Goal: Task Accomplishment & Management: Complete application form

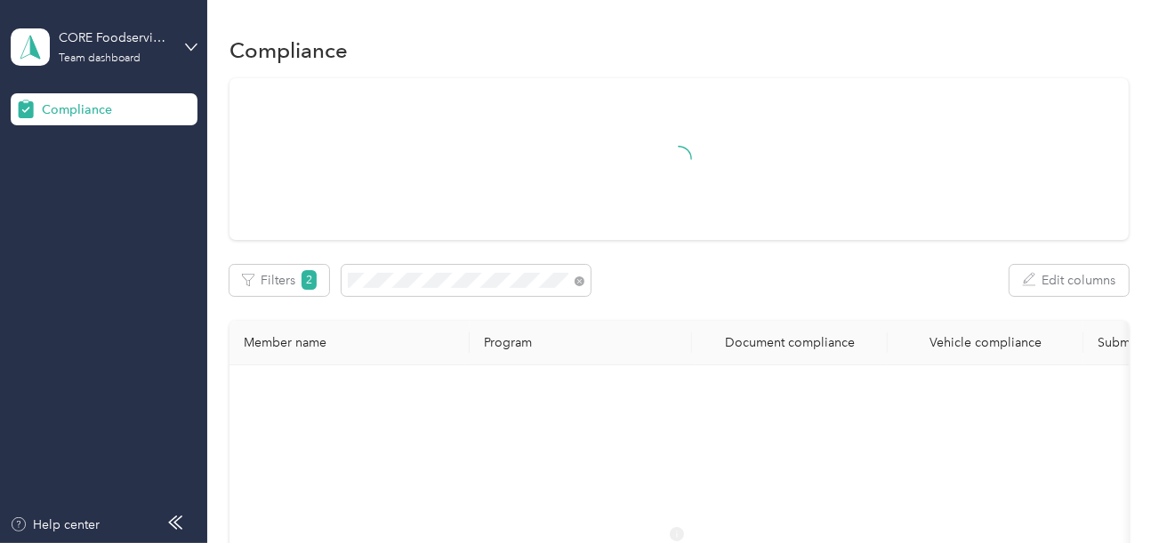
drag, startPoint x: 733, startPoint y: 264, endPoint x: 734, endPoint y: 276, distance: 11.6
click at [733, 266] on div "Filters 2 Edit columns" at bounding box center [678, 280] width 899 height 31
click at [586, 279] on span at bounding box center [466, 280] width 249 height 31
click at [576, 277] on icon at bounding box center [580, 282] width 10 height 10
drag, startPoint x: 721, startPoint y: 285, endPoint x: 917, endPoint y: 403, distance: 228.2
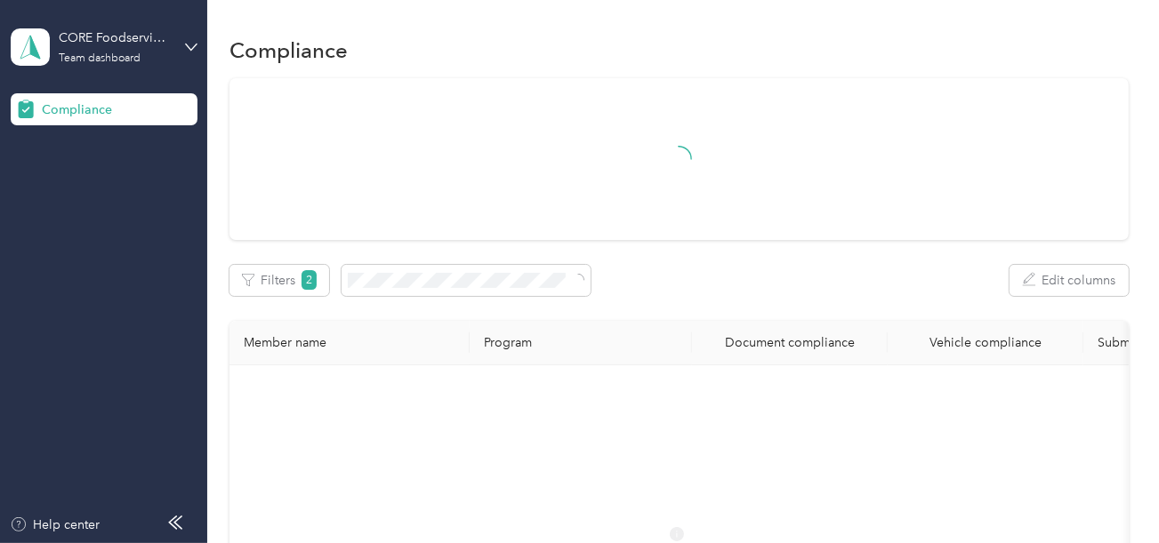
click at [725, 288] on div "Filters 2 Edit columns" at bounding box center [678, 280] width 899 height 31
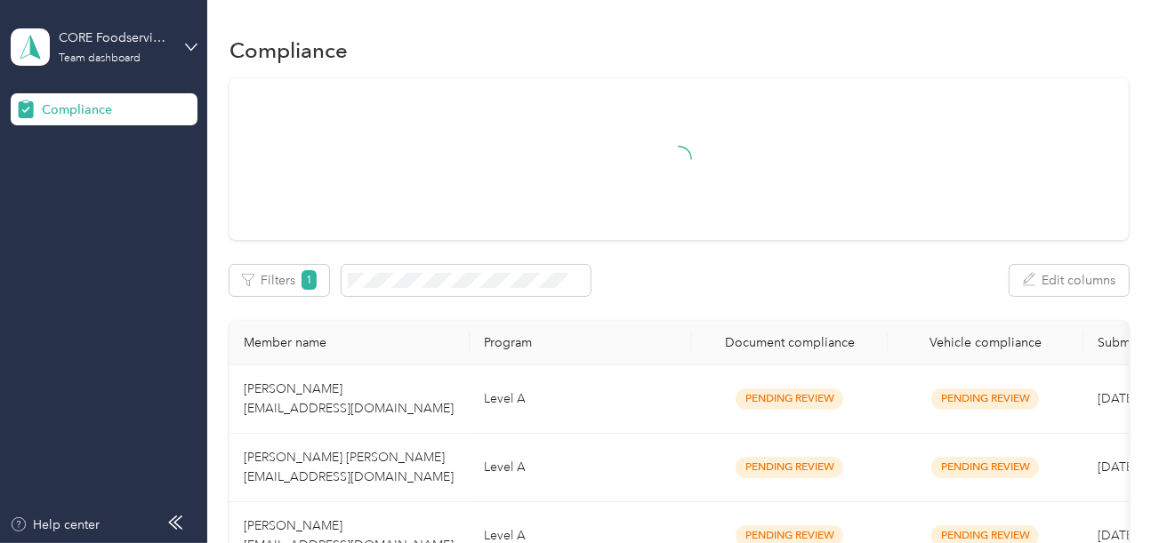
click at [749, 189] on div at bounding box center [679, 159] width 837 height 62
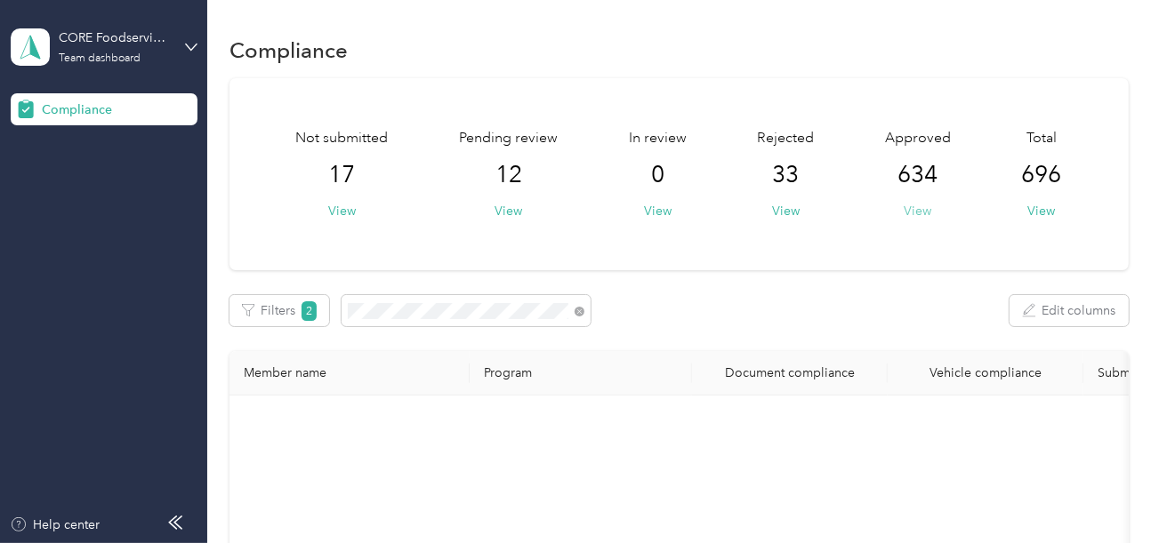
click at [913, 207] on button "View" at bounding box center [918, 211] width 28 height 19
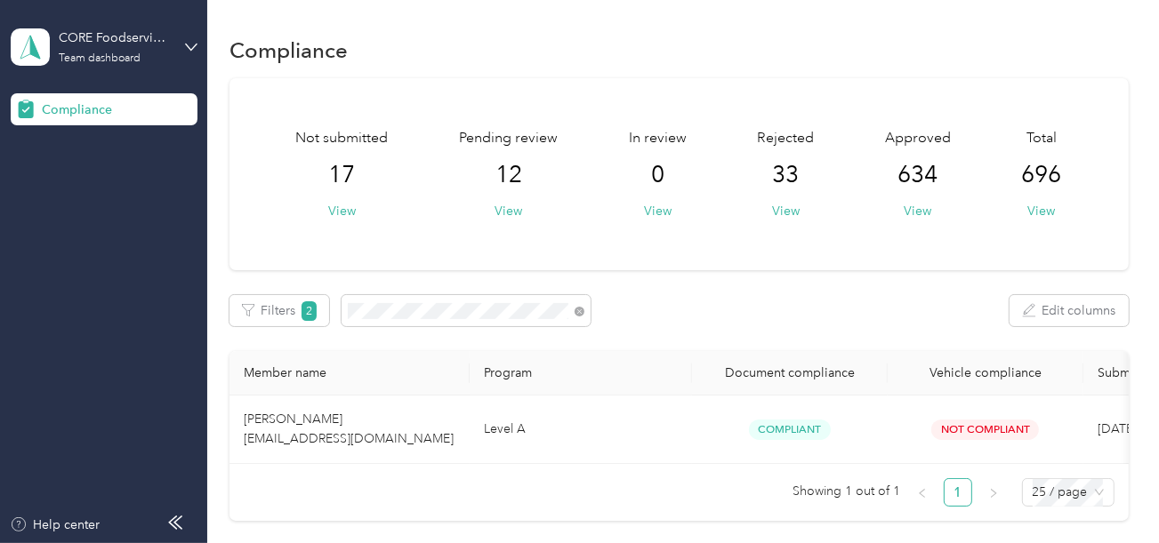
scroll to position [173, 0]
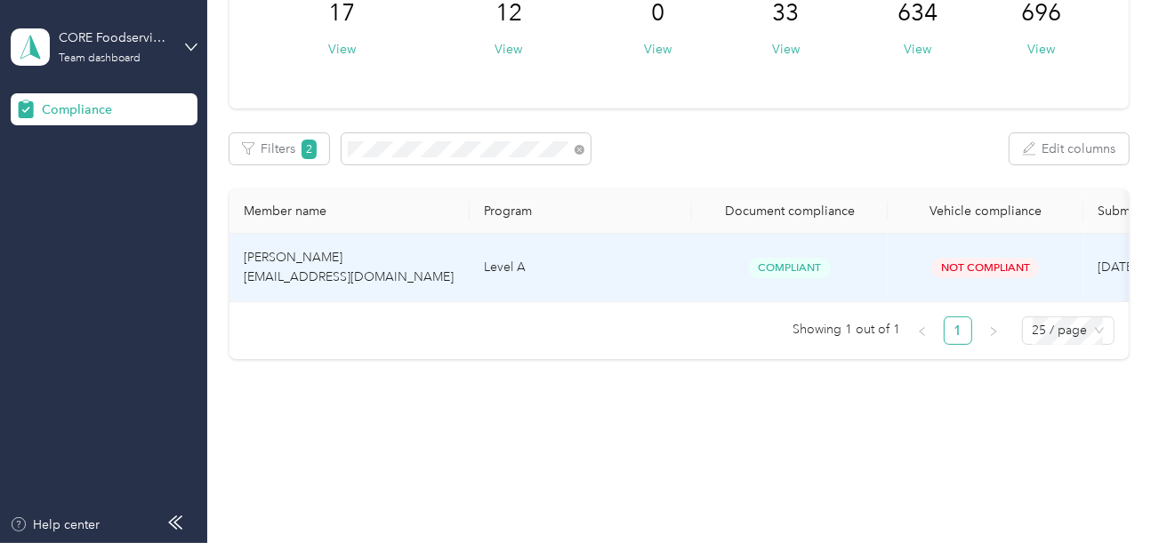
click at [647, 264] on td "Level A" at bounding box center [581, 268] width 222 height 68
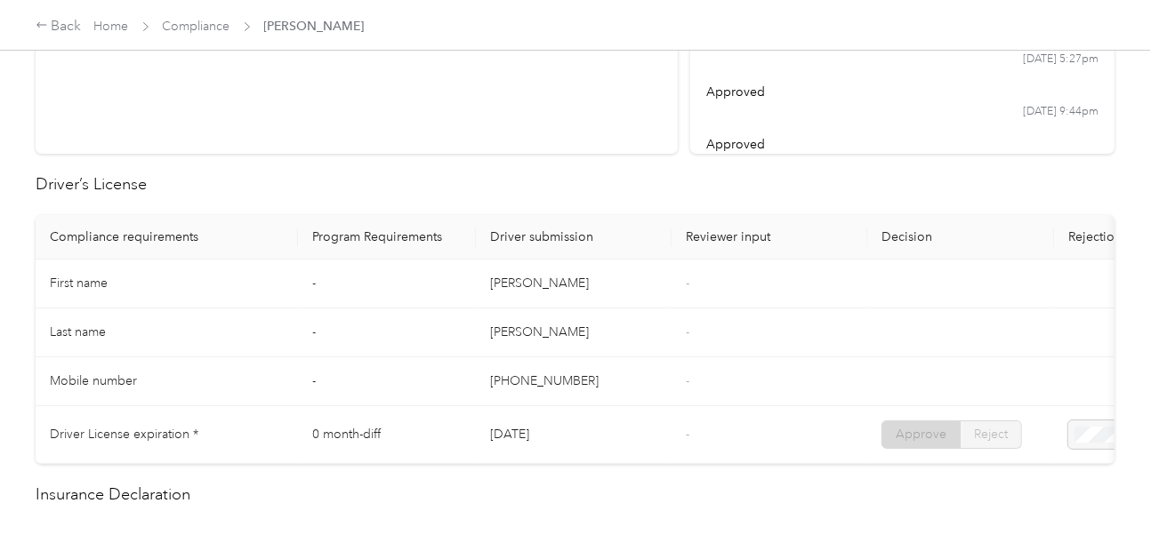
scroll to position [88, 0]
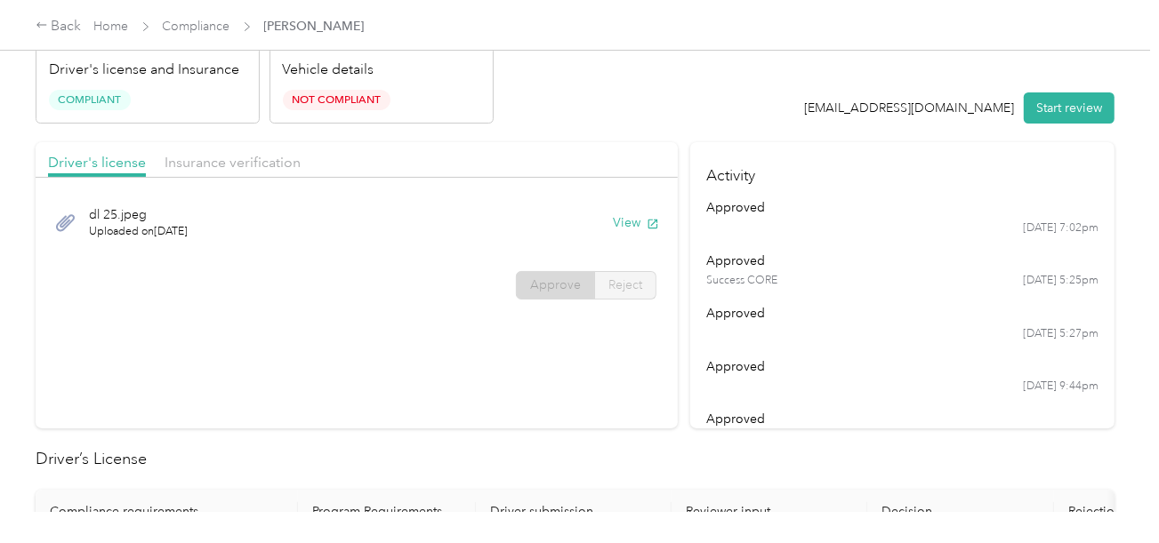
drag, startPoint x: 238, startPoint y: 155, endPoint x: 440, endPoint y: 154, distance: 201.9
click at [248, 155] on span "Insurance verification" at bounding box center [233, 162] width 136 height 17
drag, startPoint x: 477, startPoint y: 151, endPoint x: 511, endPoint y: 182, distance: 46.6
click at [482, 157] on div "Driver's license Insurance verification" at bounding box center [357, 160] width 642 height 36
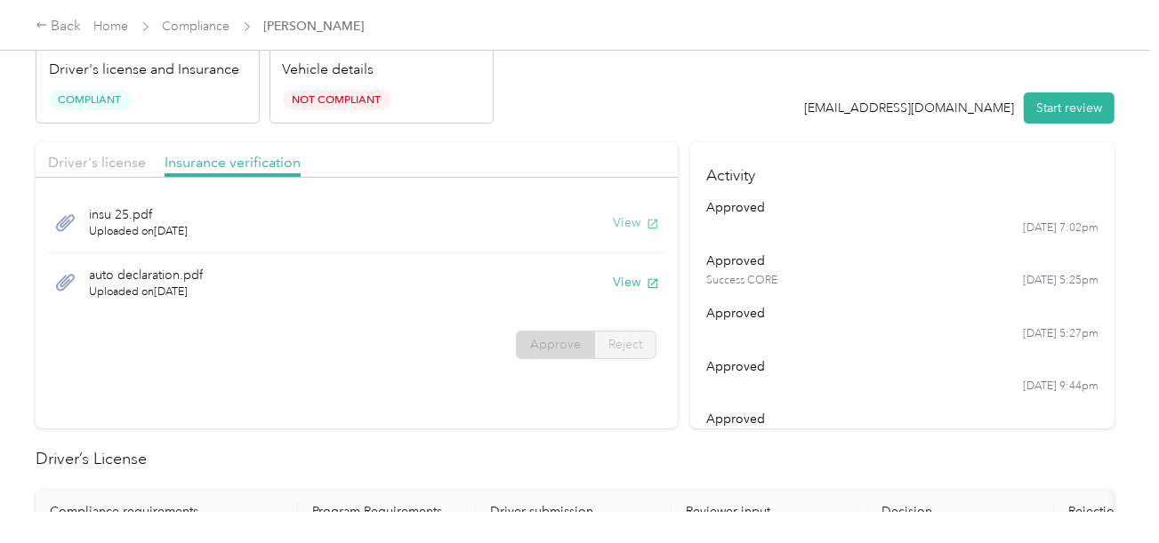
click at [637, 218] on button "View" at bounding box center [636, 222] width 46 height 19
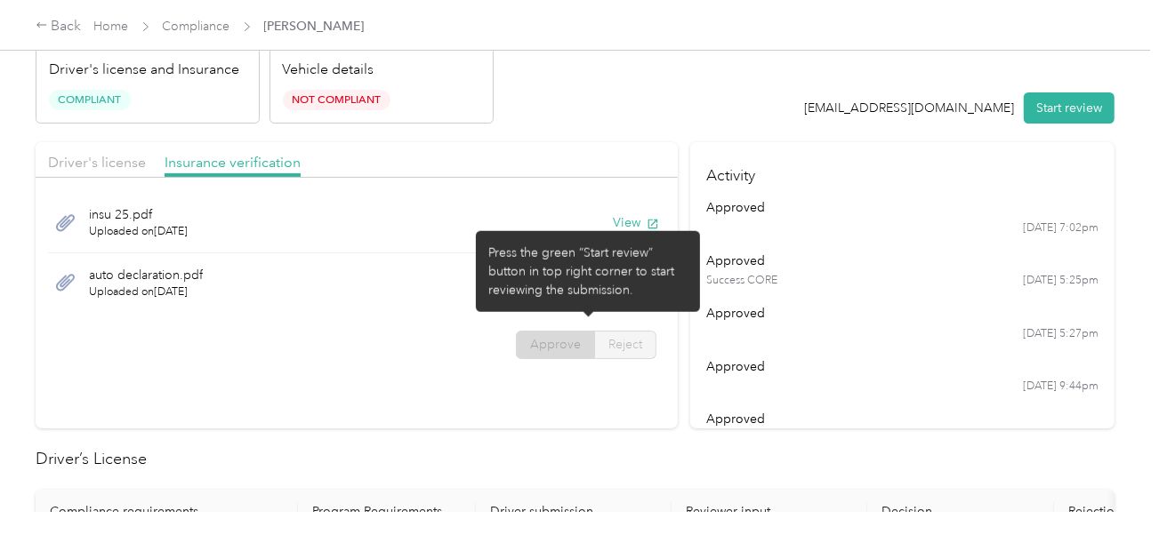
click at [446, 224] on div "insu 25.pdf Uploaded on [DATE] View" at bounding box center [356, 223] width 617 height 60
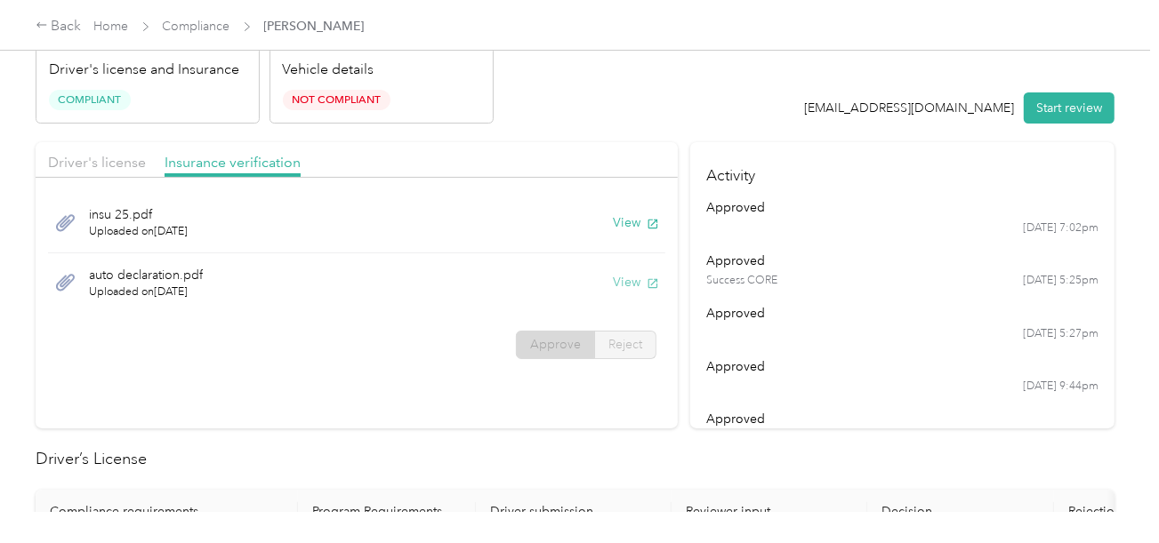
click at [615, 282] on button "View" at bounding box center [636, 282] width 46 height 19
click at [680, 52] on header "[PERSON_NAME] [EMAIL_ADDRESS][DOMAIN_NAME] Driver's license and Insurance Compl…" at bounding box center [575, 48] width 1079 height 149
click at [210, 19] on link "Compliance" at bounding box center [197, 26] width 68 height 15
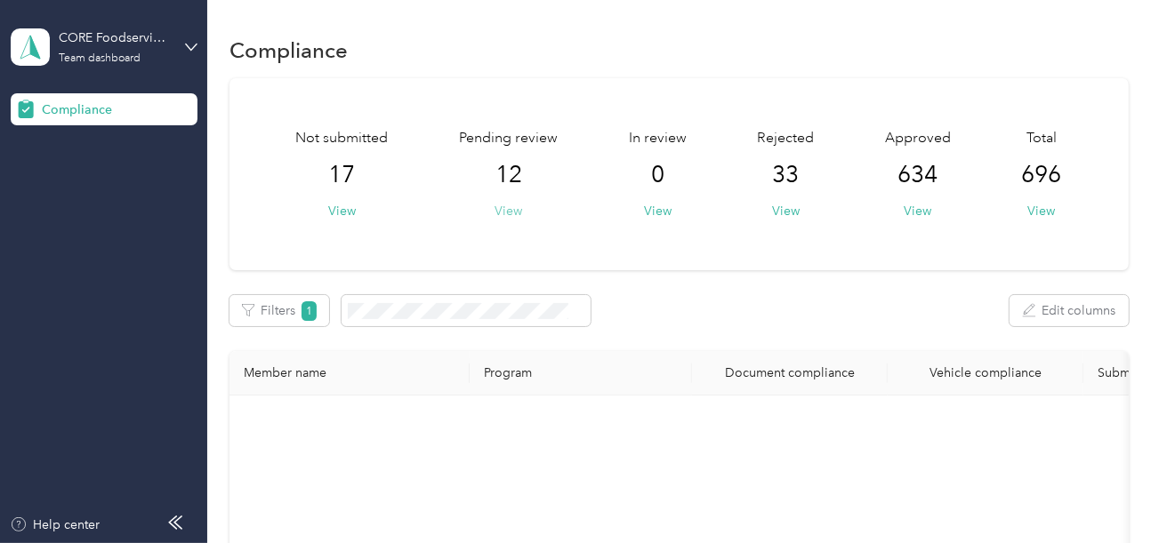
click at [500, 208] on button "View" at bounding box center [508, 211] width 28 height 19
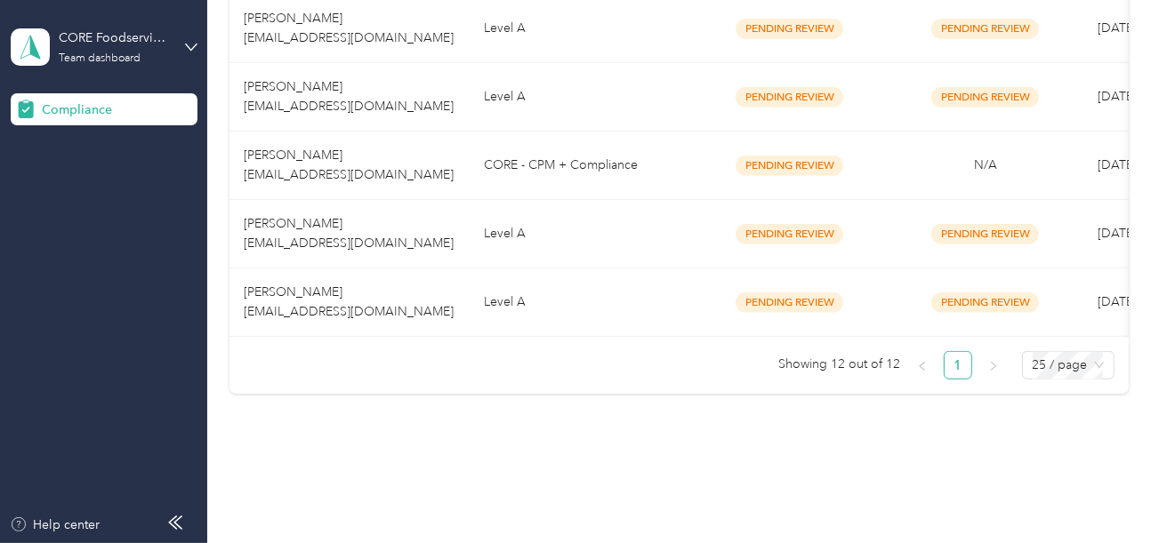
scroll to position [923, 0]
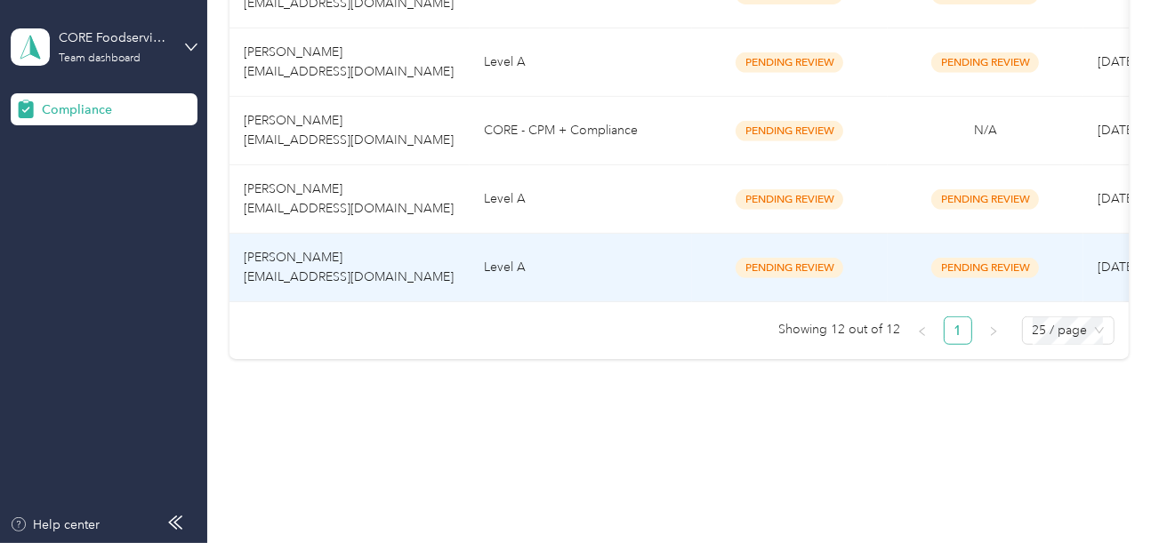
click at [567, 263] on td "Level A" at bounding box center [581, 268] width 222 height 68
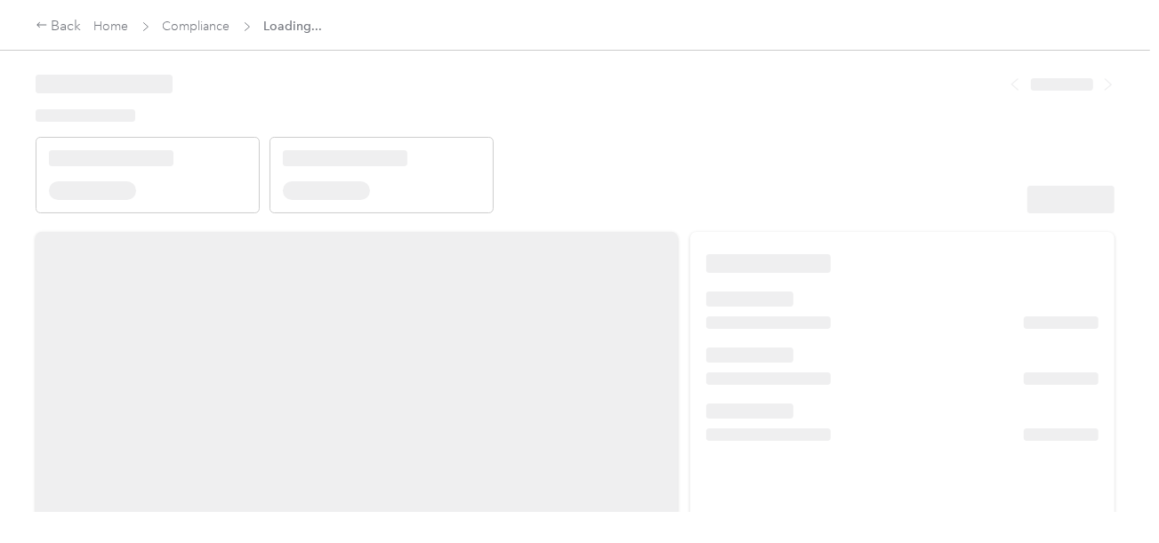
click at [685, 217] on div at bounding box center [575, 256] width 1150 height 512
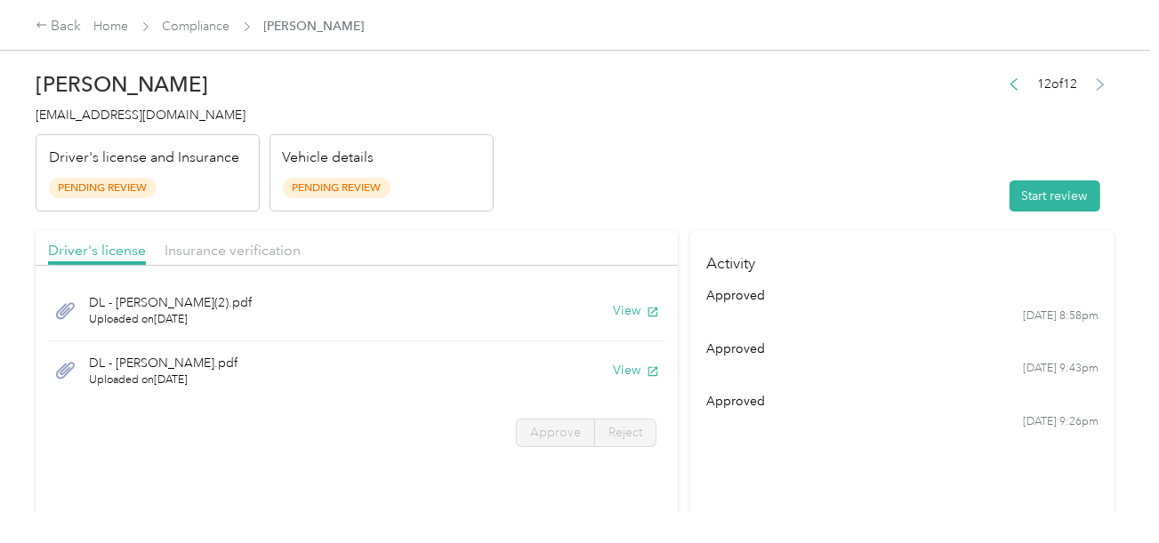
drag, startPoint x: 801, startPoint y: 202, endPoint x: 862, endPoint y: 212, distance: 61.3
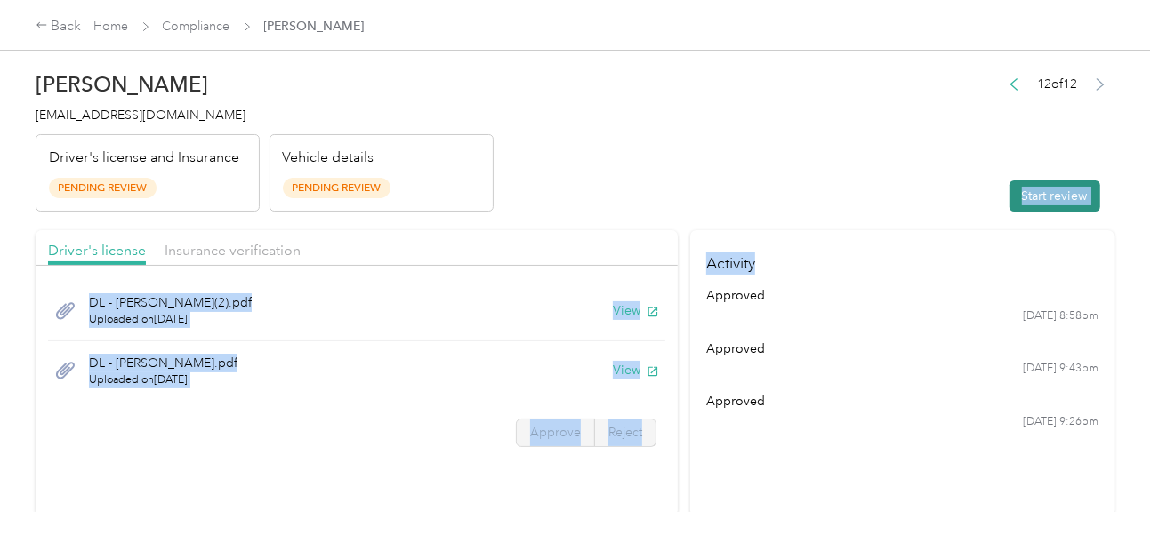
click at [1033, 198] on button "Start review" at bounding box center [1054, 196] width 91 height 31
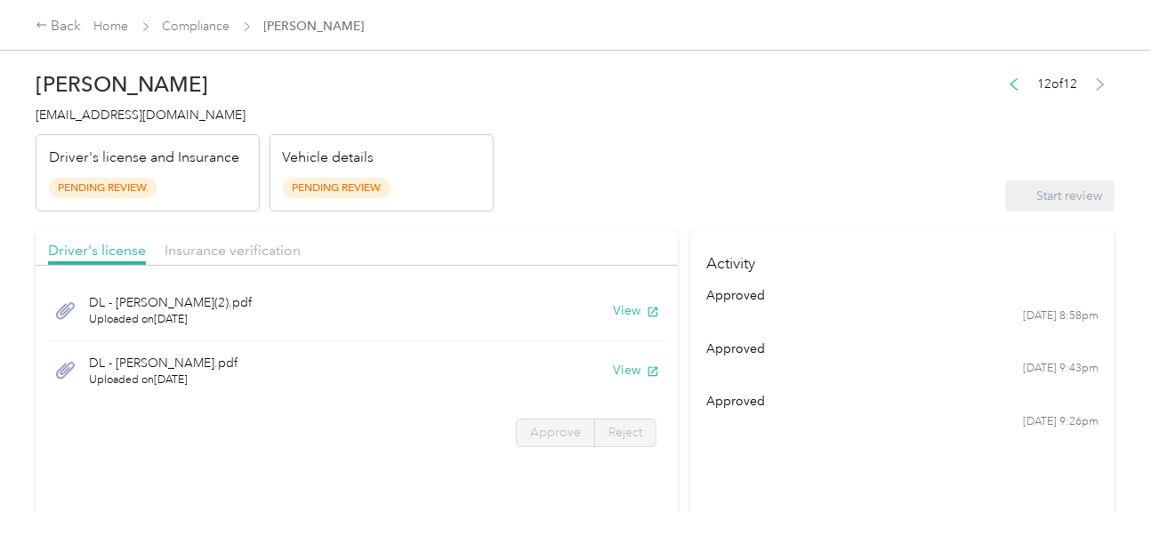
click at [636, 186] on header "[PERSON_NAME] [EMAIL_ADDRESS][DOMAIN_NAME] Driver's license and Insurance Pendi…" at bounding box center [575, 136] width 1079 height 149
drag, startPoint x: 627, startPoint y: 208, endPoint x: 621, endPoint y: 285, distance: 77.6
click at [627, 209] on header "[PERSON_NAME] [EMAIL_ADDRESS][DOMAIN_NAME] Driver's license and Insurance Pendi…" at bounding box center [575, 136] width 1079 height 149
click at [613, 310] on button "View" at bounding box center [636, 310] width 46 height 19
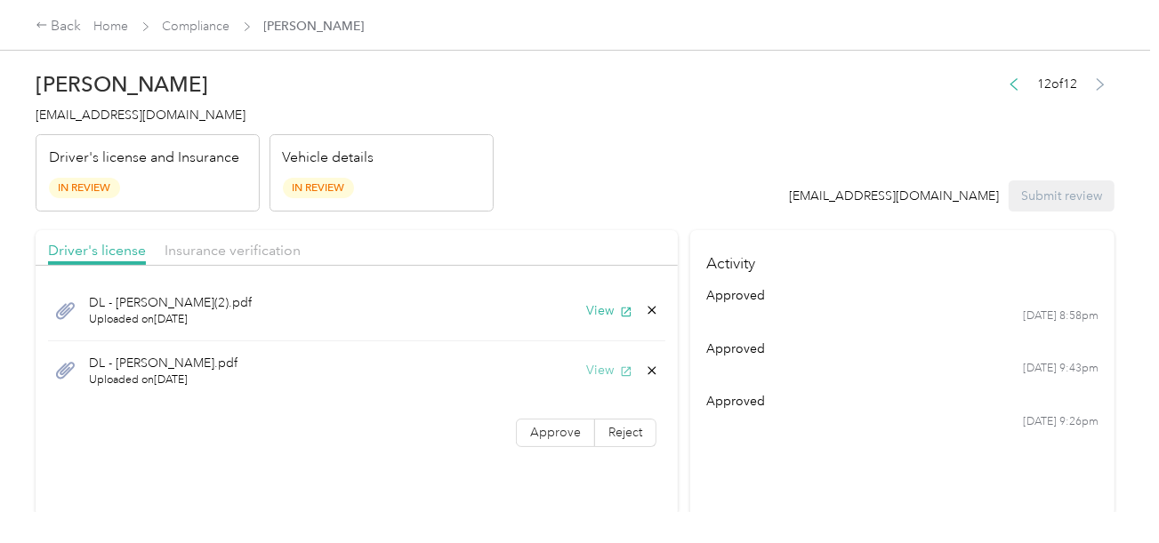
click at [605, 362] on button "View" at bounding box center [609, 370] width 46 height 19
click at [645, 374] on icon at bounding box center [652, 371] width 14 height 14
click at [623, 380] on div "Delete this file? No Yes" at bounding box center [561, 370] width 147 height 78
click at [645, 370] on icon at bounding box center [652, 371] width 14 height 14
click at [611, 376] on button "Yes" at bounding box center [605, 383] width 35 height 28
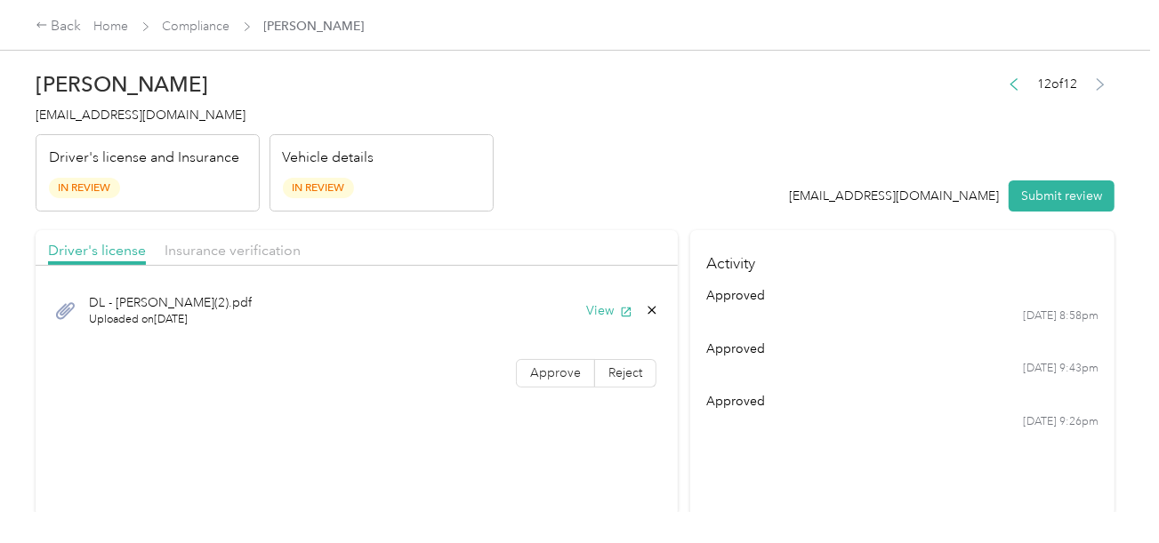
drag, startPoint x: 663, startPoint y: 201, endPoint x: 615, endPoint y: 299, distance: 109.0
click at [663, 205] on header "[PERSON_NAME] [EMAIL_ADDRESS][DOMAIN_NAME] Driver's license and Insurance In Re…" at bounding box center [575, 136] width 1079 height 149
click at [550, 379] on label "Approve" at bounding box center [555, 373] width 79 height 28
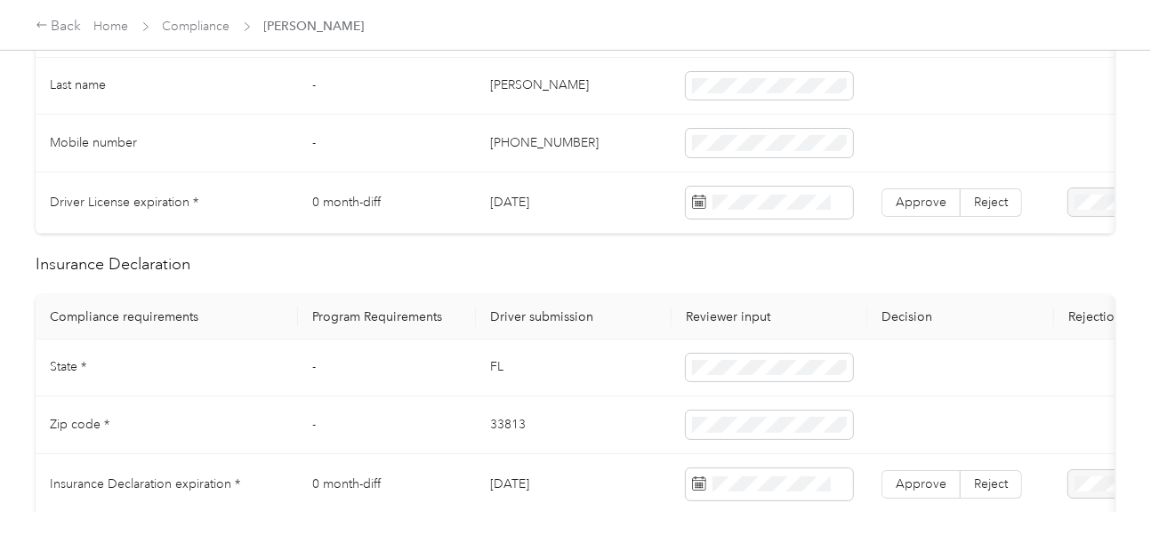
scroll to position [534, 0]
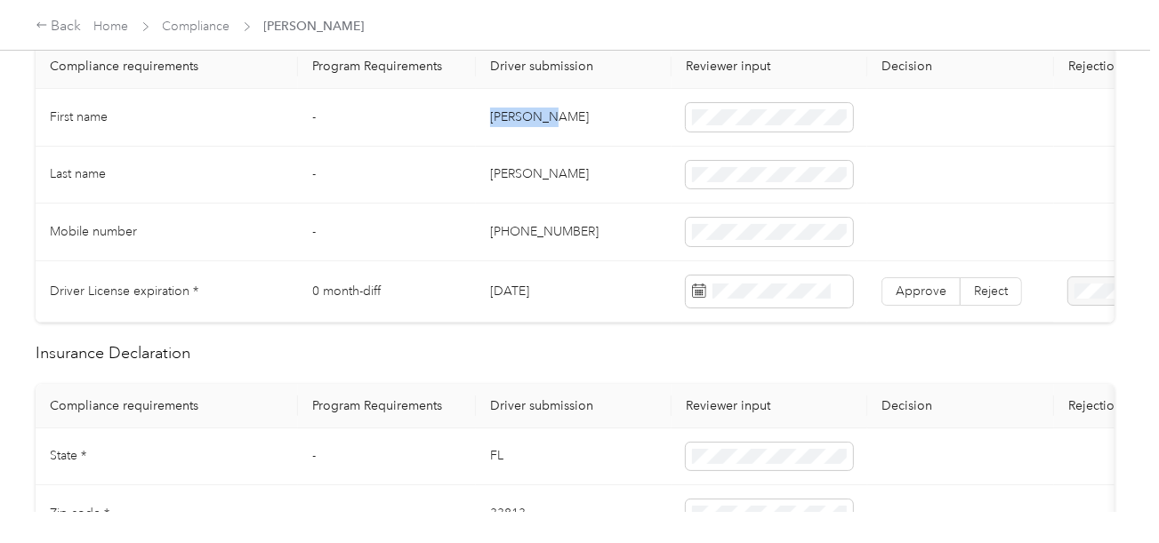
drag, startPoint x: 502, startPoint y: 117, endPoint x: 575, endPoint y: 117, distance: 72.0
click at [575, 117] on td "[PERSON_NAME]" at bounding box center [574, 118] width 196 height 58
copy td "[PERSON_NAME]"
click at [638, 157] on td "[PERSON_NAME]" at bounding box center [574, 176] width 196 height 58
click at [494, 175] on td "[PERSON_NAME]" at bounding box center [574, 176] width 196 height 58
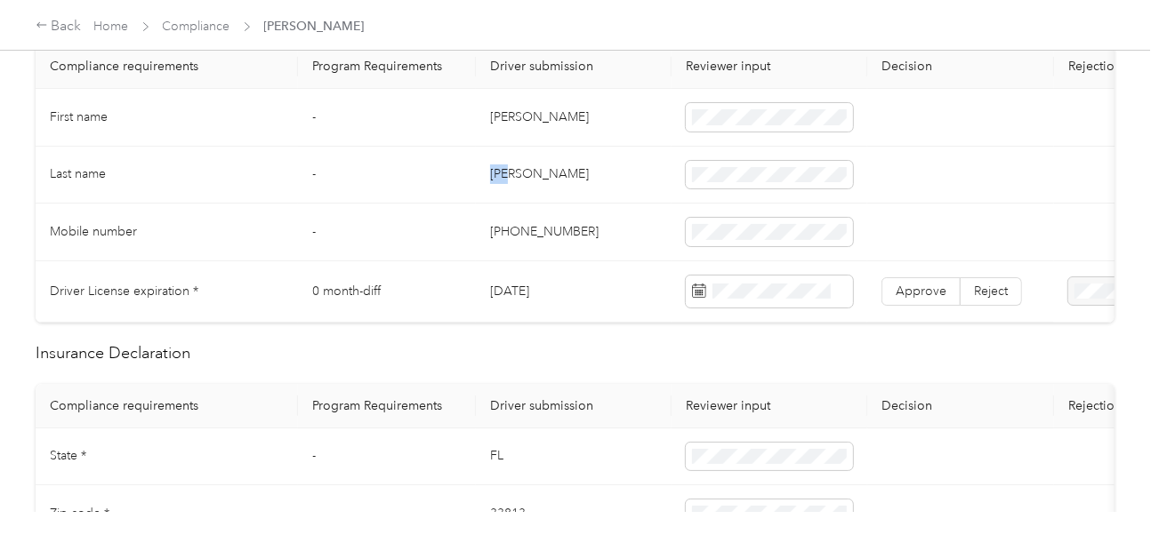
click at [494, 175] on td "[PERSON_NAME]" at bounding box center [574, 176] width 196 height 58
copy td "[PERSON_NAME]"
drag, startPoint x: 583, startPoint y: 211, endPoint x: 973, endPoint y: 267, distance: 393.6
click at [611, 221] on td "[PHONE_NUMBER]" at bounding box center [574, 233] width 196 height 58
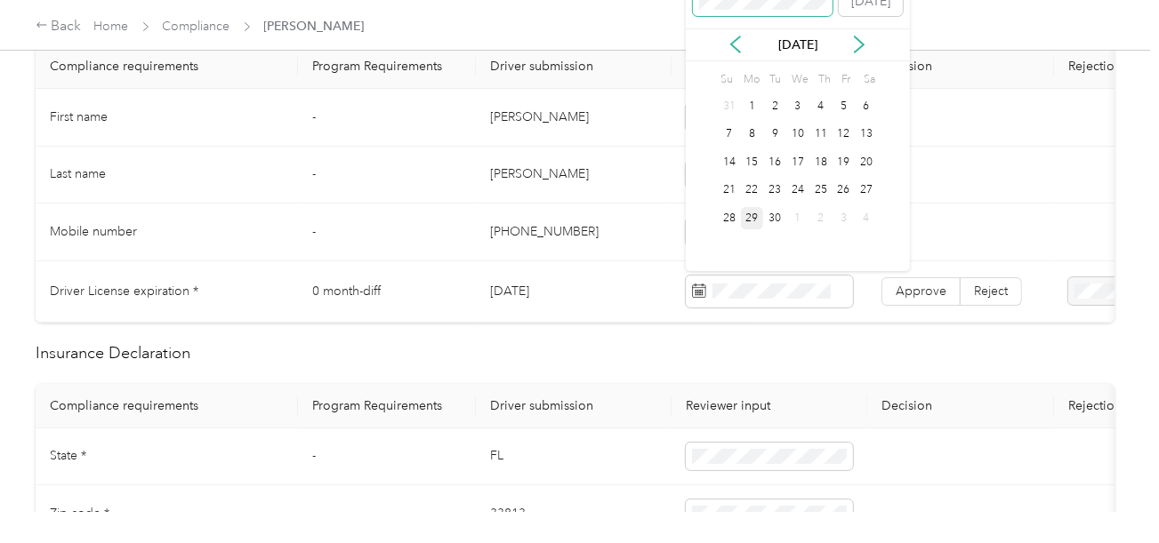
drag, startPoint x: 753, startPoint y: 274, endPoint x: 723, endPoint y: 9, distance: 266.8
click at [823, 193] on div "24" at bounding box center [820, 191] width 23 height 22
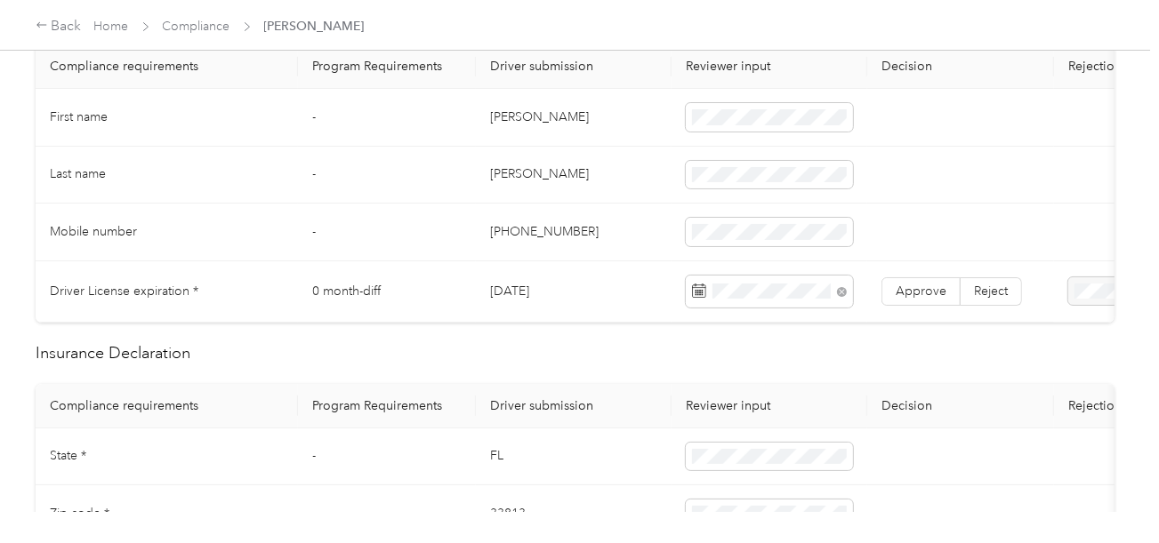
click at [931, 306] on td "Approve Reject" at bounding box center [960, 291] width 187 height 61
drag, startPoint x: 931, startPoint y: 305, endPoint x: 915, endPoint y: 302, distance: 16.2
click at [930, 305] on td "Approve Reject" at bounding box center [960, 291] width 187 height 61
click at [915, 293] on span "Approve" at bounding box center [921, 291] width 51 height 15
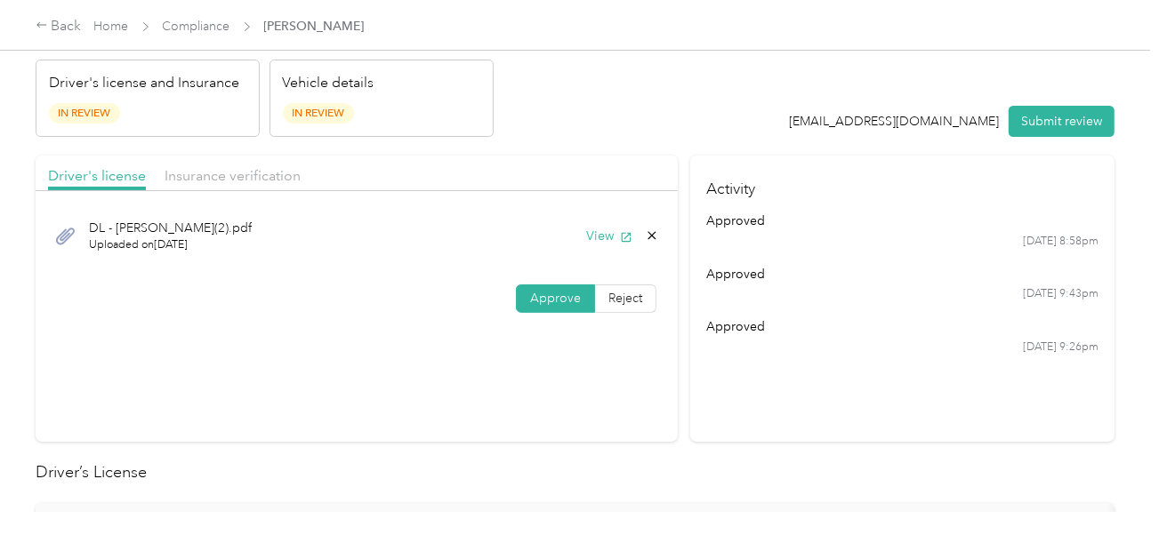
scroll to position [0, 0]
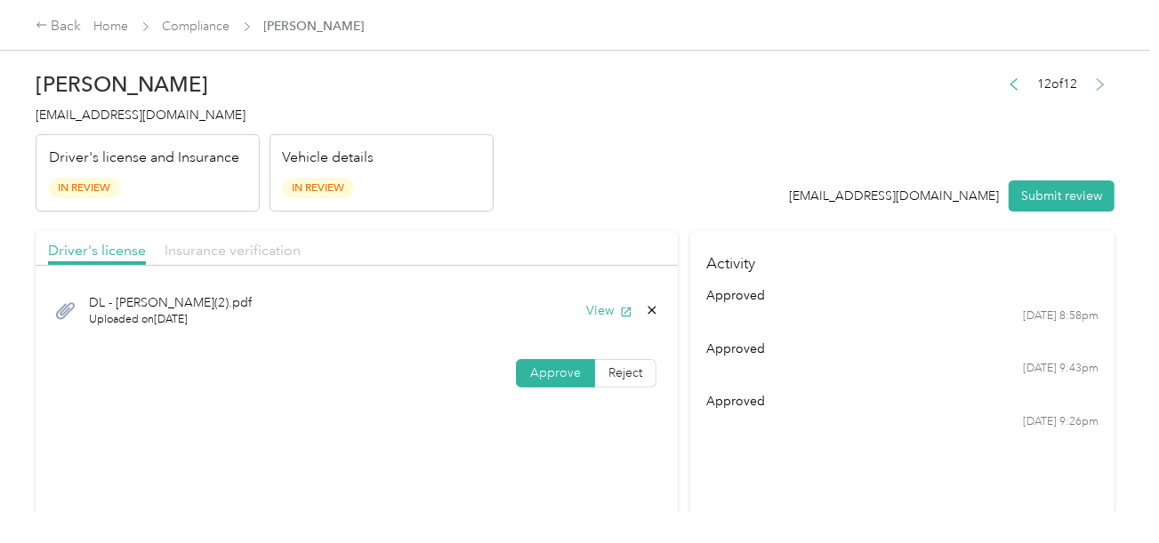
drag, startPoint x: 222, startPoint y: 228, endPoint x: 226, endPoint y: 250, distance: 22.5
drag, startPoint x: 226, startPoint y: 250, endPoint x: 621, endPoint y: 194, distance: 398.8
click at [232, 248] on span "Insurance verification" at bounding box center [233, 250] width 136 height 17
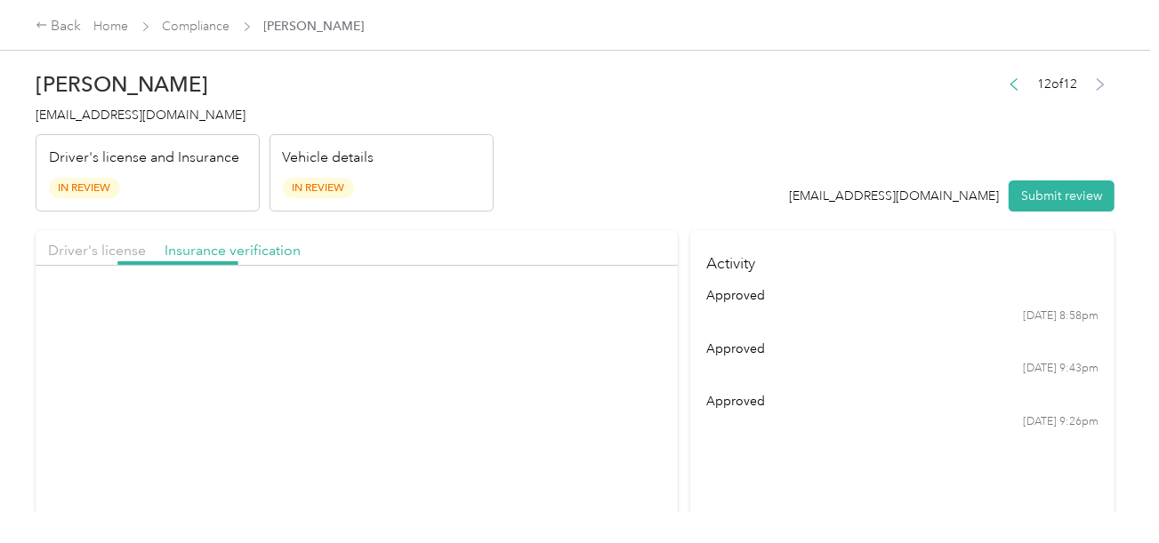
drag, startPoint x: 621, startPoint y: 194, endPoint x: 626, endPoint y: 272, distance: 78.4
click at [628, 210] on header "[PERSON_NAME] [EMAIL_ADDRESS][DOMAIN_NAME] Driver's license and Insurance In Re…" at bounding box center [575, 136] width 1079 height 149
click at [591, 302] on button "View" at bounding box center [609, 310] width 46 height 19
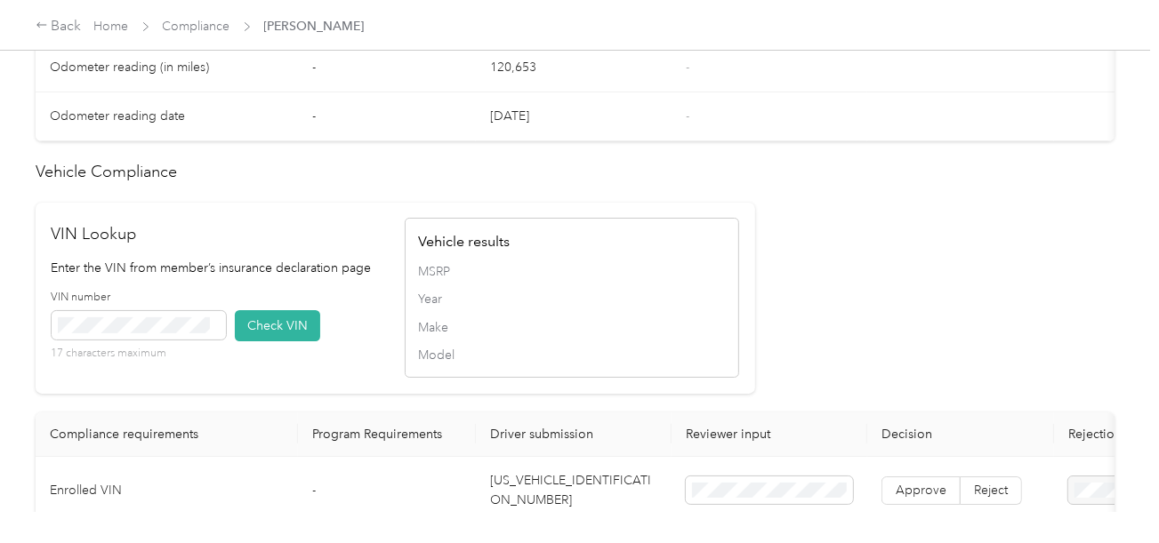
scroll to position [1779, 0]
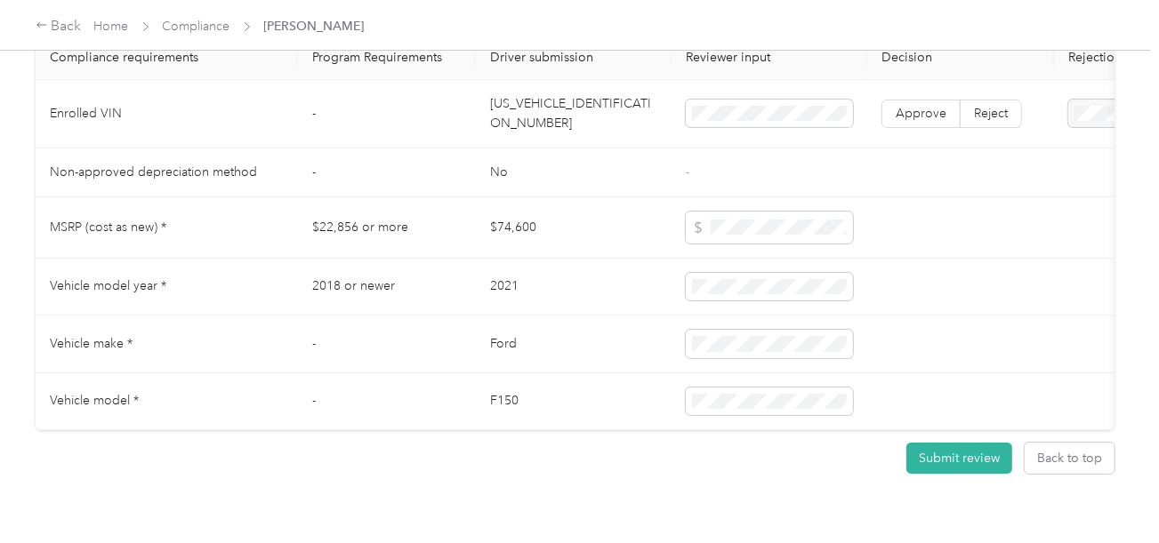
click at [552, 131] on td "[US_VEHICLE_IDENTIFICATION_NUMBER]" at bounding box center [574, 114] width 196 height 68
copy td "[US_VEHICLE_IDENTIFICATION_NUMBER]"
click at [552, 131] on td "[US_VEHICLE_IDENTIFICATION_NUMBER]" at bounding box center [574, 114] width 196 height 68
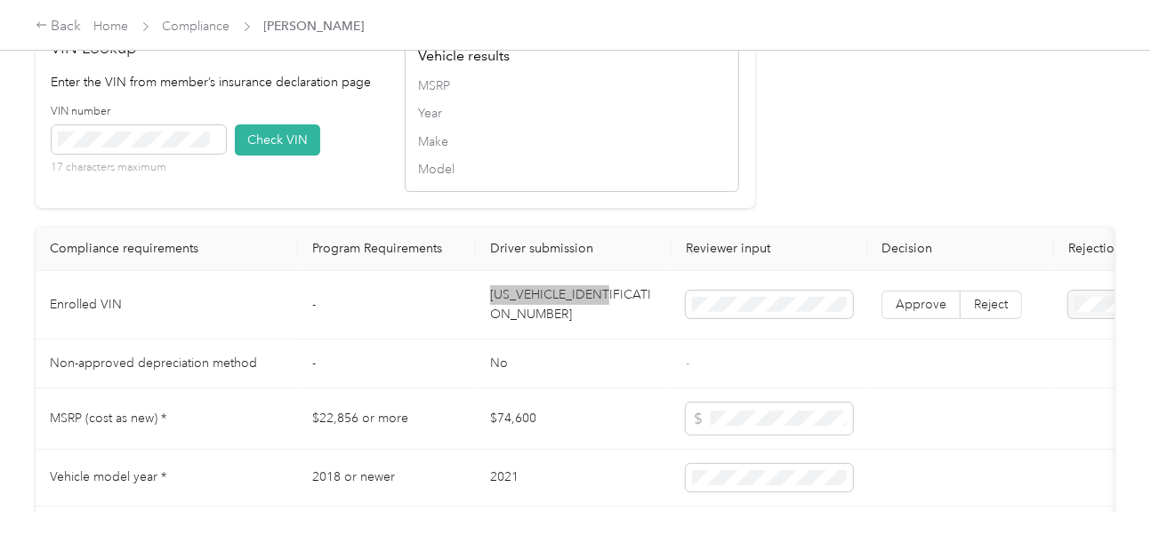
scroll to position [1511, 0]
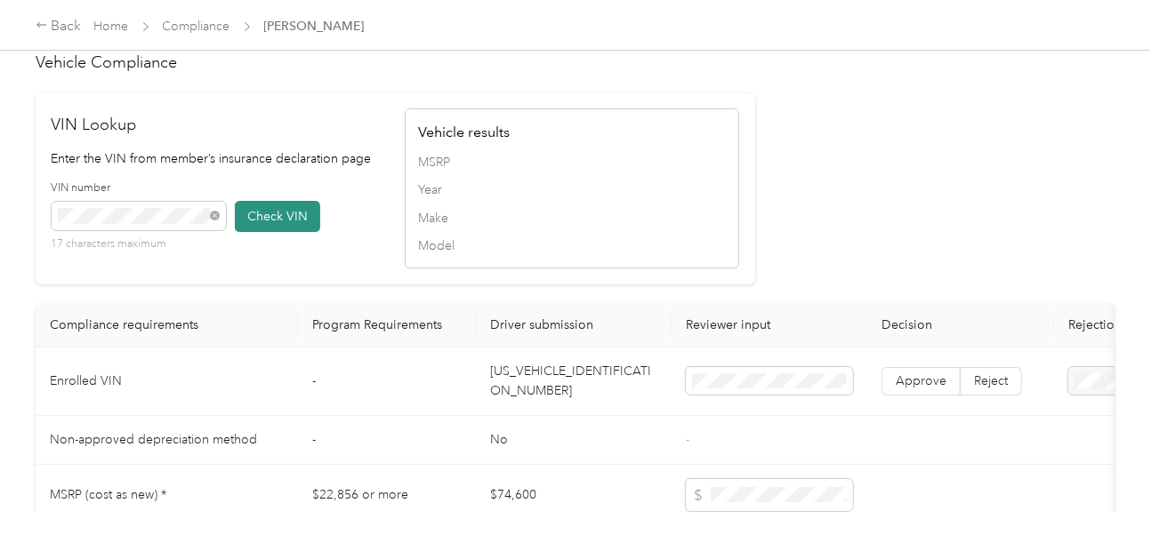
drag, startPoint x: 272, startPoint y: 237, endPoint x: 329, endPoint y: 247, distance: 57.9
click at [273, 232] on button "Check VIN" at bounding box center [277, 216] width 85 height 31
drag, startPoint x: 921, startPoint y: 227, endPoint x: 924, endPoint y: 272, distance: 45.5
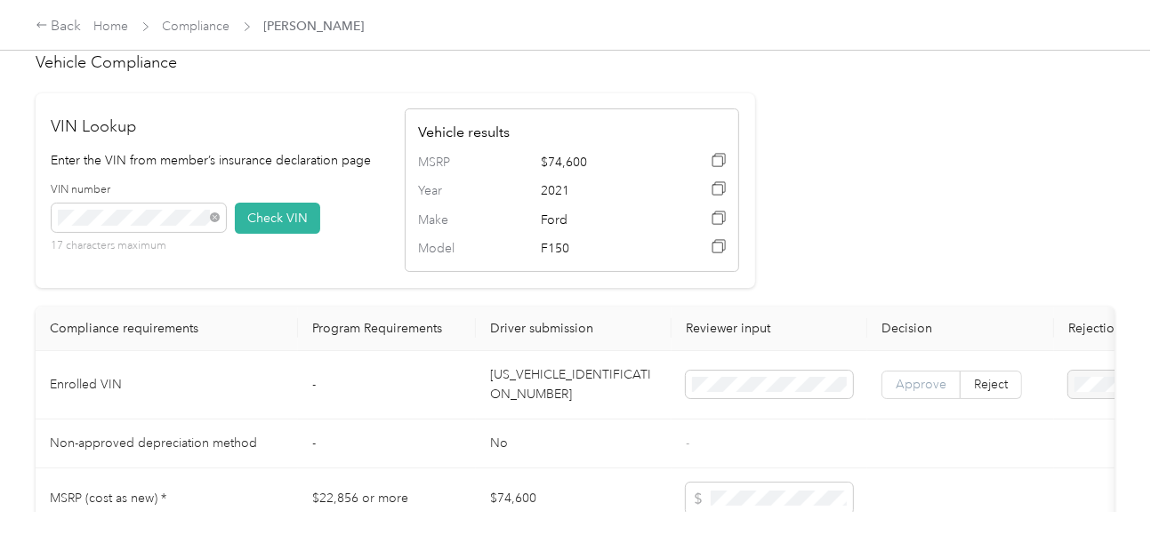
click at [898, 390] on span "Approve" at bounding box center [921, 384] width 51 height 15
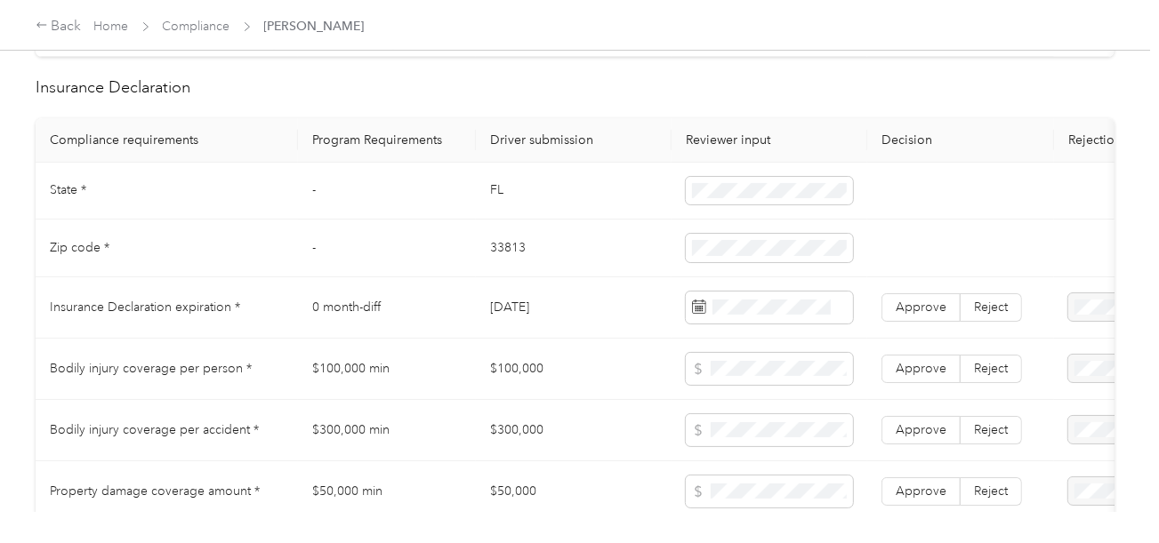
click at [501, 250] on td "33813" at bounding box center [574, 249] width 196 height 58
copy td "33813"
drag, startPoint x: 700, startPoint y: 267, endPoint x: 690, endPoint y: 267, distance: 9.8
click at [700, 262] on span at bounding box center [769, 248] width 167 height 28
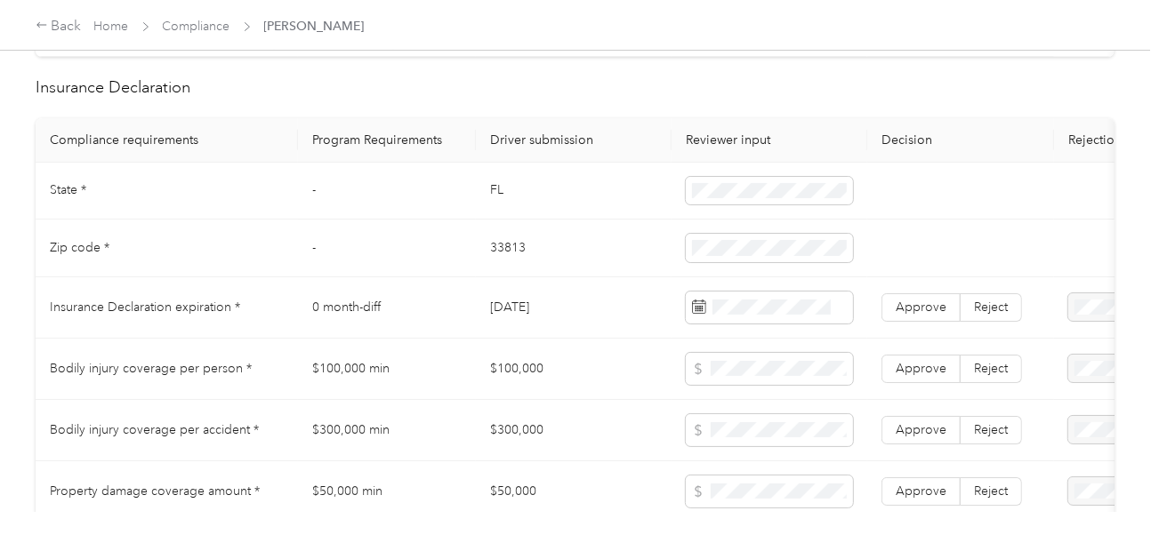
click at [542, 262] on td "33813" at bounding box center [574, 249] width 196 height 58
click at [486, 203] on td "FL" at bounding box center [574, 192] width 196 height 58
drag, startPoint x: 486, startPoint y: 203, endPoint x: 573, endPoint y: 207, distance: 86.4
click at [486, 203] on td "FL" at bounding box center [574, 192] width 196 height 58
copy td "FL"
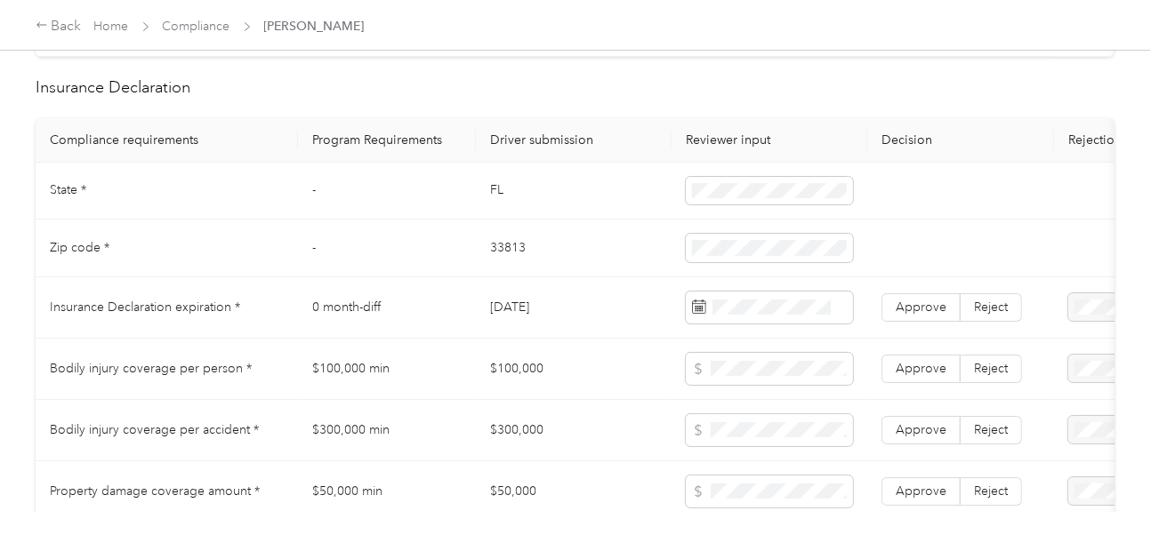
drag, startPoint x: 737, startPoint y: 186, endPoint x: 599, endPoint y: 245, distance: 149.8
click at [735, 191] on span at bounding box center [769, 191] width 167 height 28
drag, startPoint x: 599, startPoint y: 245, endPoint x: 728, endPoint y: 277, distance: 132.0
click at [611, 251] on td "33813" at bounding box center [574, 249] width 196 height 58
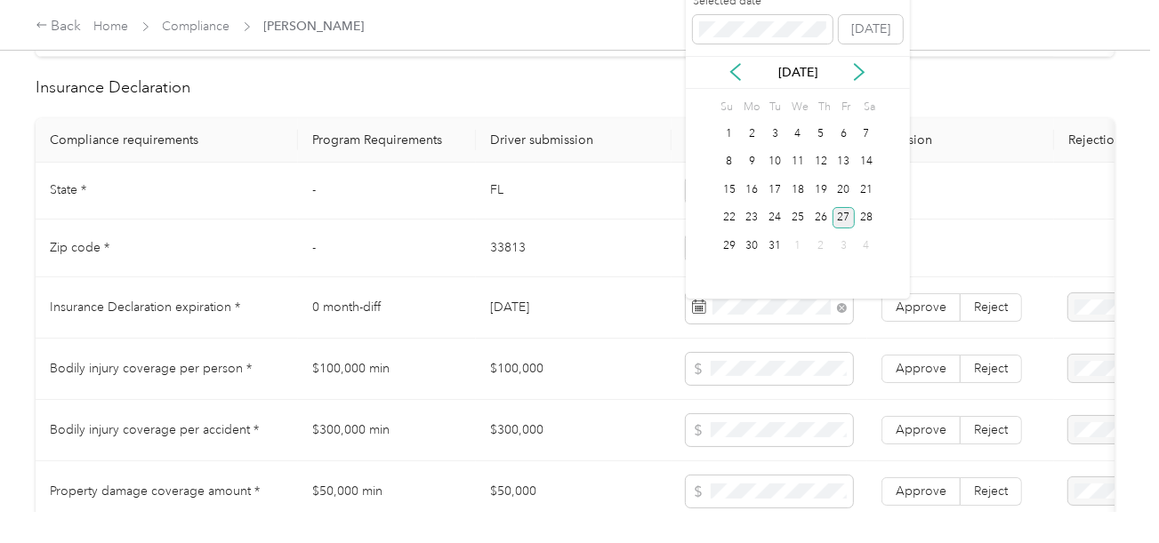
click at [842, 214] on div "27" at bounding box center [843, 218] width 23 height 22
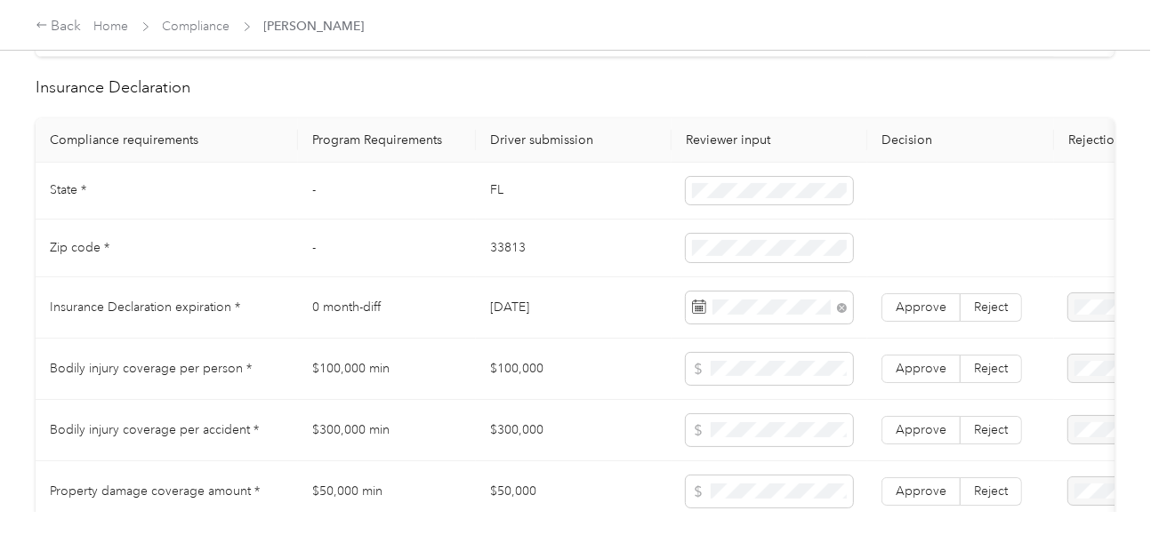
drag, startPoint x: 966, startPoint y: 367, endPoint x: 938, endPoint y: 340, distance: 39.0
click at [961, 369] on label "Reject" at bounding box center [991, 369] width 61 height 28
click at [925, 315] on span "Approve" at bounding box center [921, 307] width 51 height 15
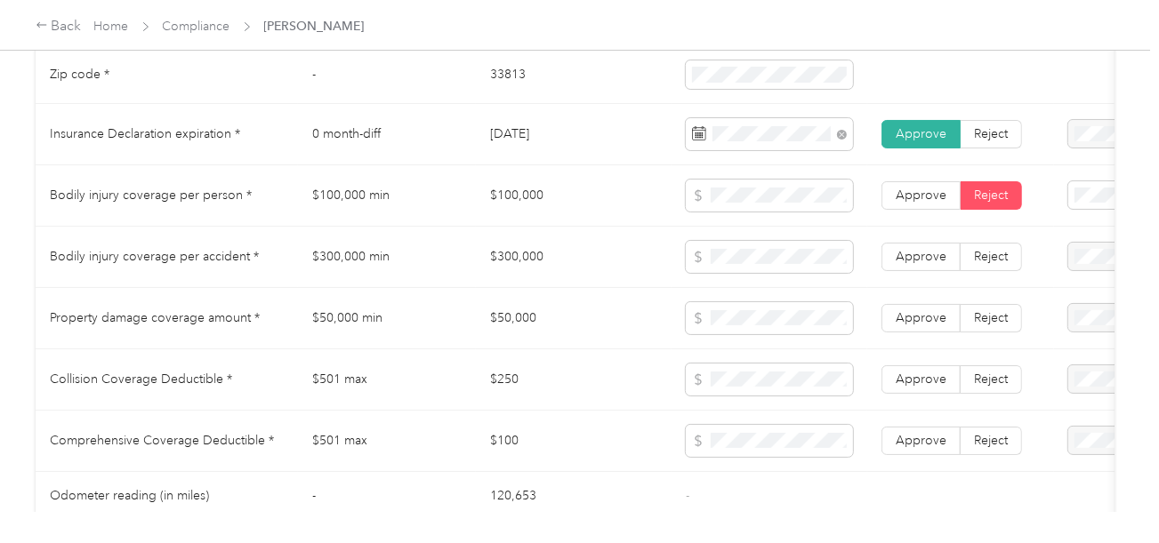
scroll to position [978, 0]
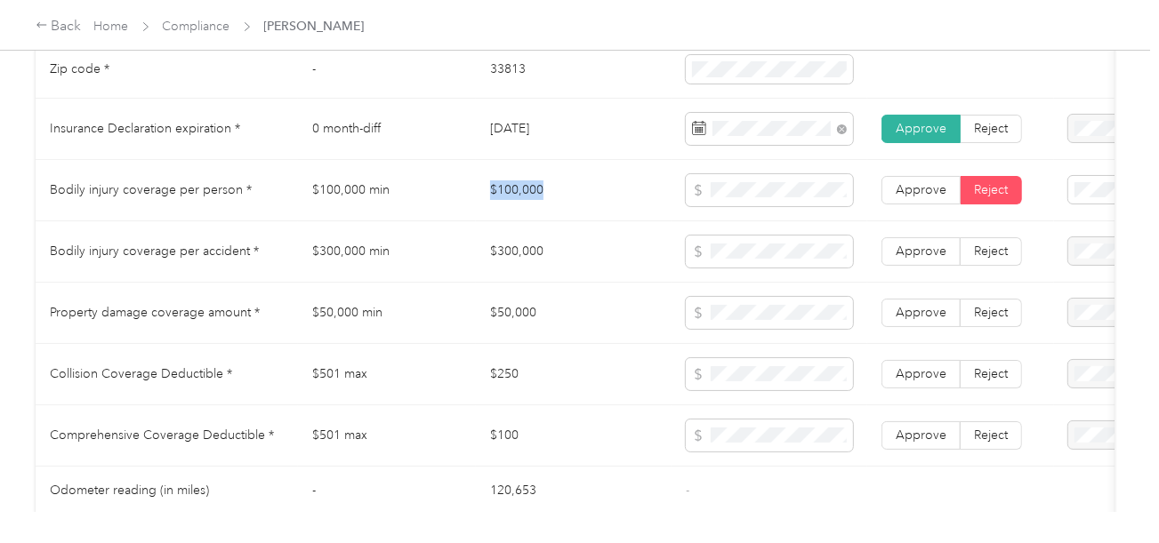
copy td "$100,000"
drag, startPoint x: 484, startPoint y: 190, endPoint x: 615, endPoint y: 196, distance: 130.8
click at [571, 196] on td "$100,000" at bounding box center [574, 190] width 196 height 61
drag, startPoint x: 633, startPoint y: 246, endPoint x: 520, endPoint y: 251, distance: 113.0
click at [623, 251] on td "$300,000" at bounding box center [574, 251] width 196 height 61
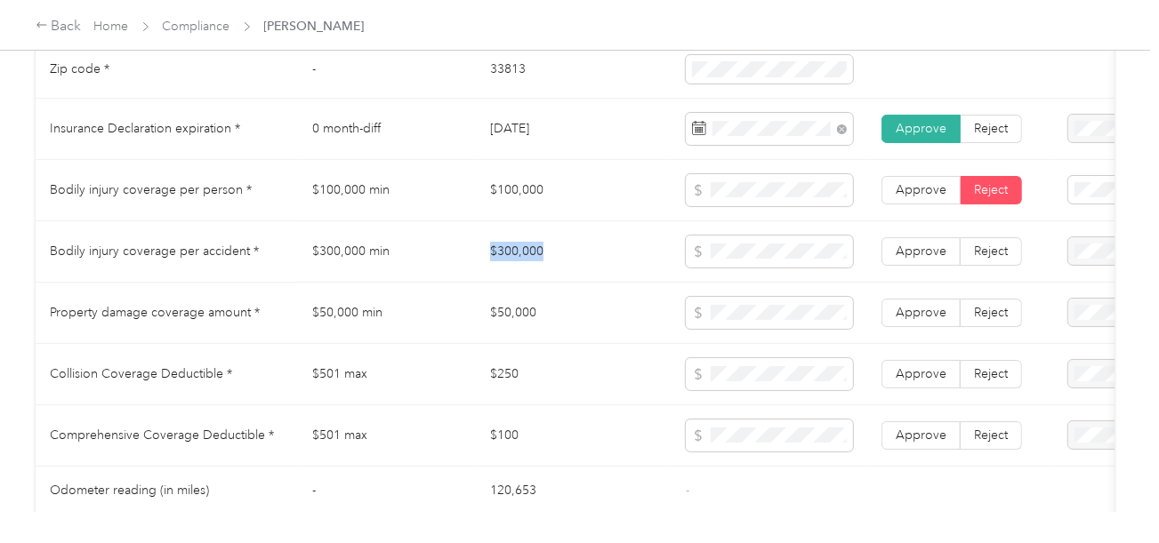
drag, startPoint x: 531, startPoint y: 255, endPoint x: 594, endPoint y: 259, distance: 63.2
click at [580, 256] on td "$300,000" at bounding box center [574, 251] width 196 height 61
copy td "$300,000"
click at [513, 311] on td "$50,000" at bounding box center [574, 313] width 196 height 61
copy td "$50,000"
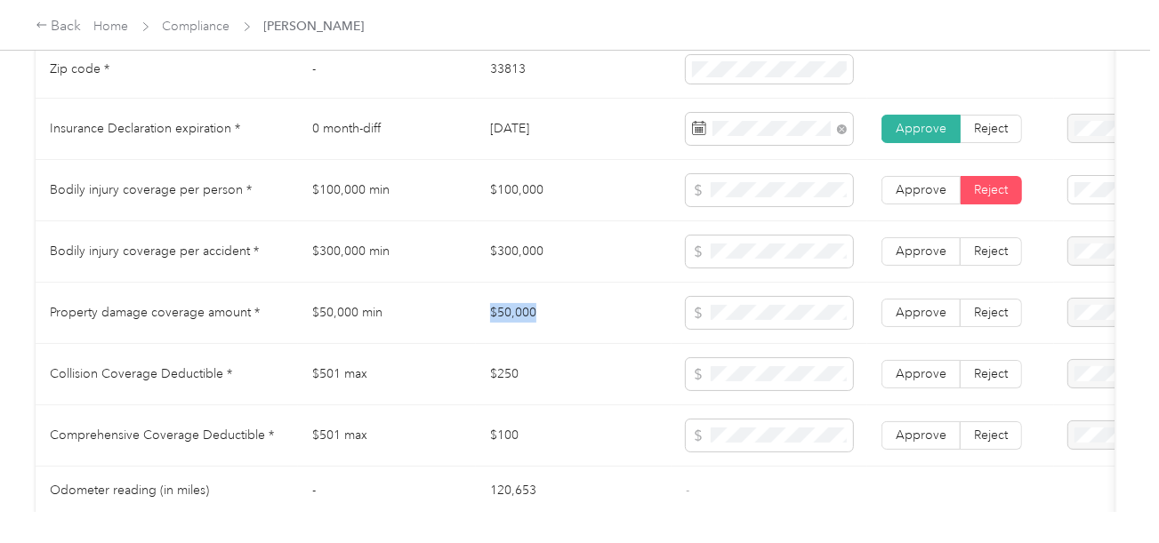
drag, startPoint x: 477, startPoint y: 315, endPoint x: 578, endPoint y: 320, distance: 101.5
click at [578, 320] on td "$50,000" at bounding box center [574, 313] width 196 height 61
click at [749, 294] on td at bounding box center [769, 313] width 196 height 61
click at [761, 309] on span at bounding box center [769, 313] width 167 height 32
click at [663, 344] on td "$50,000" at bounding box center [574, 313] width 196 height 61
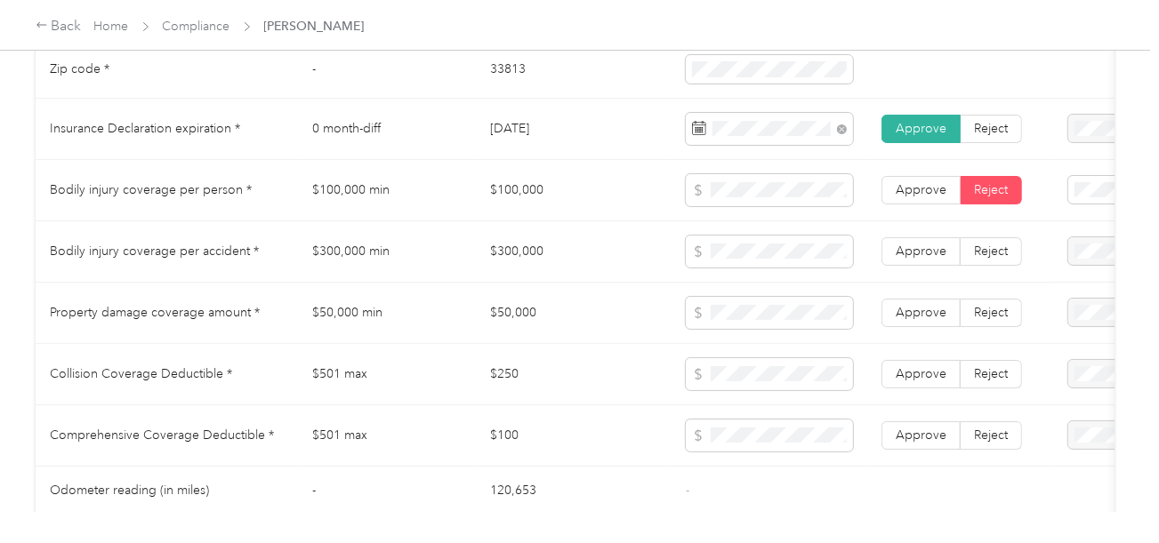
click at [502, 383] on td "$250" at bounding box center [574, 374] width 196 height 61
copy td "250"
click at [502, 383] on td "$250" at bounding box center [574, 374] width 196 height 61
copy td "$250"
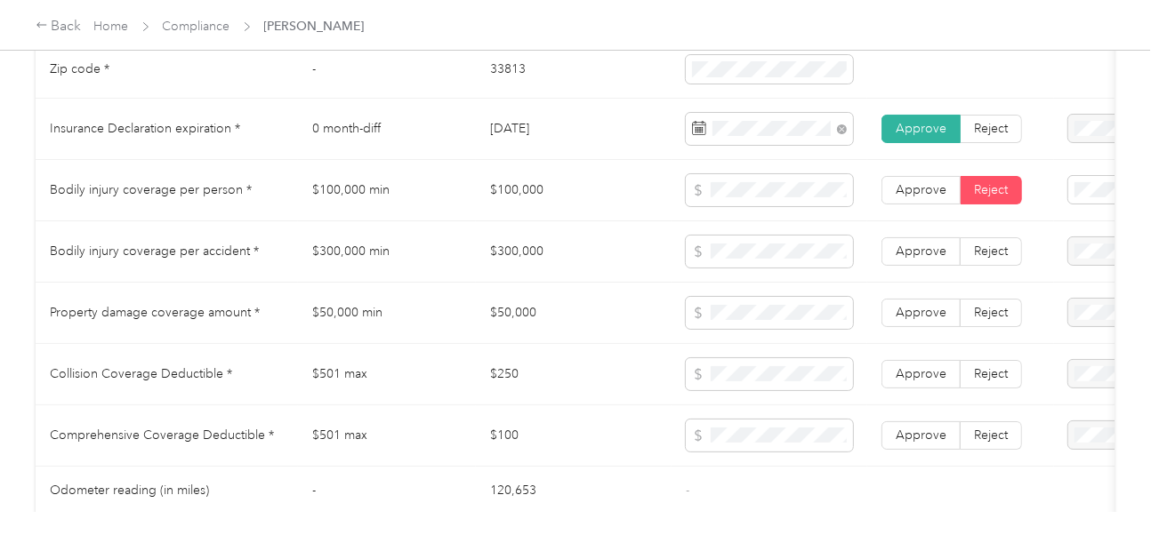
click at [511, 434] on td "$100" at bounding box center [574, 436] width 196 height 61
drag, startPoint x: 744, startPoint y: 476, endPoint x: 951, endPoint y: 410, distance: 217.4
click at [768, 469] on tbody "State * - [US_STATE] Zip code * - 33813 Insurance Declaration expiration * 0 mo…" at bounding box center [663, 274] width 1254 height 581
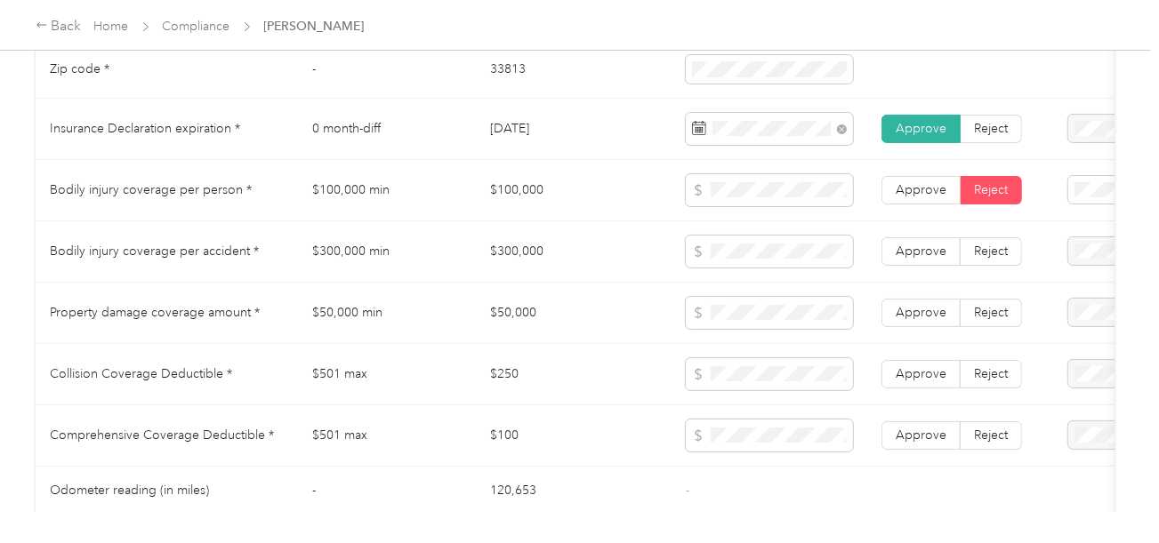
drag, startPoint x: 950, startPoint y: 409, endPoint x: 943, endPoint y: 426, distance: 18.3
click at [945, 413] on tbody "State * - [US_STATE] Zip code * - 33813 Insurance Declaration expiration * 0 mo…" at bounding box center [663, 274] width 1254 height 581
drag, startPoint x: 934, startPoint y: 435, endPoint x: 915, endPoint y: 370, distance: 67.6
click at [932, 436] on span "Approve" at bounding box center [921, 435] width 51 height 15
click at [915, 370] on label "Approve" at bounding box center [920, 374] width 79 height 28
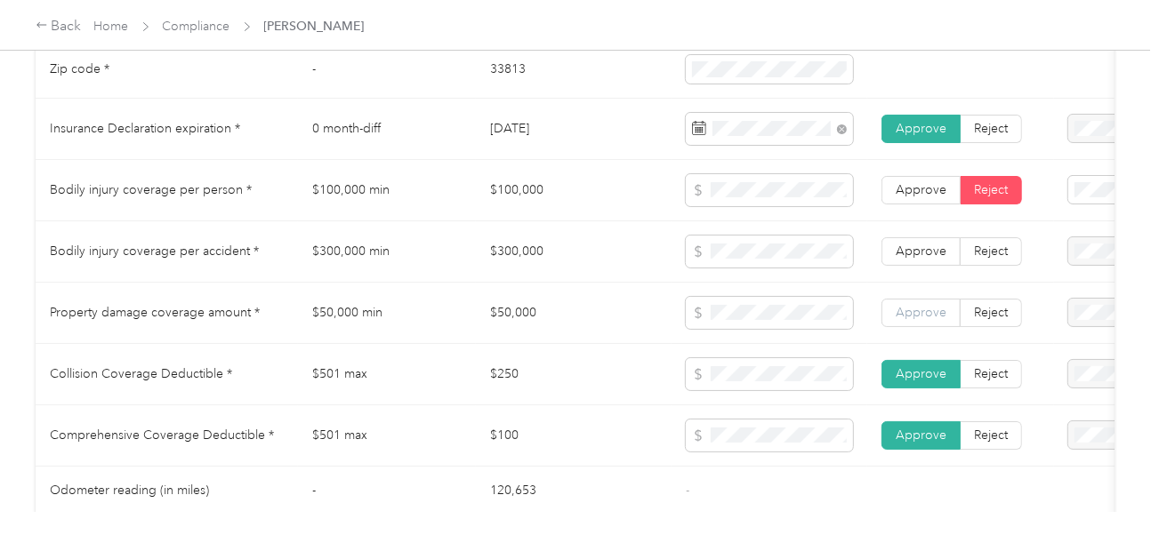
click at [920, 320] on span "Approve" at bounding box center [921, 312] width 51 height 15
click at [913, 243] on td "Approve Reject" at bounding box center [960, 251] width 187 height 61
click at [912, 247] on label "Approve" at bounding box center [920, 251] width 79 height 28
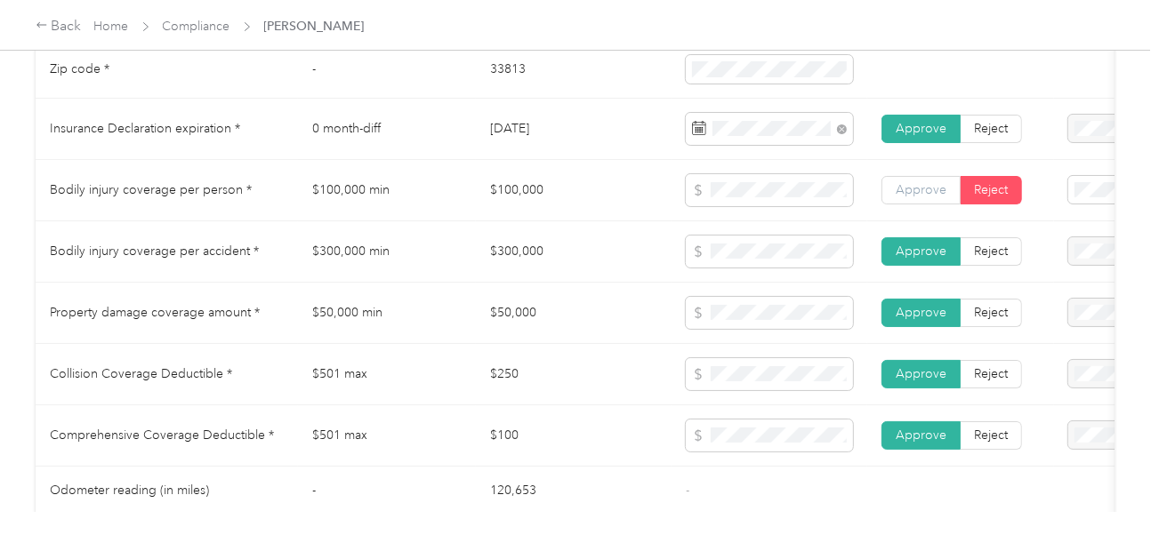
click at [921, 197] on span "Approve" at bounding box center [921, 189] width 51 height 15
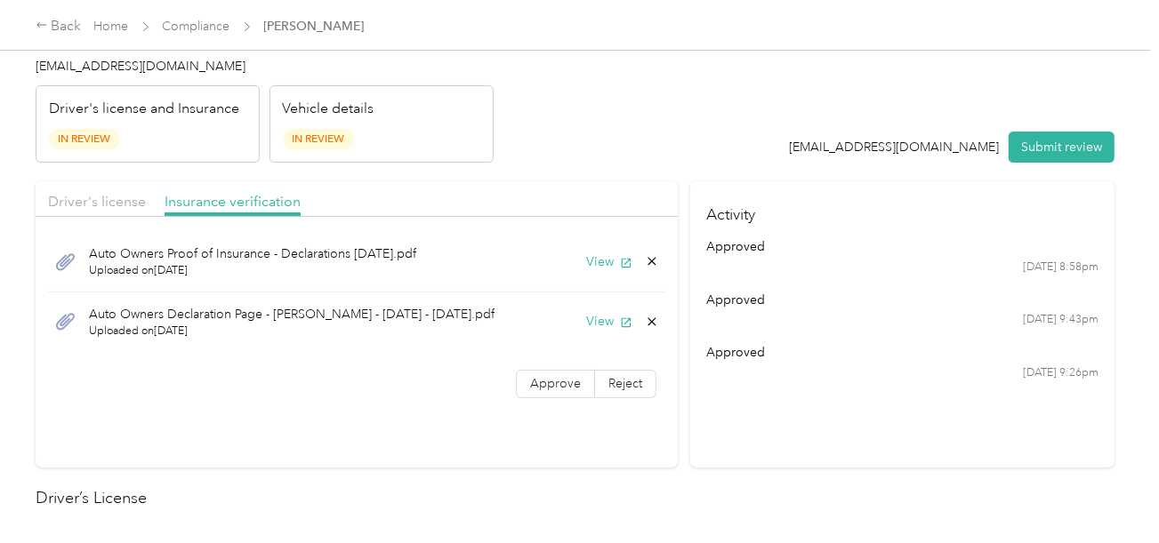
scroll to position [0, 0]
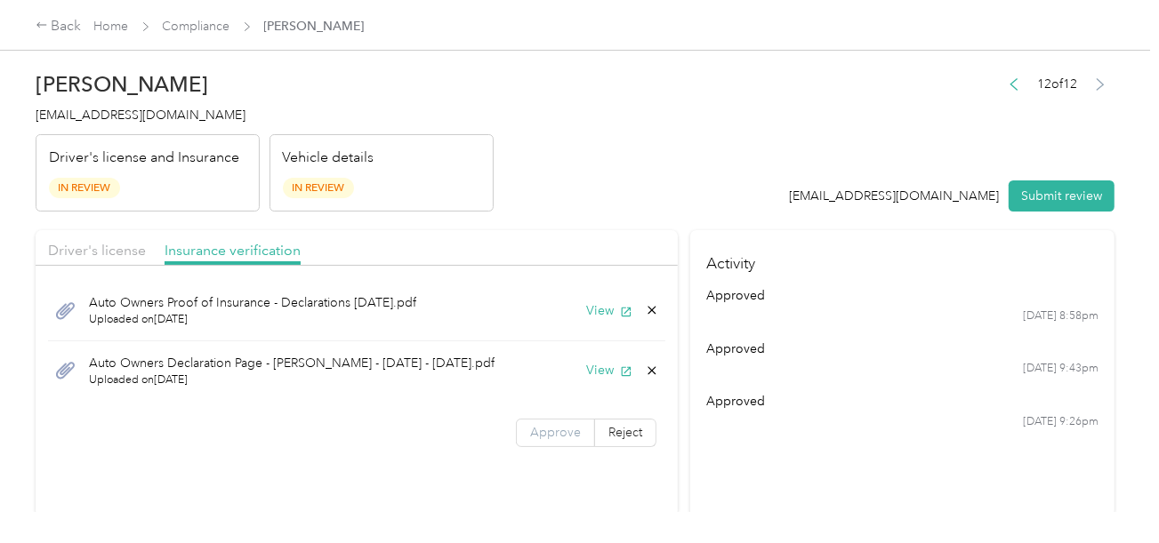
click at [562, 430] on span "Approve" at bounding box center [555, 432] width 51 height 15
click at [601, 366] on button "View" at bounding box center [609, 370] width 46 height 19
click at [647, 374] on icon at bounding box center [652, 371] width 14 height 14
click at [620, 370] on button "Yes" at bounding box center [605, 382] width 35 height 28
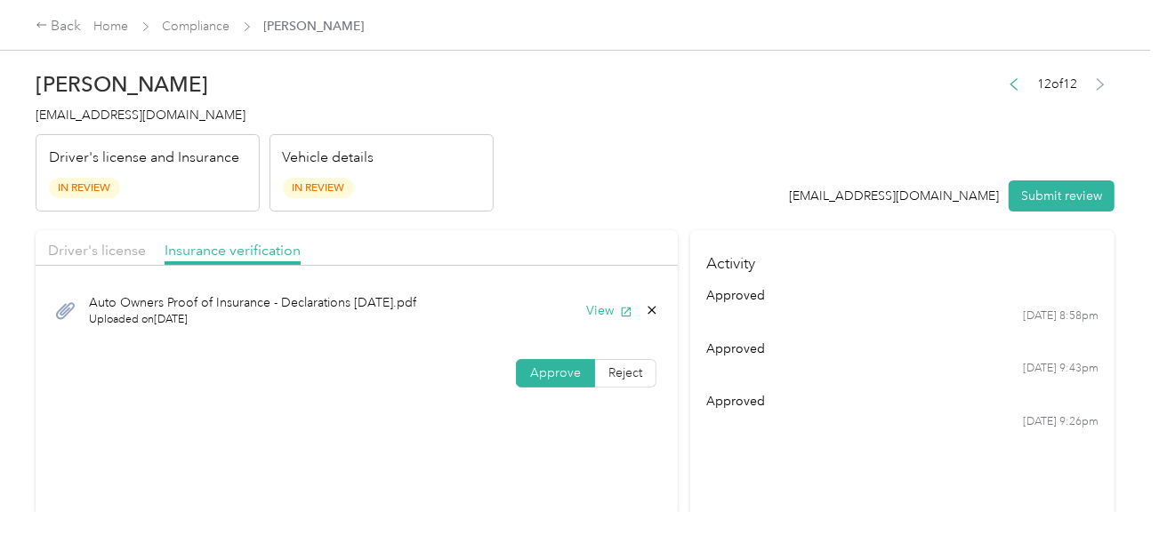
drag, startPoint x: 661, startPoint y: 211, endPoint x: 583, endPoint y: 241, distance: 83.9
click at [77, 240] on div "Driver's license" at bounding box center [97, 251] width 98 height 22
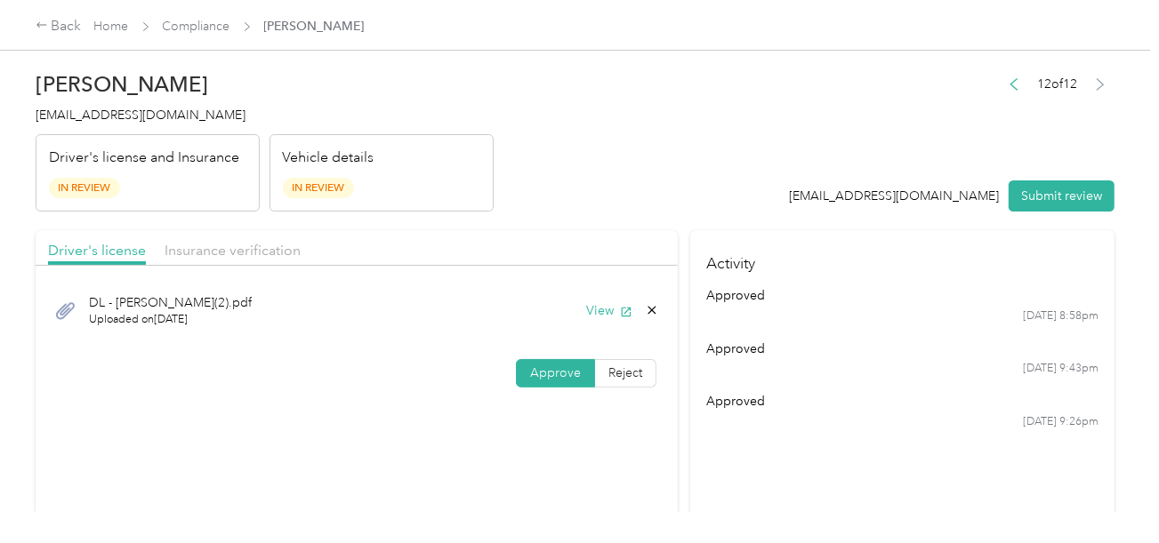
drag, startPoint x: 1038, startPoint y: 189, endPoint x: 740, endPoint y: 151, distance: 300.4
click at [1036, 190] on button "Submit review" at bounding box center [1062, 196] width 106 height 31
click at [716, 149] on header "[PERSON_NAME] [EMAIL_ADDRESS][DOMAIN_NAME] Driver's license and Insurance In Re…" at bounding box center [575, 136] width 1079 height 149
click at [125, 110] on span "[EMAIL_ADDRESS][DOMAIN_NAME]" at bounding box center [141, 115] width 210 height 15
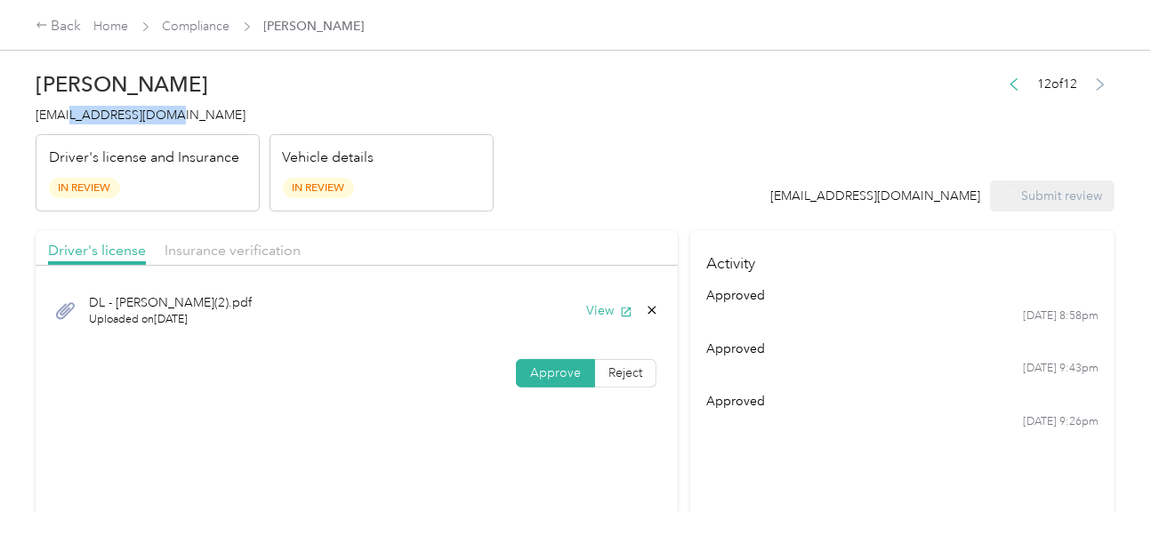
click at [125, 110] on span "[EMAIL_ADDRESS][DOMAIN_NAME]" at bounding box center [141, 115] width 210 height 15
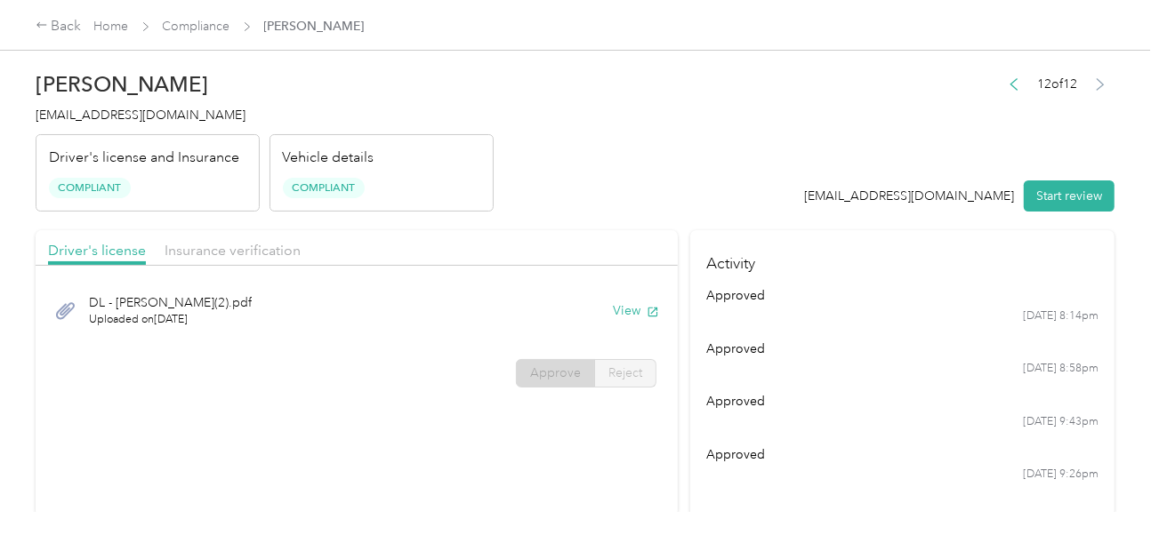
click at [636, 66] on header "[PERSON_NAME] [EMAIL_ADDRESS][DOMAIN_NAME] Driver's license and Insurance Compl…" at bounding box center [575, 136] width 1079 height 149
click at [213, 19] on link "Compliance" at bounding box center [197, 26] width 68 height 15
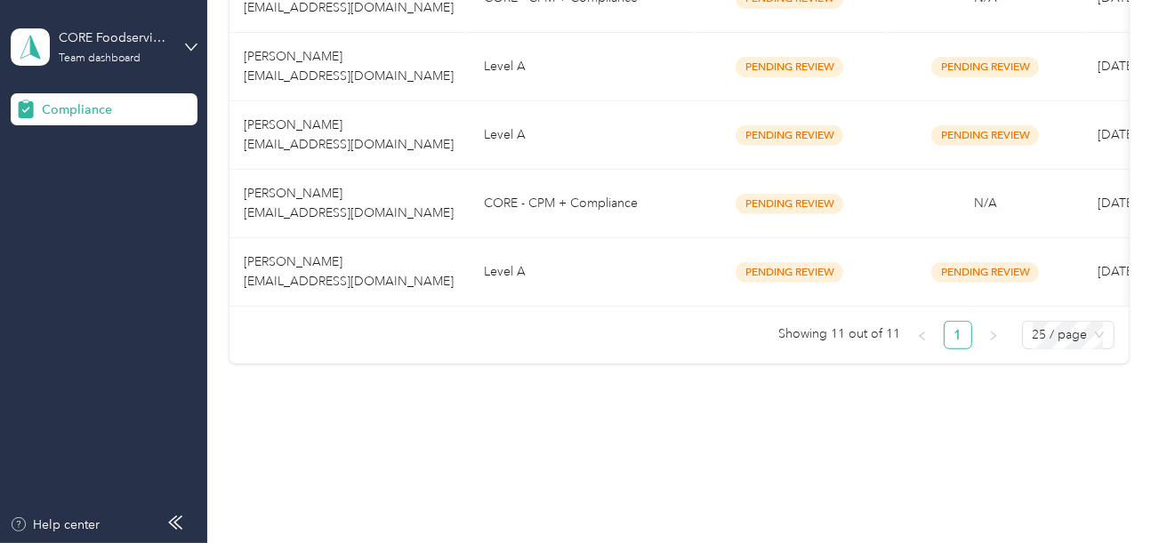
scroll to position [856, 0]
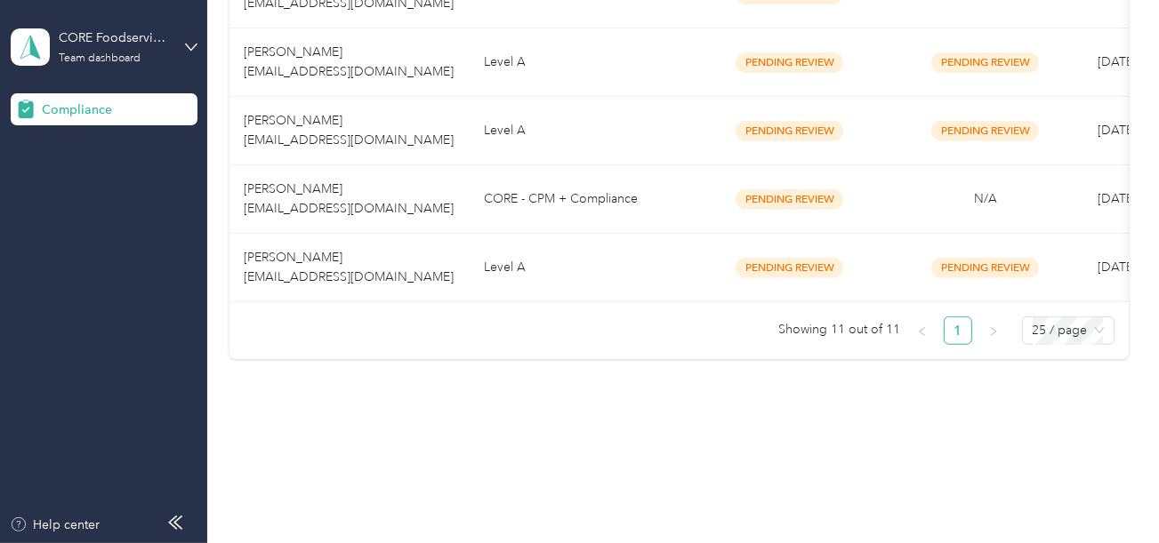
click at [552, 338] on ul "Showing 11 out of 11 1 25 / page" at bounding box center [671, 331] width 885 height 28
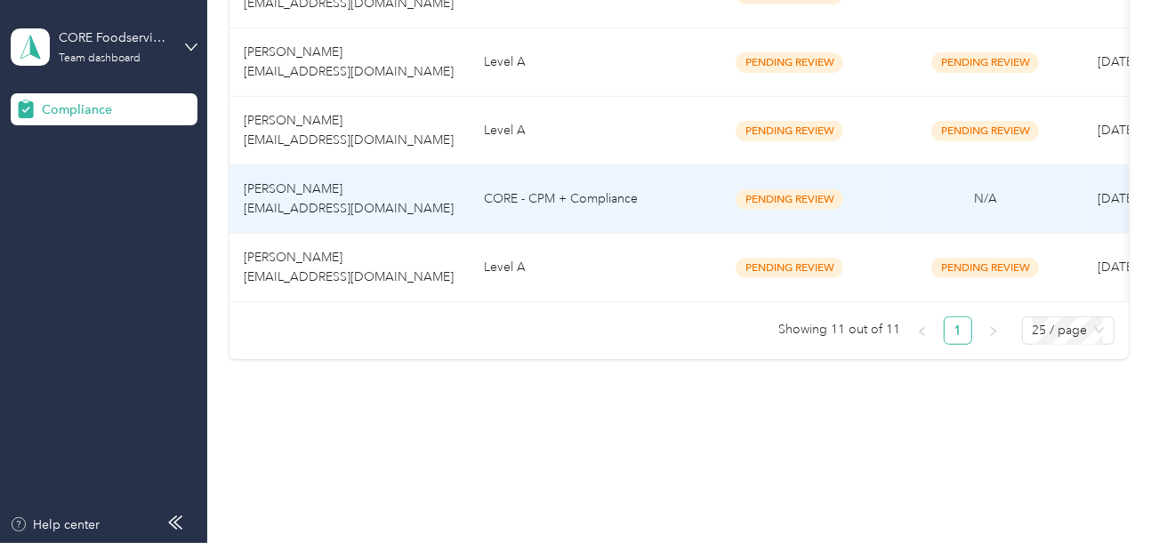
click at [538, 176] on td "CORE - CPM + Compliance" at bounding box center [581, 199] width 222 height 68
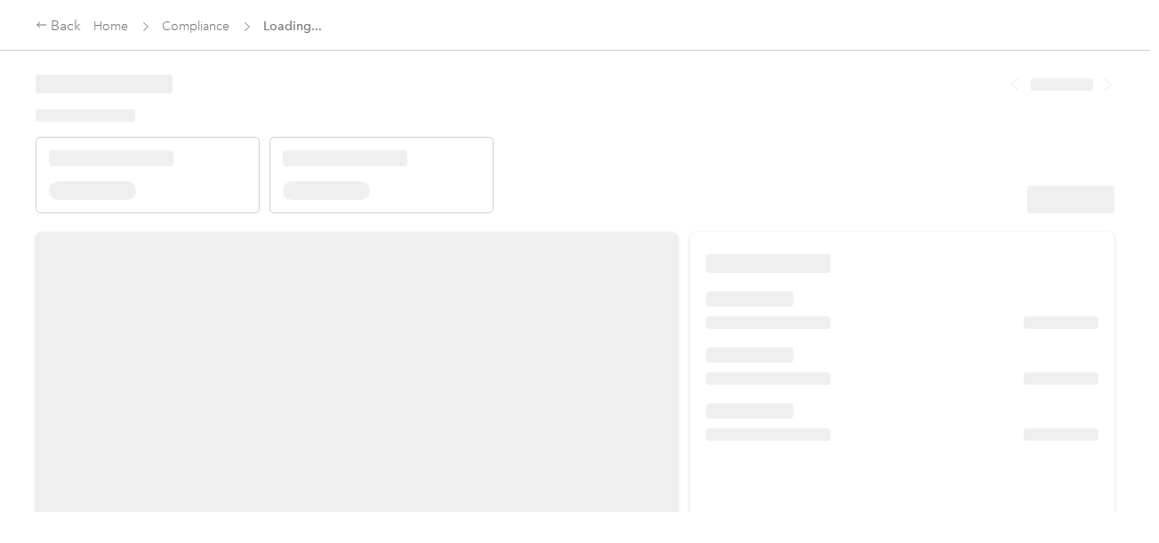
click at [787, 152] on header at bounding box center [575, 137] width 1079 height 151
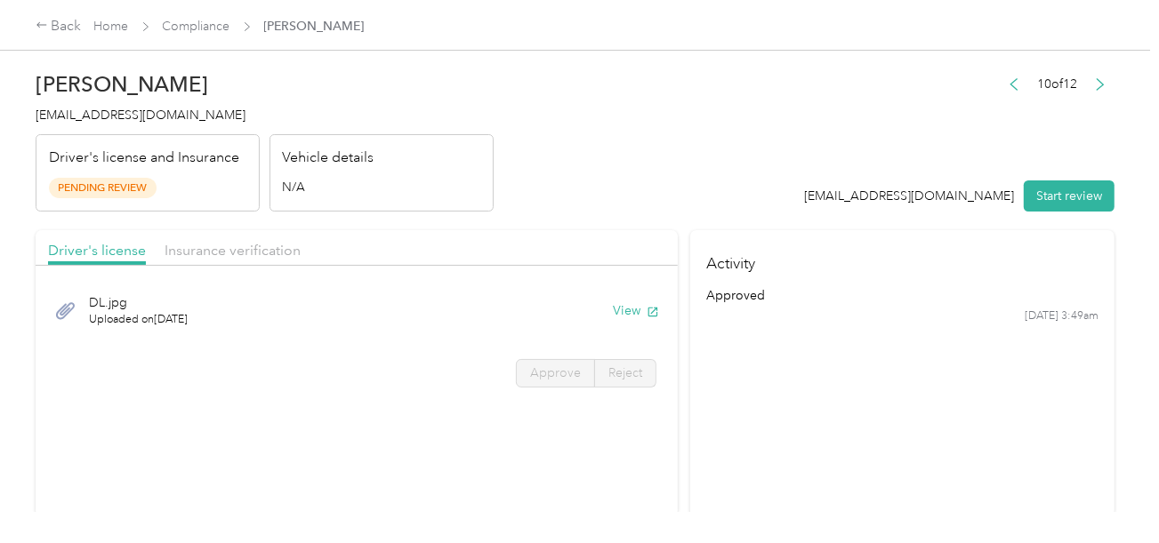
click at [626, 174] on header "[PERSON_NAME] [EMAIL_ADDRESS][DOMAIN_NAME] Driver's license and Insurance Pendi…" at bounding box center [575, 136] width 1079 height 149
drag, startPoint x: 875, startPoint y: 197, endPoint x: 904, endPoint y: 207, distance: 30.9
click at [882, 200] on div "[EMAIL_ADDRESS][DOMAIN_NAME]" at bounding box center [910, 196] width 210 height 19
click at [1040, 204] on button "Start review" at bounding box center [1069, 196] width 91 height 31
click at [666, 140] on header "[PERSON_NAME] [EMAIL_ADDRESS][DOMAIN_NAME] Driver's license and Insurance Pendi…" at bounding box center [575, 136] width 1079 height 149
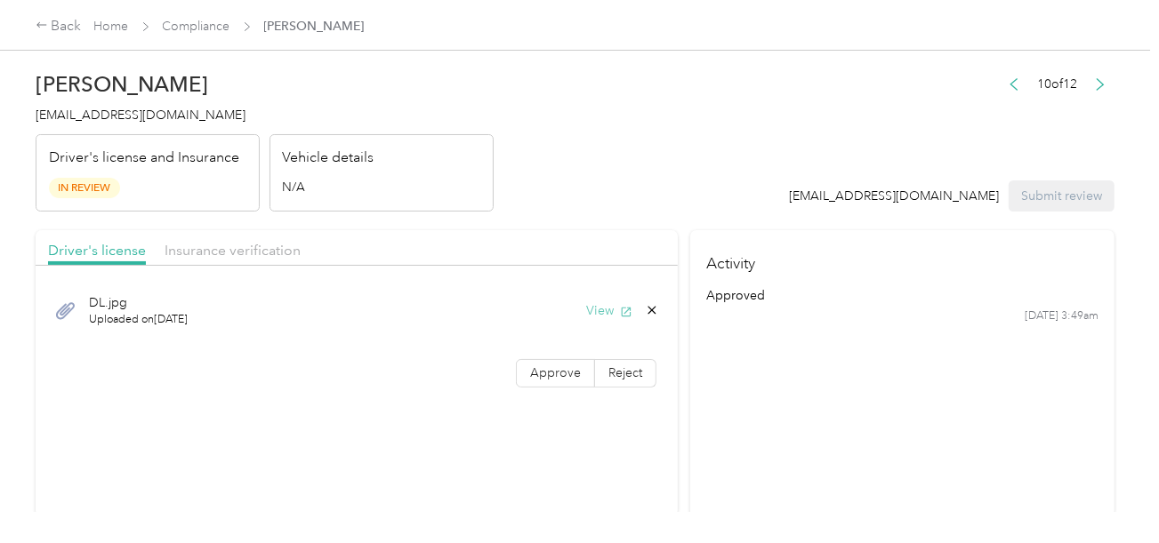
click at [626, 307] on icon "button" at bounding box center [626, 312] width 12 height 12
drag, startPoint x: 535, startPoint y: 357, endPoint x: 543, endPoint y: 368, distance: 14.6
click at [536, 360] on div "DL.jpg Uploaded on [DATE] View Approve Reject" at bounding box center [357, 337] width 642 height 125
click at [543, 368] on span "Approve" at bounding box center [555, 373] width 51 height 15
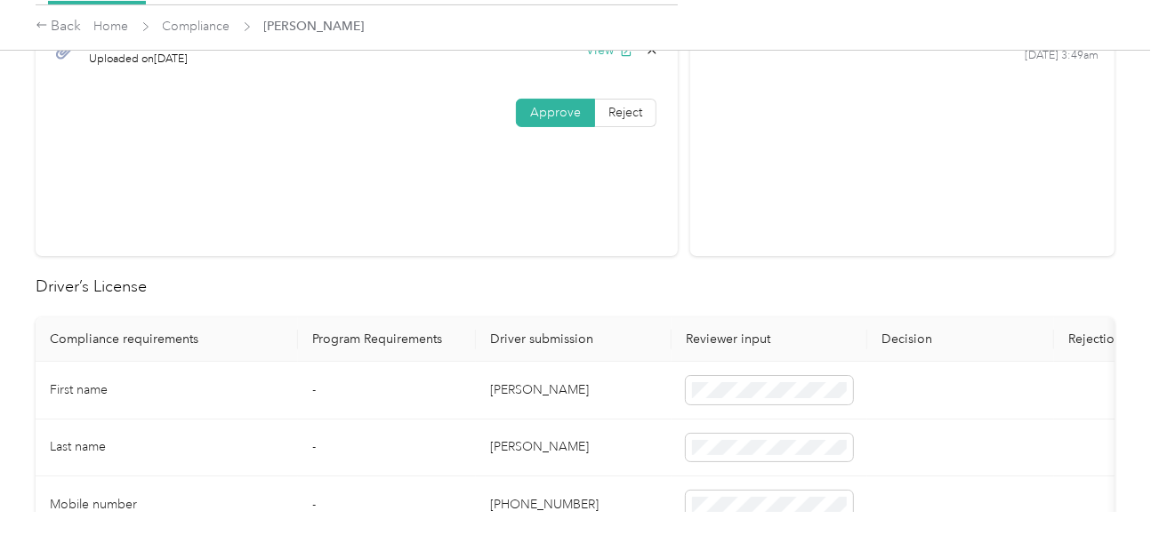
scroll to position [444, 0]
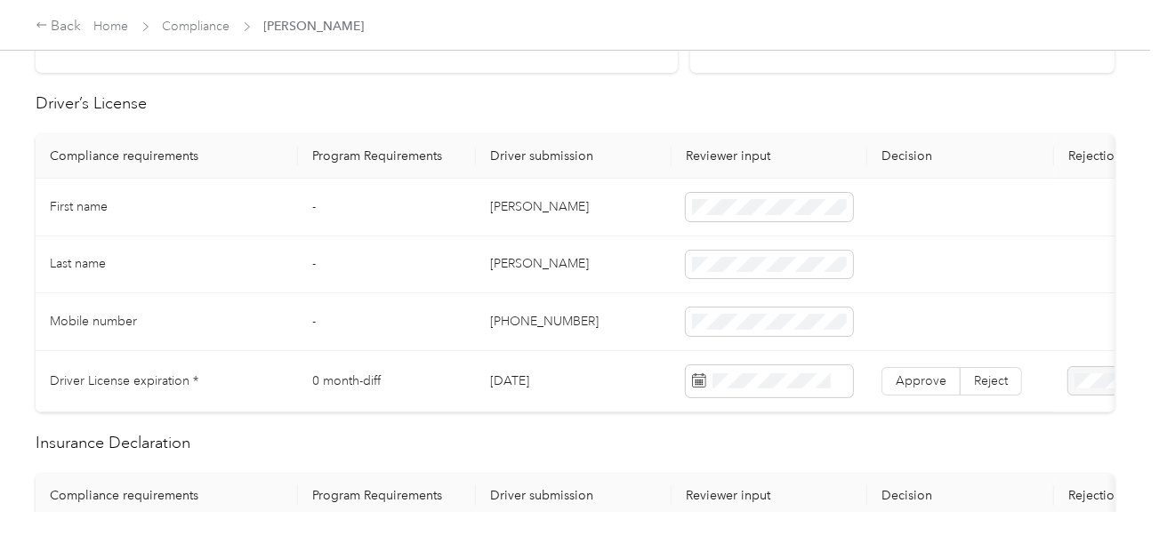
drag, startPoint x: 495, startPoint y: 209, endPoint x: 487, endPoint y: 205, distance: 9.2
click at [490, 206] on td "[PERSON_NAME]" at bounding box center [574, 208] width 196 height 58
click at [581, 209] on td "[PERSON_NAME]" at bounding box center [574, 208] width 196 height 58
drag, startPoint x: 563, startPoint y: 209, endPoint x: 465, endPoint y: 209, distance: 97.8
click at [465, 209] on tr "First name - [PERSON_NAME]" at bounding box center [663, 208] width 1254 height 58
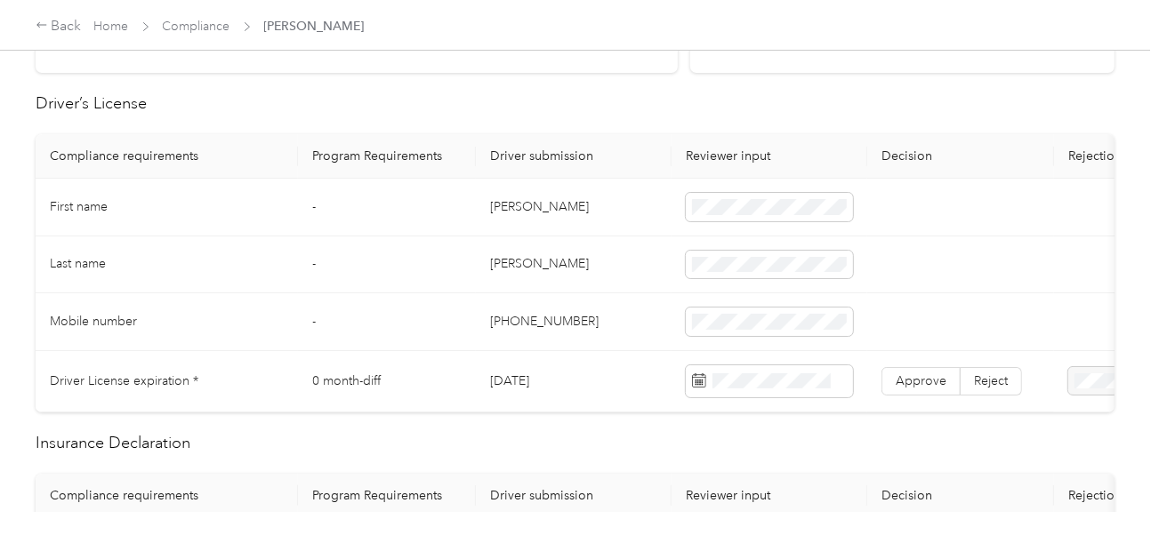
click at [507, 269] on td "[PERSON_NAME]" at bounding box center [574, 266] width 196 height 58
click at [603, 267] on td "[PERSON_NAME]" at bounding box center [574, 266] width 196 height 58
drag, startPoint x: 575, startPoint y: 379, endPoint x: 492, endPoint y: 391, distance: 83.6
click at [492, 391] on td "[DATE]" at bounding box center [574, 381] width 196 height 61
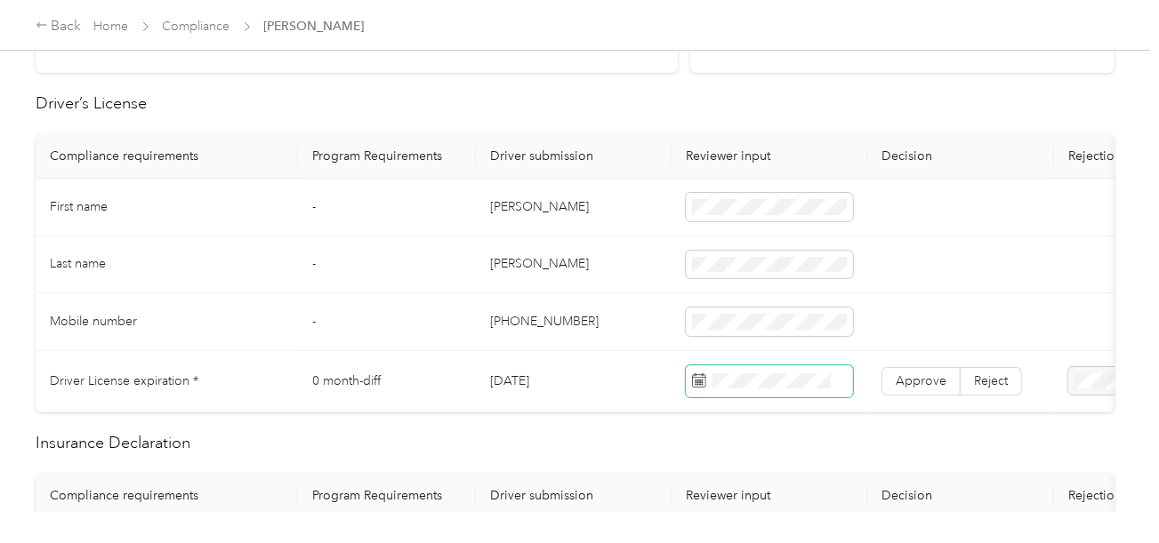
drag, startPoint x: 728, startPoint y: 387, endPoint x: 742, endPoint y: 368, distance: 23.0
click at [731, 387] on span at bounding box center [769, 382] width 167 height 32
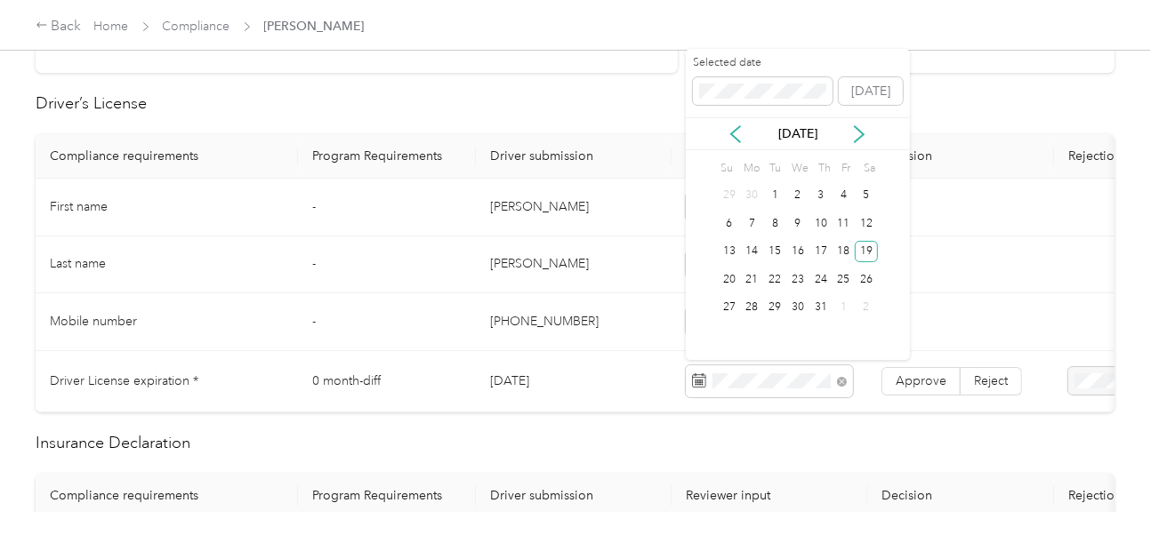
drag, startPoint x: 872, startPoint y: 245, endPoint x: 878, endPoint y: 261, distance: 17.2
click at [872, 246] on div "19" at bounding box center [866, 252] width 23 height 22
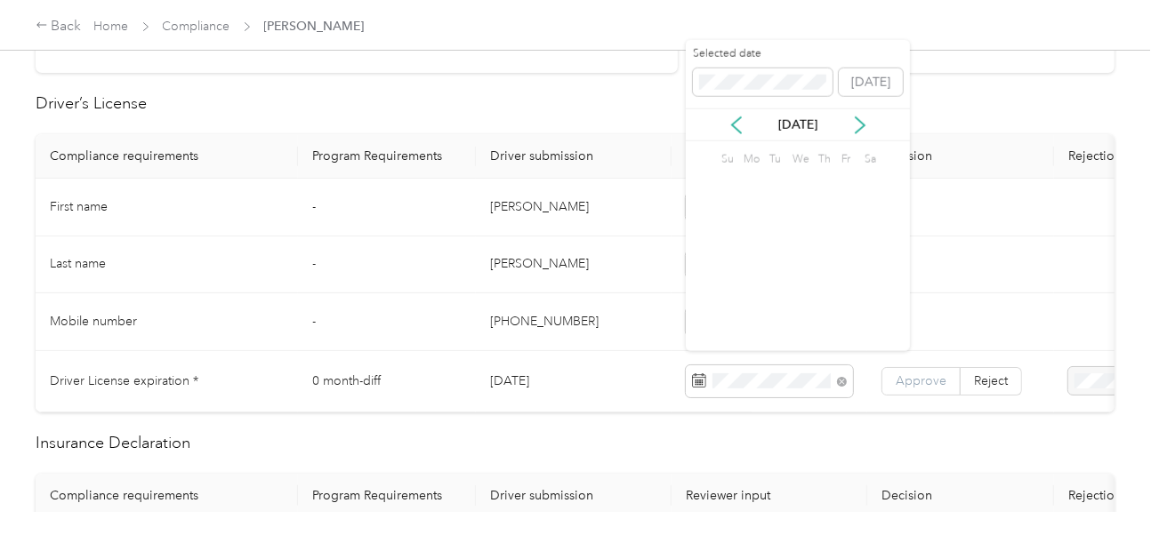
click at [909, 374] on span "Approve" at bounding box center [921, 381] width 51 height 15
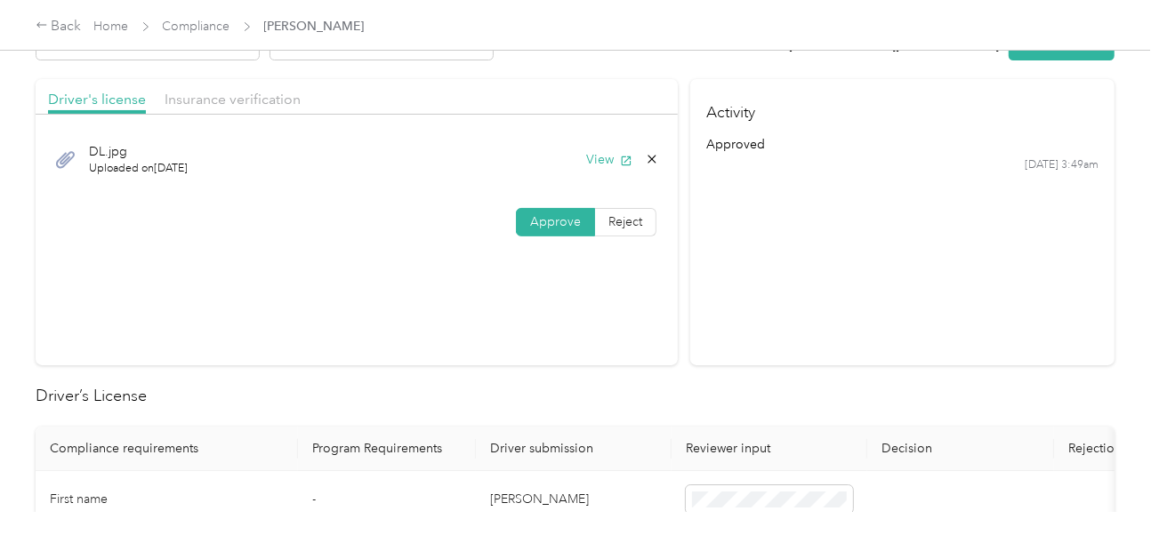
scroll to position [0, 0]
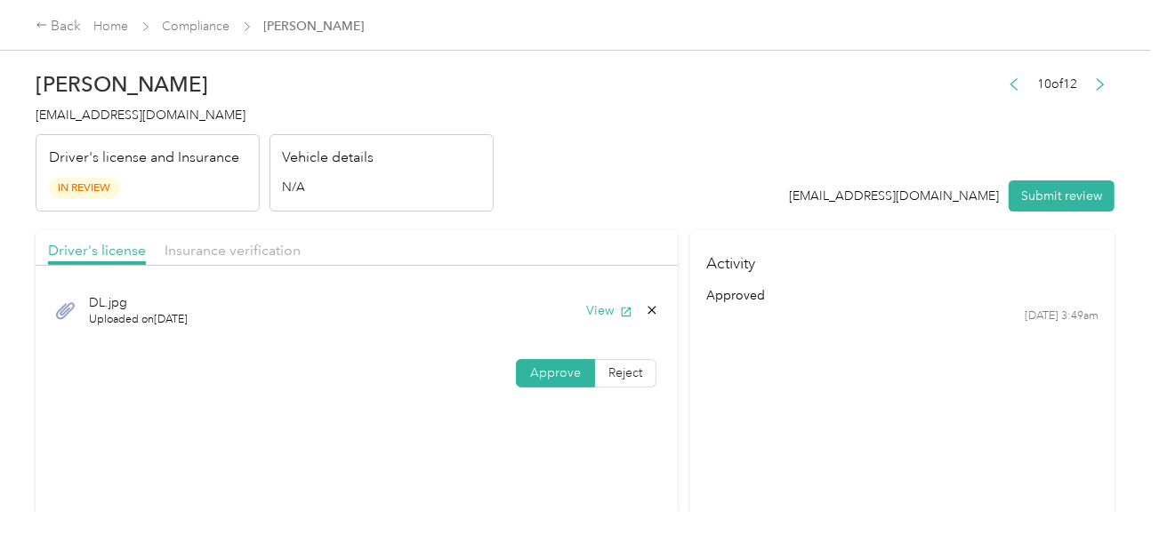
click at [301, 255] on div "Driver's license Insurance verification" at bounding box center [357, 248] width 642 height 36
click at [258, 242] on span "Insurance verification" at bounding box center [233, 250] width 136 height 17
drag, startPoint x: 519, startPoint y: 203, endPoint x: 551, endPoint y: 272, distance: 76.8
click at [523, 207] on header "[PERSON_NAME] [EMAIL_ADDRESS][DOMAIN_NAME] Driver's license and Insurance In Re…" at bounding box center [575, 136] width 1079 height 149
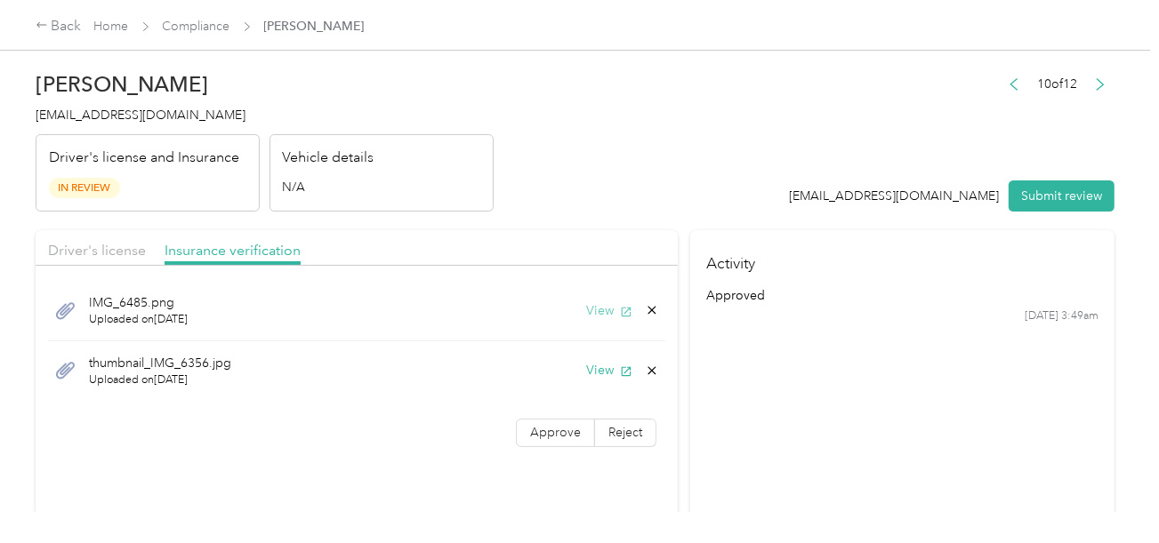
click at [598, 310] on button "View" at bounding box center [609, 310] width 46 height 19
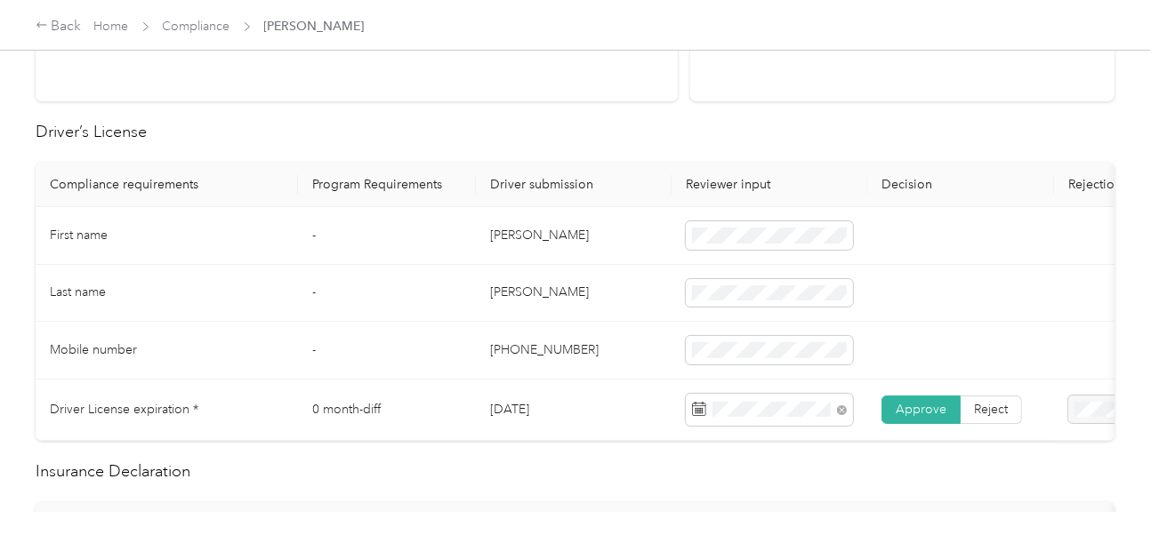
scroll to position [623, 0]
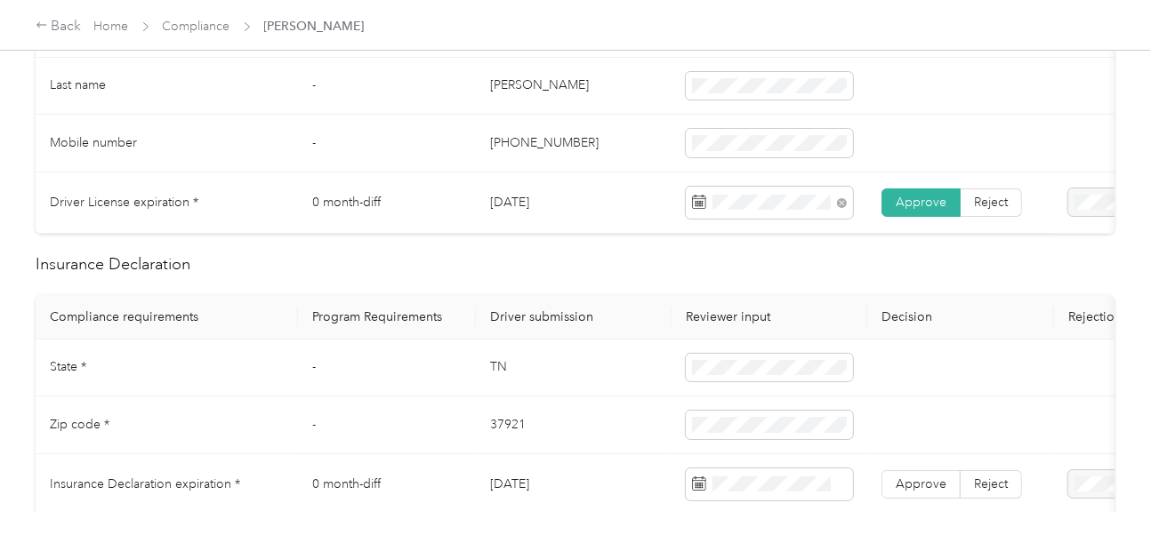
click at [507, 438] on td "37921" at bounding box center [574, 426] width 196 height 58
drag, startPoint x: 507, startPoint y: 438, endPoint x: 636, endPoint y: 438, distance: 129.0
click at [514, 438] on td "37921" at bounding box center [574, 426] width 196 height 58
drag, startPoint x: 477, startPoint y: 365, endPoint x: 488, endPoint y: 368, distance: 12.1
click at [482, 367] on td "TN" at bounding box center [574, 369] width 196 height 58
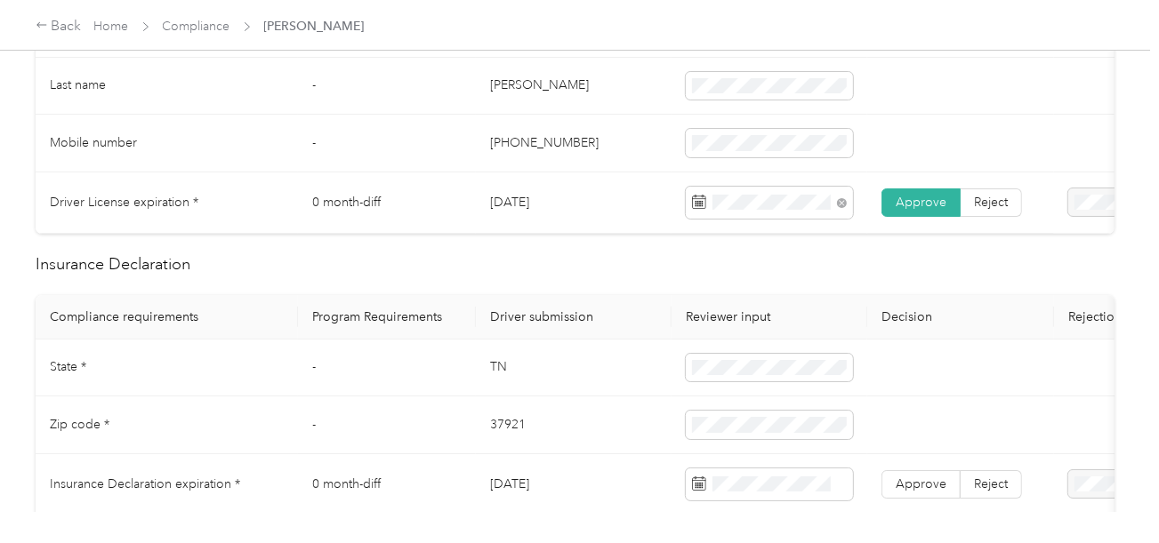
click at [504, 371] on td "TN" at bounding box center [574, 369] width 196 height 58
drag, startPoint x: 504, startPoint y: 371, endPoint x: 583, endPoint y: 376, distance: 78.4
click at [511, 374] on td "TN" at bounding box center [574, 369] width 196 height 58
click at [1065, 354] on td at bounding box center [1172, 369] width 236 height 58
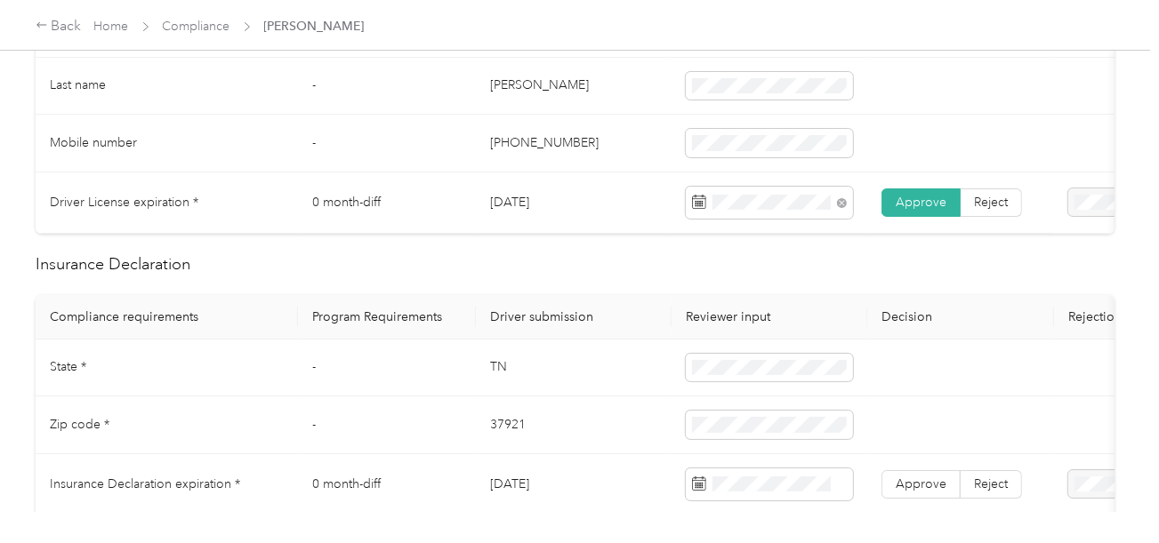
scroll to position [800, 0]
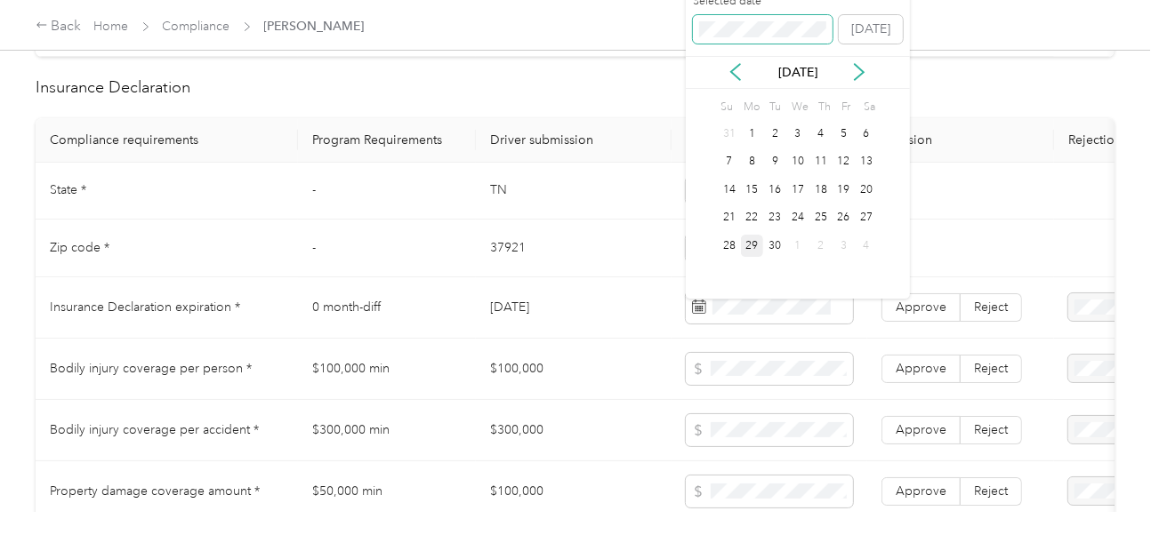
click at [722, 42] on span at bounding box center [763, 29] width 141 height 28
click at [864, 127] on div "4" at bounding box center [866, 134] width 23 height 22
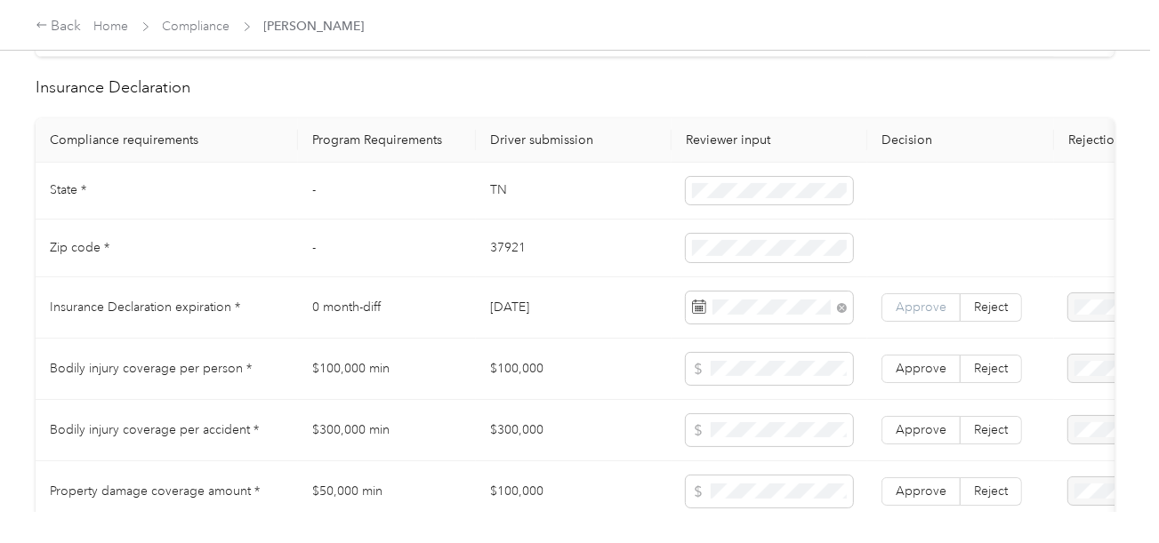
click at [914, 314] on span "Approve" at bounding box center [921, 307] width 51 height 15
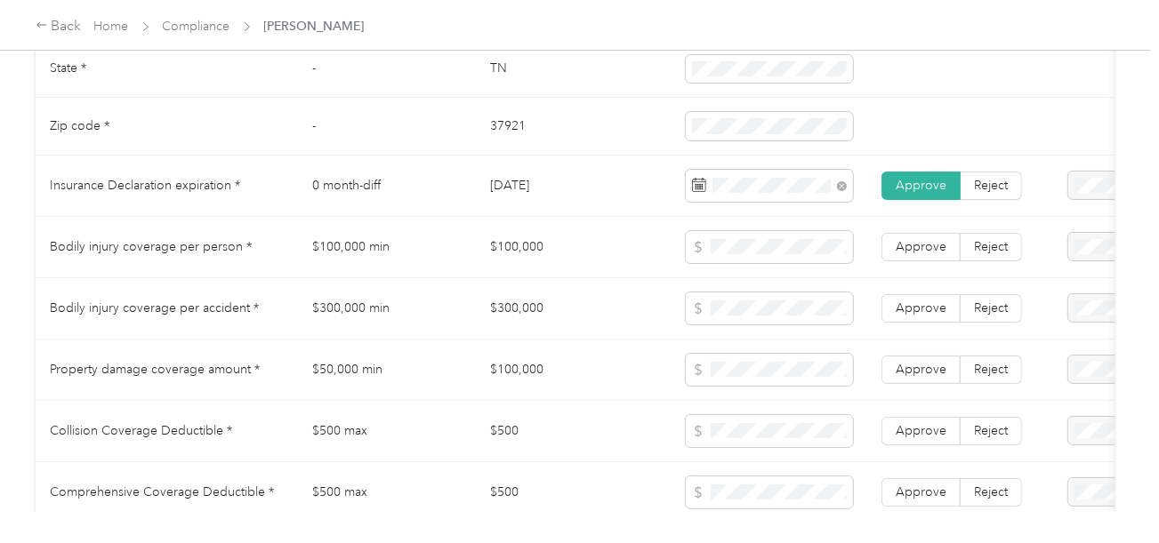
scroll to position [1511, 0]
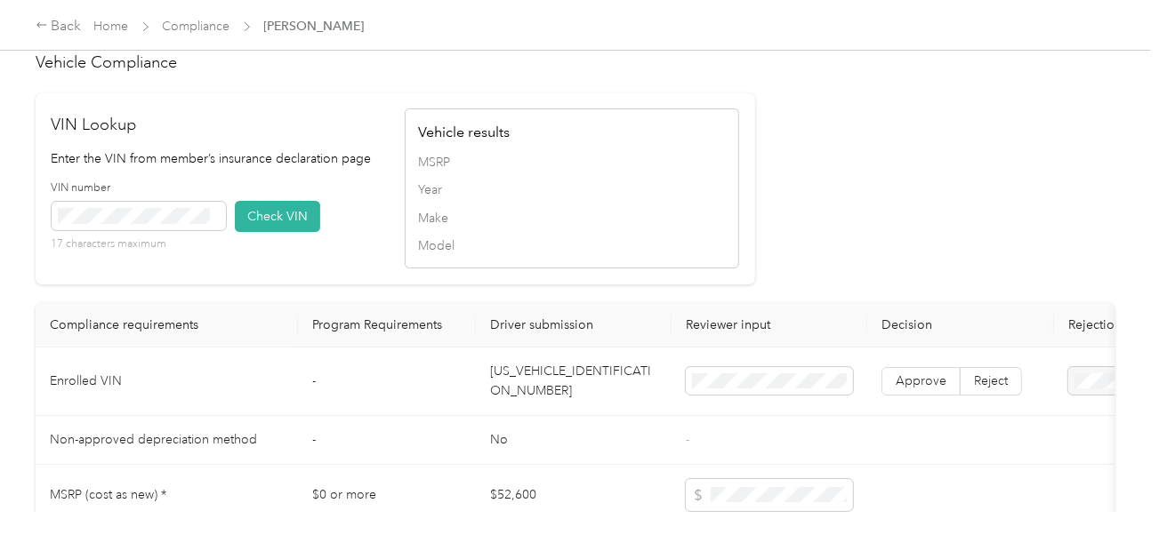
click at [564, 388] on td "[US_VEHICLE_IDENTIFICATION_NUMBER]" at bounding box center [574, 382] width 196 height 68
drag, startPoint x: 564, startPoint y: 388, endPoint x: 332, endPoint y: 314, distance: 243.6
click at [564, 389] on td "[US_VEHICLE_IDENTIFICATION_NUMBER]" at bounding box center [574, 382] width 196 height 68
drag, startPoint x: 264, startPoint y: 236, endPoint x: 554, endPoint y: 239, distance: 290.0
click at [269, 232] on button "Check VIN" at bounding box center [277, 216] width 85 height 31
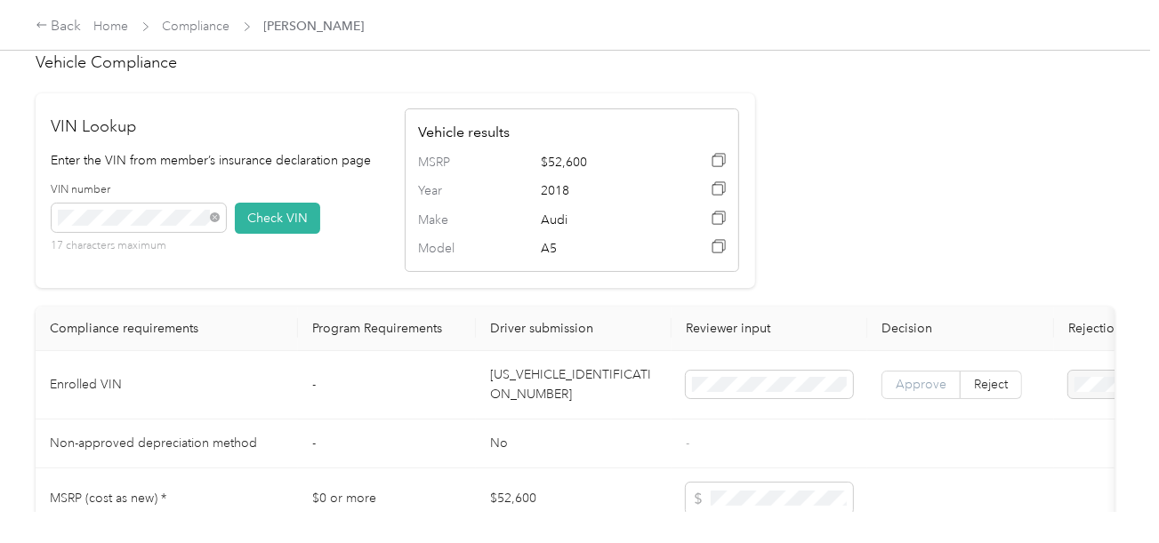
click at [892, 398] on label "Approve" at bounding box center [920, 385] width 79 height 28
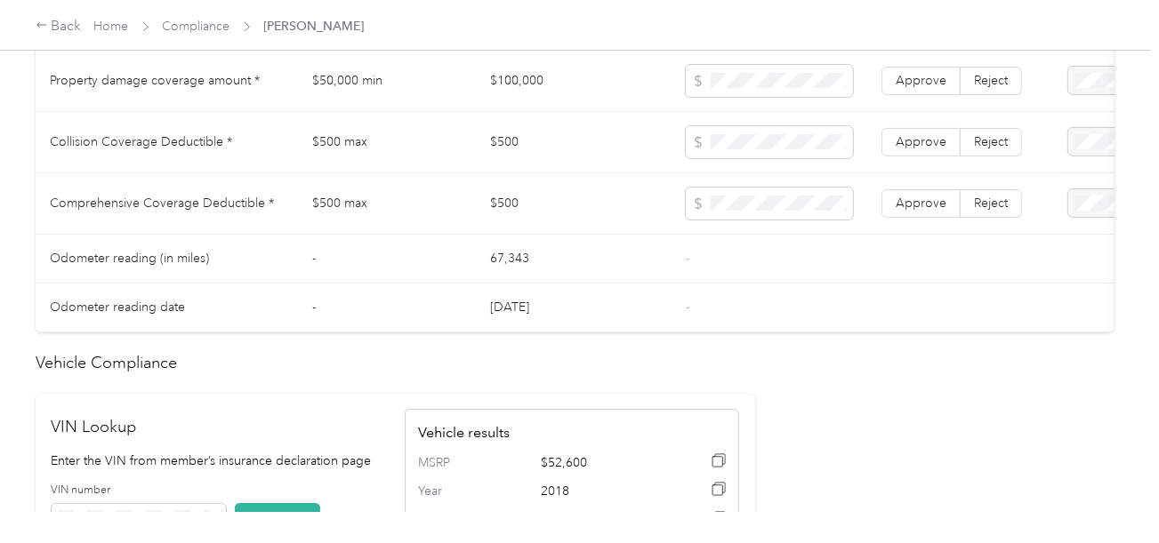
scroll to position [1064, 0]
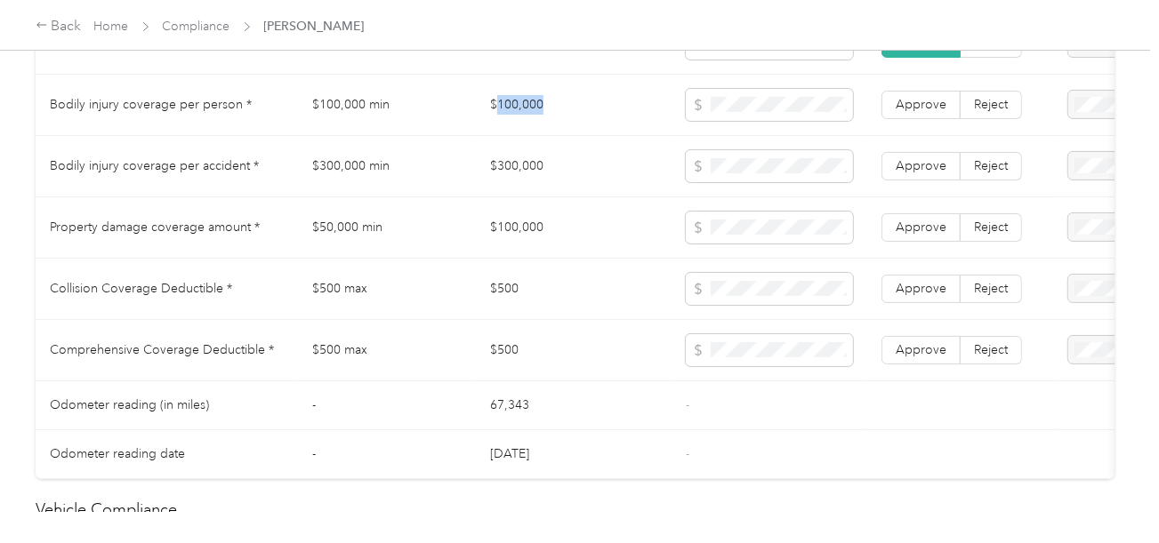
drag, startPoint x: 495, startPoint y: 121, endPoint x: 679, endPoint y: 121, distance: 183.2
click at [559, 121] on td "$100,000" at bounding box center [574, 105] width 196 height 61
click at [489, 170] on td "$300,000" at bounding box center [574, 166] width 196 height 61
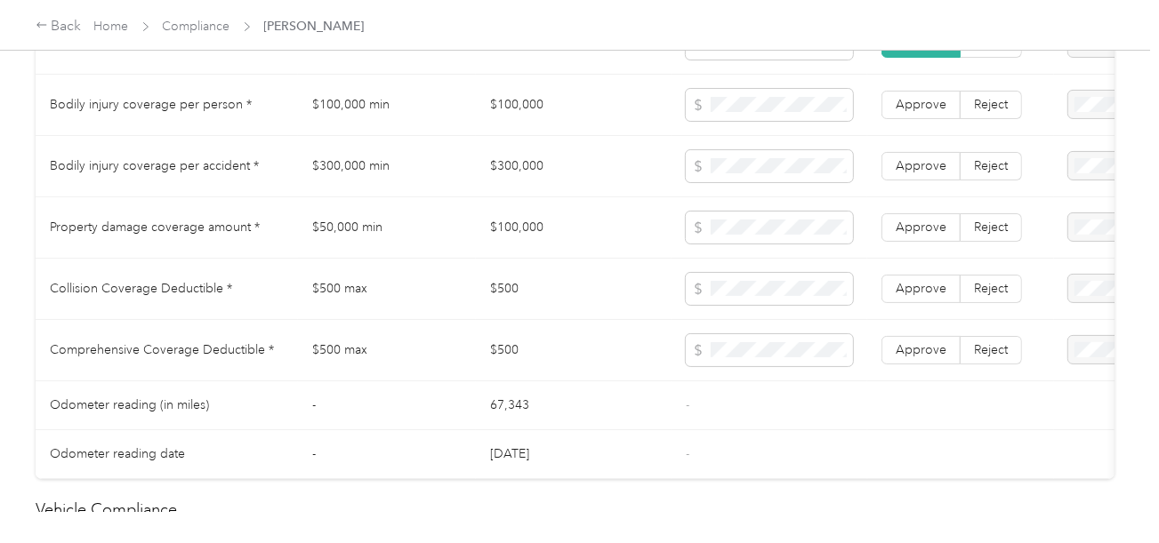
click at [508, 236] on td "$100,000" at bounding box center [574, 227] width 196 height 61
drag, startPoint x: 704, startPoint y: 337, endPoint x: 574, endPoint y: 320, distance: 131.8
click at [703, 337] on td at bounding box center [769, 350] width 196 height 61
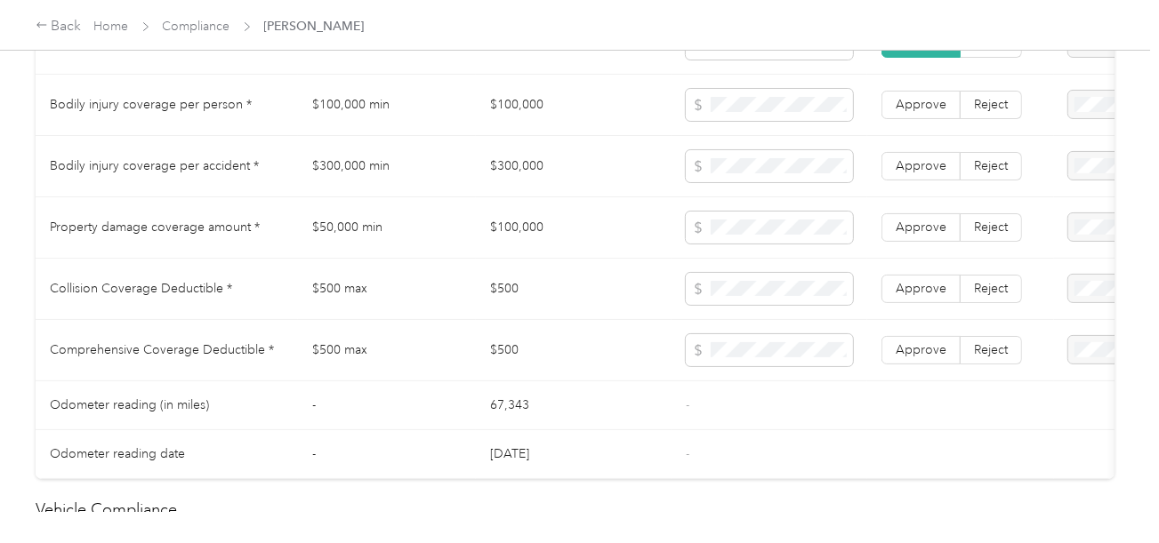
click at [500, 287] on td "$500" at bounding box center [574, 289] width 196 height 61
click at [899, 342] on td "Approve Reject" at bounding box center [960, 350] width 187 height 61
drag, startPoint x: 904, startPoint y: 298, endPoint x: 911, endPoint y: 350, distance: 52.1
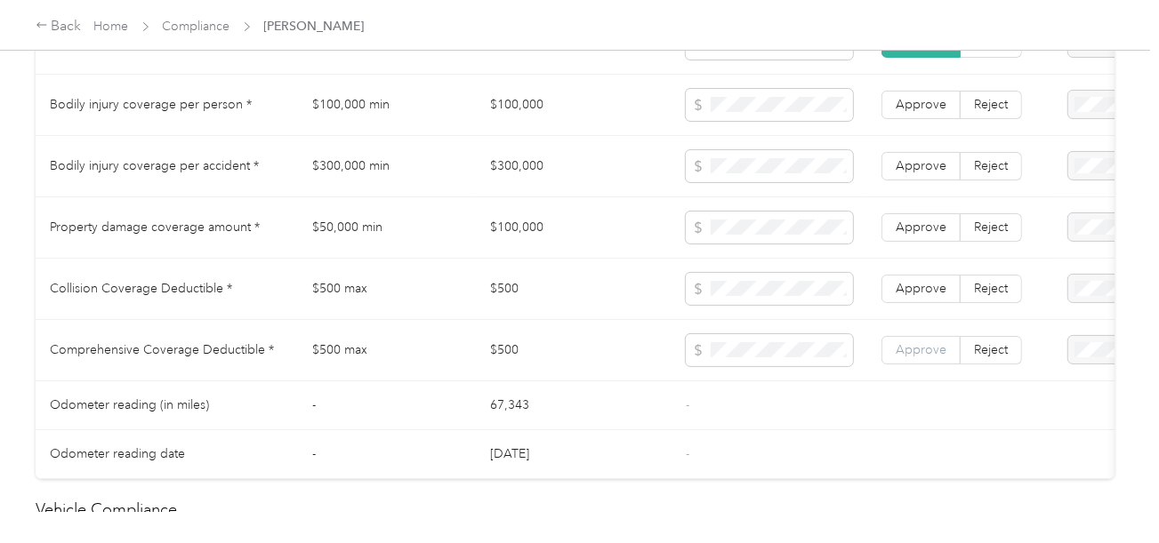
click at [904, 303] on label "Approve" at bounding box center [920, 289] width 79 height 28
click at [911, 357] on span "Approve" at bounding box center [921, 349] width 51 height 15
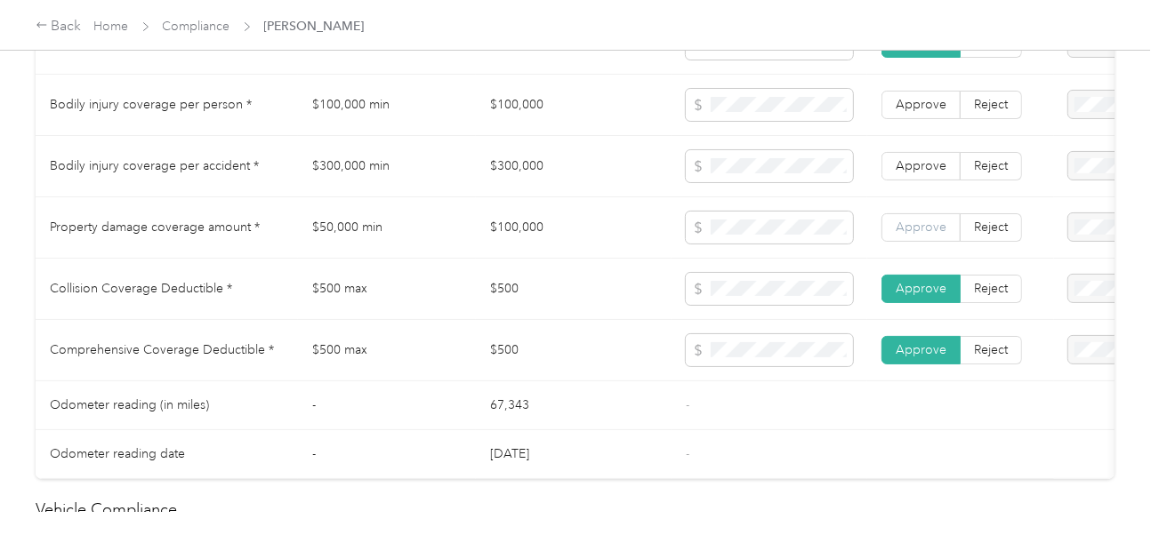
click at [907, 229] on span "Approve" at bounding box center [921, 227] width 51 height 15
click at [910, 165] on label "Approve" at bounding box center [920, 166] width 79 height 28
click at [920, 111] on span "Approve" at bounding box center [921, 104] width 51 height 15
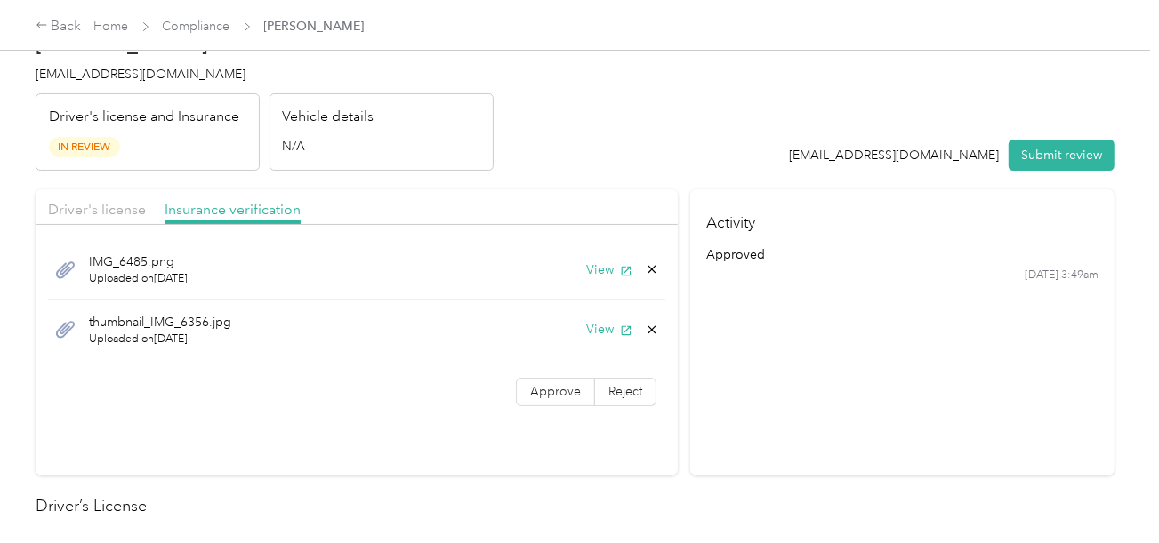
scroll to position [0, 0]
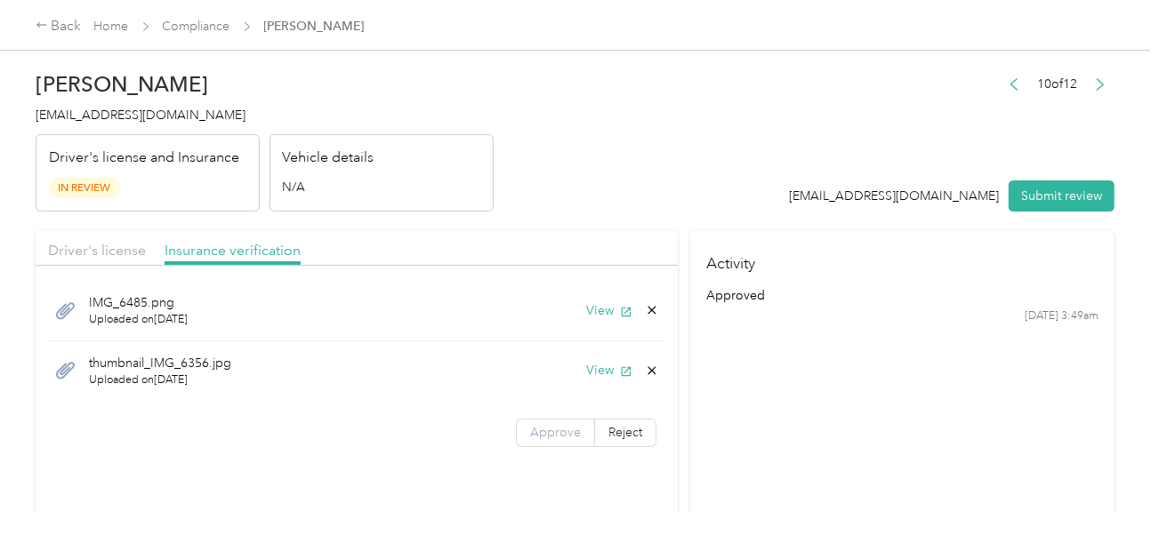
click at [548, 425] on span "Approve" at bounding box center [555, 432] width 51 height 15
click at [623, 202] on header "[PERSON_NAME] [EMAIL_ADDRESS][DOMAIN_NAME] Driver's license and Insurance In Re…" at bounding box center [575, 136] width 1079 height 149
click at [598, 302] on button "View" at bounding box center [609, 310] width 46 height 19
click at [599, 373] on button "View" at bounding box center [609, 370] width 46 height 19
drag, startPoint x: 810, startPoint y: 158, endPoint x: 945, endPoint y: 191, distance: 139.1
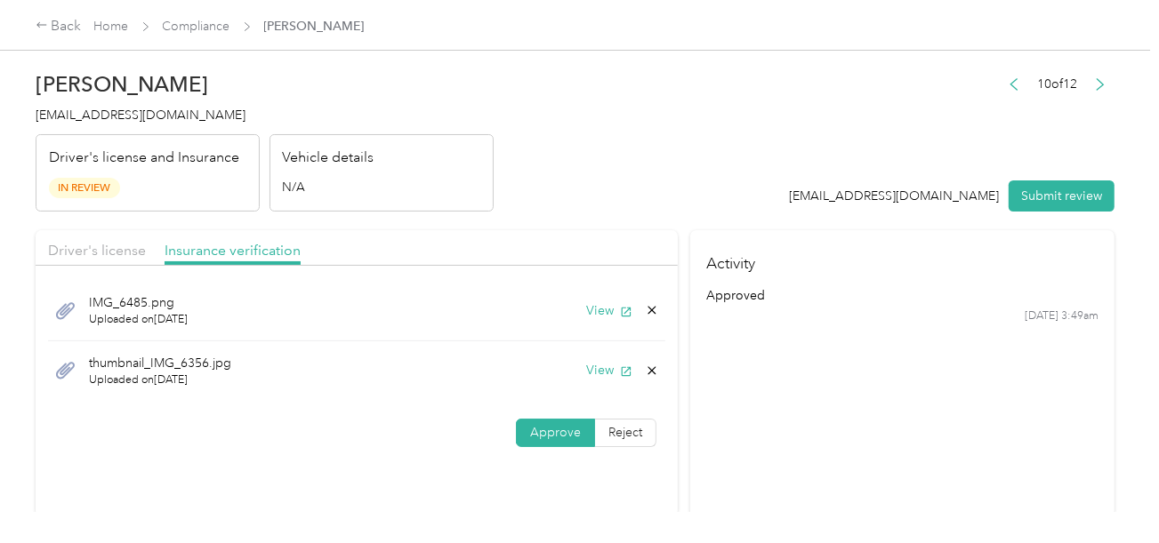
click at [816, 163] on header "[PERSON_NAME] [EMAIL_ADDRESS][DOMAIN_NAME] Driver's license and Insurance In Re…" at bounding box center [575, 136] width 1079 height 149
click at [1036, 200] on button "Submit review" at bounding box center [1062, 196] width 106 height 31
drag, startPoint x: 656, startPoint y: 132, endPoint x: 295, endPoint y: 92, distance: 363.3
click at [631, 128] on header "[PERSON_NAME] [EMAIL_ADDRESS][DOMAIN_NAME] Driver's license and Insurance In Re…" at bounding box center [575, 136] width 1079 height 149
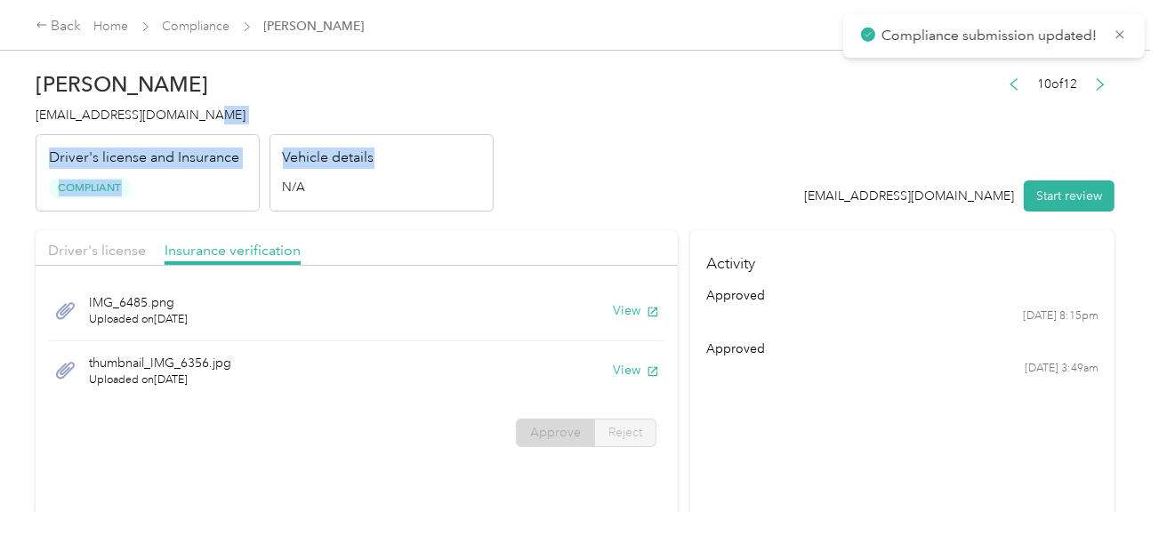
click at [144, 118] on span "[EMAIL_ADDRESS][DOMAIN_NAME]" at bounding box center [141, 115] width 210 height 15
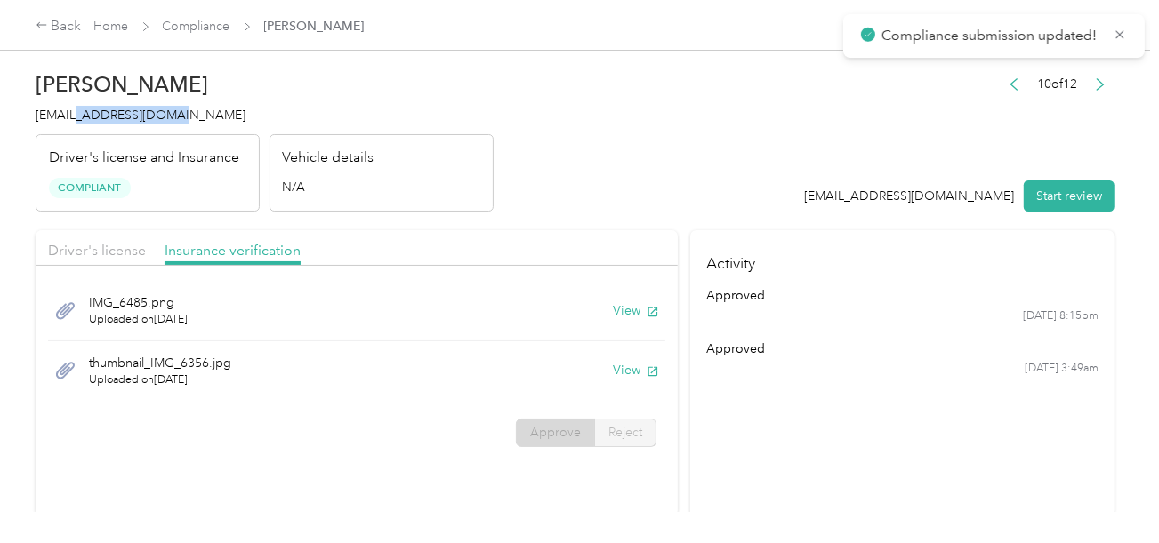
click at [144, 118] on span "[EMAIL_ADDRESS][DOMAIN_NAME]" at bounding box center [141, 115] width 210 height 15
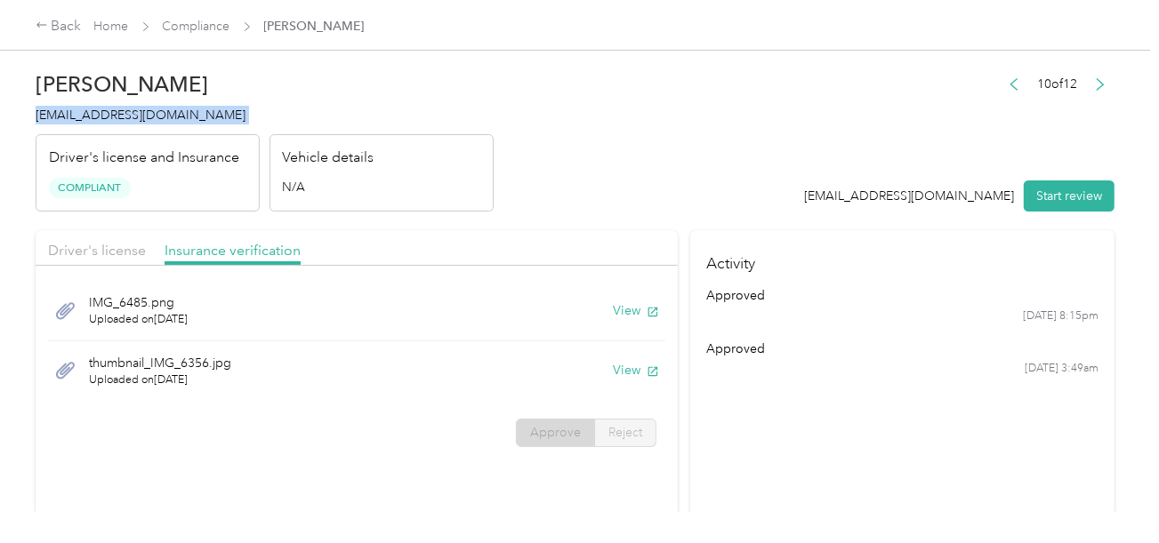
click at [655, 159] on header "[PERSON_NAME] [EMAIL_ADDRESS][DOMAIN_NAME] Driver's license and Insurance Compl…" at bounding box center [575, 136] width 1079 height 149
click at [179, 26] on link "Compliance" at bounding box center [197, 26] width 68 height 15
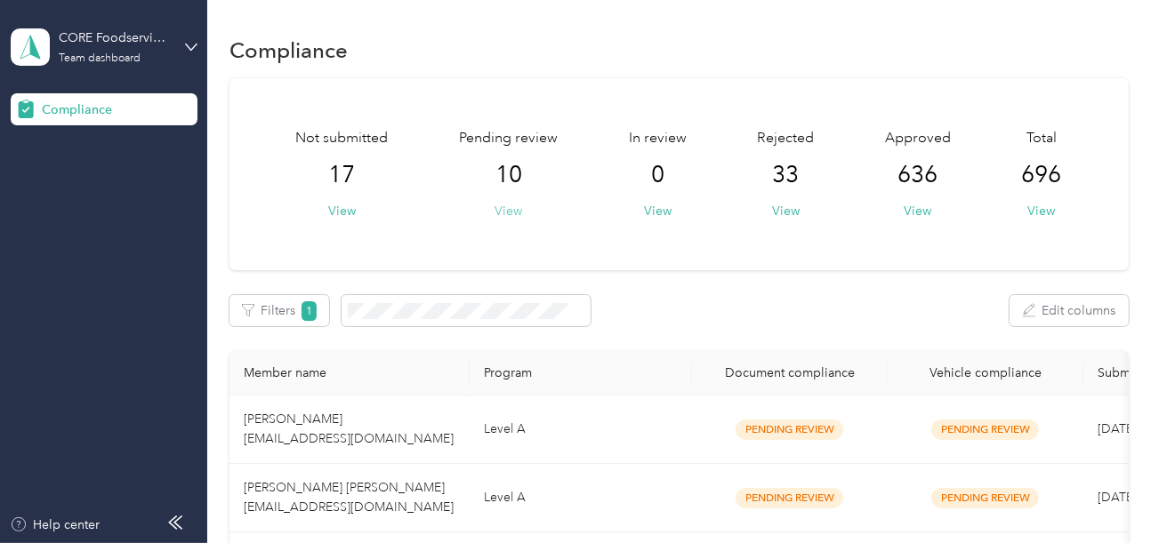
click at [502, 206] on button "View" at bounding box center [508, 211] width 28 height 19
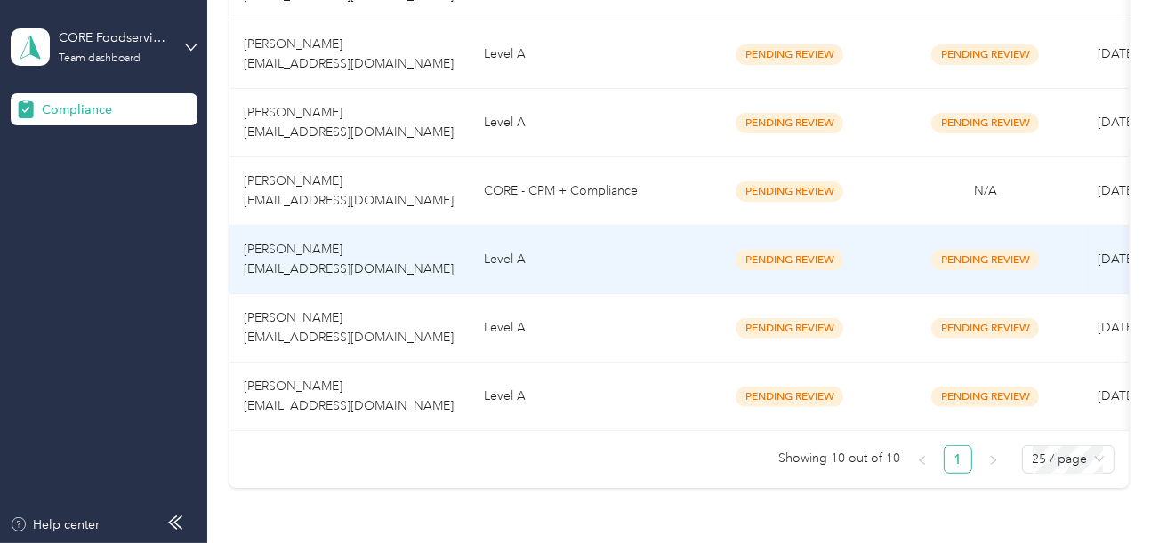
scroll to position [787, 0]
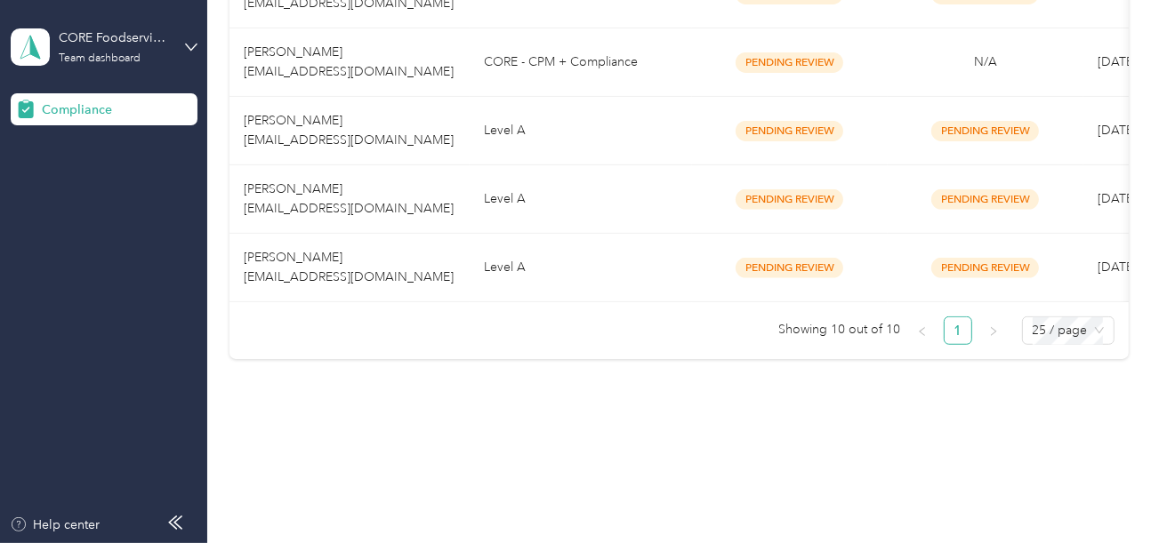
drag, startPoint x: 542, startPoint y: 388, endPoint x: 537, endPoint y: 372, distance: 16.6
click at [528, 236] on td "Level A" at bounding box center [581, 268] width 222 height 68
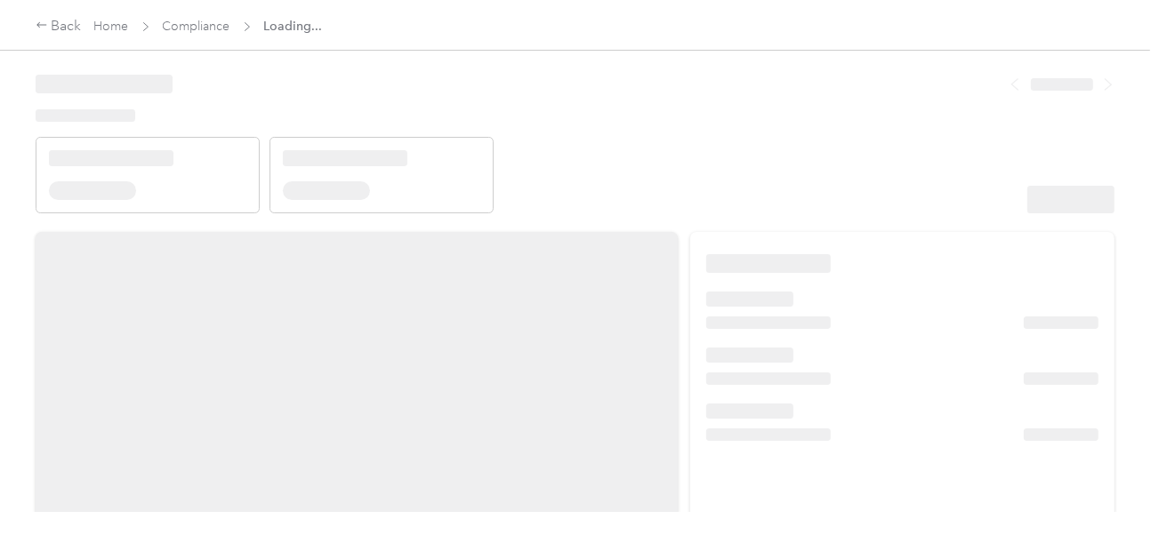
click at [743, 164] on header at bounding box center [575, 137] width 1079 height 151
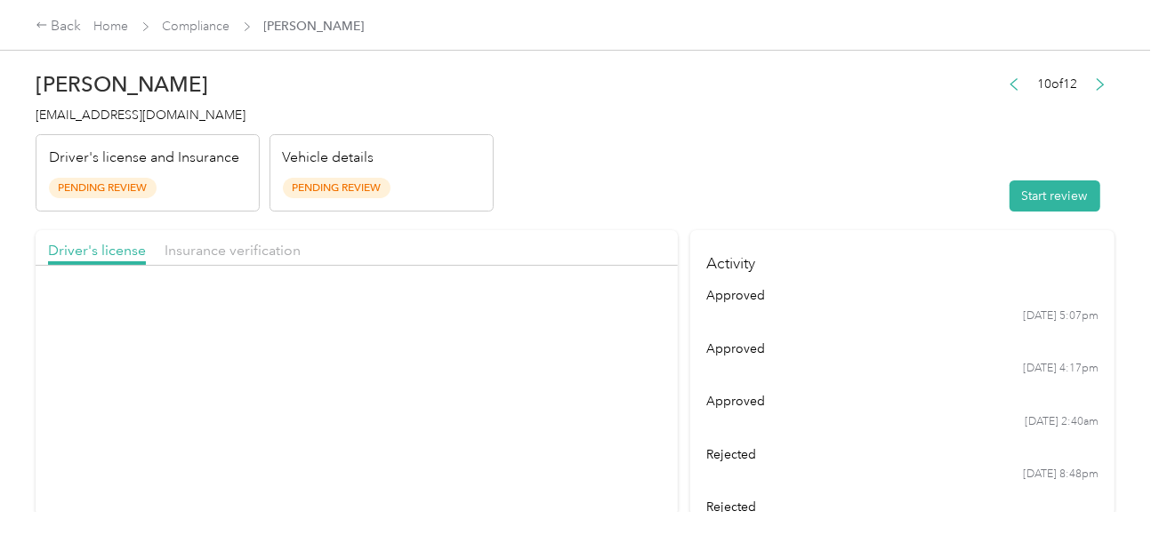
drag, startPoint x: 761, startPoint y: 161, endPoint x: 795, endPoint y: 181, distance: 39.5
click at [761, 161] on header "[PERSON_NAME] [EMAIL_ADDRESS][DOMAIN_NAME] Driver's license and Insurance Pendi…" at bounding box center [575, 136] width 1079 height 149
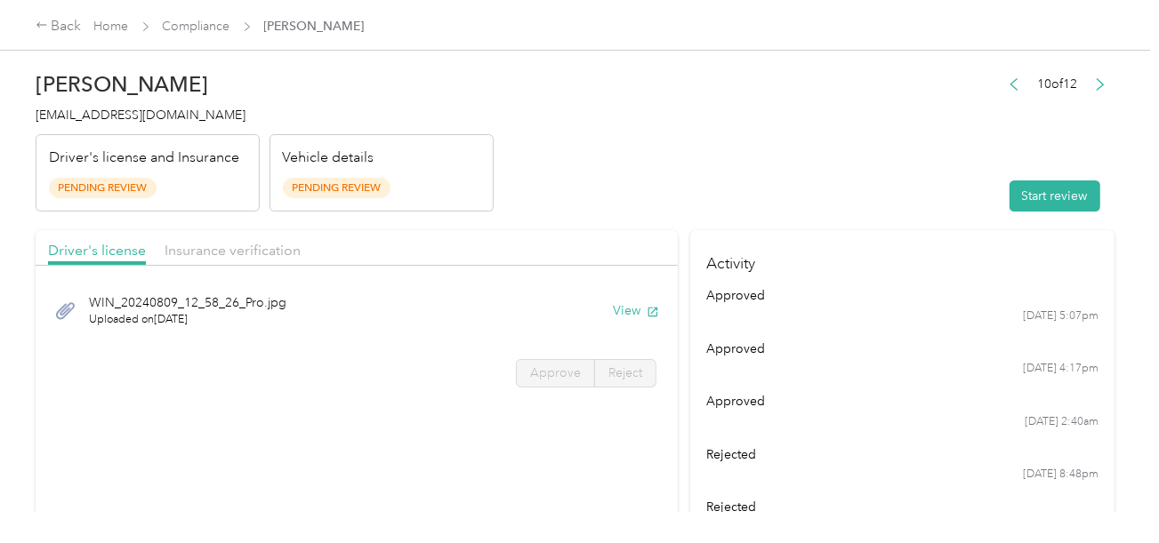
drag, startPoint x: 786, startPoint y: 197, endPoint x: 986, endPoint y: 201, distance: 200.1
click at [802, 199] on header "[PERSON_NAME] [EMAIL_ADDRESS][DOMAIN_NAME] Driver's license and Insurance Pendi…" at bounding box center [575, 136] width 1079 height 149
click at [1034, 196] on button "Start review" at bounding box center [1054, 196] width 91 height 31
drag, startPoint x: 711, startPoint y: 143, endPoint x: 590, endPoint y: 249, distance: 160.7
click at [709, 143] on header "[PERSON_NAME] [EMAIL_ADDRESS][DOMAIN_NAME] Driver's license and Insurance Pendi…" at bounding box center [575, 136] width 1079 height 149
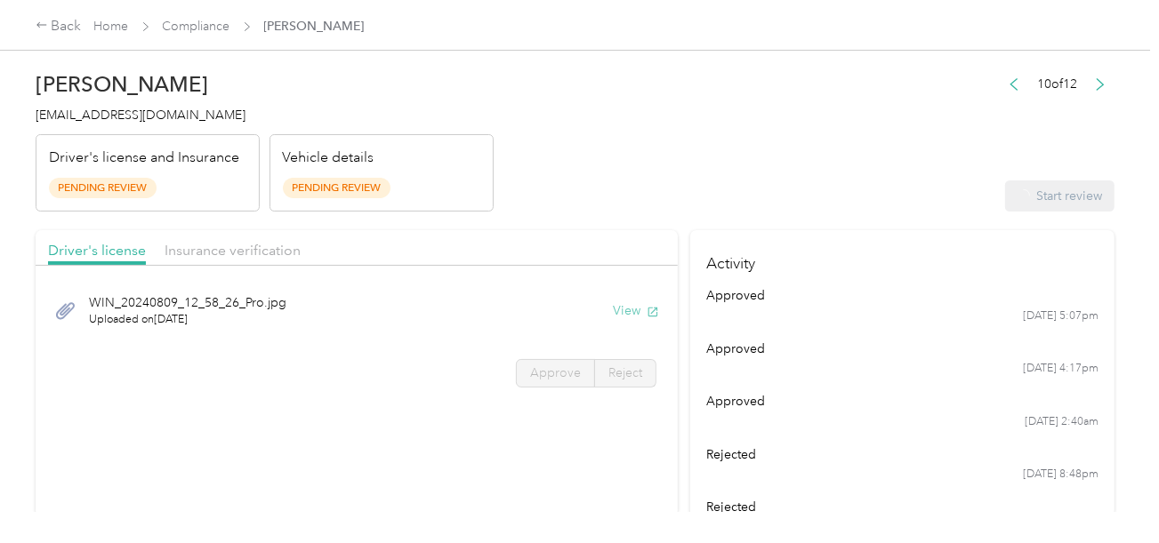
click at [619, 317] on button "View" at bounding box center [636, 310] width 46 height 19
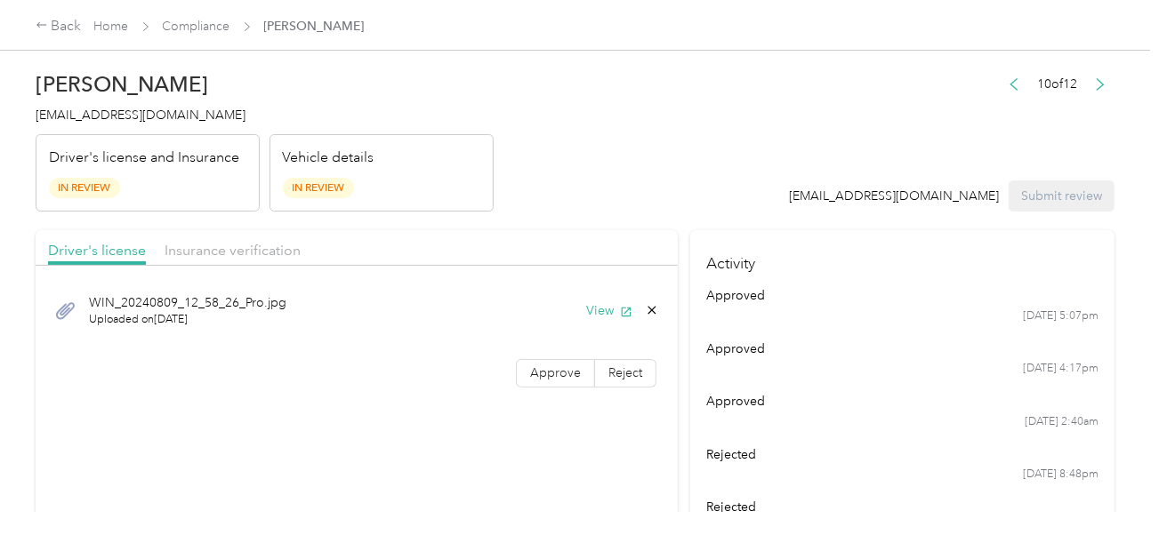
drag, startPoint x: 538, startPoint y: 365, endPoint x: 599, endPoint y: 278, distance: 105.9
click at [538, 366] on span "Approve" at bounding box center [555, 373] width 51 height 15
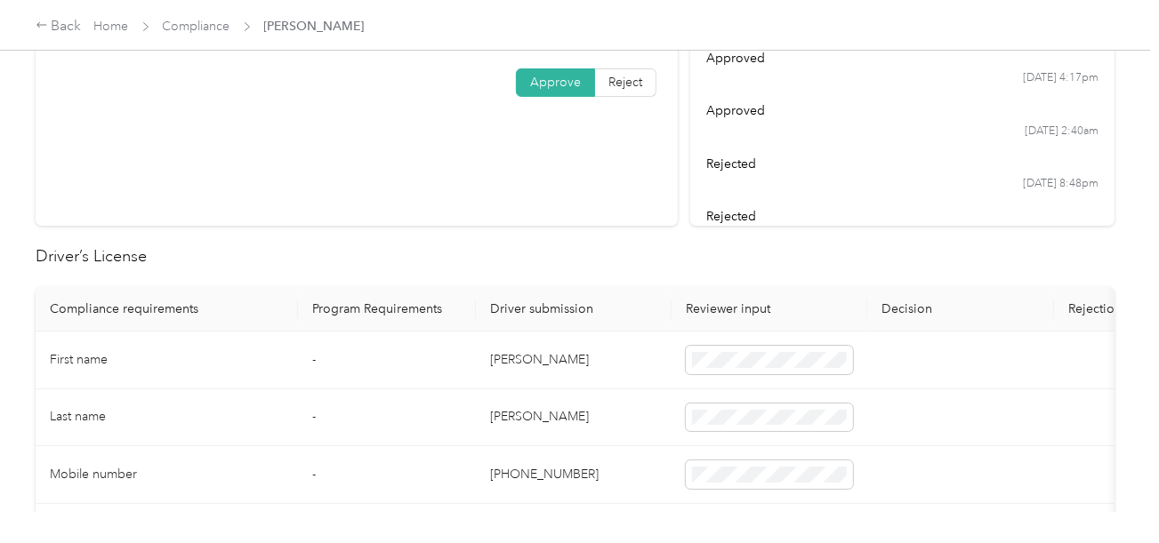
scroll to position [444, 0]
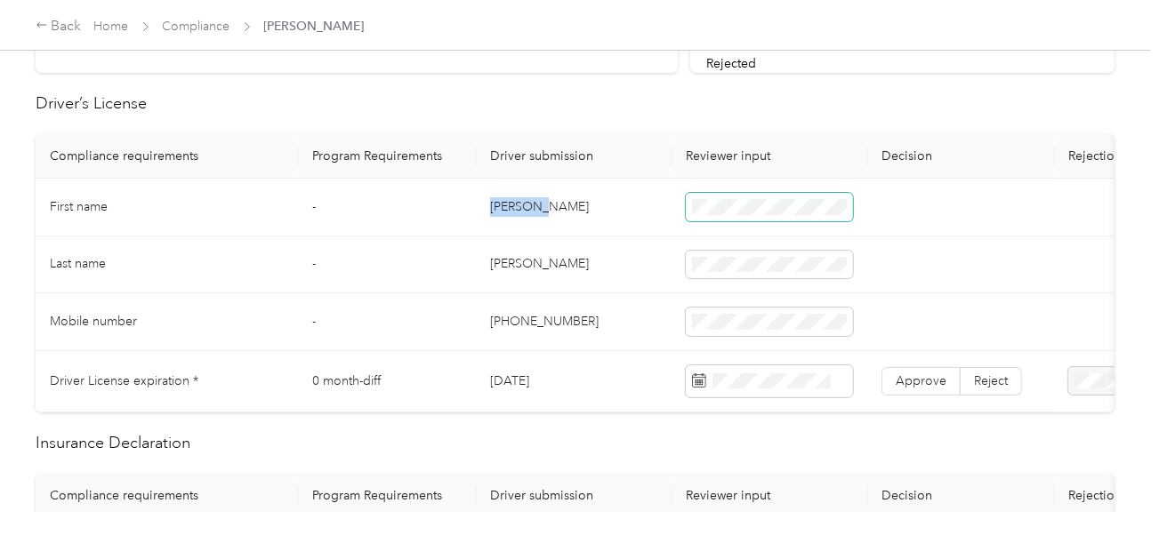
drag, startPoint x: 567, startPoint y: 197, endPoint x: 723, endPoint y: 218, distance: 158.0
click at [583, 195] on td "[PERSON_NAME]" at bounding box center [574, 208] width 196 height 58
drag, startPoint x: 746, startPoint y: 218, endPoint x: 728, endPoint y: 218, distance: 18.7
click at [745, 218] on span at bounding box center [769, 207] width 167 height 28
click at [566, 261] on td "[PERSON_NAME]" at bounding box center [574, 266] width 196 height 58
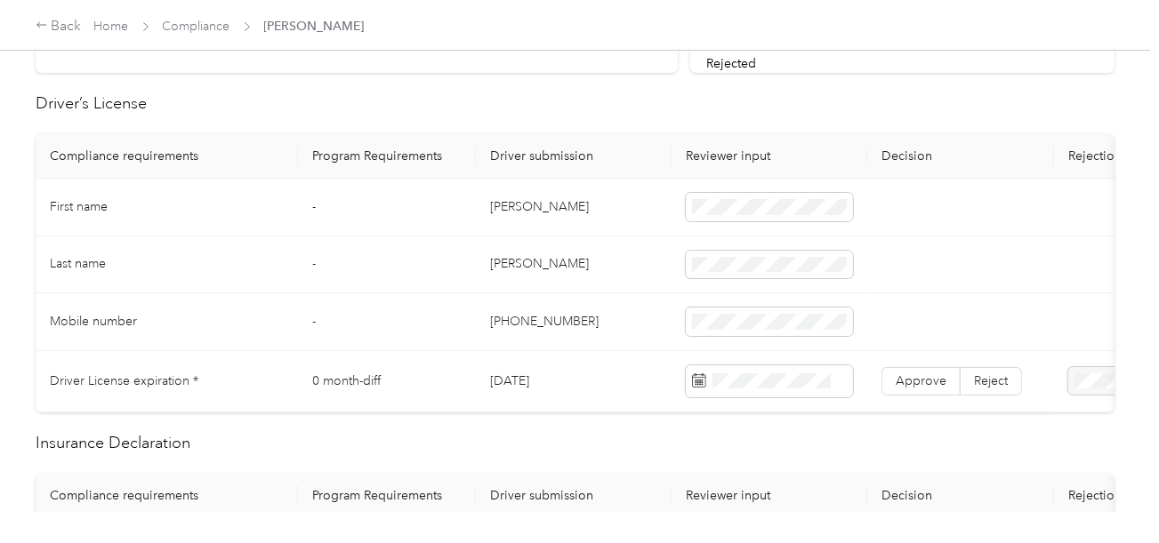
click at [511, 263] on td "[PERSON_NAME]" at bounding box center [574, 266] width 196 height 58
drag, startPoint x: 621, startPoint y: 292, endPoint x: 740, endPoint y: 363, distance: 138.8
click at [622, 293] on td "[PHONE_NUMBER]" at bounding box center [574, 322] width 196 height 58
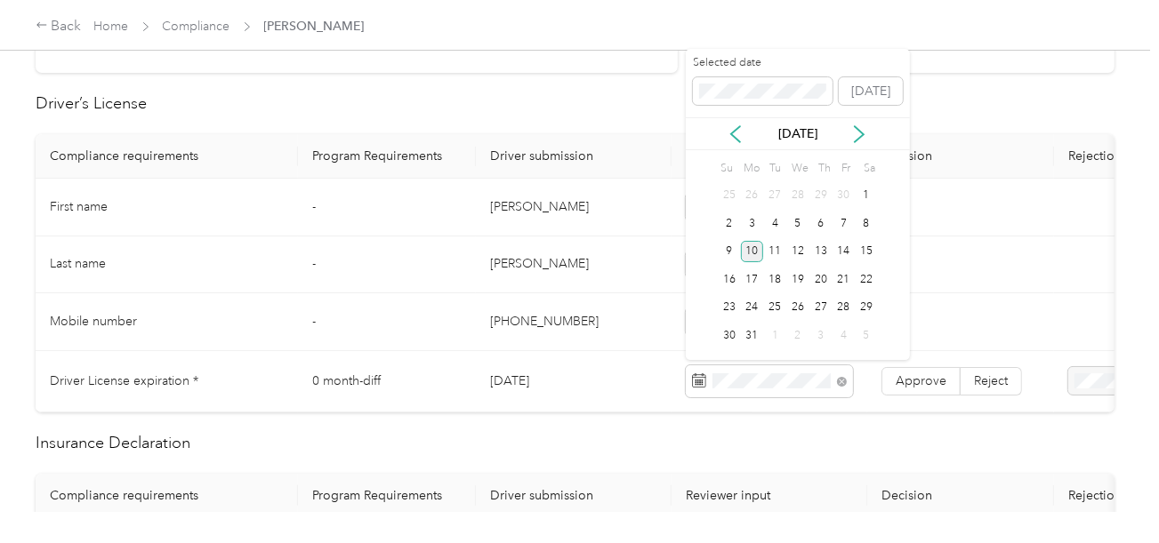
click at [750, 241] on div "10" at bounding box center [752, 252] width 23 height 22
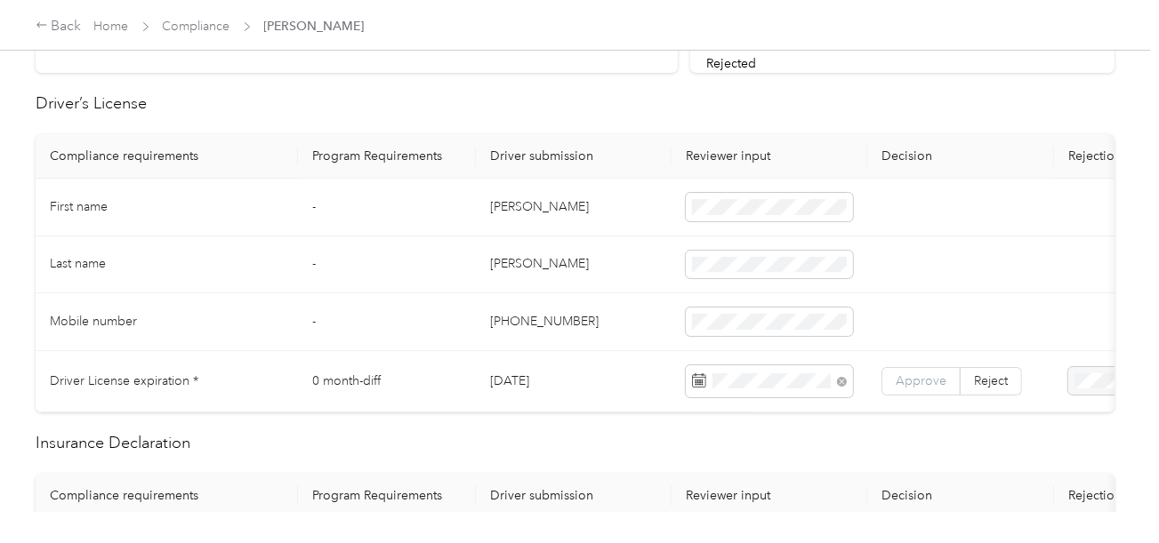
click at [913, 384] on span "Approve" at bounding box center [921, 381] width 51 height 15
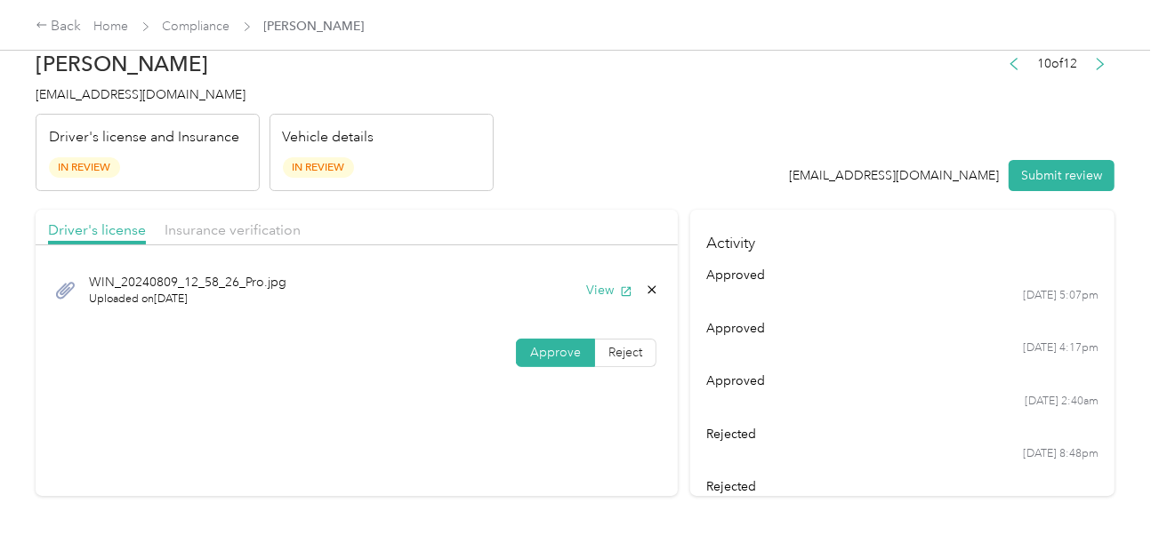
scroll to position [0, 0]
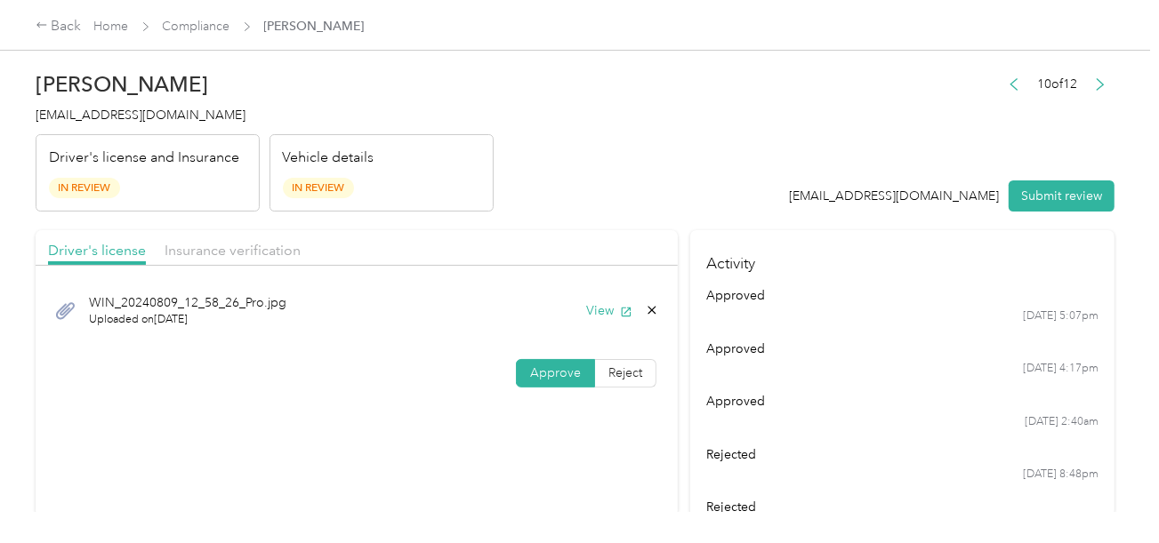
click at [253, 237] on div "Driver's license Insurance verification" at bounding box center [357, 248] width 642 height 36
click at [265, 234] on div "Driver's license Insurance verification" at bounding box center [357, 248] width 642 height 36
click at [272, 244] on span "Insurance verification" at bounding box center [233, 250] width 136 height 17
drag, startPoint x: 546, startPoint y: 205, endPoint x: 569, endPoint y: 272, distance: 71.4
click at [548, 205] on header "[PERSON_NAME] [EMAIL_ADDRESS][DOMAIN_NAME] Driver's license and Insurance In Re…" at bounding box center [575, 136] width 1079 height 149
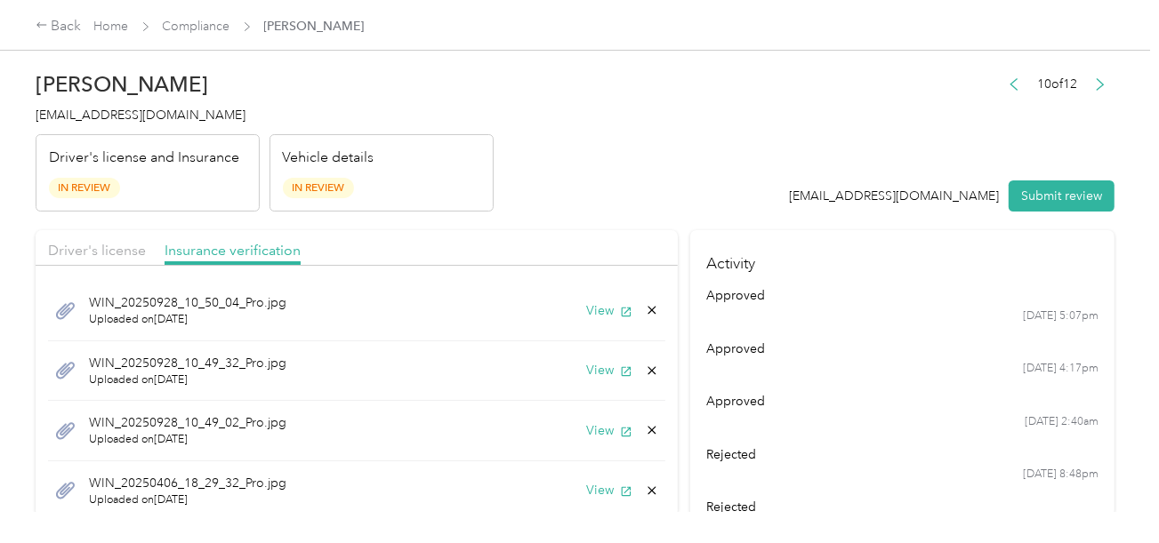
click at [606, 321] on div "WIN_20250928_10_50_04_Pro.jpg Uploaded on [DATE] View" at bounding box center [356, 311] width 617 height 60
click at [586, 310] on button "View" at bounding box center [609, 310] width 46 height 19
click at [593, 370] on button "View" at bounding box center [609, 370] width 46 height 19
click at [590, 422] on button "View" at bounding box center [609, 431] width 46 height 19
click at [598, 481] on button "View" at bounding box center [609, 490] width 46 height 19
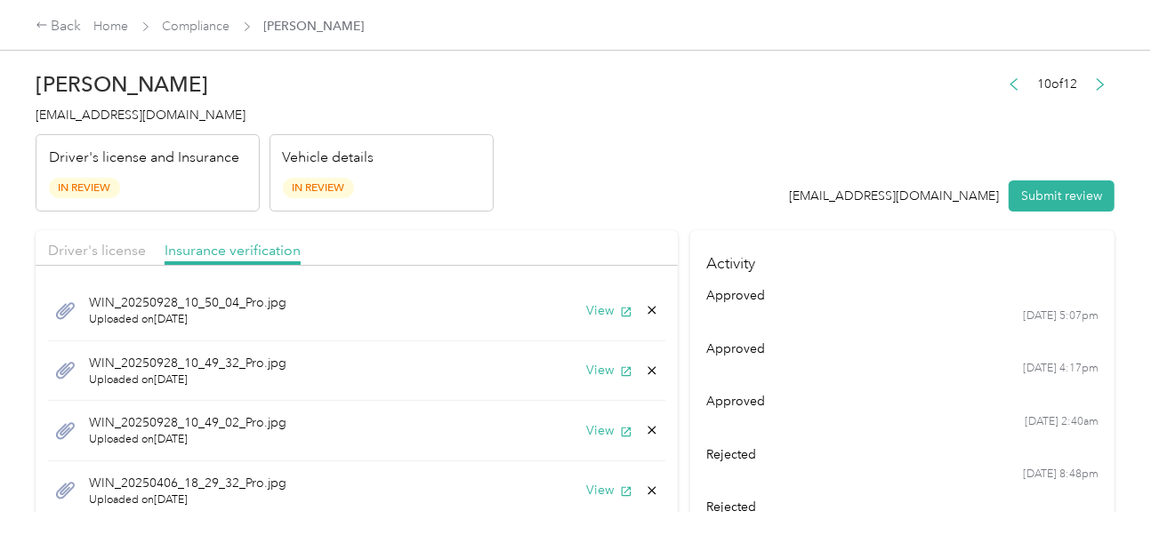
click at [645, 484] on icon at bounding box center [652, 491] width 14 height 14
click at [607, 494] on button "Yes" at bounding box center [592, 502] width 35 height 28
click at [590, 498] on div "WIN_20250406_18_28_59_Pro.jpg Uploaded on [DATE] View" at bounding box center [356, 492] width 617 height 60
click at [588, 488] on button "View" at bounding box center [609, 490] width 46 height 19
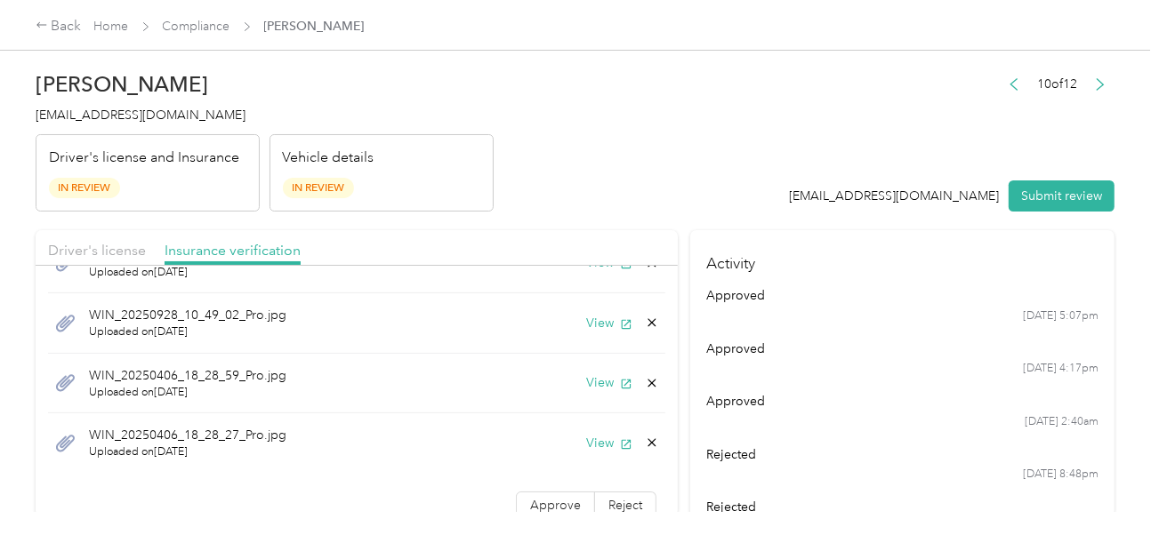
scroll to position [121, 0]
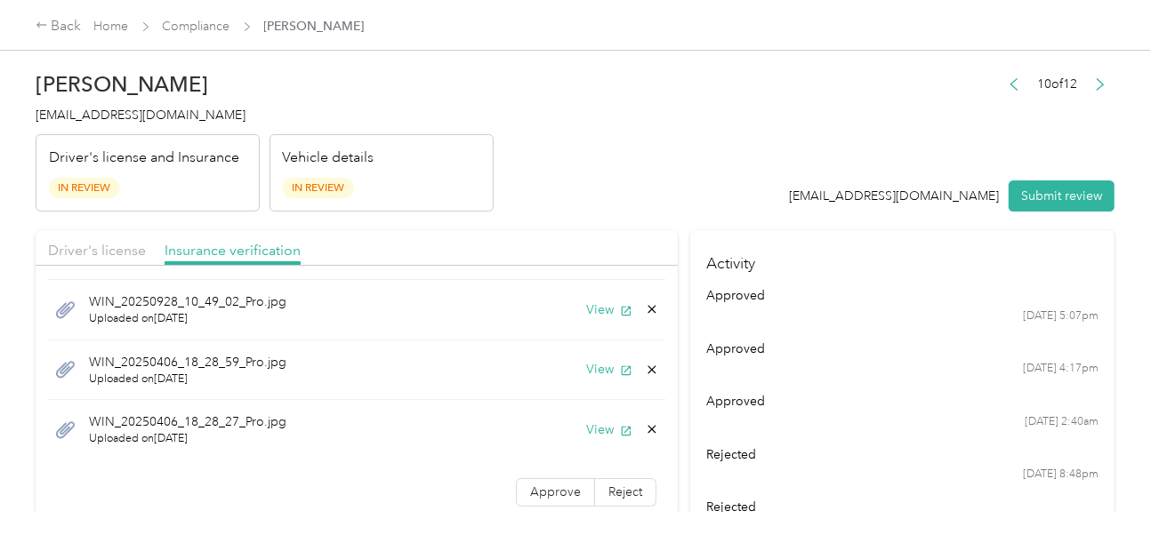
click at [671, 195] on header "[PERSON_NAME] [EMAIL_ADDRESS][DOMAIN_NAME] Driver's license and Insurance In Re…" at bounding box center [575, 136] width 1079 height 149
click at [544, 145] on header "[PERSON_NAME] [EMAIL_ADDRESS][DOMAIN_NAME] Driver's license and Insurance In Re…" at bounding box center [575, 136] width 1079 height 149
drag, startPoint x: 783, startPoint y: 191, endPoint x: 1013, endPoint y: 197, distance: 230.4
click at [798, 192] on header "[PERSON_NAME] [EMAIL_ADDRESS][DOMAIN_NAME] Driver's license and Insurance In Re…" at bounding box center [575, 136] width 1079 height 149
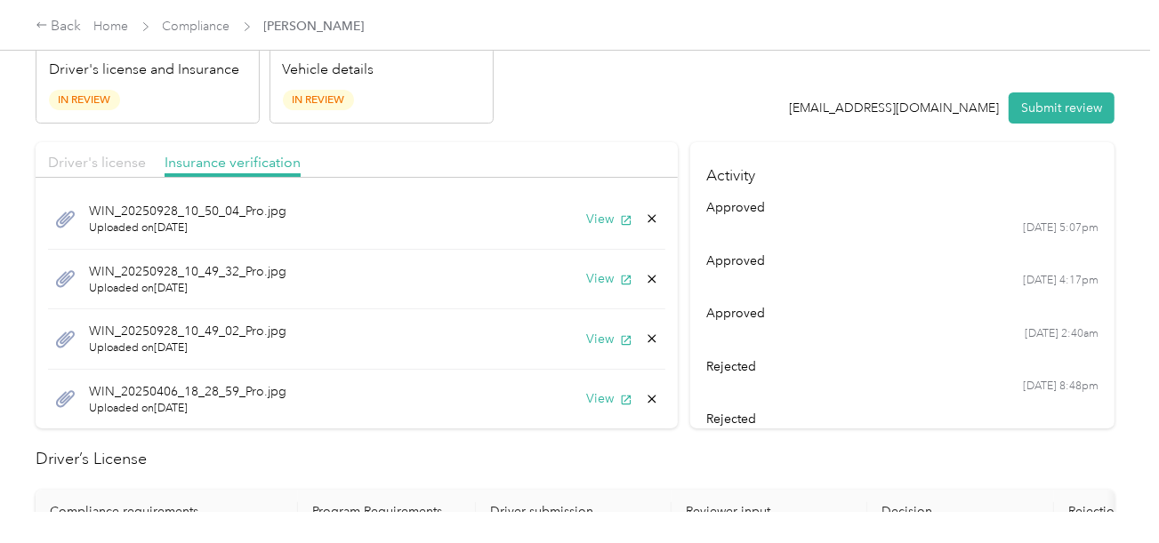
scroll to position [0, 0]
click at [117, 165] on span "Driver's license" at bounding box center [97, 162] width 98 height 17
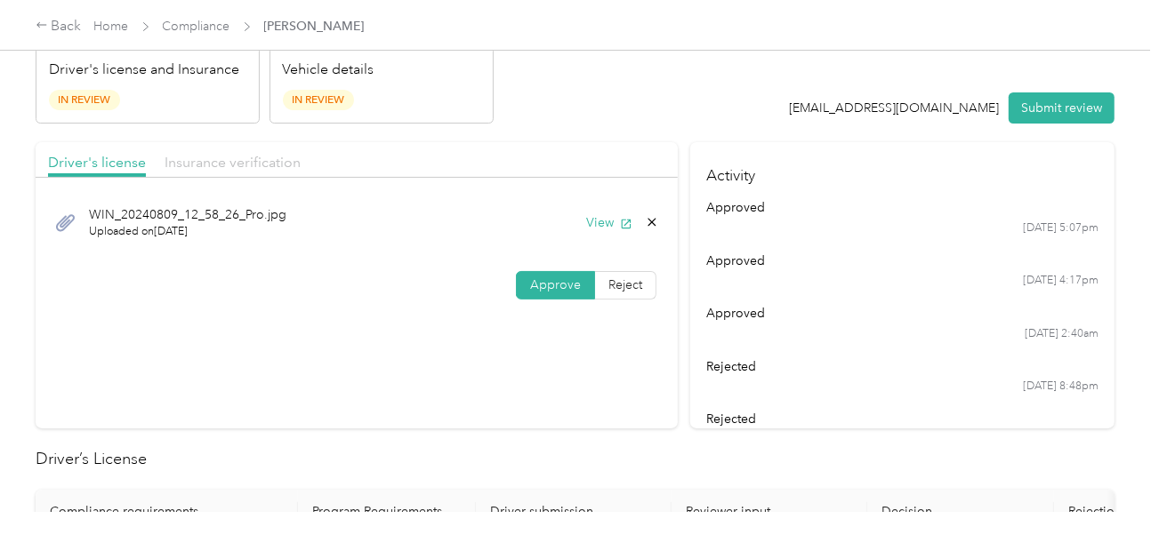
drag, startPoint x: 190, startPoint y: 148, endPoint x: 214, endPoint y: 157, distance: 25.9
click at [190, 147] on div "Driver's license Insurance verification" at bounding box center [357, 160] width 642 height 36
drag, startPoint x: 214, startPoint y: 158, endPoint x: 251, endPoint y: 158, distance: 36.5
click at [215, 158] on span "Insurance verification" at bounding box center [233, 162] width 136 height 17
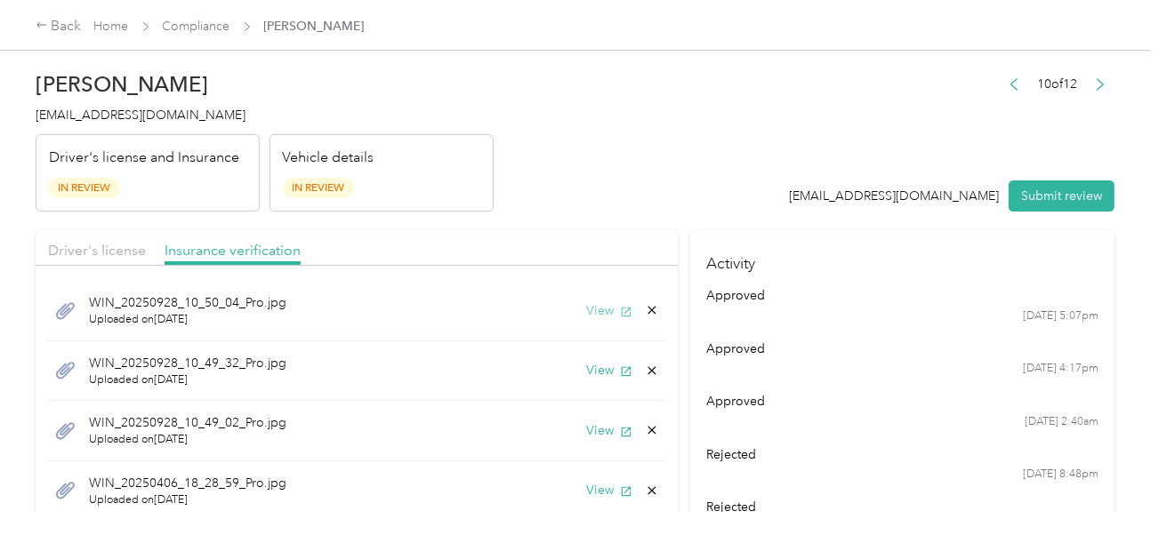
drag, startPoint x: 591, startPoint y: 307, endPoint x: 582, endPoint y: 302, distance: 10.7
click at [591, 307] on button "View" at bounding box center [609, 310] width 46 height 19
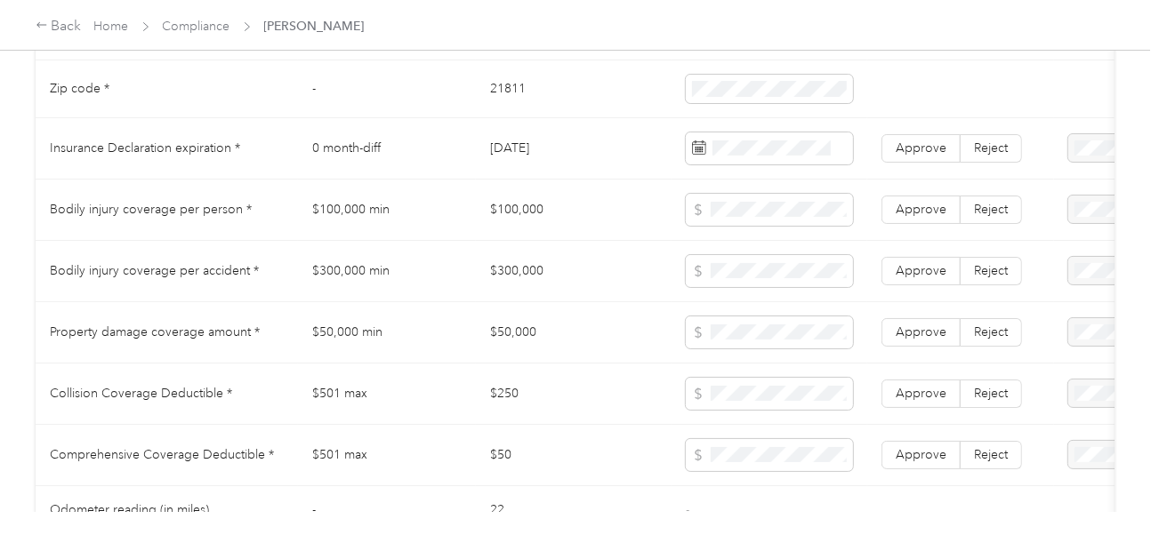
scroll to position [1067, 0]
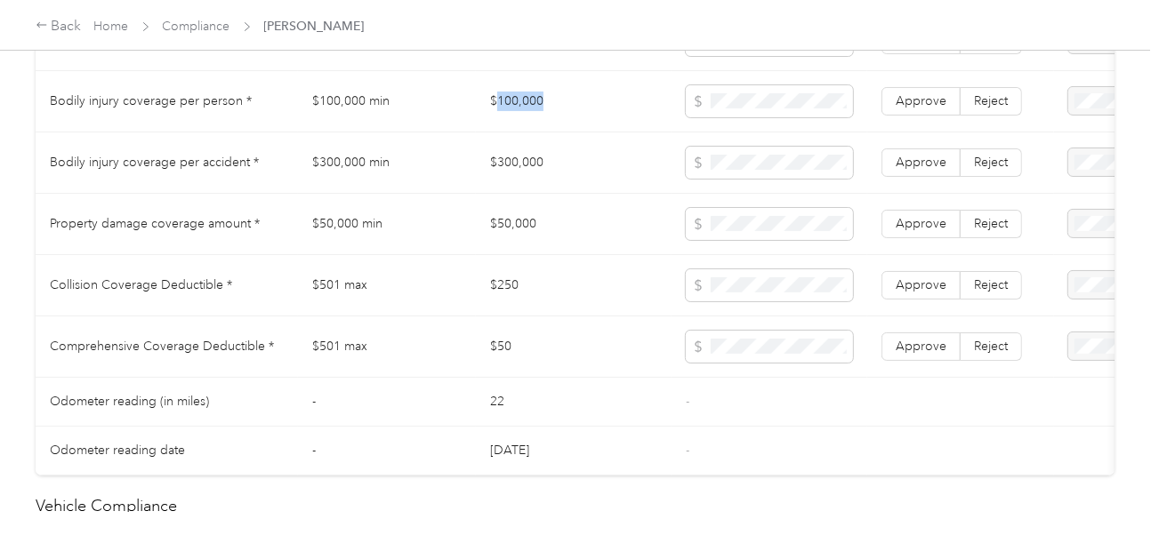
drag, startPoint x: 495, startPoint y: 92, endPoint x: 681, endPoint y: 110, distance: 186.8
click at [567, 93] on td "$100,000" at bounding box center [574, 101] width 196 height 61
drag, startPoint x: 501, startPoint y: 165, endPoint x: 606, endPoint y: 163, distance: 105.0
click at [592, 165] on td "$300,000" at bounding box center [574, 163] width 196 height 61
click at [537, 163] on td "$300,000" at bounding box center [574, 163] width 196 height 61
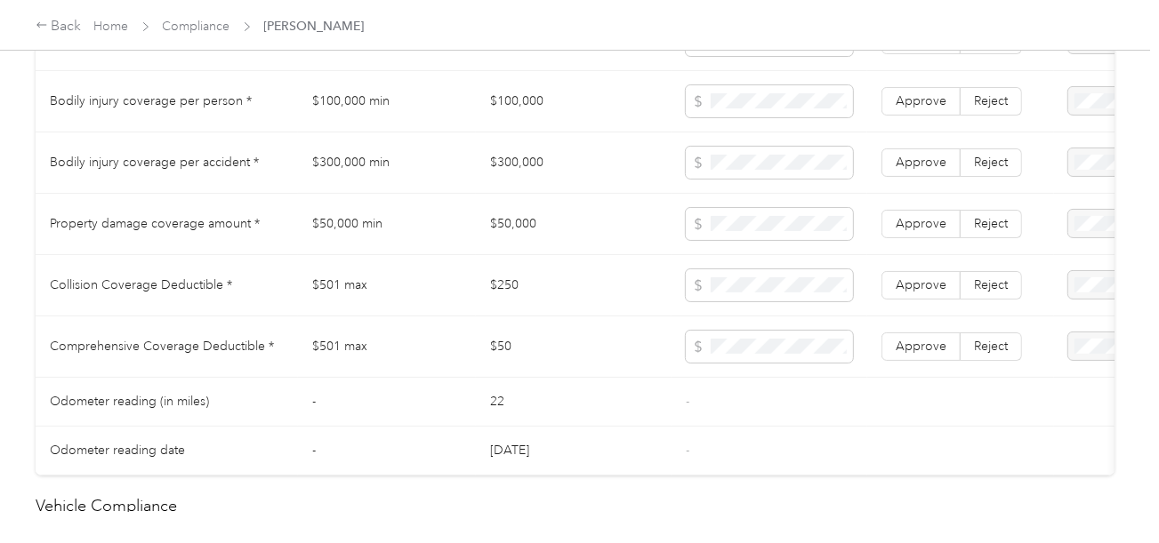
click at [528, 164] on td "$300,000" at bounding box center [574, 163] width 196 height 61
drag, startPoint x: 528, startPoint y: 164, endPoint x: 670, endPoint y: 166, distance: 141.4
click at [529, 165] on td "$300,000" at bounding box center [574, 163] width 196 height 61
click at [478, 239] on td "$50,000" at bounding box center [574, 224] width 196 height 61
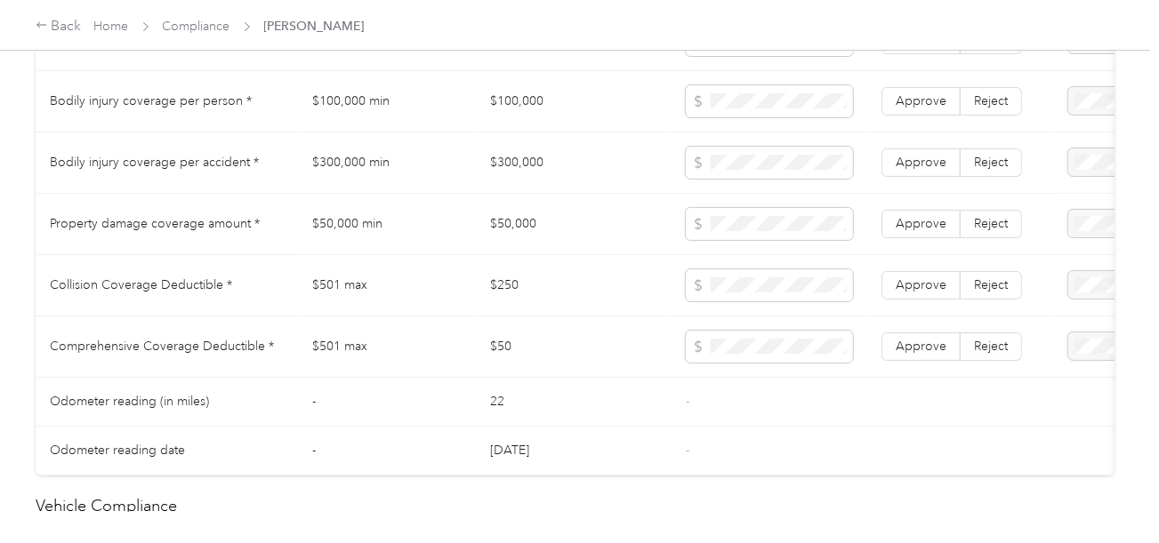
click at [535, 230] on td "$50,000" at bounding box center [574, 224] width 196 height 61
click at [519, 229] on td "$50,000" at bounding box center [574, 224] width 196 height 61
drag, startPoint x: 519, startPoint y: 229, endPoint x: 719, endPoint y: 222, distance: 200.2
click at [520, 229] on td "$50,000" at bounding box center [574, 224] width 196 height 61
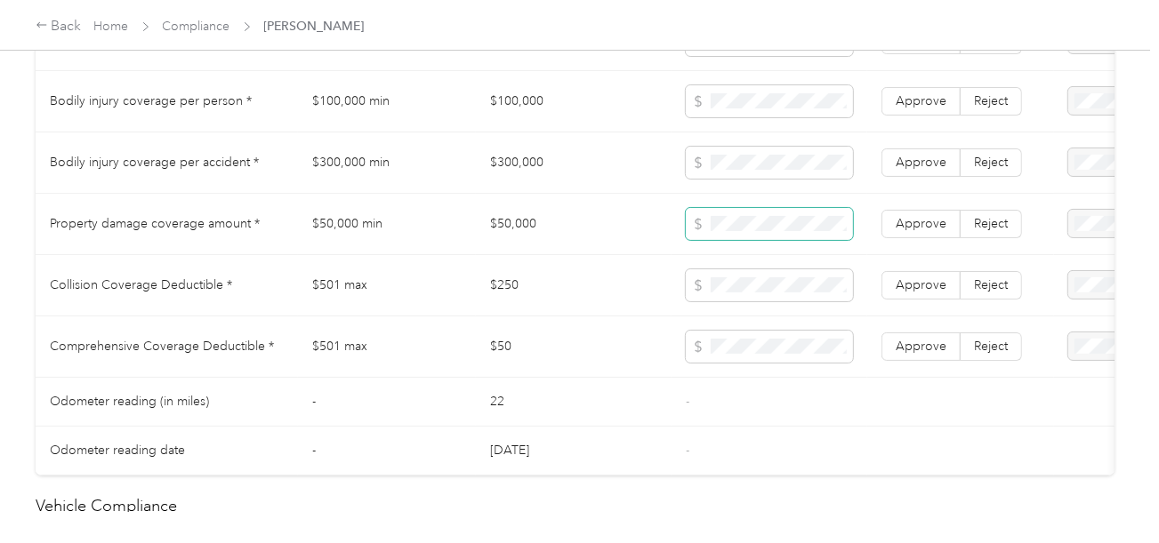
click at [722, 222] on span at bounding box center [769, 224] width 167 height 32
click at [500, 292] on td "$250" at bounding box center [574, 285] width 196 height 61
click at [470, 350] on td "$501 max" at bounding box center [387, 347] width 178 height 61
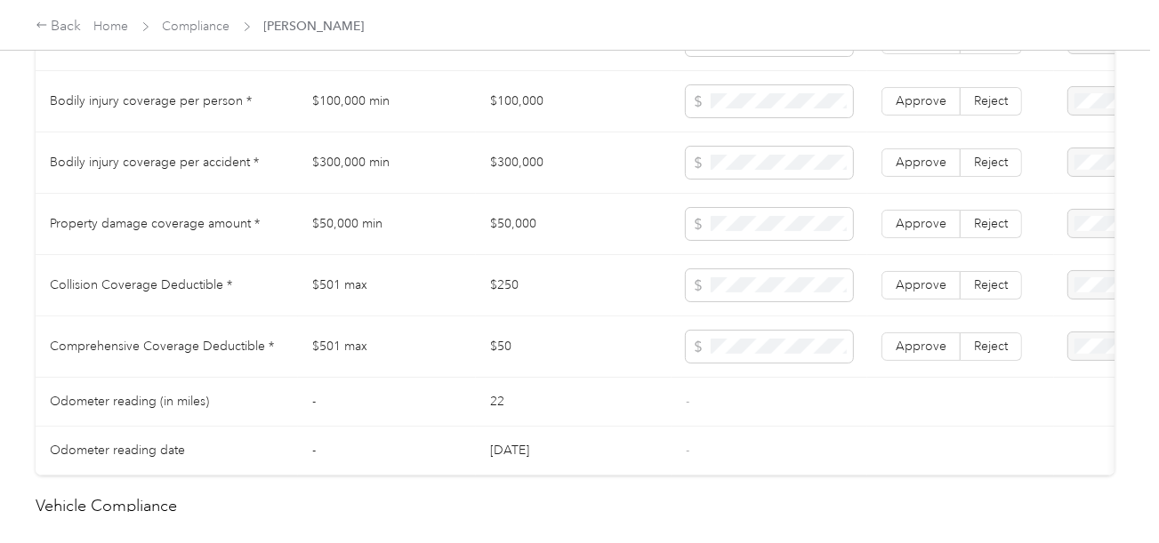
click at [490, 350] on td "$50" at bounding box center [574, 347] width 196 height 61
drag, startPoint x: 728, startPoint y: 392, endPoint x: 840, endPoint y: 365, distance: 114.5
click at [732, 394] on td "-" at bounding box center [769, 402] width 196 height 49
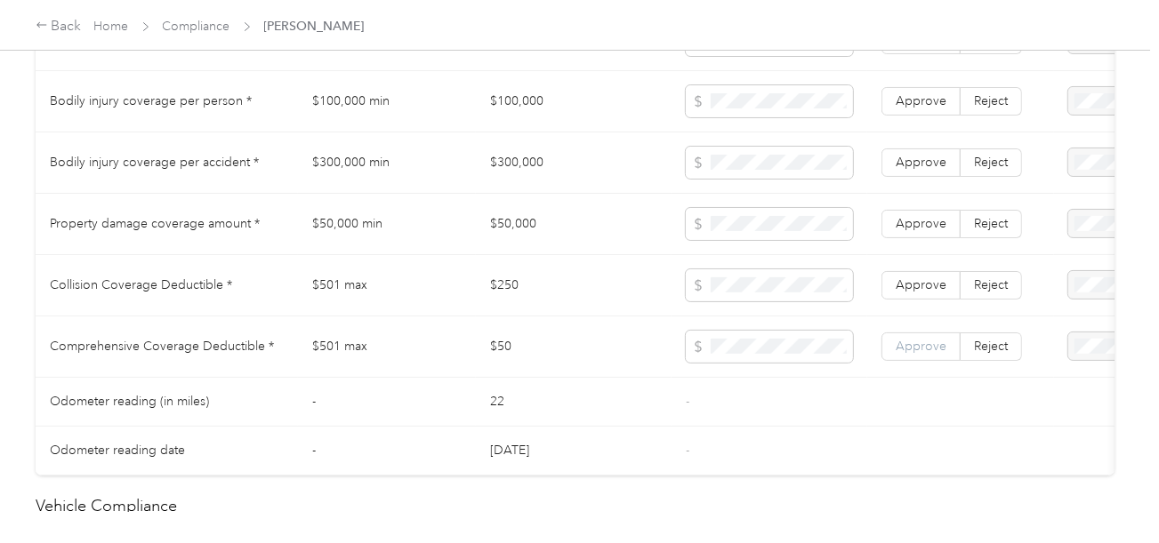
click at [925, 342] on label "Approve" at bounding box center [920, 347] width 79 height 28
click at [929, 293] on span "Approve" at bounding box center [921, 284] width 51 height 15
click at [917, 231] on span "Approve" at bounding box center [921, 223] width 51 height 15
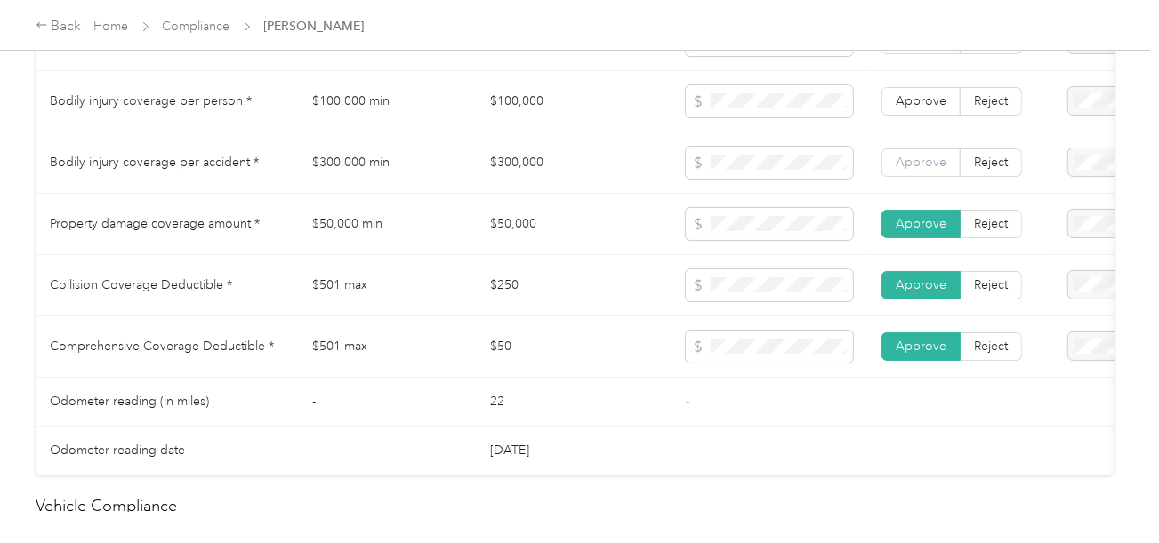
click at [917, 170] on span "Approve" at bounding box center [921, 162] width 51 height 15
click at [916, 125] on td "Approve Reject" at bounding box center [960, 101] width 187 height 61
click at [881, 103] on label "Approve" at bounding box center [920, 101] width 79 height 28
drag, startPoint x: 894, startPoint y: 105, endPoint x: 785, endPoint y: 184, distance: 134.3
click at [894, 107] on span at bounding box center [920, 101] width 77 height 27
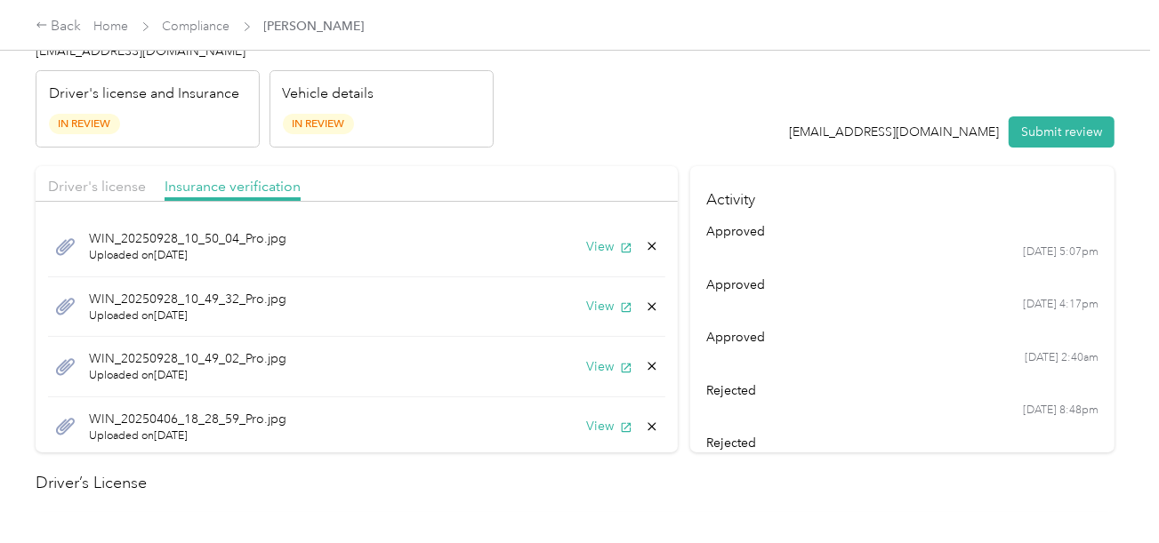
scroll to position [0, 0]
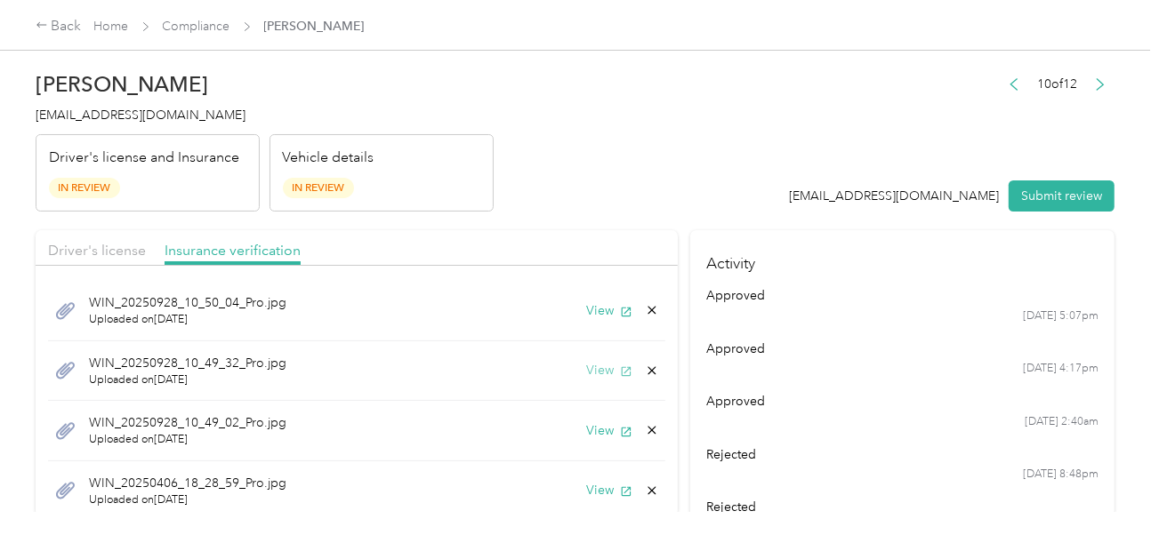
click at [589, 374] on button "View" at bounding box center [609, 370] width 46 height 19
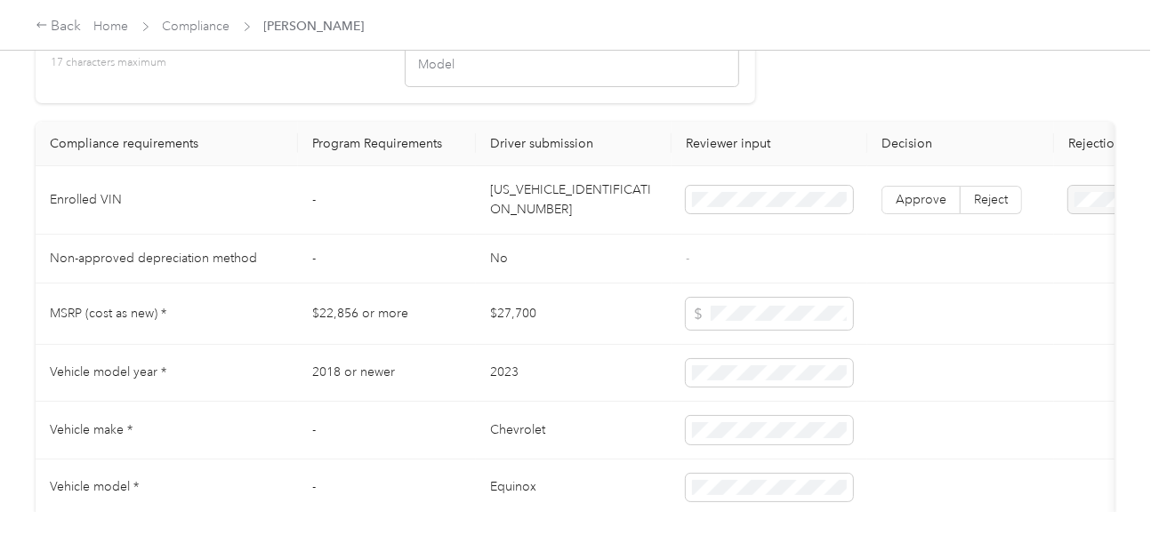
scroll to position [1779, 0]
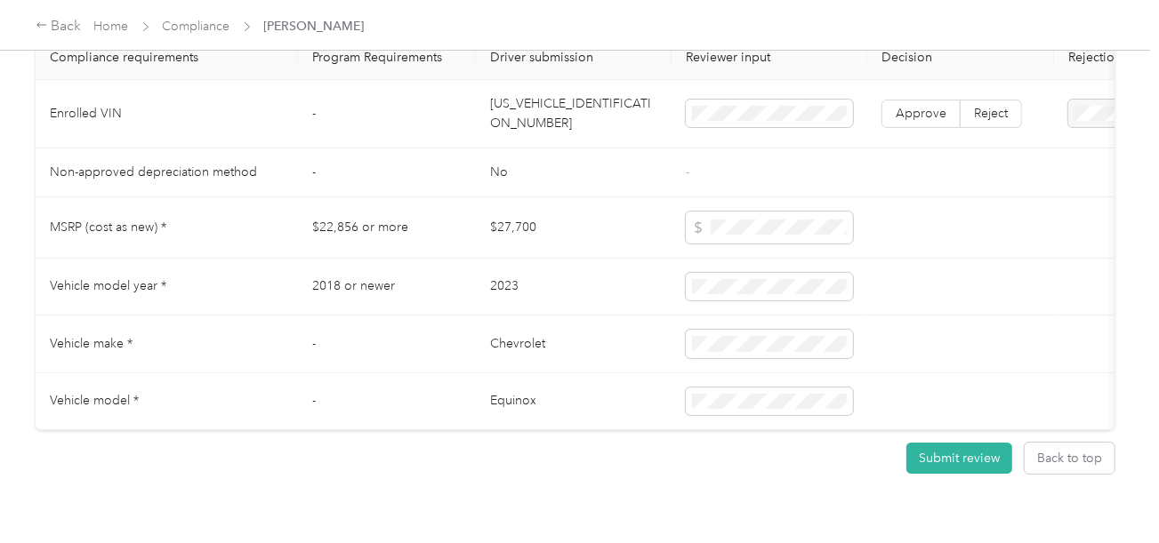
click at [585, 111] on td "[US_VEHICLE_IDENTIFICATION_NUMBER]" at bounding box center [574, 114] width 196 height 68
click at [288, 193] on td "Non-approved depreciation method" at bounding box center [167, 173] width 262 height 49
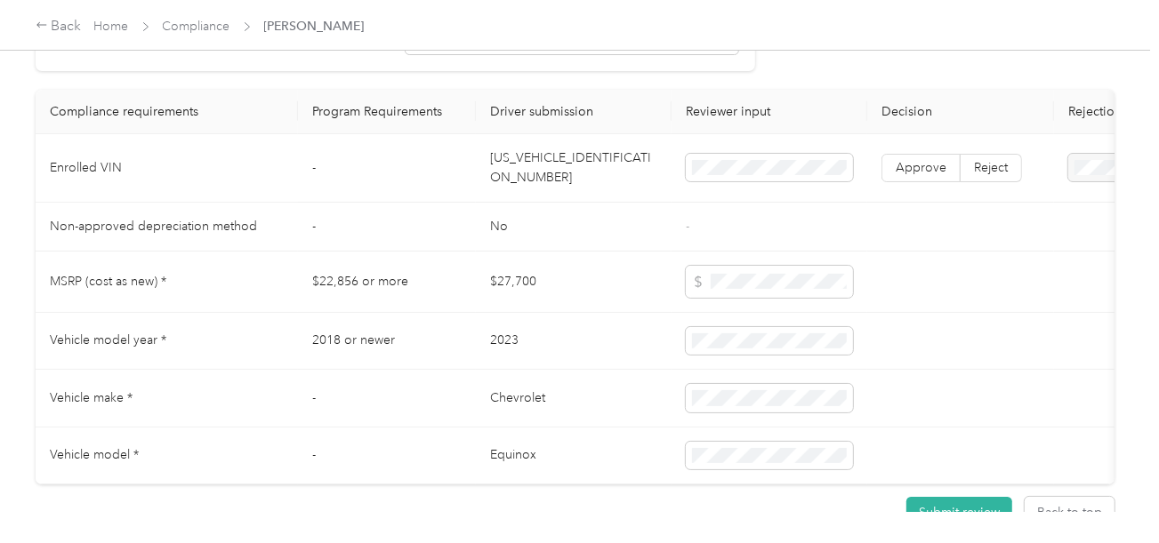
scroll to position [1601, 0]
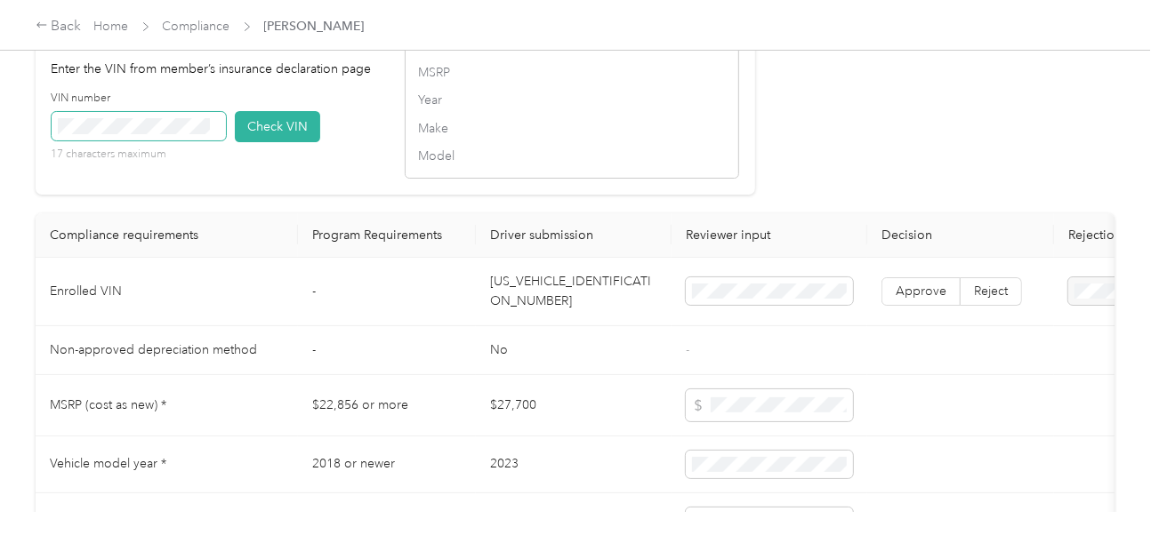
click at [183, 133] on span at bounding box center [139, 126] width 174 height 28
click at [277, 140] on button "Check VIN" at bounding box center [277, 126] width 85 height 31
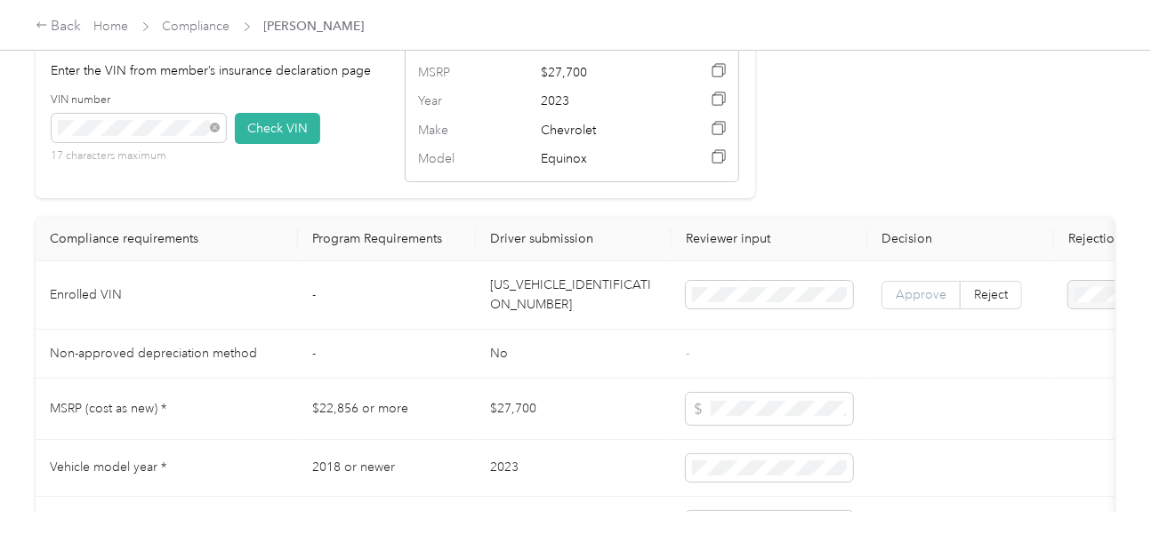
click at [911, 302] on span "Approve" at bounding box center [921, 294] width 51 height 15
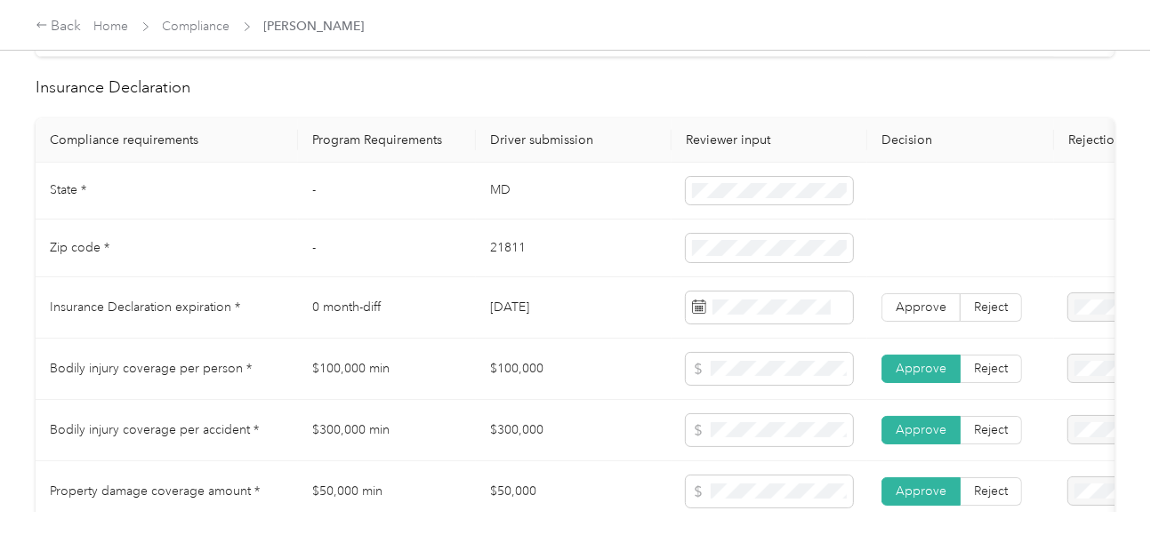
scroll to position [0, 0]
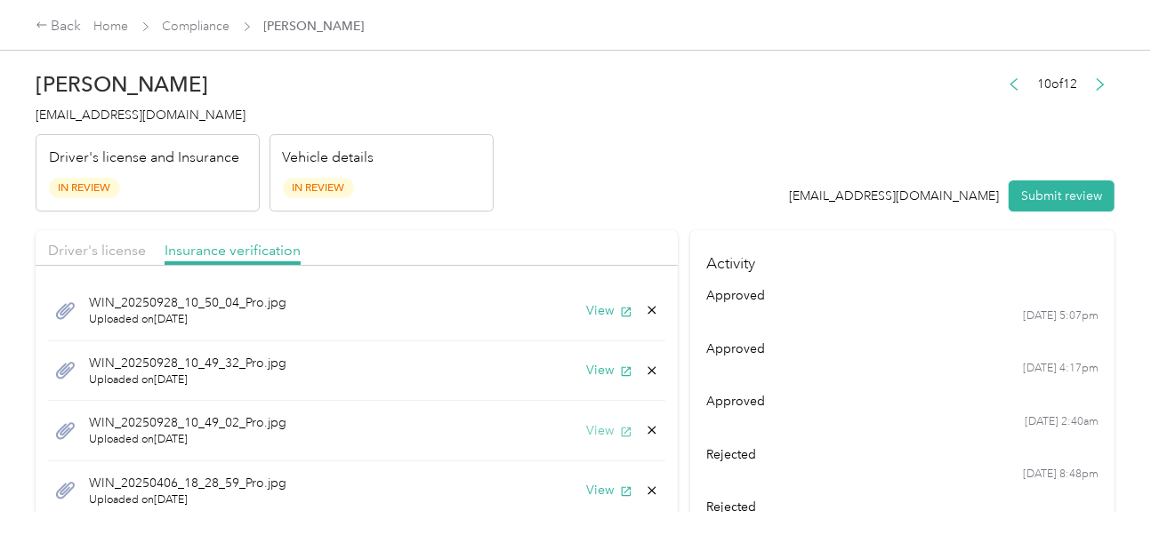
click at [589, 426] on button "View" at bounding box center [609, 431] width 46 height 19
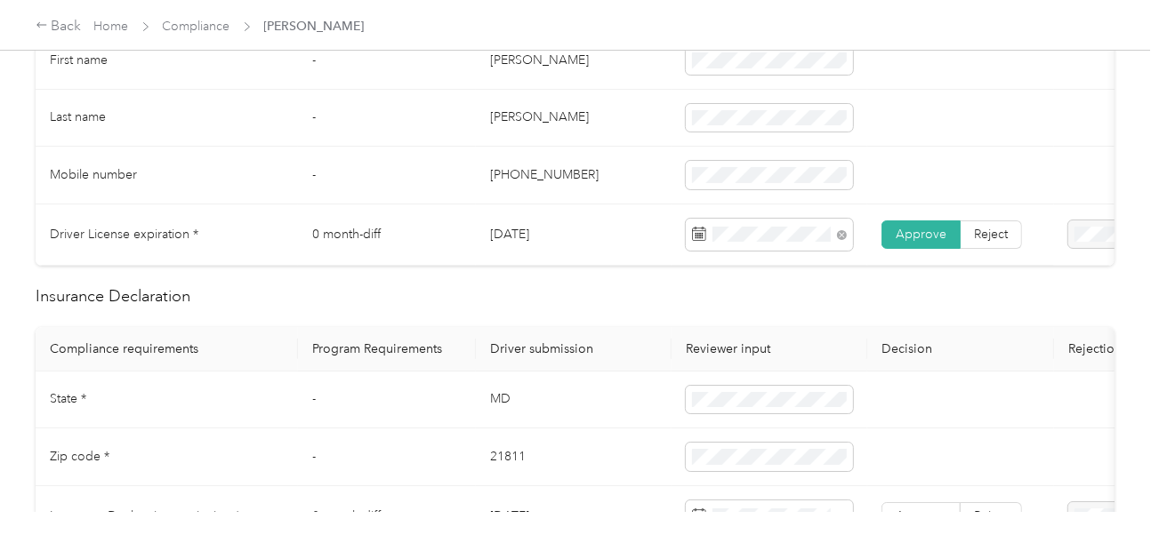
scroll to position [712, 0]
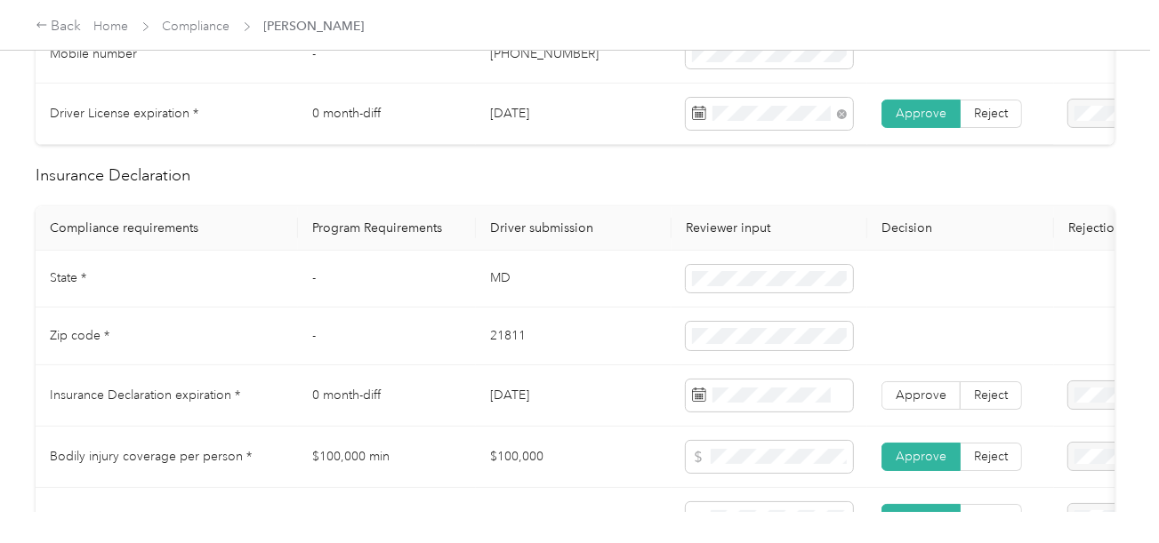
click at [486, 297] on td "MD" at bounding box center [574, 280] width 196 height 58
click at [502, 337] on td "21811" at bounding box center [574, 337] width 196 height 58
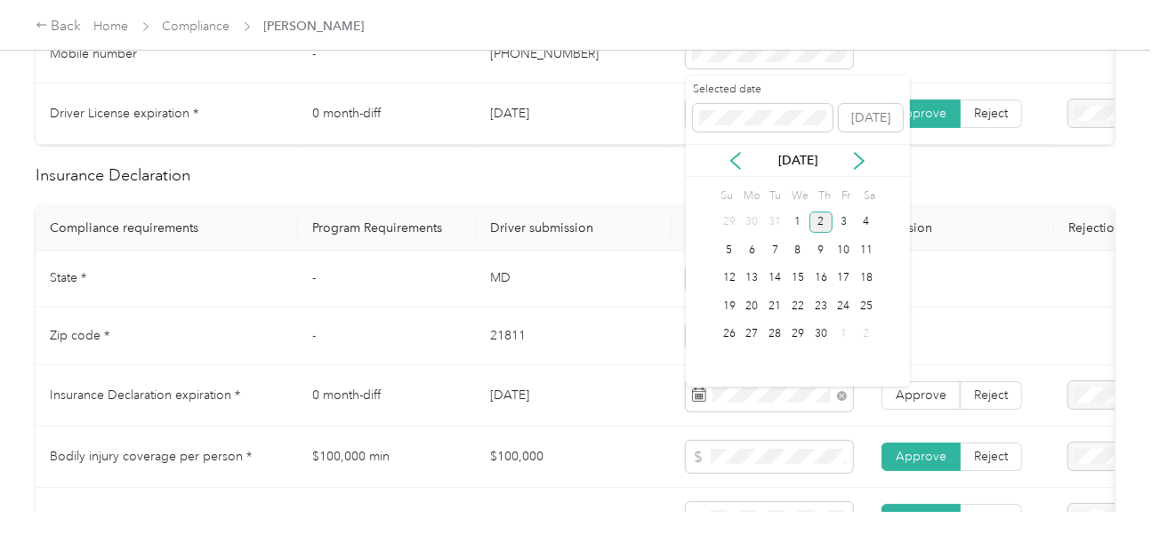
click at [827, 226] on div "2" at bounding box center [820, 223] width 23 height 22
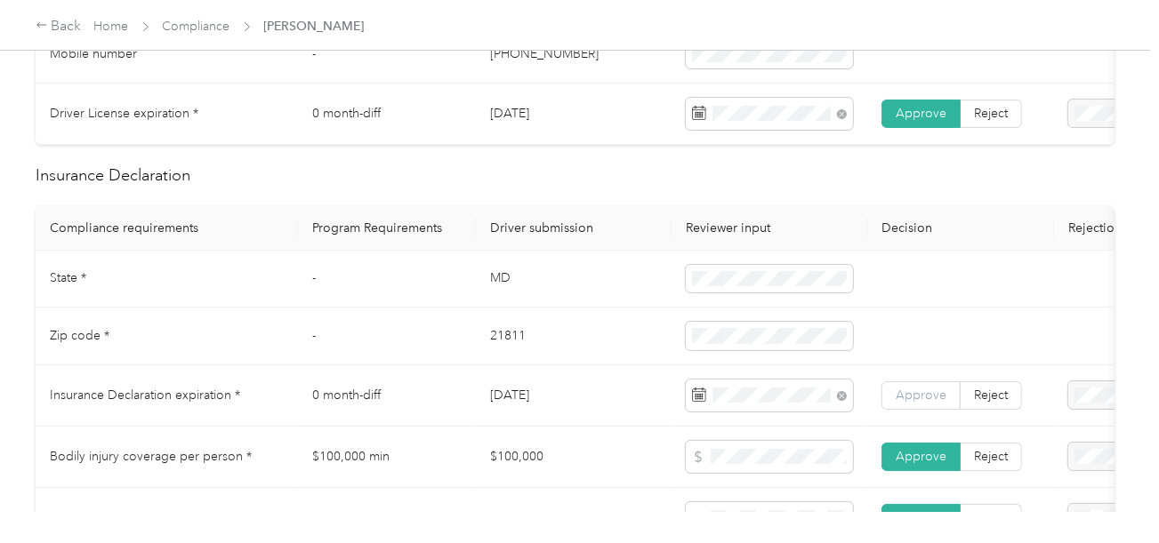
click at [904, 397] on span "Approve" at bounding box center [921, 395] width 51 height 15
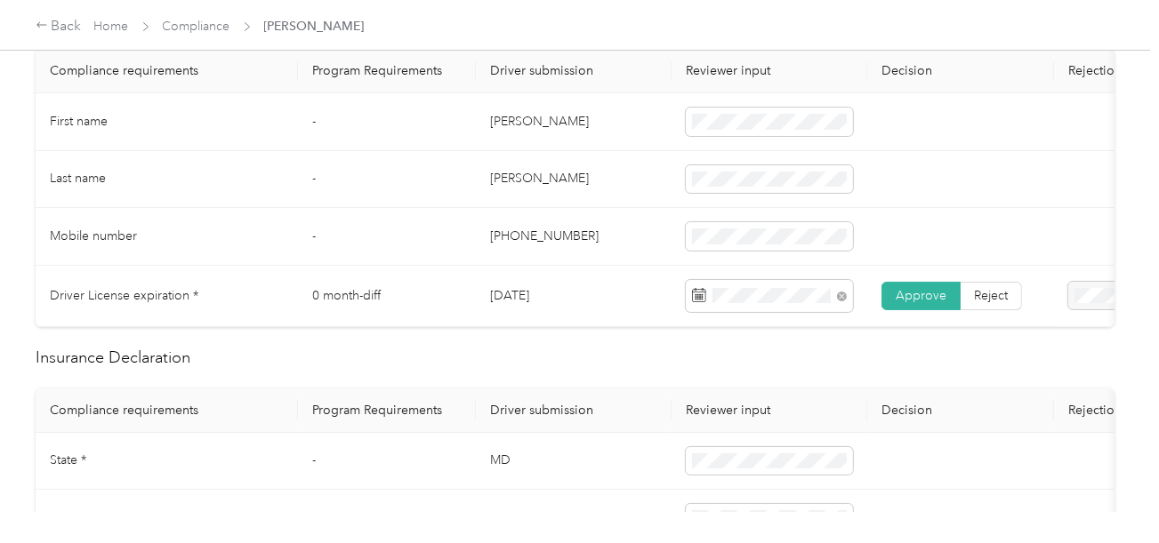
scroll to position [0, 0]
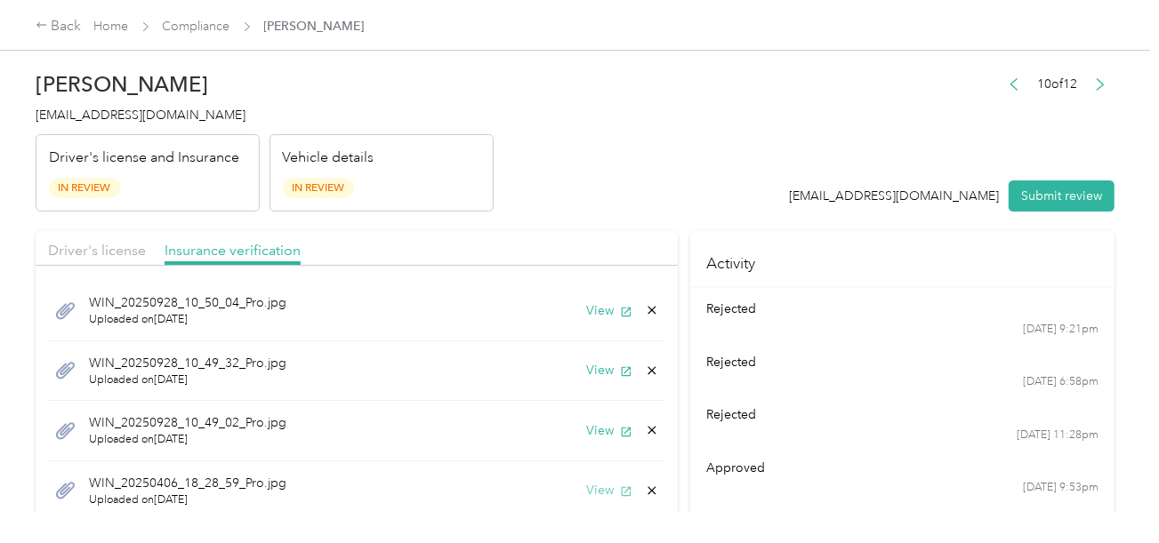
click at [589, 481] on button "View" at bounding box center [609, 490] width 46 height 19
click at [592, 437] on button "View" at bounding box center [609, 431] width 46 height 19
click at [586, 368] on button "View" at bounding box center [609, 370] width 46 height 19
click at [591, 488] on button "View" at bounding box center [609, 490] width 46 height 19
click at [590, 426] on button "View" at bounding box center [609, 431] width 46 height 19
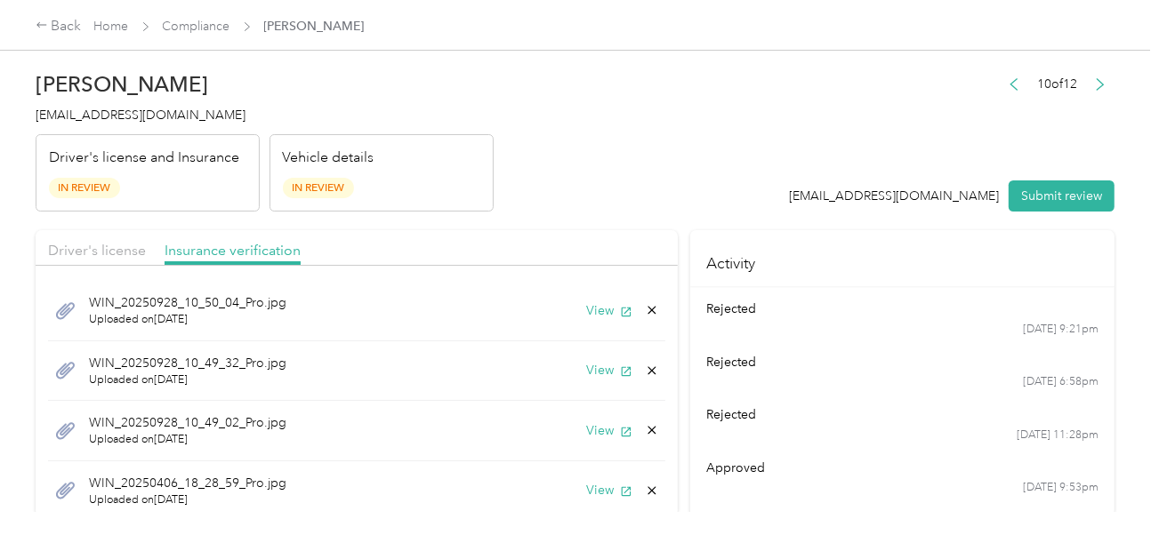
click at [645, 486] on icon at bounding box center [652, 491] width 14 height 14
click at [596, 499] on button "Yes" at bounding box center [592, 502] width 35 height 28
drag, startPoint x: 639, startPoint y: 486, endPoint x: 570, endPoint y: 494, distance: 68.9
click at [645, 487] on icon at bounding box center [652, 491] width 14 height 14
click at [570, 495] on div "No Yes" at bounding box center [548, 501] width 122 height 28
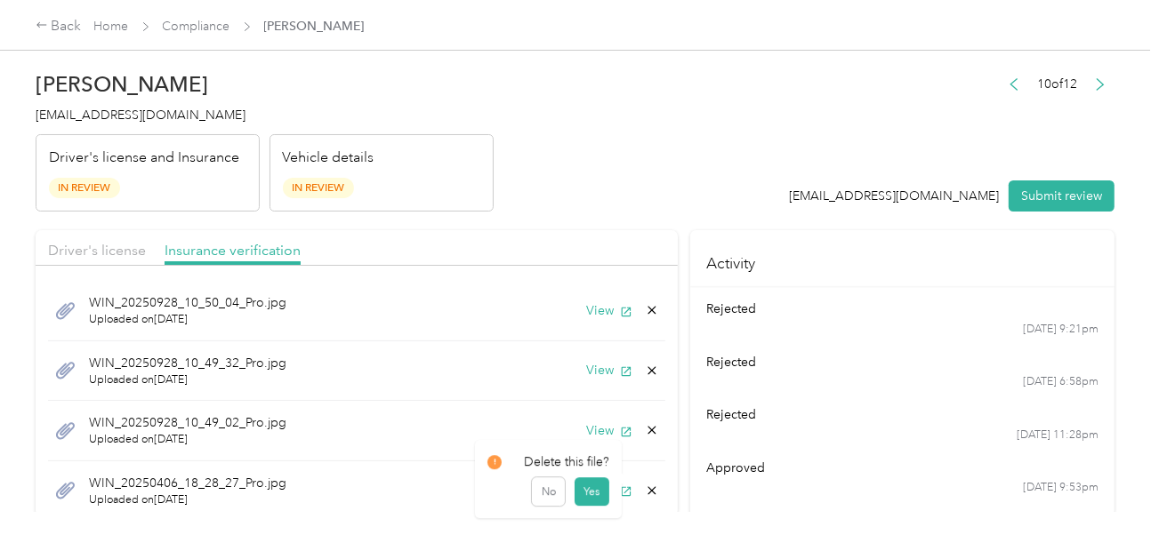
drag, startPoint x: 598, startPoint y: 493, endPoint x: 631, endPoint y: 489, distance: 33.1
click at [645, 487] on icon at bounding box center [652, 491] width 14 height 14
click at [555, 502] on button "No" at bounding box center [548, 501] width 33 height 28
click at [586, 486] on button "View" at bounding box center [609, 490] width 46 height 19
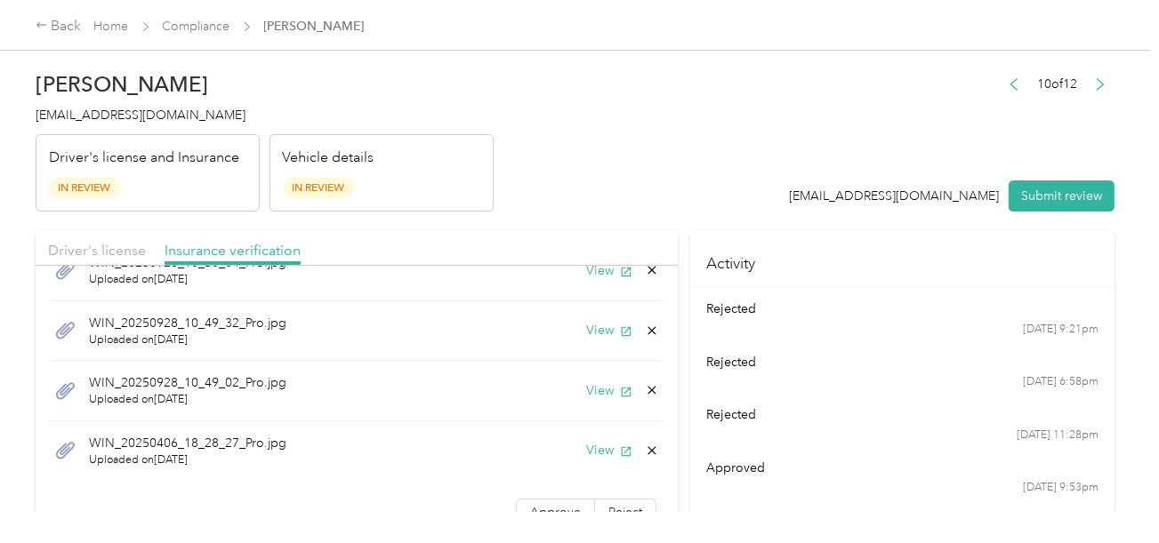
scroll to position [61, 0]
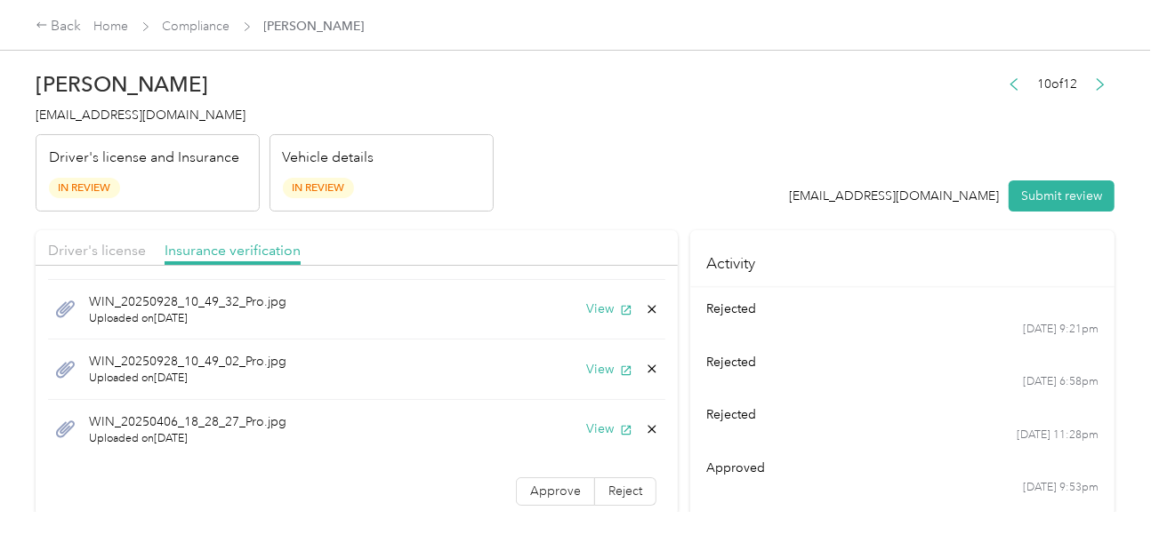
drag, startPoint x: 546, startPoint y: 487, endPoint x: 428, endPoint y: 420, distance: 136.2
click at [545, 487] on span "Approve" at bounding box center [555, 491] width 51 height 15
drag, startPoint x: 100, startPoint y: 253, endPoint x: 399, endPoint y: 191, distance: 305.9
click at [102, 251] on span "Driver's license" at bounding box center [97, 250] width 98 height 17
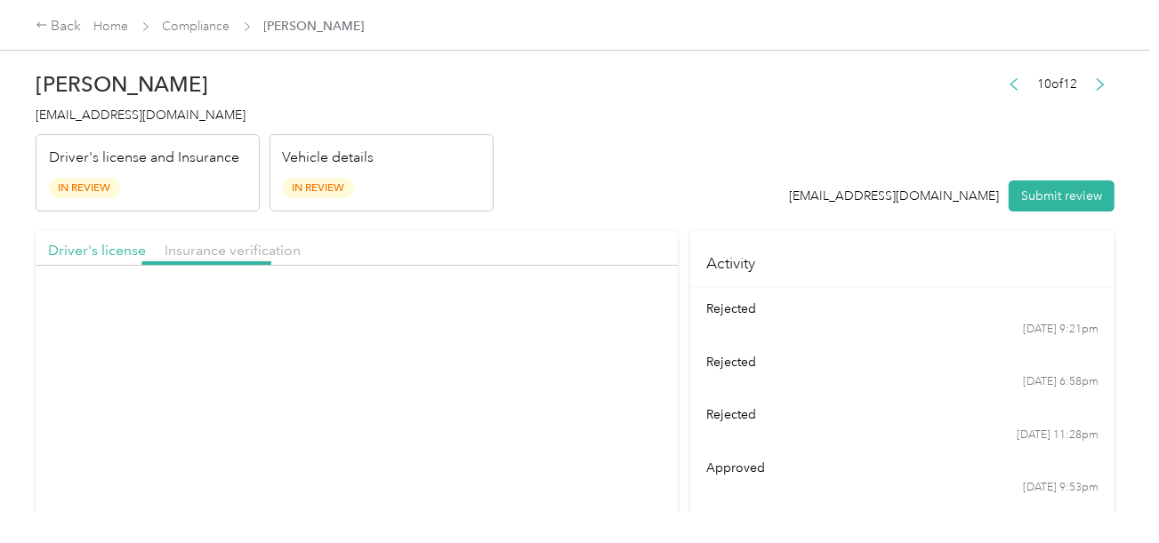
click at [457, 180] on div "Vehicle details In Review" at bounding box center [381, 173] width 224 height 78
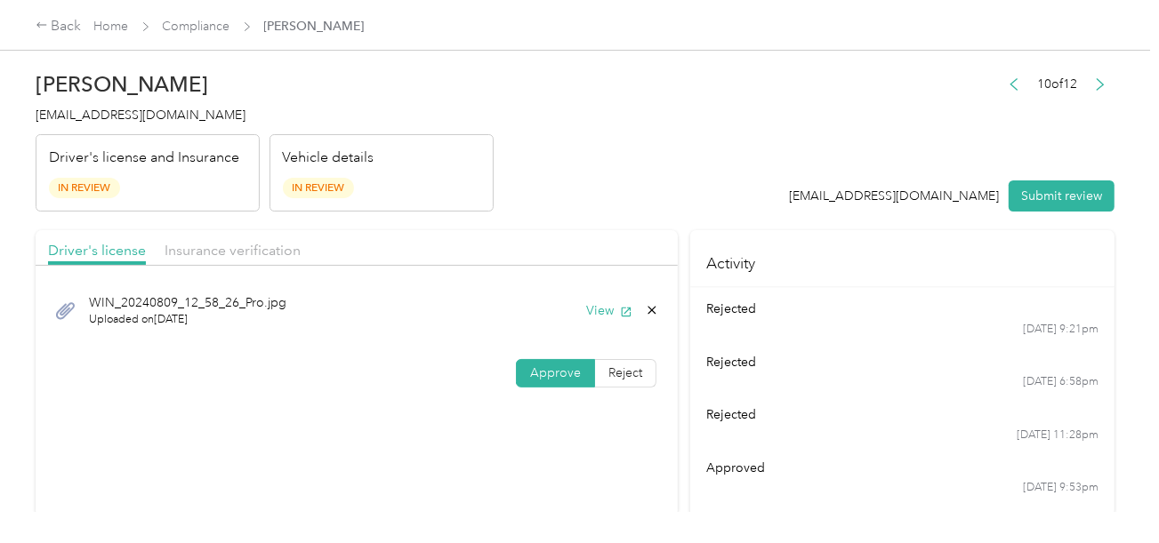
click at [1065, 170] on div "10 of 12 [EMAIL_ADDRESS][DOMAIN_NAME] Submit review" at bounding box center [953, 142] width 326 height 141
click at [1069, 190] on button "Submit review" at bounding box center [1062, 196] width 106 height 31
drag, startPoint x: 670, startPoint y: 130, endPoint x: 393, endPoint y: 130, distance: 276.6
click at [668, 130] on header "[PERSON_NAME] [EMAIL_ADDRESS][DOMAIN_NAME] Driver's license and Insurance In Re…" at bounding box center [575, 136] width 1079 height 149
click at [121, 119] on span "[EMAIL_ADDRESS][DOMAIN_NAME]" at bounding box center [141, 115] width 210 height 15
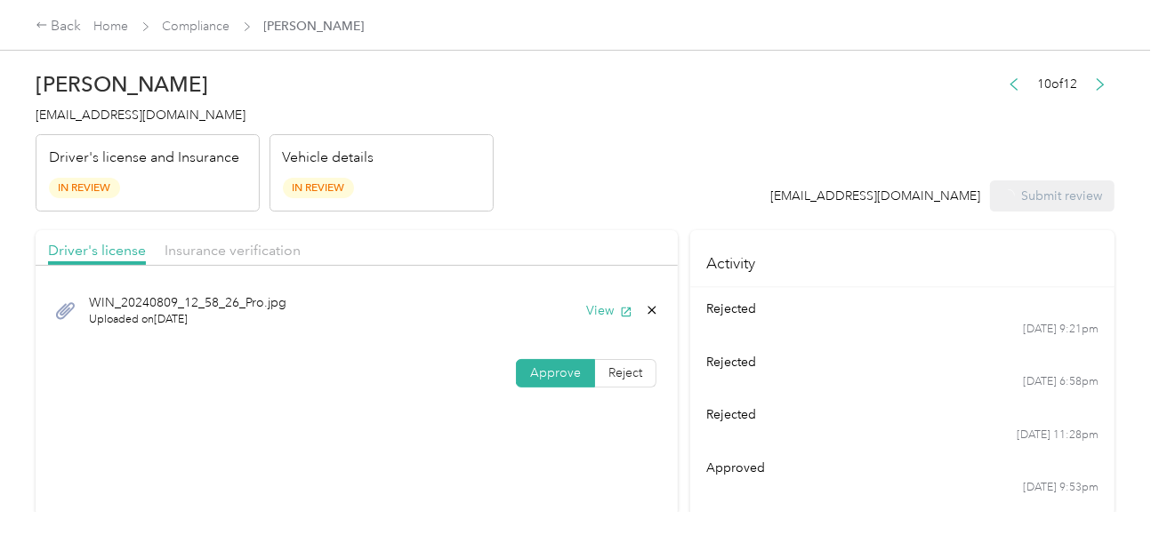
click at [121, 119] on span "[EMAIL_ADDRESS][DOMAIN_NAME]" at bounding box center [141, 115] width 210 height 15
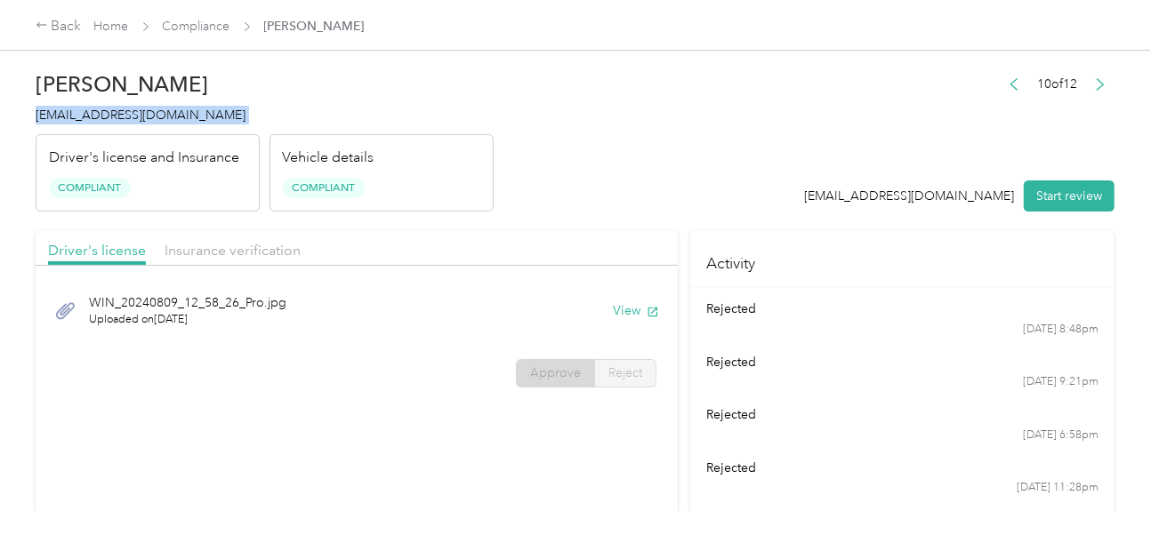
click at [591, 126] on header "[PERSON_NAME] [EMAIL_ADDRESS][DOMAIN_NAME] Driver's license and Insurance Compl…" at bounding box center [575, 136] width 1079 height 149
click at [209, 34] on span "Compliance" at bounding box center [197, 26] width 68 height 19
click at [227, 28] on link "Compliance" at bounding box center [197, 26] width 68 height 15
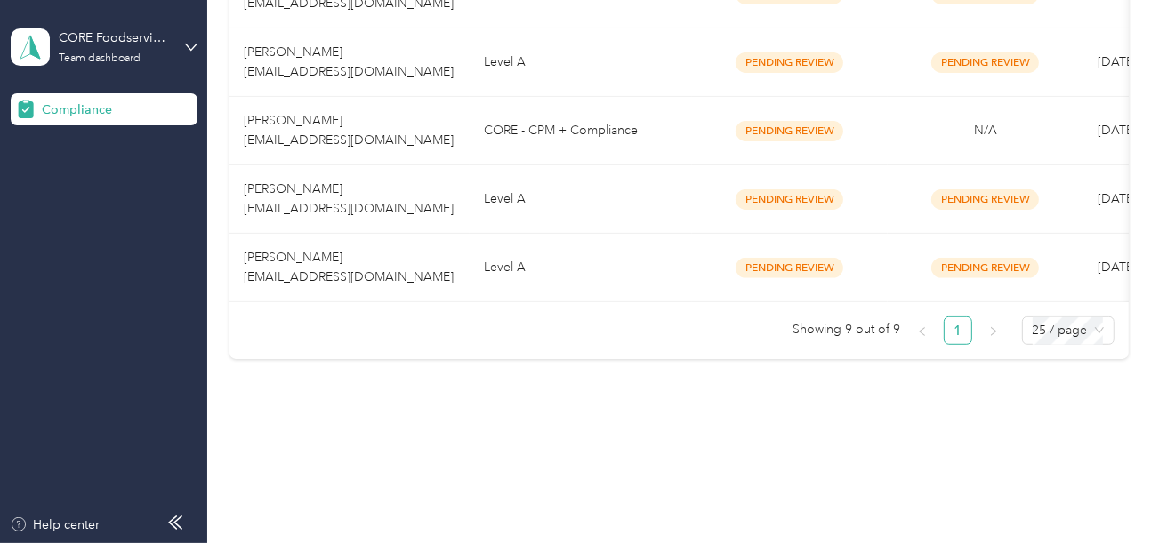
scroll to position [719, 0]
drag, startPoint x: 520, startPoint y: 376, endPoint x: 499, endPoint y: 183, distance: 194.2
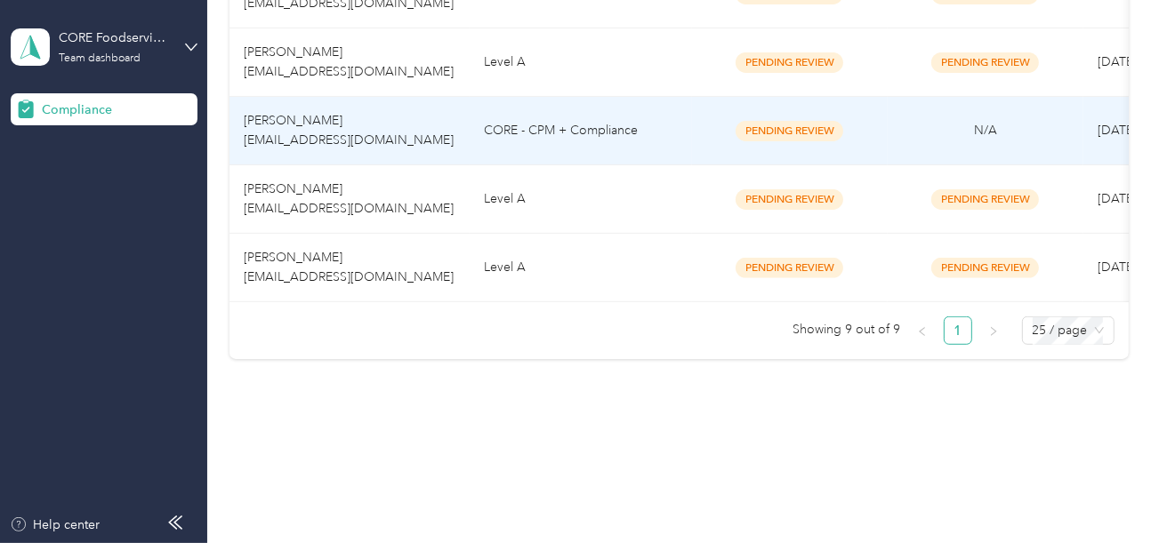
click at [499, 143] on td "CORE - CPM + Compliance" at bounding box center [581, 131] width 222 height 68
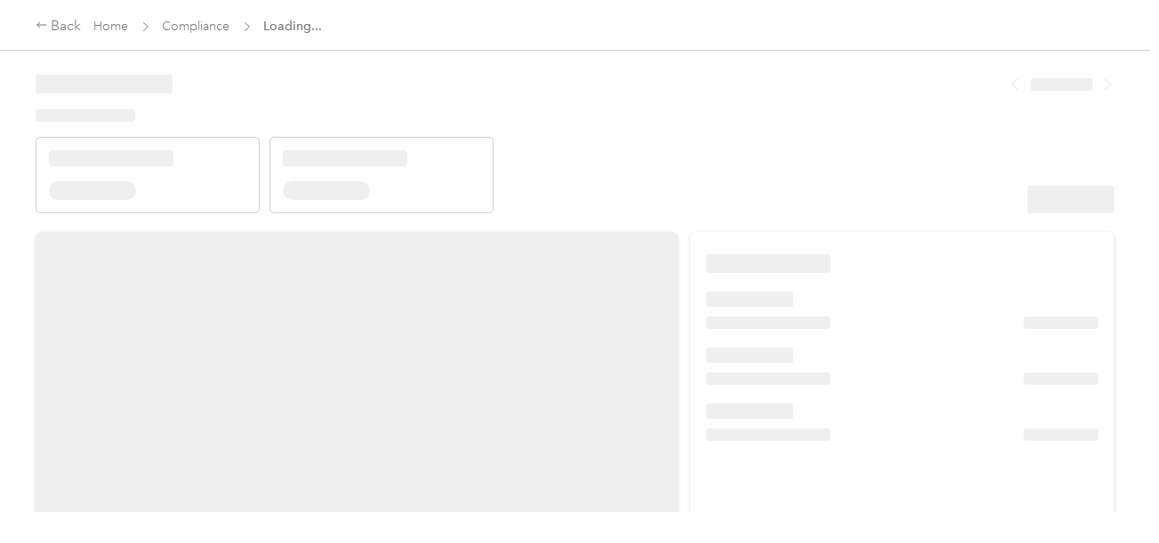
click at [733, 128] on header at bounding box center [575, 137] width 1079 height 151
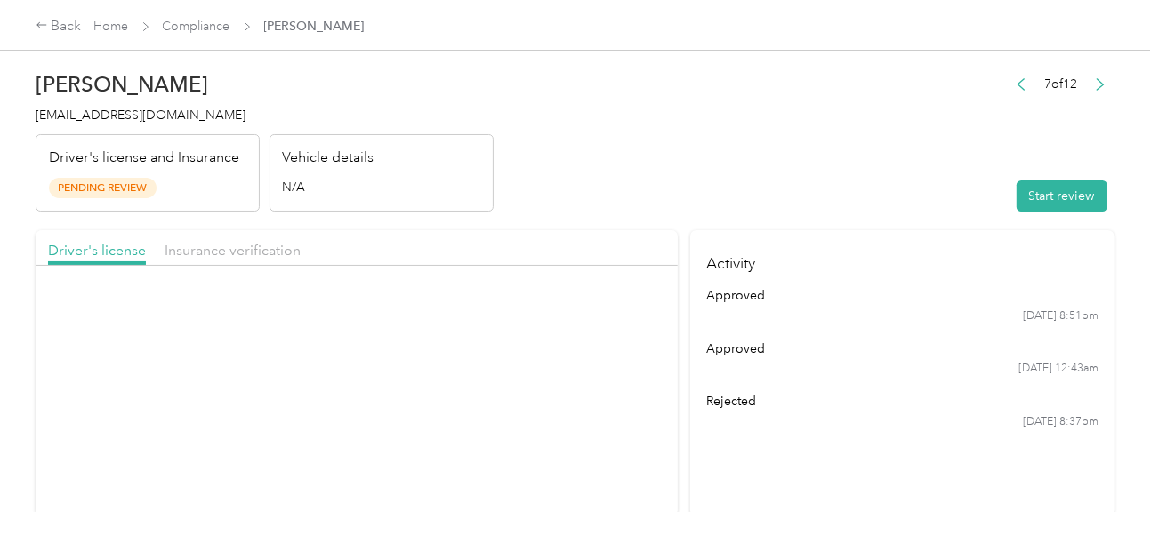
click at [664, 174] on header "[PERSON_NAME] [EMAIL_ADDRESS][DOMAIN_NAME] Driver's license and Insurance Pendi…" at bounding box center [575, 136] width 1079 height 149
drag, startPoint x: 838, startPoint y: 178, endPoint x: 857, endPoint y: 188, distance: 21.9
click at [849, 185] on header "[PERSON_NAME] [EMAIL_ADDRESS][DOMAIN_NAME] Driver's license and Insurance Pendi…" at bounding box center [575, 136] width 1079 height 149
click at [1017, 192] on button "Start review" at bounding box center [1062, 196] width 91 height 31
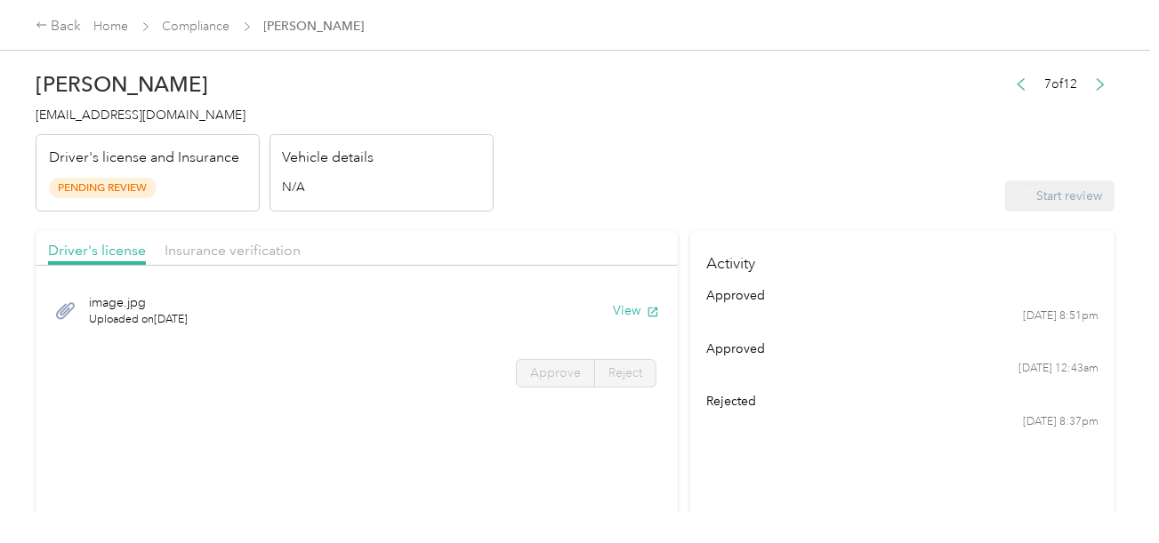
click at [757, 160] on header "[PERSON_NAME] [EMAIL_ADDRESS][DOMAIN_NAME] Driver's license and Insurance Pendi…" at bounding box center [575, 136] width 1079 height 149
click at [612, 301] on button "View" at bounding box center [609, 310] width 46 height 19
click at [546, 361] on label "Approve" at bounding box center [555, 373] width 79 height 28
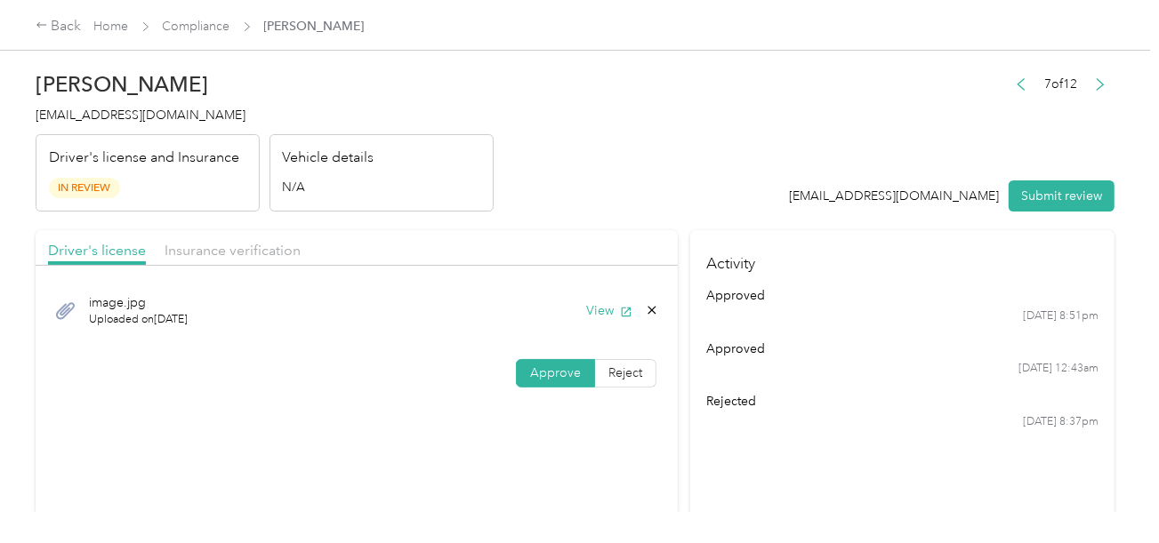
drag, startPoint x: 550, startPoint y: 364, endPoint x: 626, endPoint y: 318, distance: 88.9
click at [551, 366] on span "Approve" at bounding box center [555, 373] width 51 height 15
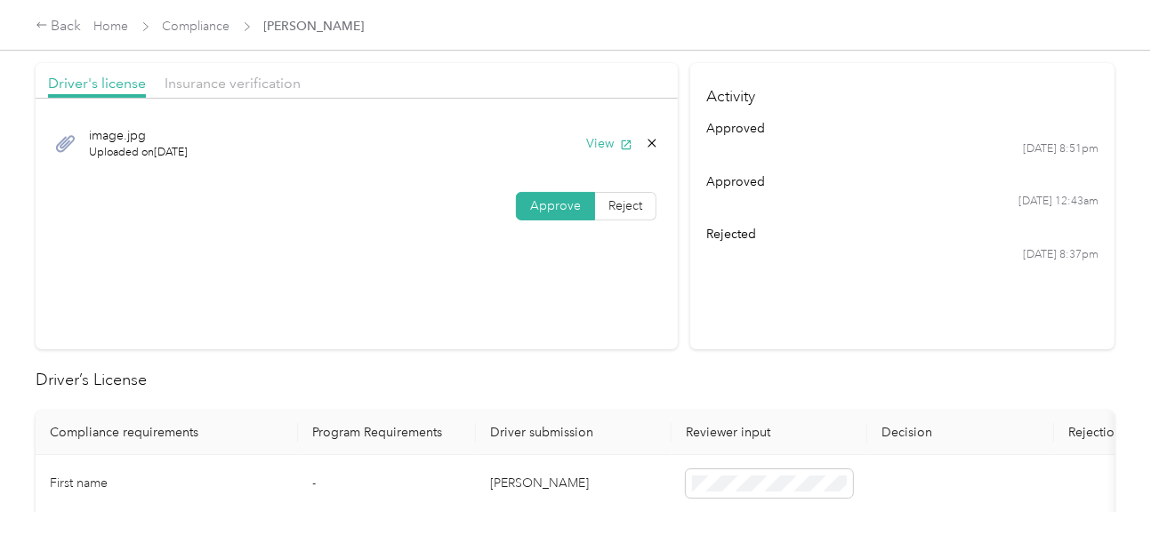
scroll to position [534, 0]
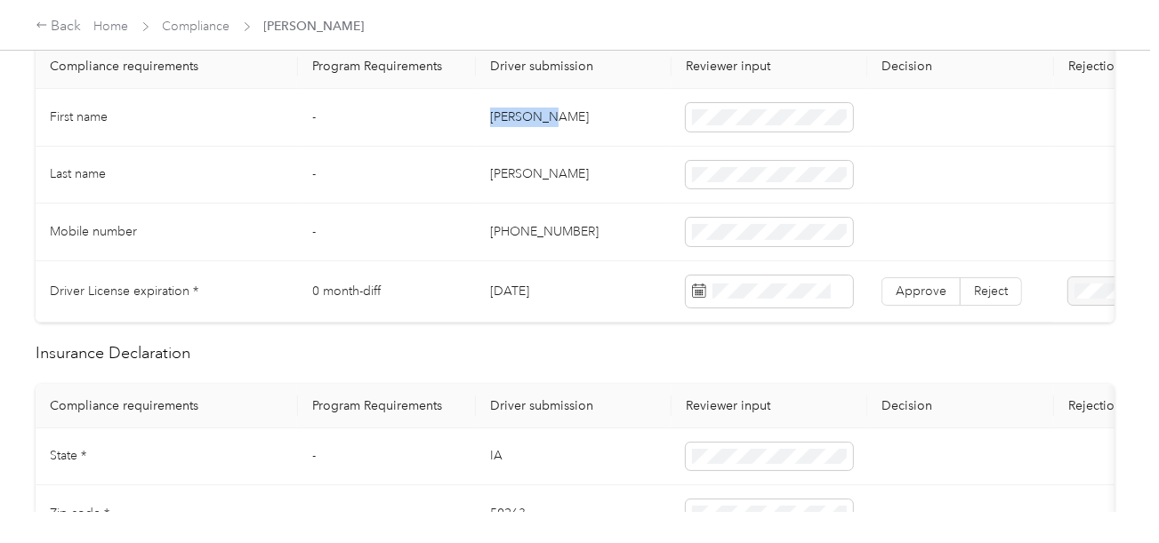
drag, startPoint x: 491, startPoint y: 117, endPoint x: 587, endPoint y: 117, distance: 96.1
click at [587, 117] on td "[PERSON_NAME]" at bounding box center [574, 118] width 196 height 58
click at [511, 173] on td "[PERSON_NAME]" at bounding box center [574, 176] width 196 height 58
click at [594, 212] on td "[PHONE_NUMBER]" at bounding box center [574, 233] width 196 height 58
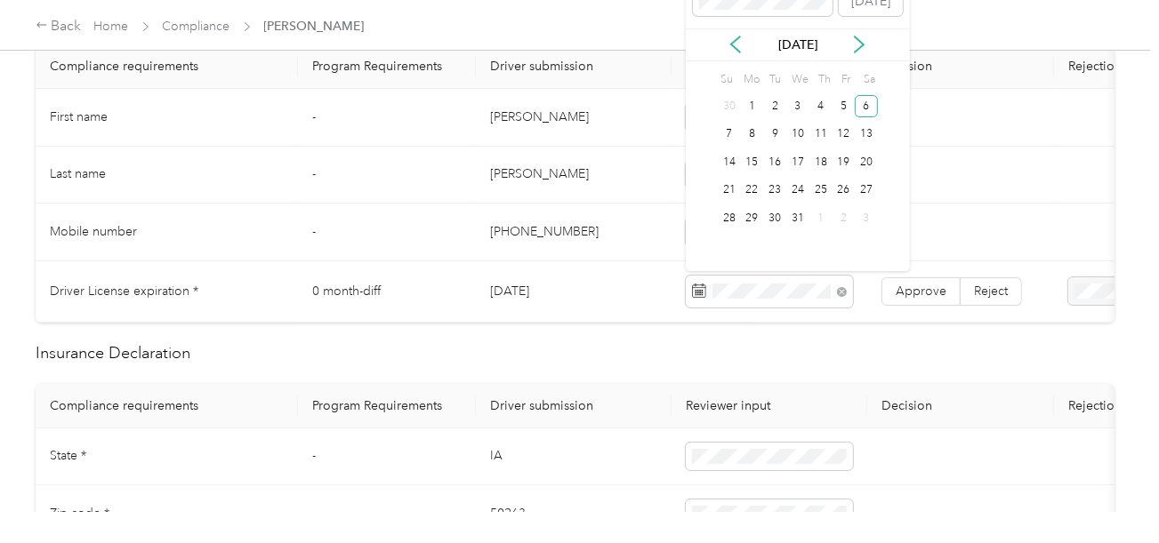
drag, startPoint x: 872, startPoint y: 101, endPoint x: 889, endPoint y: 217, distance: 117.0
click at [873, 103] on div "6" at bounding box center [866, 106] width 23 height 22
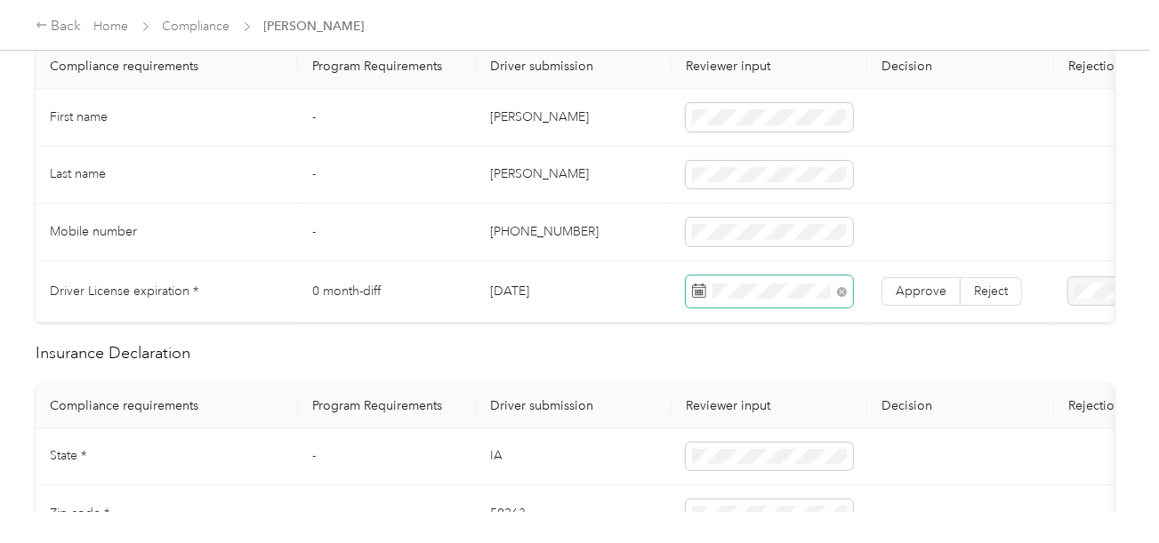
drag, startPoint x: 915, startPoint y: 284, endPoint x: 842, endPoint y: 295, distance: 73.8
click at [916, 284] on span "Approve" at bounding box center [921, 291] width 51 height 15
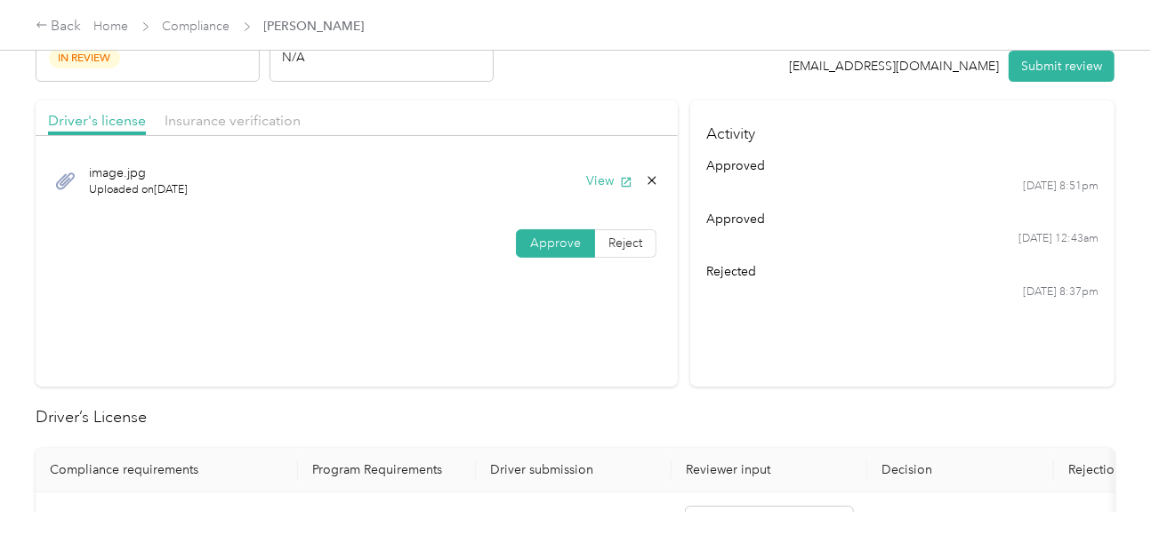
scroll to position [0, 0]
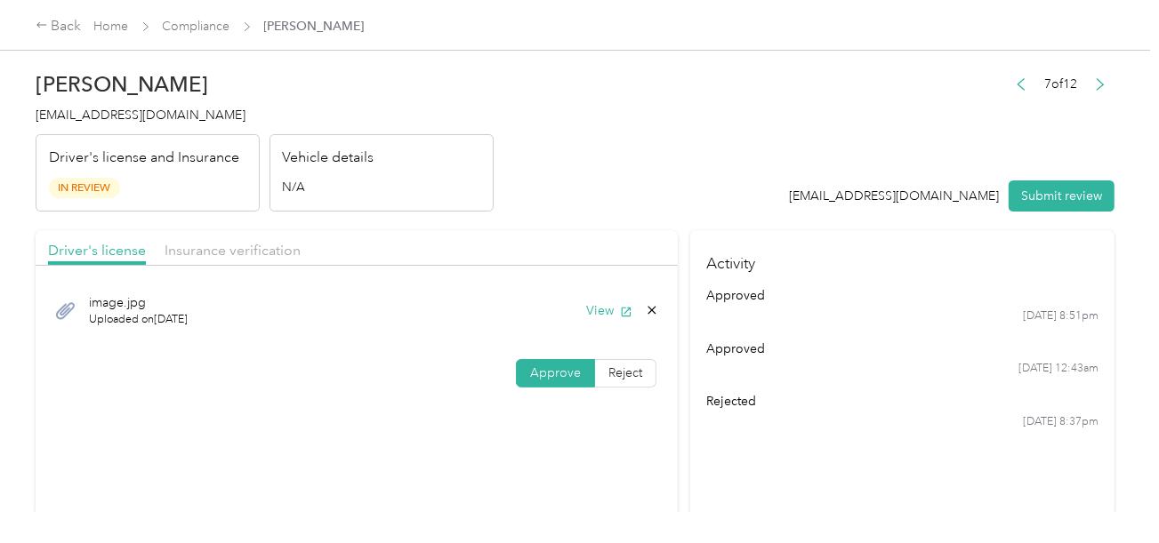
drag, startPoint x: 232, startPoint y: 245, endPoint x: 550, endPoint y: 199, distance: 320.9
click at [234, 245] on span "Insurance verification" at bounding box center [233, 250] width 136 height 17
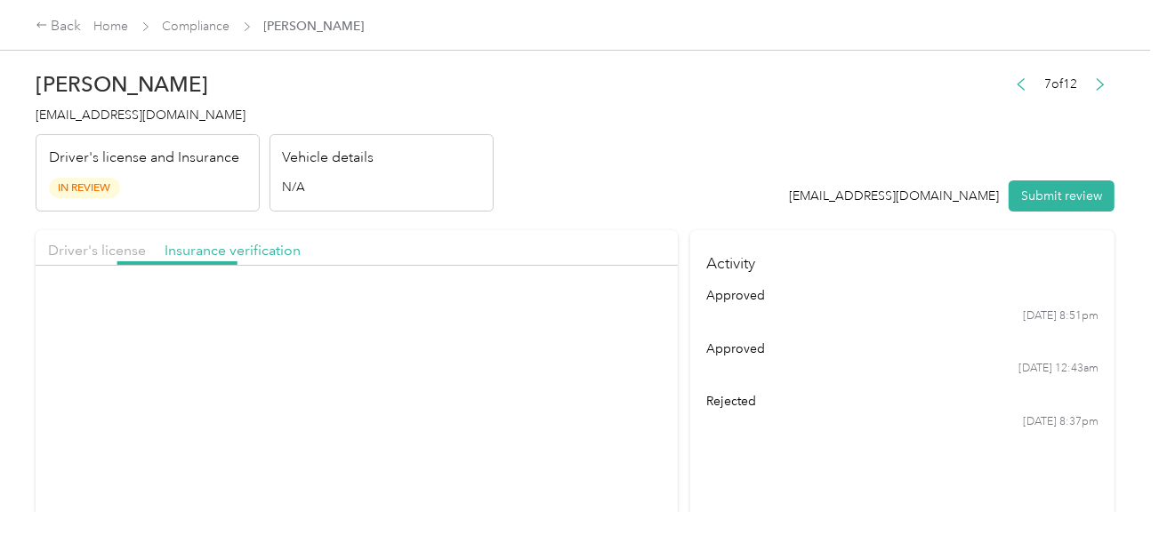
click at [550, 199] on header "[PERSON_NAME] [EMAIL_ADDRESS][DOMAIN_NAME] Driver's license and Insurance In Re…" at bounding box center [575, 136] width 1079 height 149
click at [599, 316] on button "View" at bounding box center [609, 310] width 46 height 19
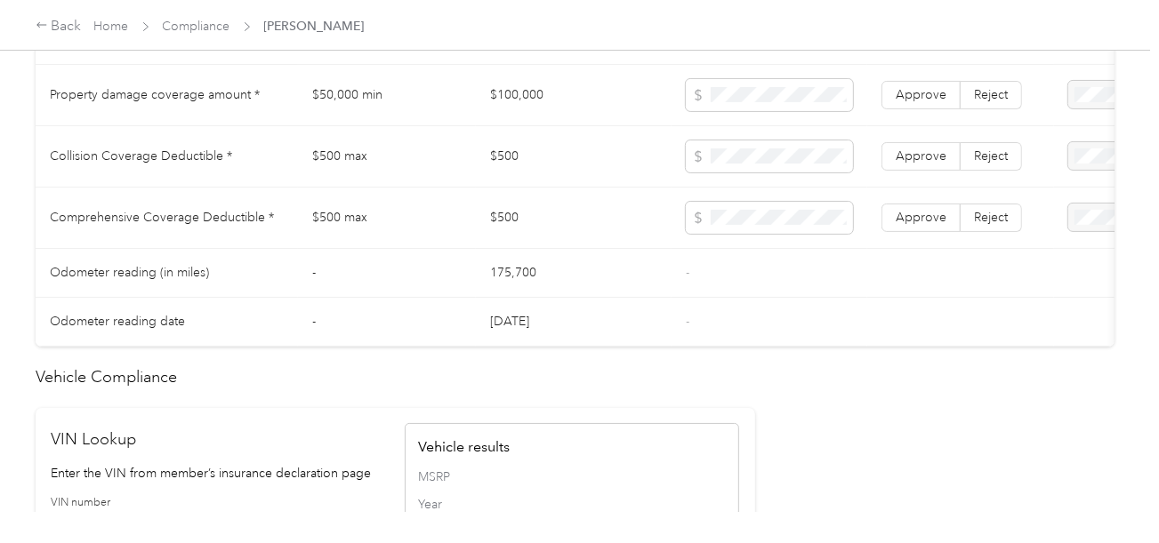
scroll to position [1779, 0]
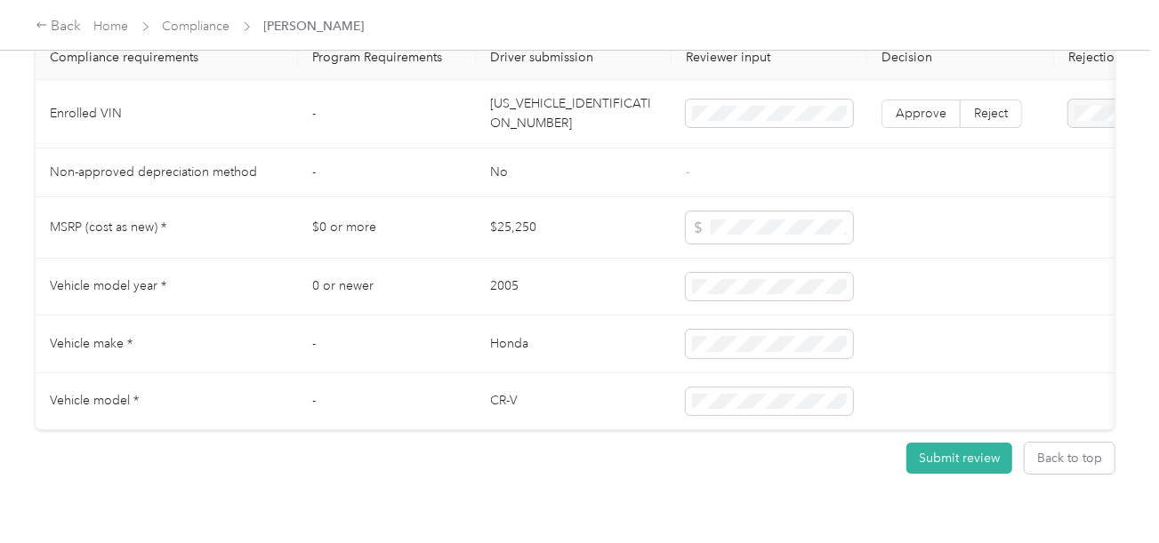
click at [528, 129] on td "[US_VEHICLE_IDENTIFICATION_NUMBER]" at bounding box center [574, 114] width 196 height 68
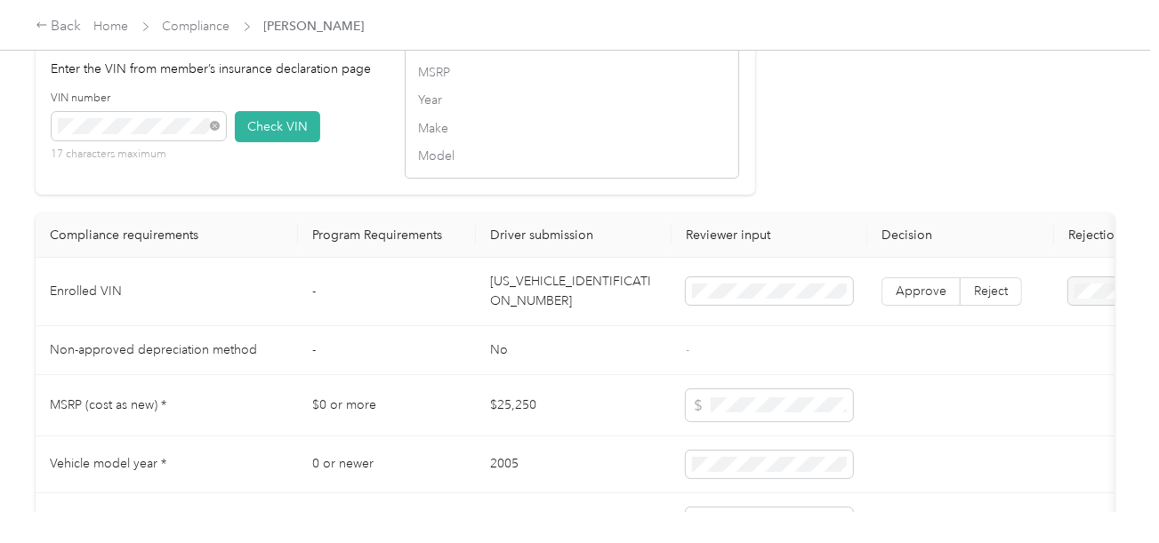
drag, startPoint x: 257, startPoint y: 145, endPoint x: 736, endPoint y: 167, distance: 479.9
click at [265, 142] on button "Check VIN" at bounding box center [277, 126] width 85 height 31
drag, startPoint x: 752, startPoint y: 167, endPoint x: 815, endPoint y: 213, distance: 77.0
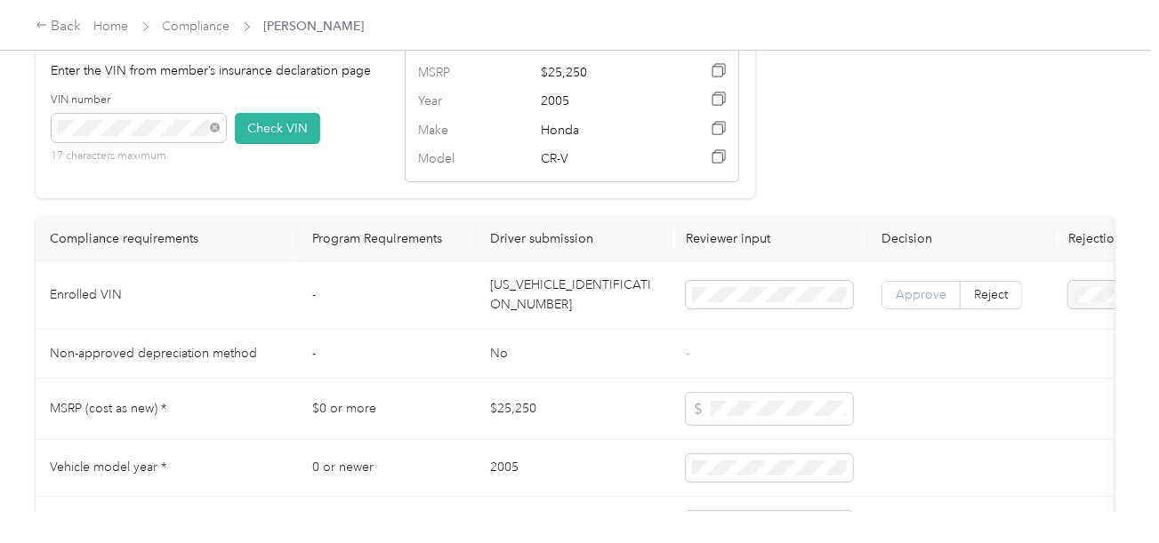
drag, startPoint x: 937, startPoint y: 289, endPoint x: 927, endPoint y: 306, distance: 19.5
click at [933, 297] on td "Approve Reject" at bounding box center [960, 295] width 187 height 68
click at [927, 302] on span "Approve" at bounding box center [921, 294] width 51 height 15
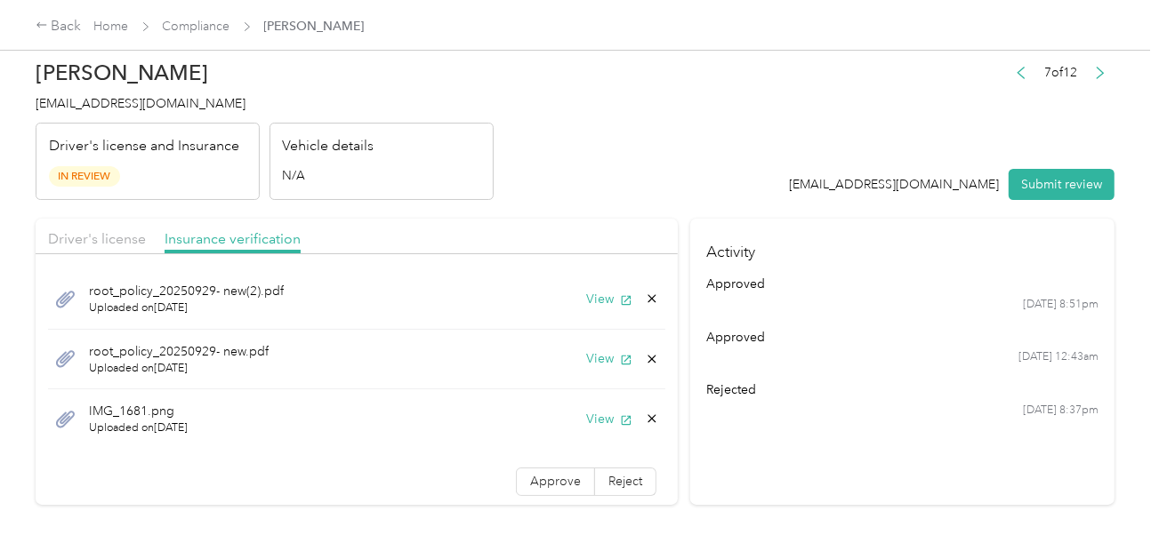
scroll to position [0, 0]
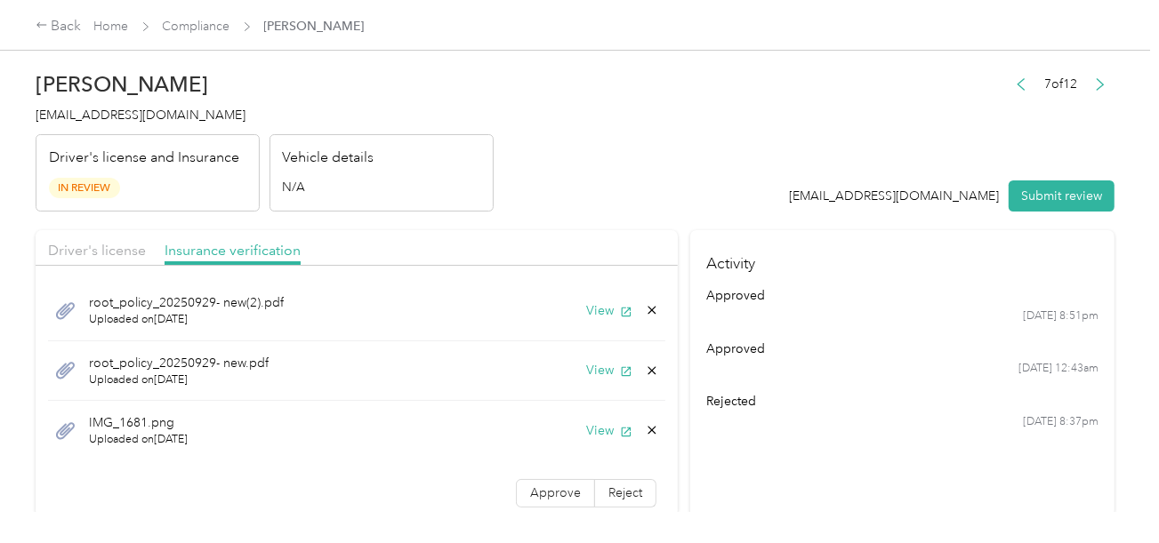
click at [65, 76] on h2 "[PERSON_NAME]" at bounding box center [265, 84] width 458 height 25
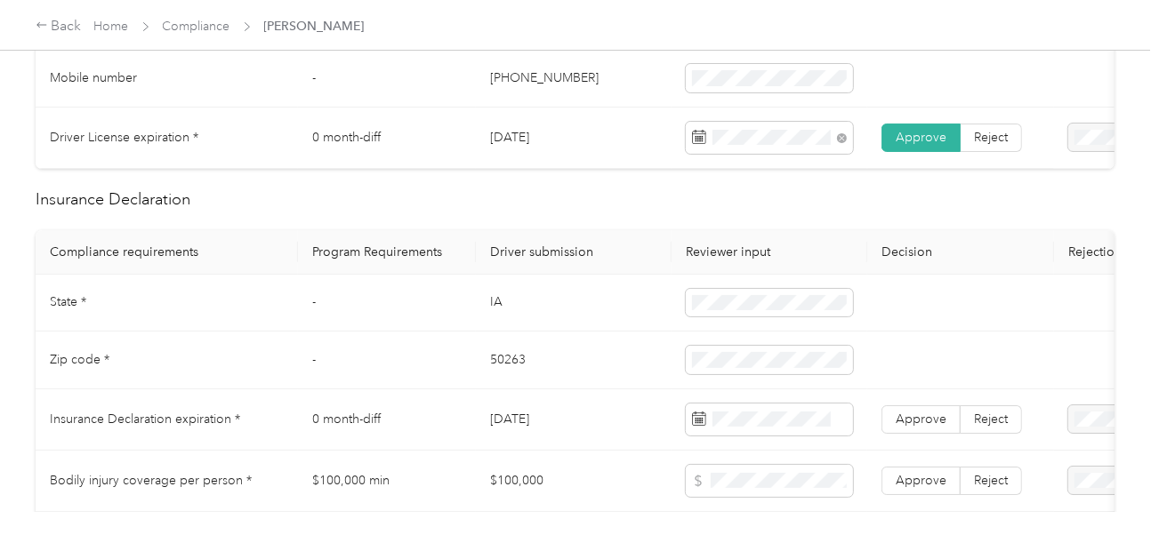
scroll to position [712, 0]
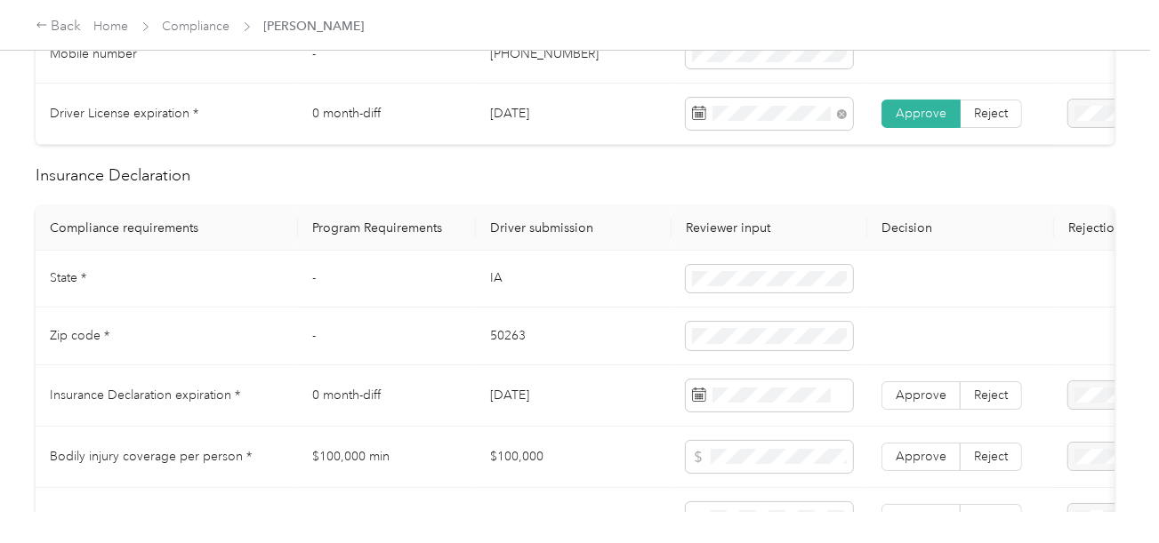
click at [498, 286] on td "IA" at bounding box center [574, 280] width 196 height 58
drag, startPoint x: 561, startPoint y: 340, endPoint x: 527, endPoint y: 347, distance: 35.4
click at [561, 340] on td "50263" at bounding box center [574, 337] width 196 height 58
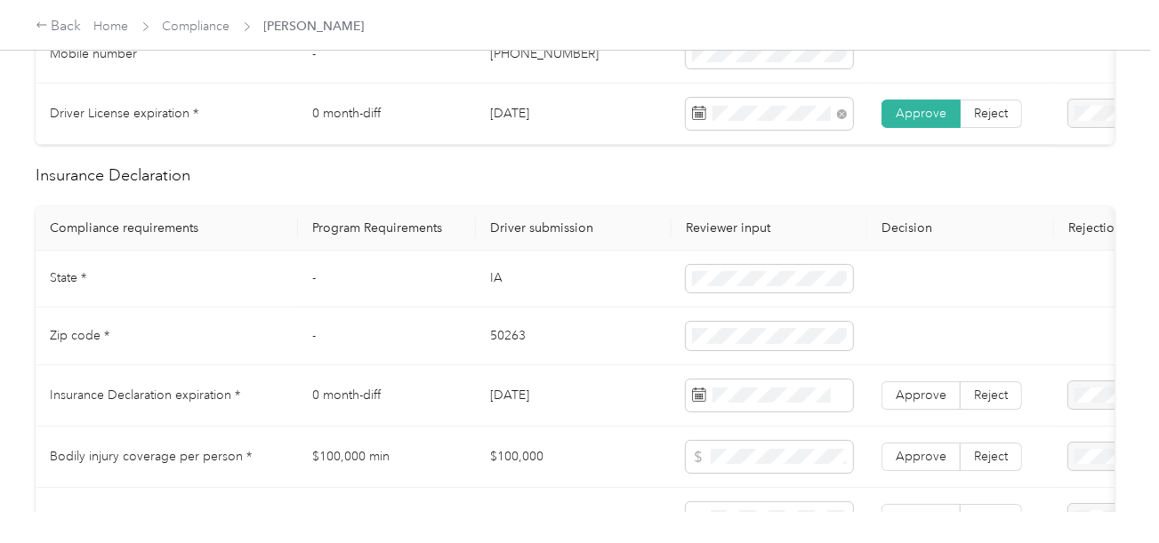
click at [507, 347] on td "50263" at bounding box center [574, 337] width 196 height 58
drag, startPoint x: 575, startPoint y: 356, endPoint x: 1161, endPoint y: 383, distance: 586.7
click at [599, 366] on td "50263" at bounding box center [574, 337] width 196 height 58
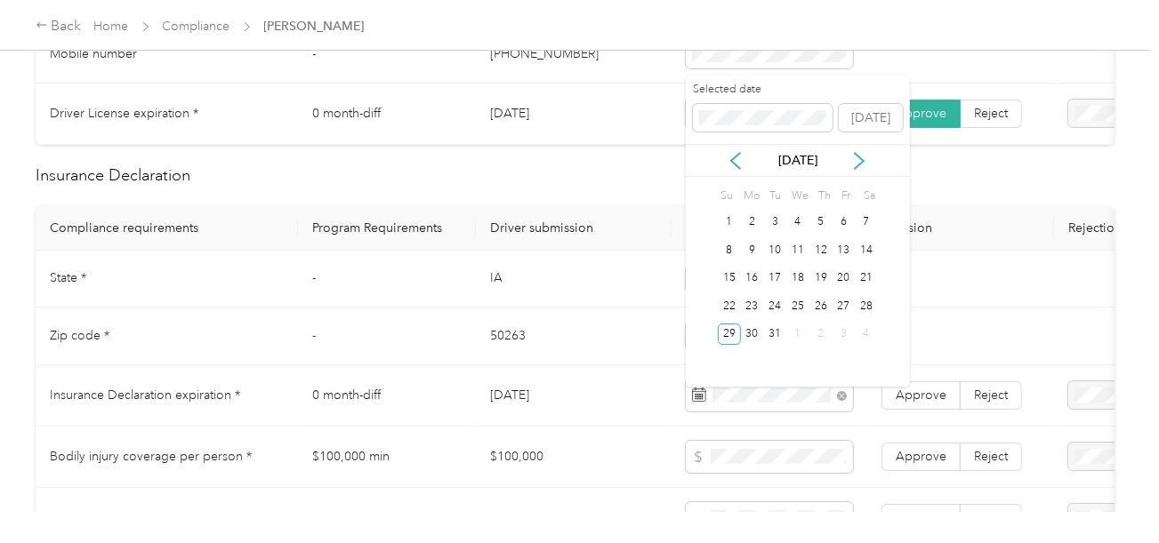
drag, startPoint x: 803, startPoint y: 361, endPoint x: 761, endPoint y: 344, distance: 45.1
click at [796, 360] on div "Selected date [DATE] [DATE] Su Mo Tu We Th Fr Sa 1 2 3 4 5 6 7 8 9 10 11 12 13 …" at bounding box center [798, 231] width 224 height 311
click at [728, 337] on div "29" at bounding box center [729, 335] width 23 height 22
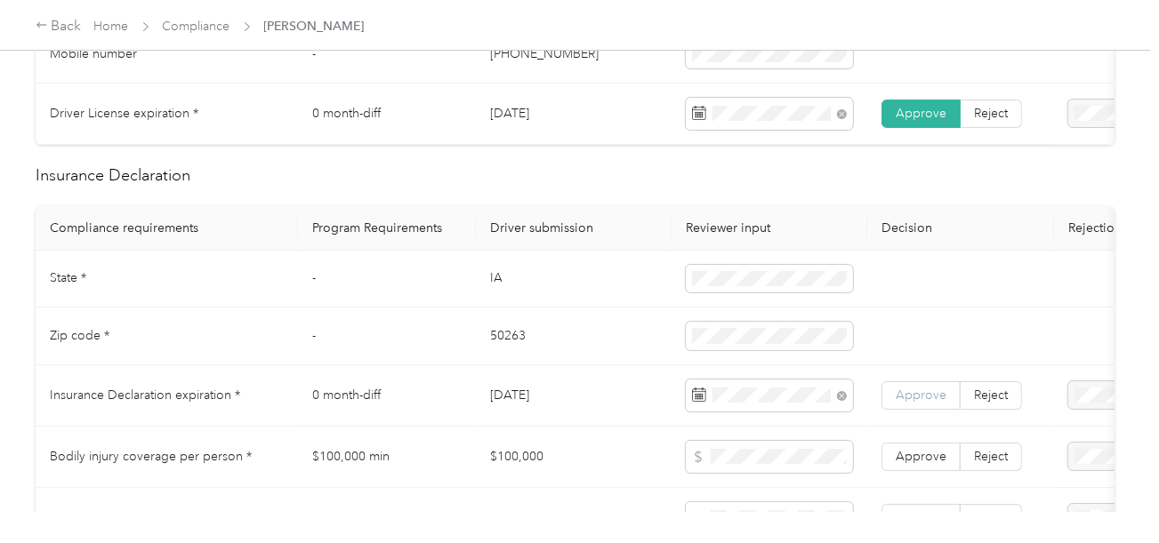
drag, startPoint x: 998, startPoint y: 411, endPoint x: 902, endPoint y: 400, distance: 96.6
click at [993, 403] on span "Reject" at bounding box center [991, 395] width 34 height 15
click at [897, 399] on span "Approve" at bounding box center [921, 395] width 51 height 15
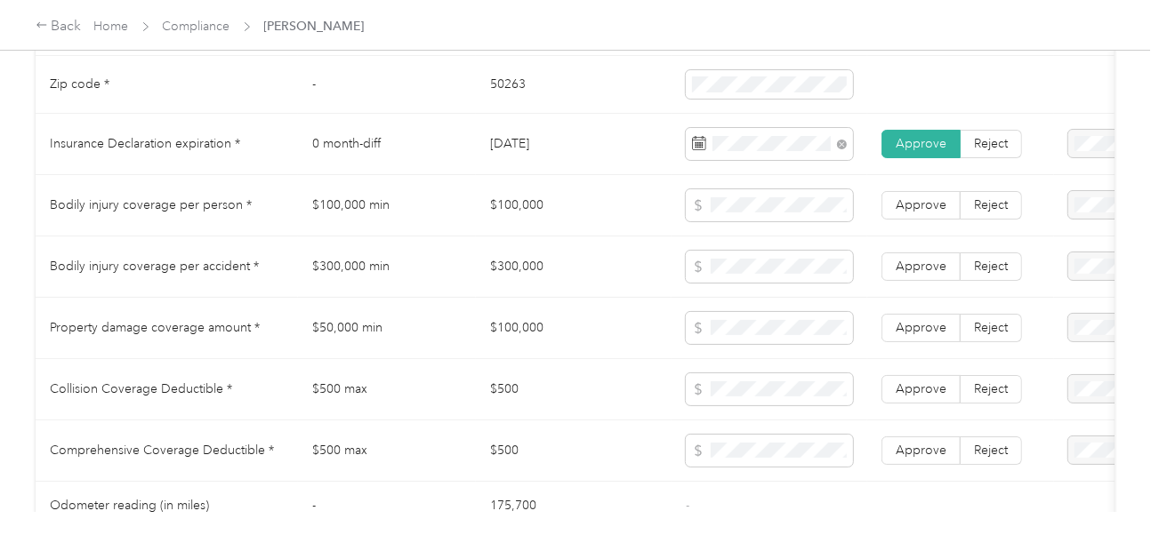
scroll to position [889, 0]
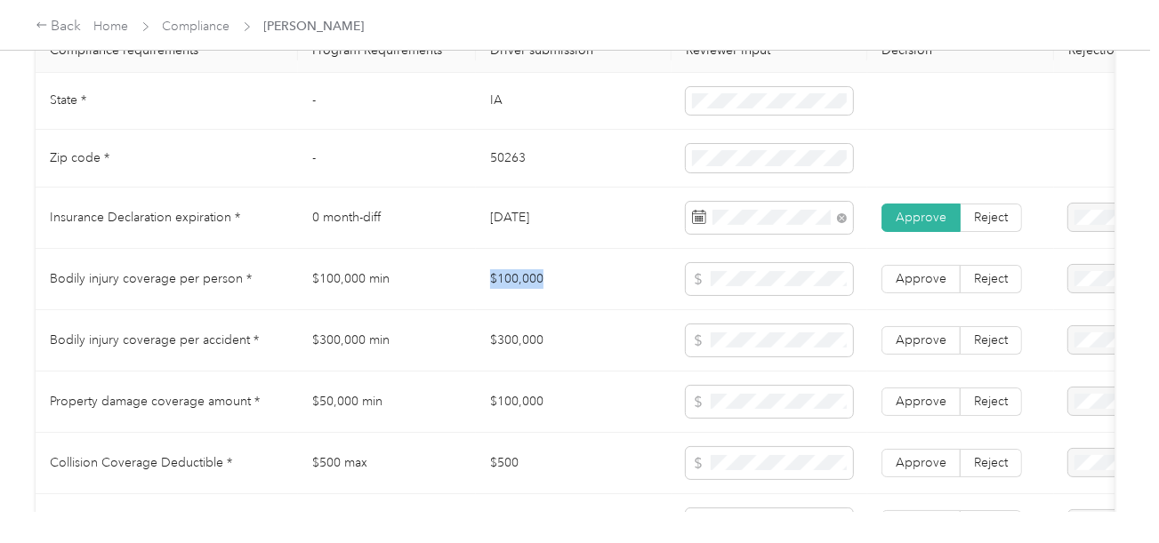
drag, startPoint x: 484, startPoint y: 277, endPoint x: 609, endPoint y: 281, distance: 125.5
click at [607, 281] on td "$100,000" at bounding box center [574, 279] width 196 height 61
drag, startPoint x: 486, startPoint y: 351, endPoint x: 675, endPoint y: 355, distance: 188.6
click at [594, 348] on td "$300,000" at bounding box center [574, 340] width 196 height 61
drag, startPoint x: 607, startPoint y: 392, endPoint x: 519, endPoint y: 406, distance: 89.1
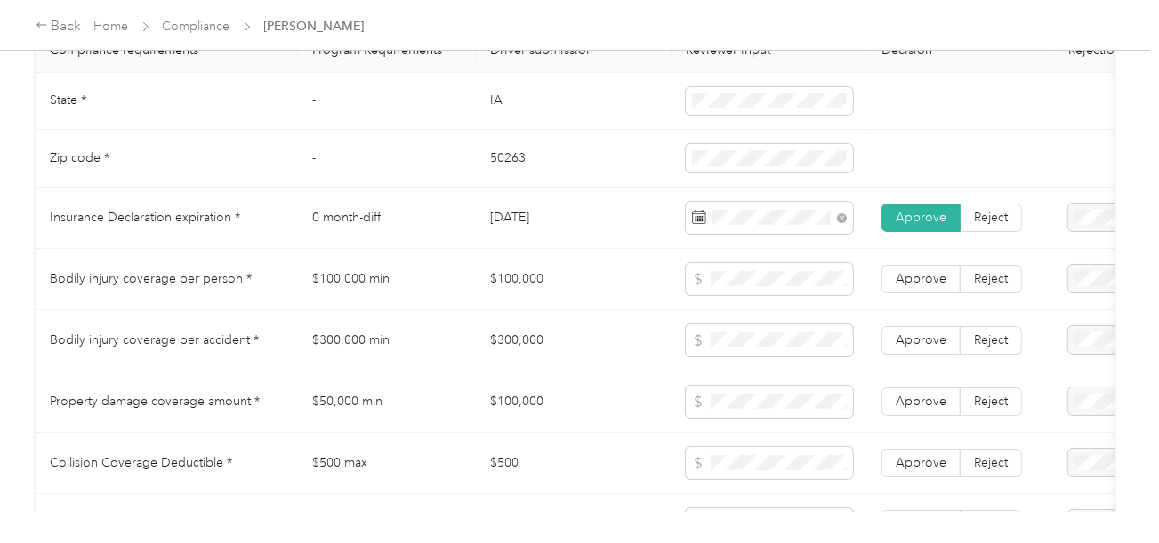
click at [606, 392] on td "$100,000" at bounding box center [574, 402] width 196 height 61
drag, startPoint x: 480, startPoint y: 405, endPoint x: 626, endPoint y: 406, distance: 145.9
click at [584, 406] on td "$100,000" at bounding box center [574, 402] width 196 height 61
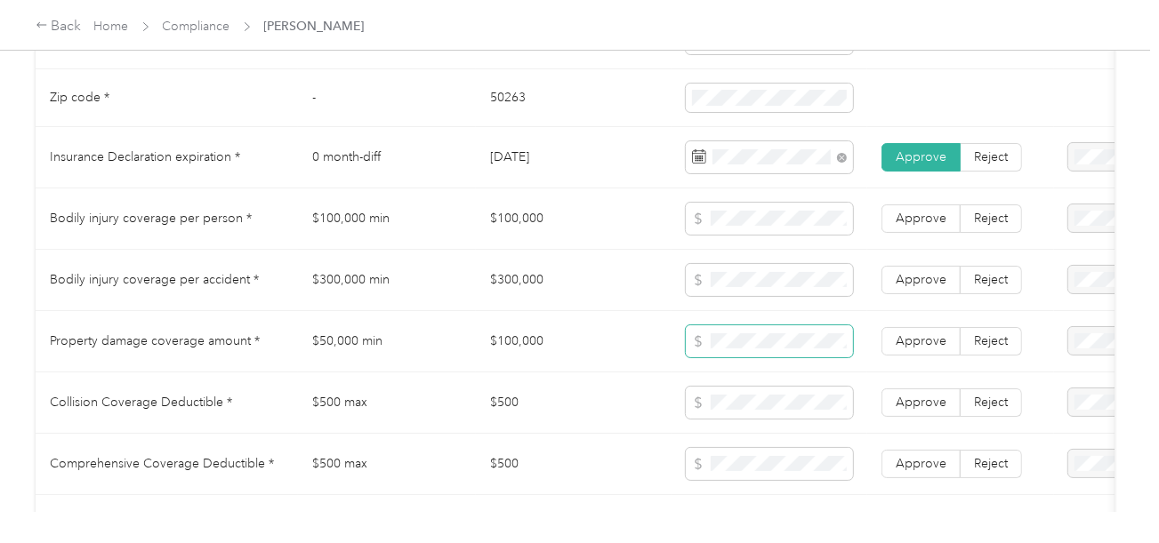
scroll to position [978, 0]
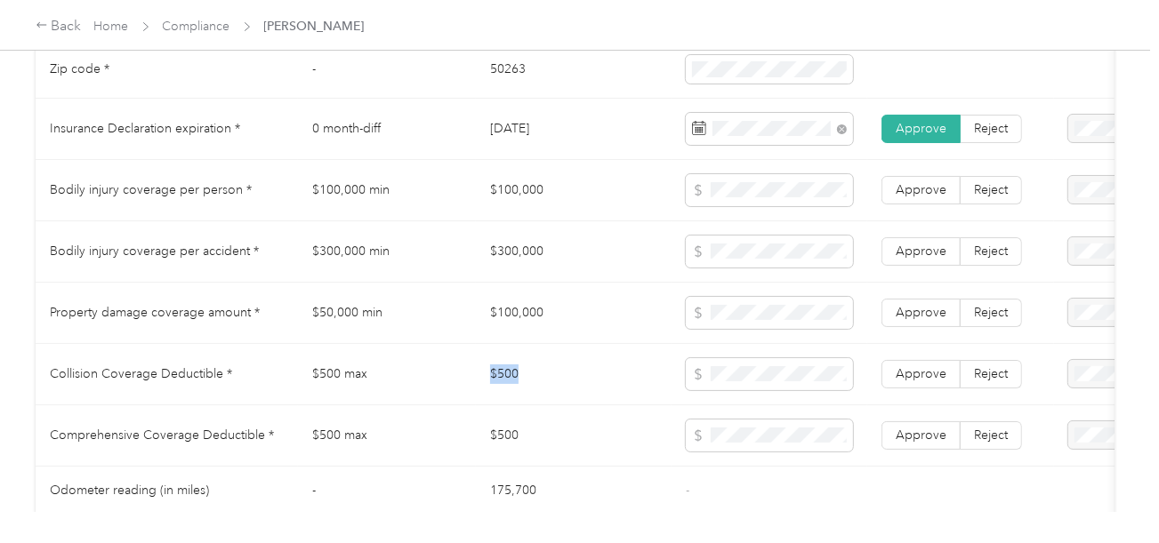
drag, startPoint x: 470, startPoint y: 374, endPoint x: 574, endPoint y: 378, distance: 104.1
click at [574, 378] on tr "Collision Coverage Deductible * $500 max $500 Approve Reject" at bounding box center [663, 374] width 1254 height 61
click at [457, 368] on td "$500 max" at bounding box center [387, 374] width 178 height 61
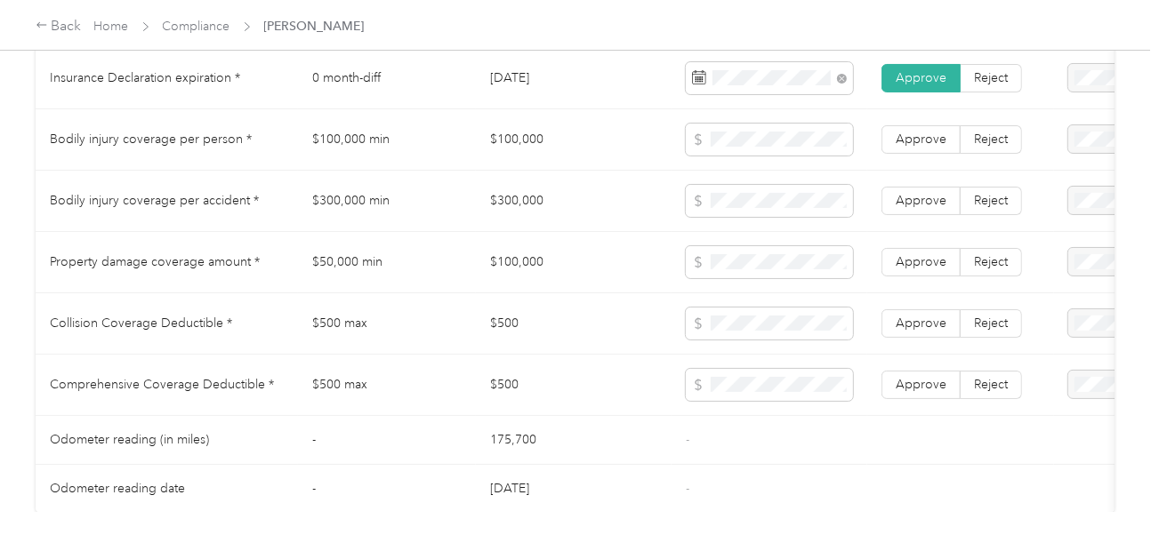
scroll to position [1067, 0]
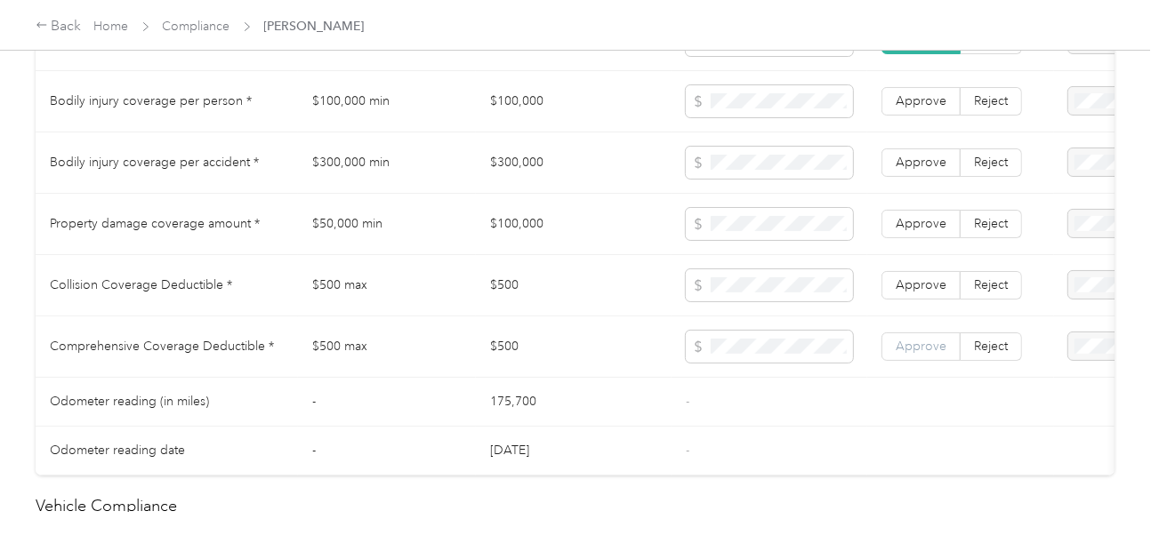
click at [925, 354] on span "Approve" at bounding box center [921, 346] width 51 height 15
click at [925, 293] on span "Approve" at bounding box center [921, 284] width 51 height 15
drag, startPoint x: 931, startPoint y: 239, endPoint x: 932, endPoint y: 221, distance: 18.7
click at [931, 238] on label "Approve" at bounding box center [920, 224] width 79 height 28
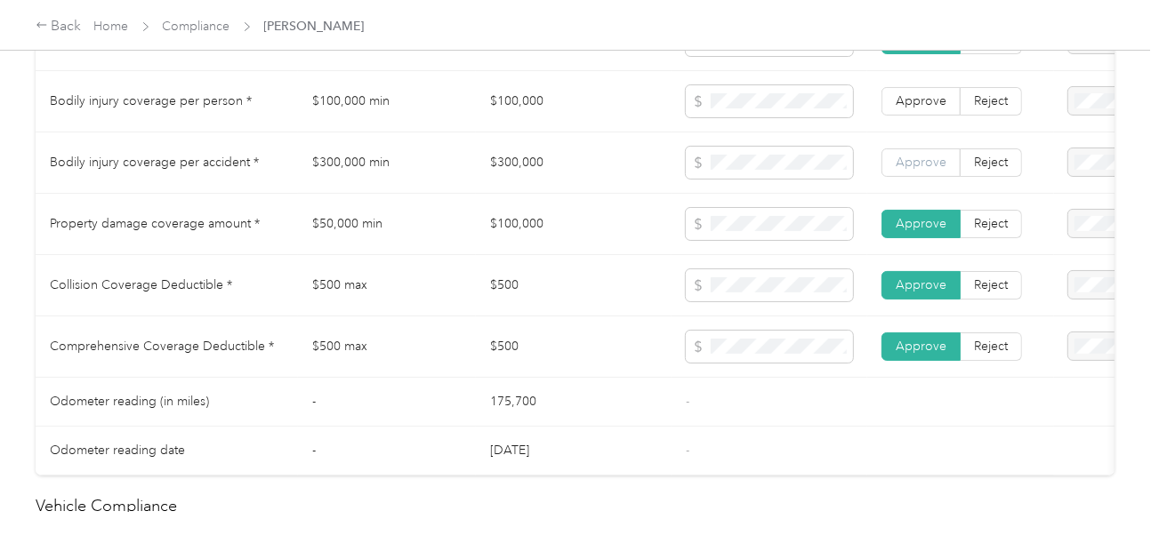
click at [929, 170] on span "Approve" at bounding box center [921, 162] width 51 height 15
click at [923, 102] on span "Approve" at bounding box center [921, 100] width 51 height 15
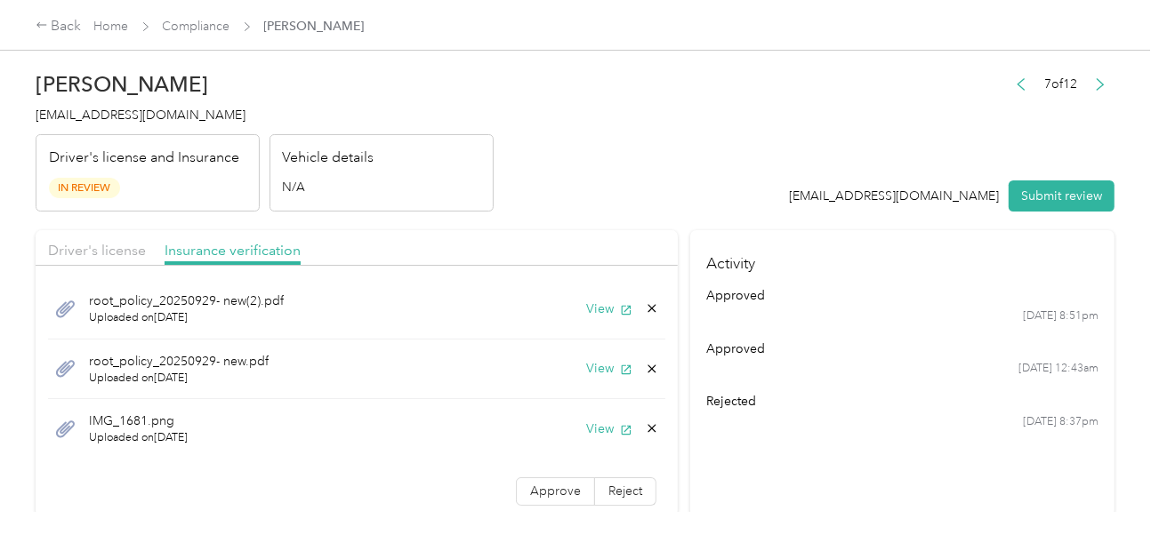
scroll to position [0, 0]
click at [586, 305] on button "View" at bounding box center [609, 310] width 46 height 19
click at [589, 371] on button "View" at bounding box center [609, 370] width 46 height 19
click at [587, 309] on button "View" at bounding box center [609, 310] width 46 height 19
click at [646, 366] on div "root_policy_20250929- new.pdf Uploaded on [DATE] View" at bounding box center [356, 372] width 617 height 60
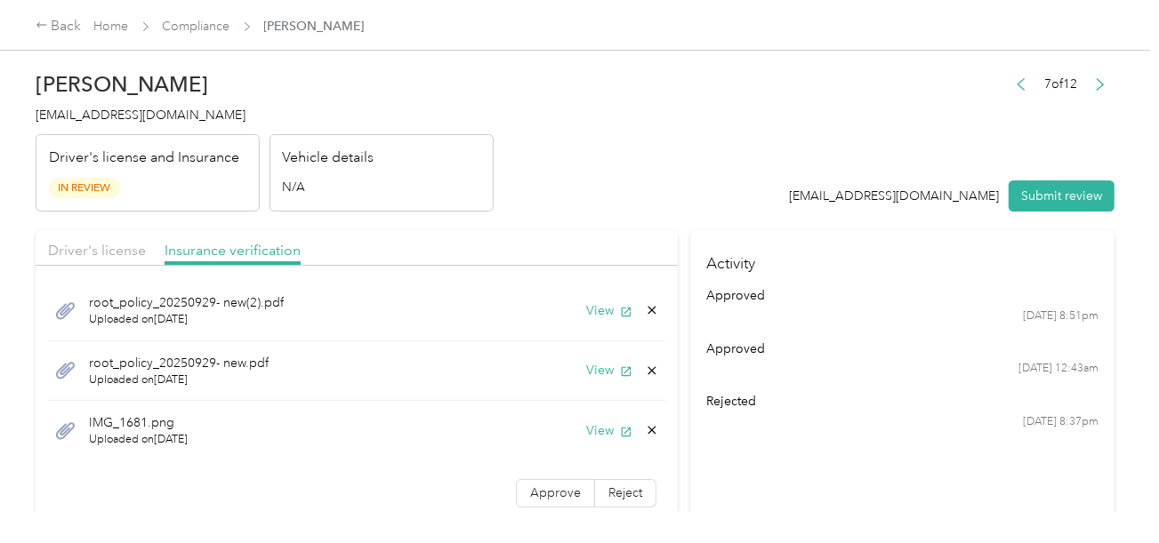
click at [645, 370] on icon at bounding box center [652, 371] width 14 height 14
click at [600, 379] on button "Yes" at bounding box center [592, 382] width 35 height 28
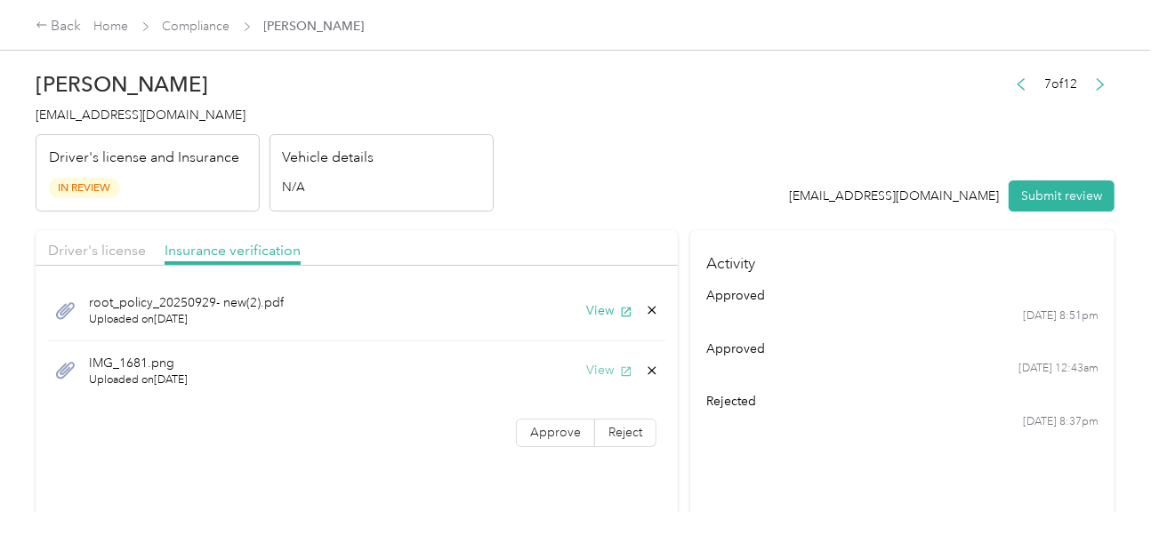
click at [605, 368] on button "View" at bounding box center [609, 370] width 46 height 19
click at [645, 371] on icon at bounding box center [652, 371] width 14 height 14
drag, startPoint x: 606, startPoint y: 378, endPoint x: 559, endPoint y: 379, distance: 46.3
click at [603, 379] on button "Yes" at bounding box center [605, 382] width 35 height 28
click at [559, 379] on label "Approve" at bounding box center [555, 373] width 79 height 28
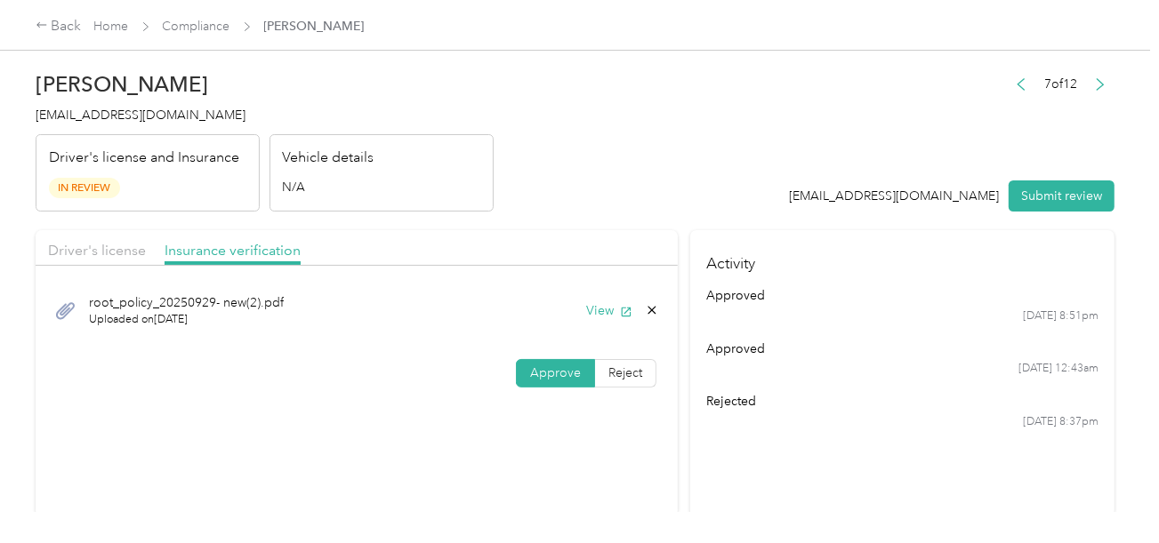
drag, startPoint x: 121, startPoint y: 257, endPoint x: 309, endPoint y: 229, distance: 189.7
click at [129, 254] on span "Driver's license" at bounding box center [97, 250] width 98 height 17
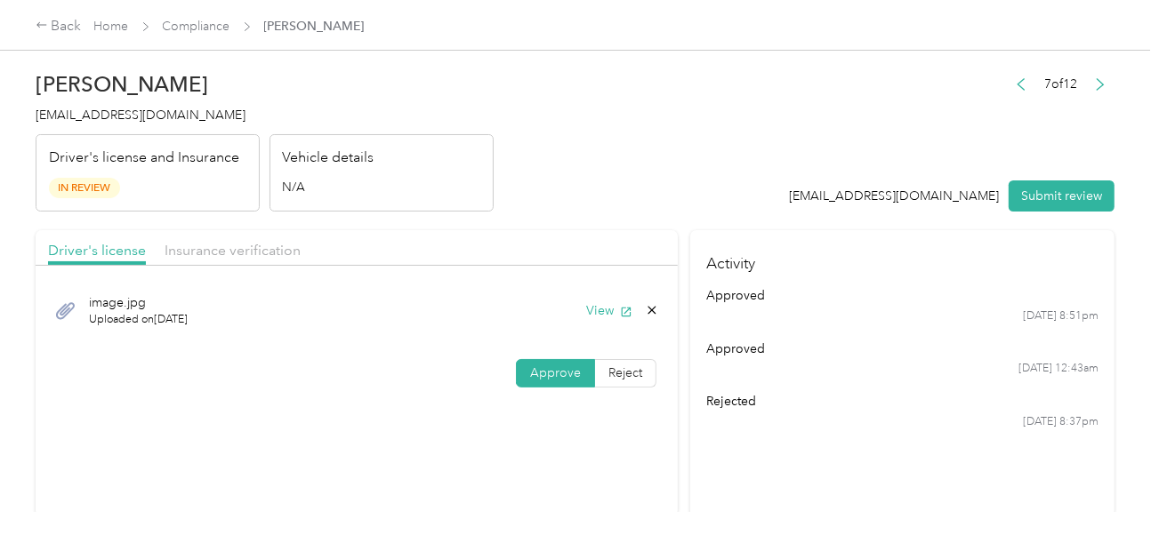
drag, startPoint x: 701, startPoint y: 215, endPoint x: 774, endPoint y: 243, distance: 78.0
click at [53, 86] on h2 "[PERSON_NAME]" at bounding box center [265, 84] width 458 height 25
drag, startPoint x: 1037, startPoint y: 203, endPoint x: 998, endPoint y: 196, distance: 39.8
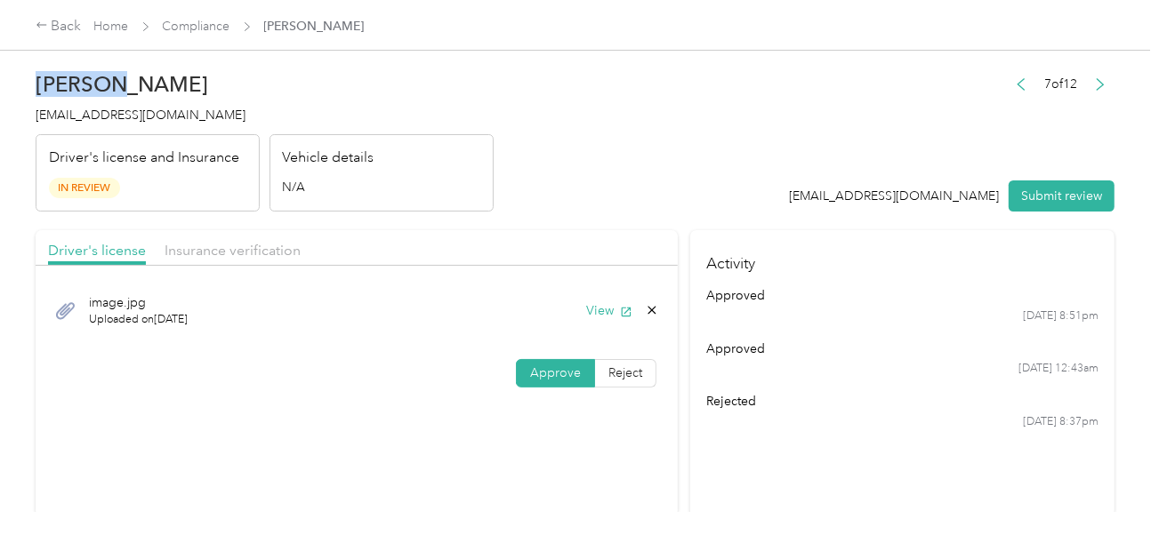
click at [1038, 203] on button "Submit review" at bounding box center [1062, 196] width 106 height 31
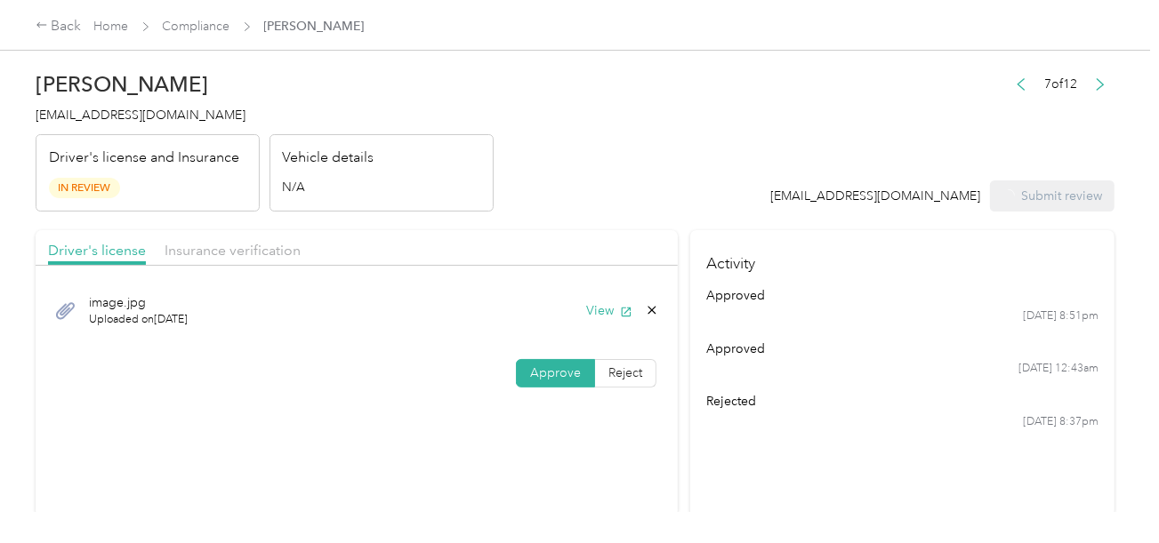
drag, startPoint x: 567, startPoint y: 108, endPoint x: 186, endPoint y: 145, distance: 383.4
click at [564, 108] on header "[PERSON_NAME] [EMAIL_ADDRESS][DOMAIN_NAME] Driver's license and Insurance In Re…" at bounding box center [575, 136] width 1079 height 149
click at [101, 103] on div "[PERSON_NAME] [EMAIL_ADDRESS][DOMAIN_NAME] Driver's license and Insurance In Re…" at bounding box center [265, 136] width 458 height 149
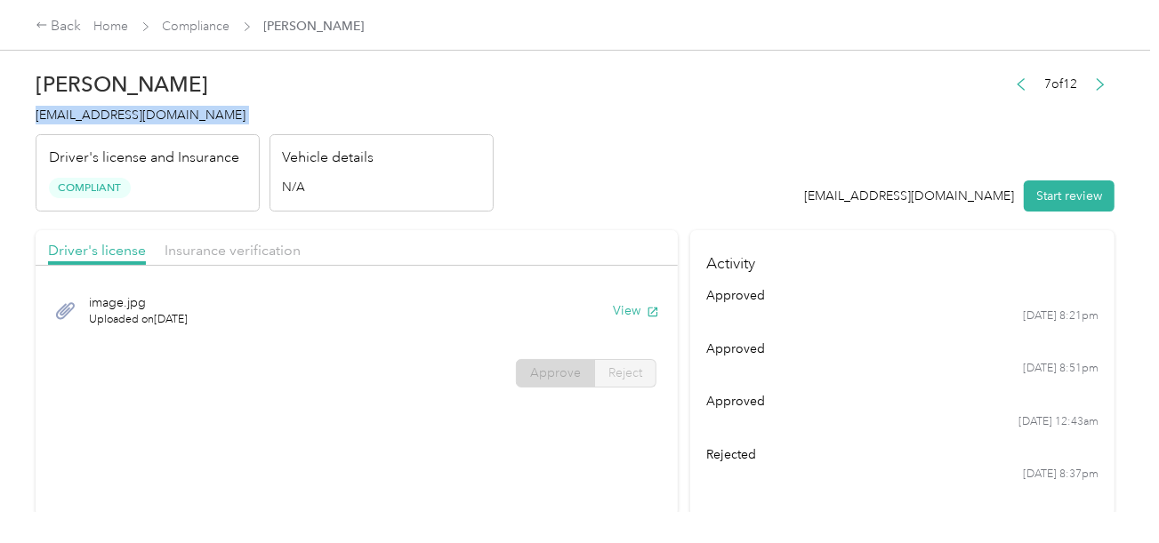
click at [349, 120] on h4 "[EMAIL_ADDRESS][DOMAIN_NAME]" at bounding box center [265, 115] width 458 height 19
click at [176, 20] on link "Compliance" at bounding box center [197, 26] width 68 height 15
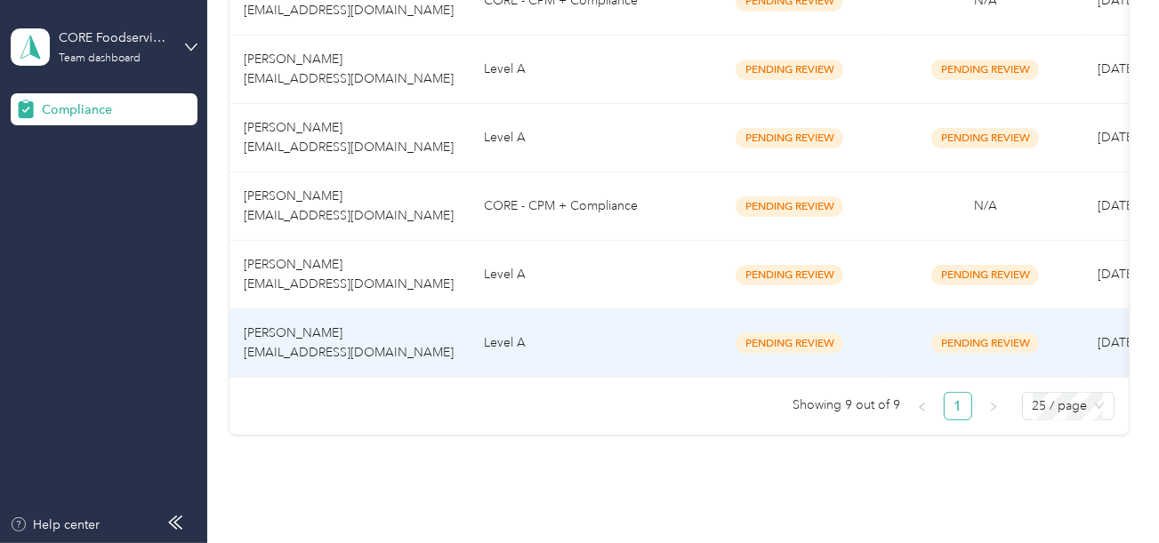
scroll to position [650, 0]
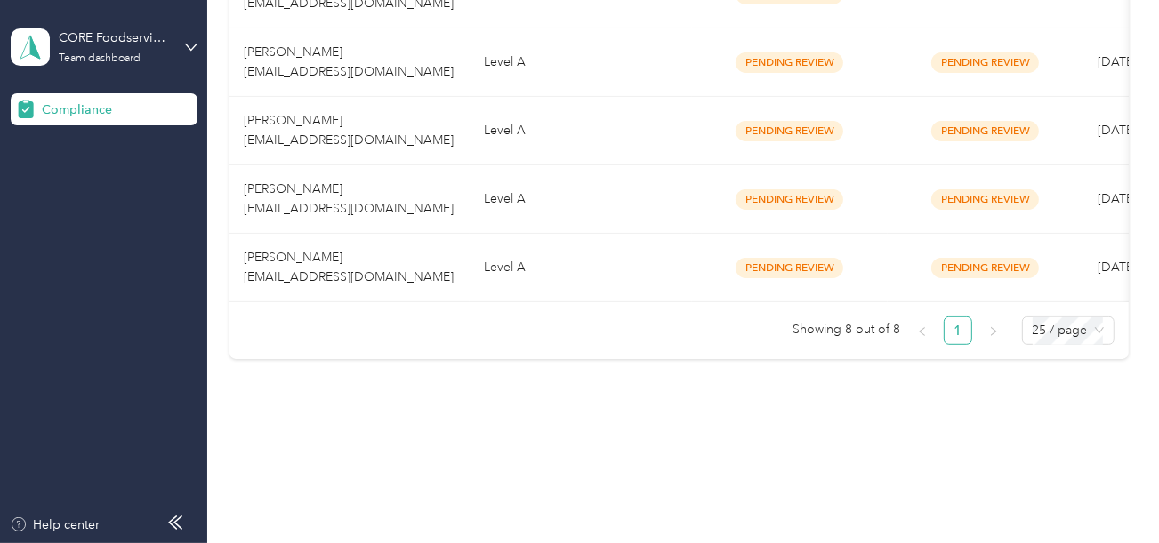
click at [517, 347] on div "Member name Program Document compliance Vehicle compliance Submission date Last…" at bounding box center [678, 34] width 899 height 649
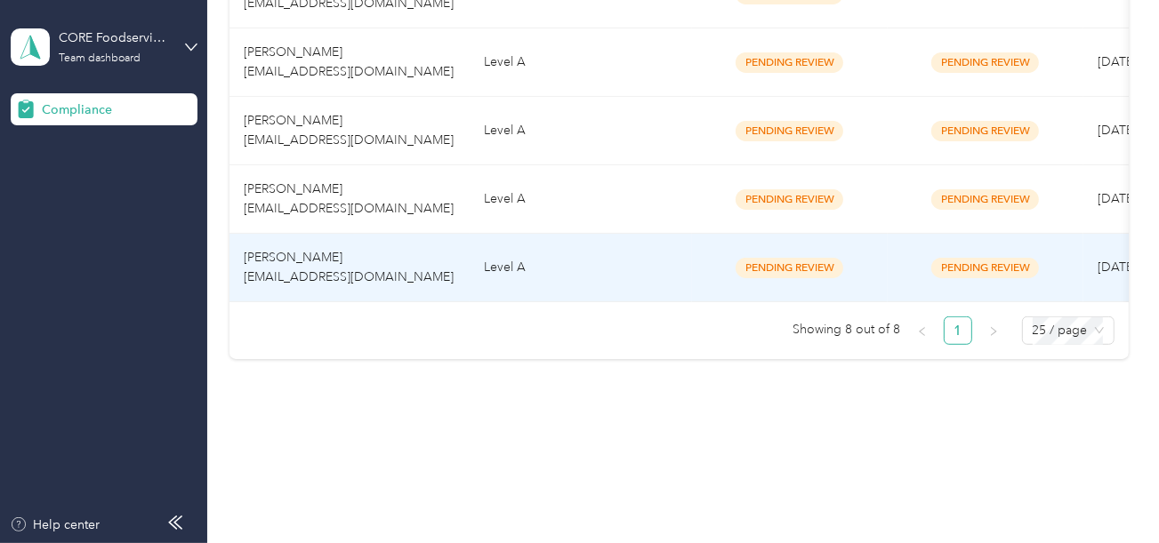
click at [528, 166] on td "Level A" at bounding box center [581, 199] width 222 height 68
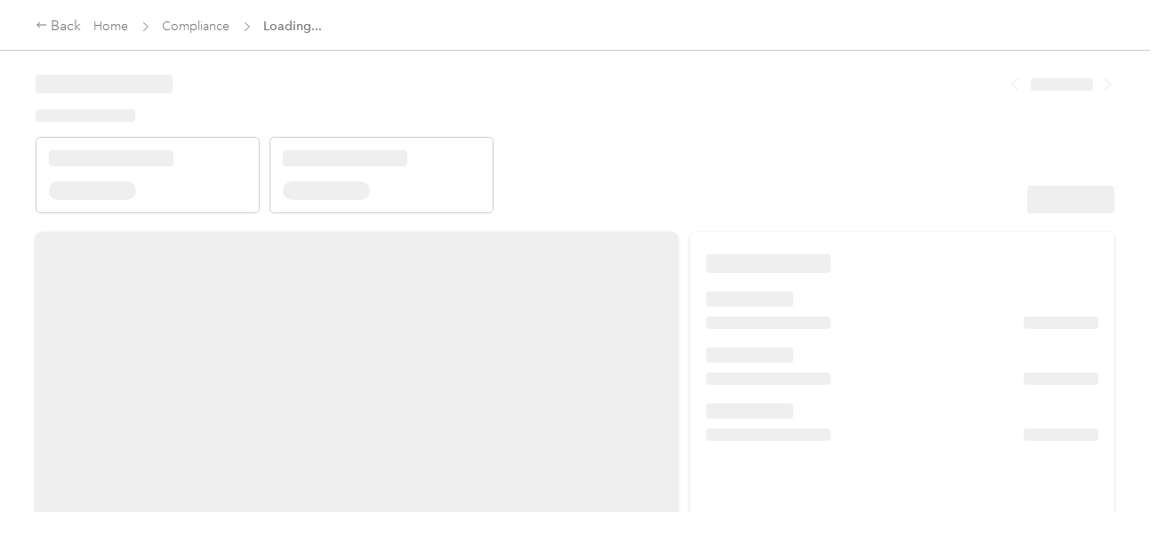
click at [839, 123] on header at bounding box center [575, 137] width 1079 height 151
click at [757, 170] on header at bounding box center [575, 137] width 1079 height 151
drag, startPoint x: 880, startPoint y: 187, endPoint x: 1000, endPoint y: 207, distance: 120.9
click at [883, 188] on header at bounding box center [575, 137] width 1079 height 151
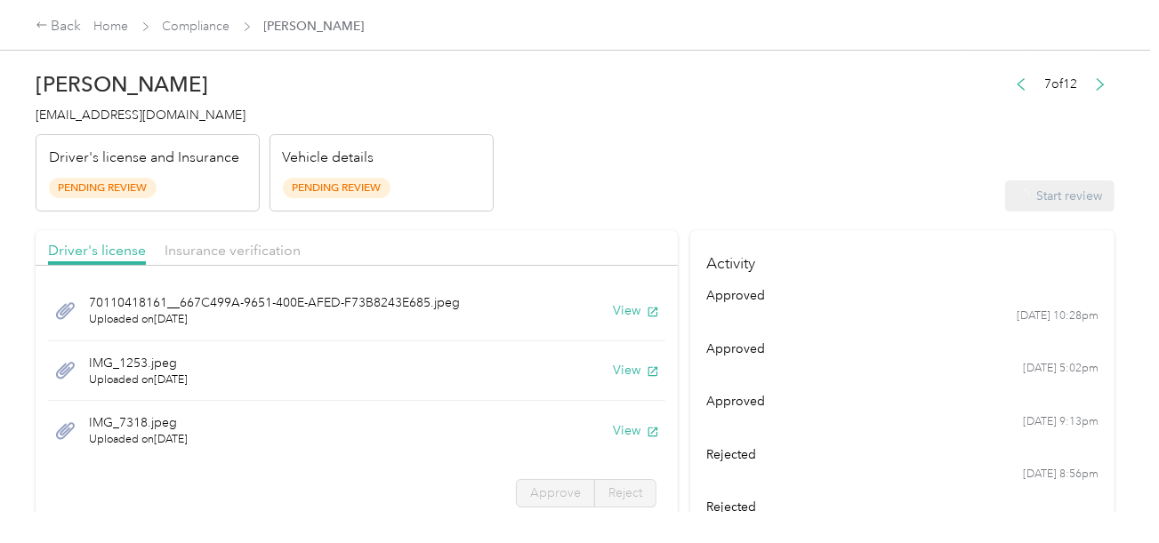
click at [882, 158] on header "[PERSON_NAME] [EMAIL_ADDRESS][DOMAIN_NAME] Driver's license and Insurance Pendi…" at bounding box center [575, 136] width 1079 height 149
click at [569, 310] on div "70110418161__667C499A-9651-400E-AFED-F73B8243E685.jpeg Uploaded on [DATE] View" at bounding box center [356, 311] width 617 height 60
click at [591, 305] on div "70110418161__667C499A-9651-400E-AFED-F73B8243E685.jpeg Uploaded on [DATE] View" at bounding box center [356, 311] width 617 height 60
click at [613, 305] on button "View" at bounding box center [636, 310] width 46 height 19
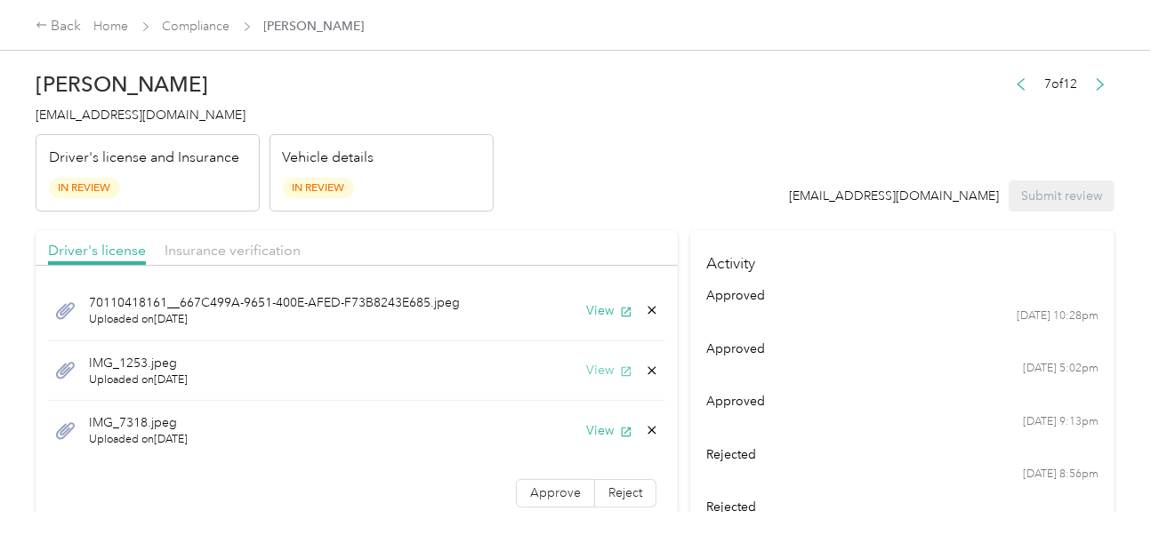
click at [594, 374] on button "View" at bounding box center [609, 370] width 46 height 19
drag, startPoint x: 734, startPoint y: 193, endPoint x: 662, endPoint y: 259, distance: 97.6
click at [727, 209] on header "[PERSON_NAME] [EMAIL_ADDRESS][DOMAIN_NAME] Driver's license and Insurance In Re…" at bounding box center [575, 136] width 1079 height 149
click at [588, 310] on button "View" at bounding box center [609, 310] width 46 height 19
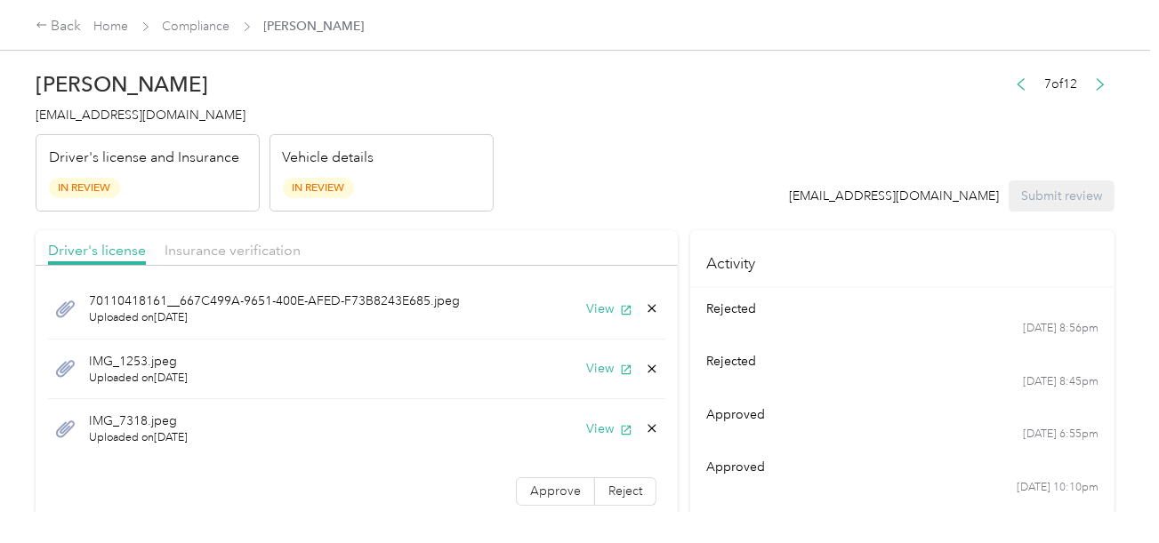
scroll to position [356, 0]
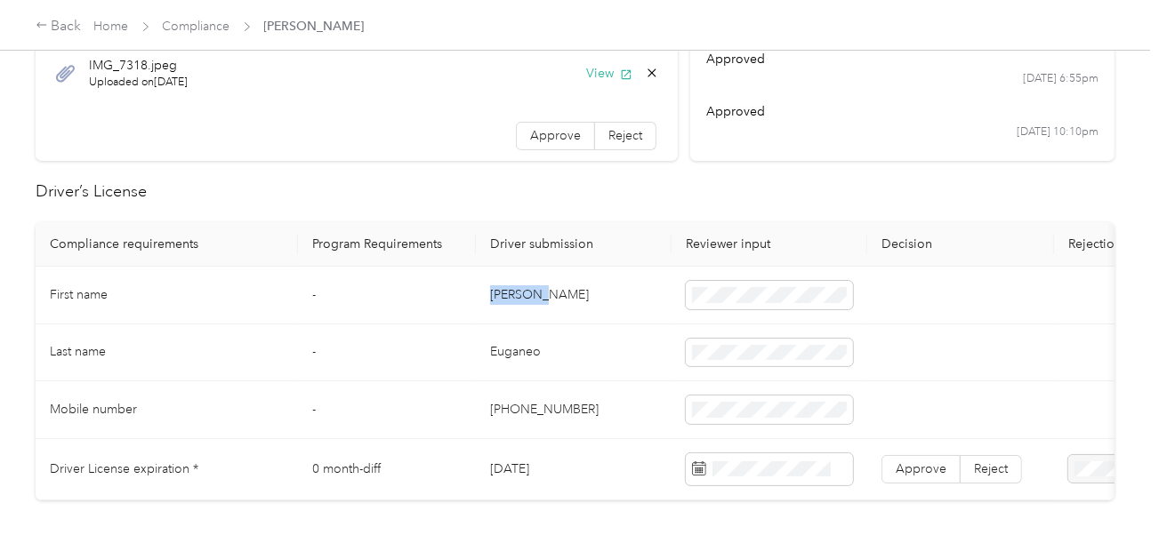
drag, startPoint x: 488, startPoint y: 305, endPoint x: 542, endPoint y: 299, distance: 53.7
click at [542, 299] on td "[PERSON_NAME]" at bounding box center [574, 296] width 196 height 58
click at [532, 347] on td "Euganeo" at bounding box center [574, 354] width 196 height 58
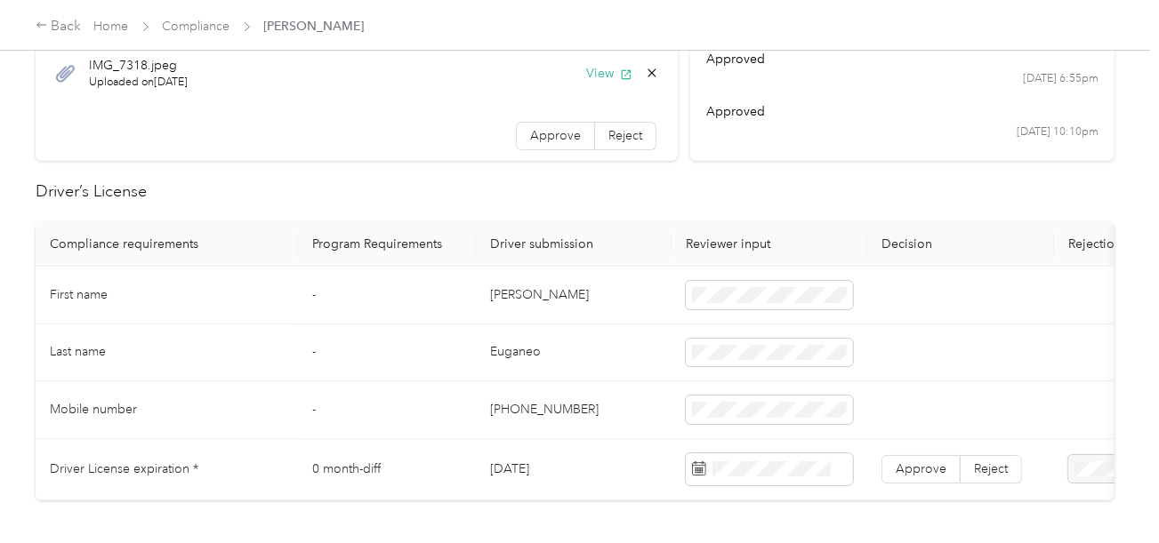
drag, startPoint x: 639, startPoint y: 385, endPoint x: 720, endPoint y: 390, distance: 81.9
click at [639, 386] on td "[PHONE_NUMBER]" at bounding box center [574, 411] width 196 height 58
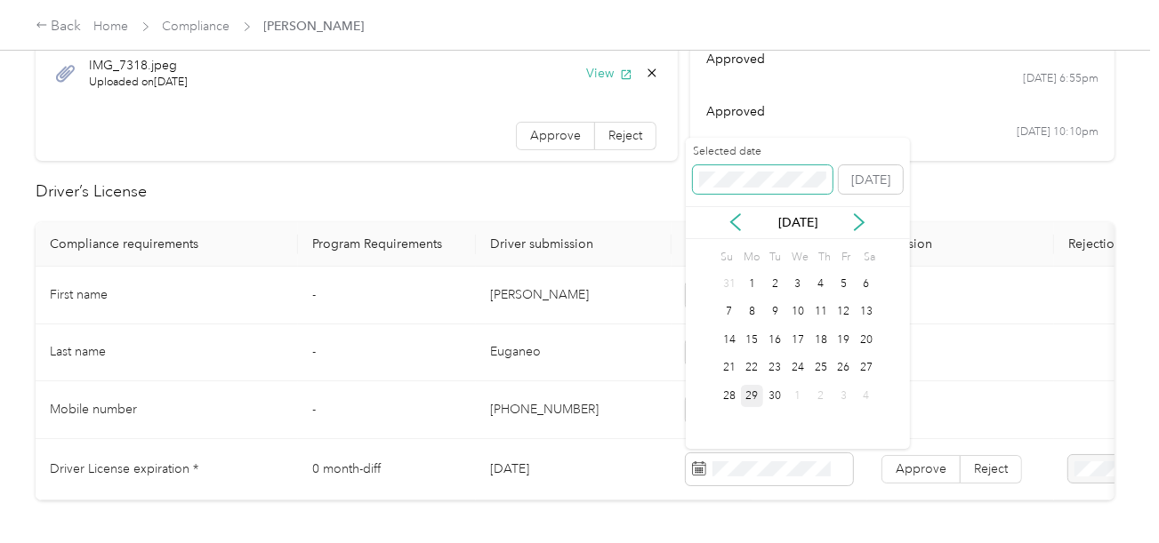
click at [760, 191] on span at bounding box center [763, 179] width 141 height 28
click at [796, 362] on div "20" at bounding box center [797, 369] width 23 height 22
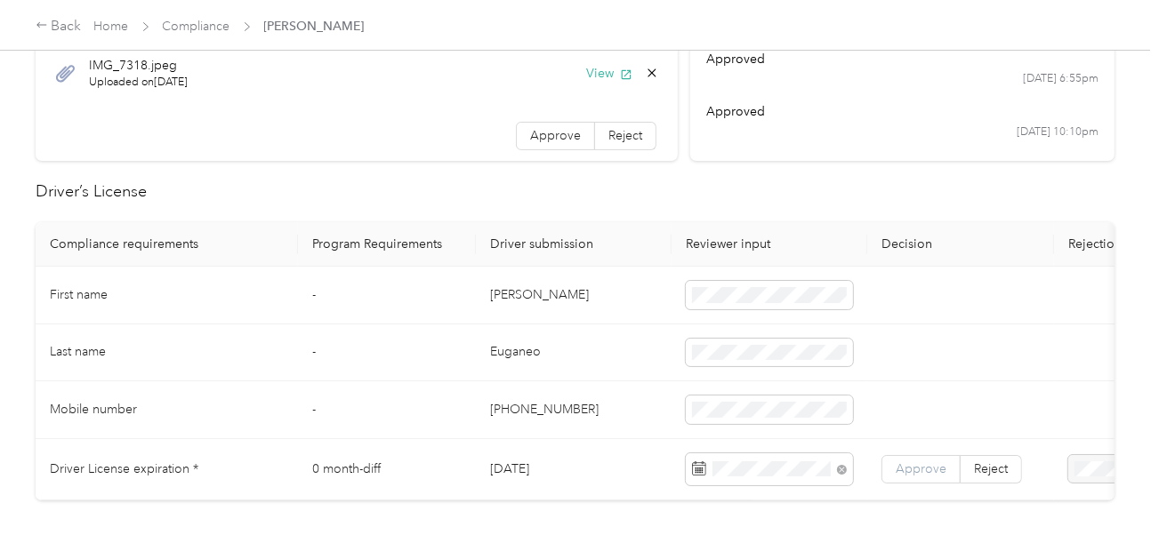
click at [932, 468] on span "Approve" at bounding box center [921, 469] width 51 height 15
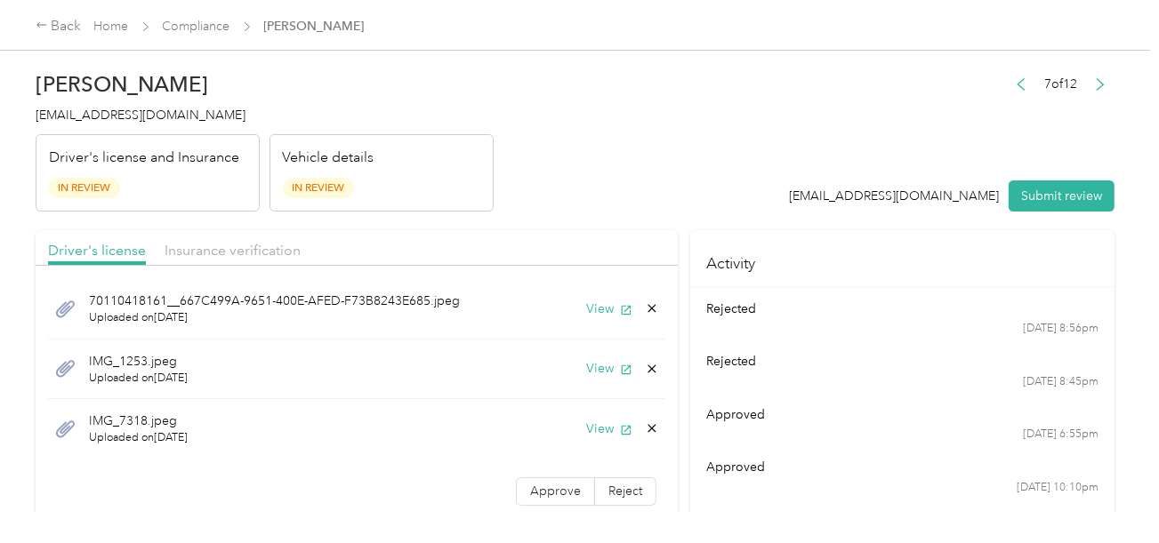
scroll to position [0, 0]
click at [586, 310] on button "View" at bounding box center [609, 310] width 46 height 19
click at [586, 370] on button "View" at bounding box center [609, 370] width 46 height 19
drag, startPoint x: 584, startPoint y: 412, endPoint x: 590, endPoint y: 422, distance: 11.1
click at [584, 413] on div "IMG_7318.jpeg Uploaded on [DATE] View" at bounding box center [356, 431] width 617 height 60
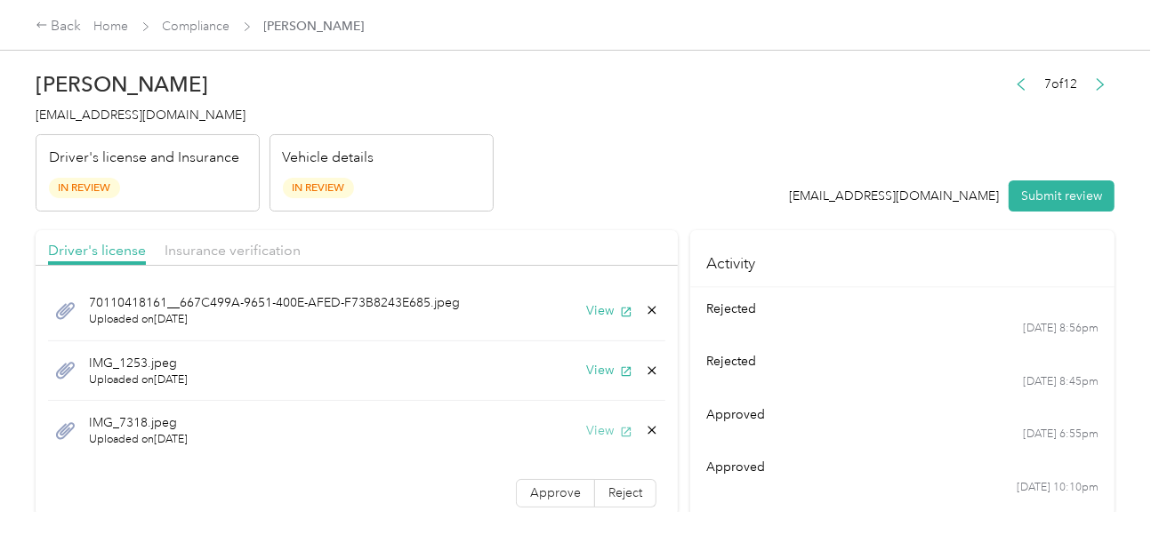
click at [590, 422] on button "View" at bounding box center [609, 431] width 46 height 19
click at [645, 429] on icon at bounding box center [652, 430] width 14 height 14
click at [594, 430] on button "Yes" at bounding box center [592, 442] width 35 height 28
click at [189, 253] on span "Insurance verification" at bounding box center [233, 250] width 136 height 17
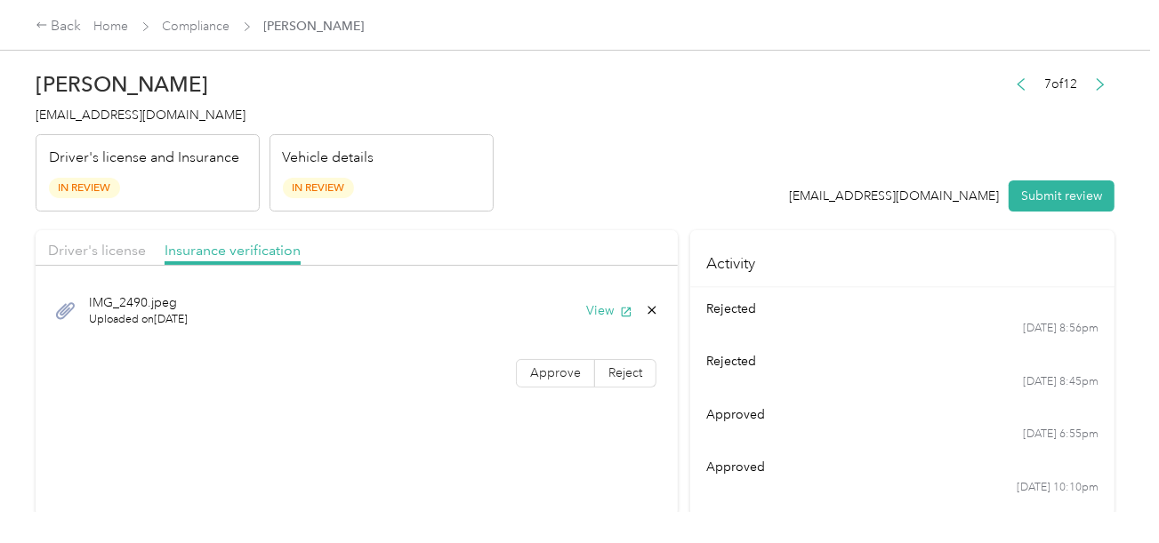
click at [587, 322] on div "IMG_2490.jpeg Uploaded on [DATE] View" at bounding box center [356, 311] width 617 height 60
click at [594, 310] on button "View" at bounding box center [609, 310] width 46 height 19
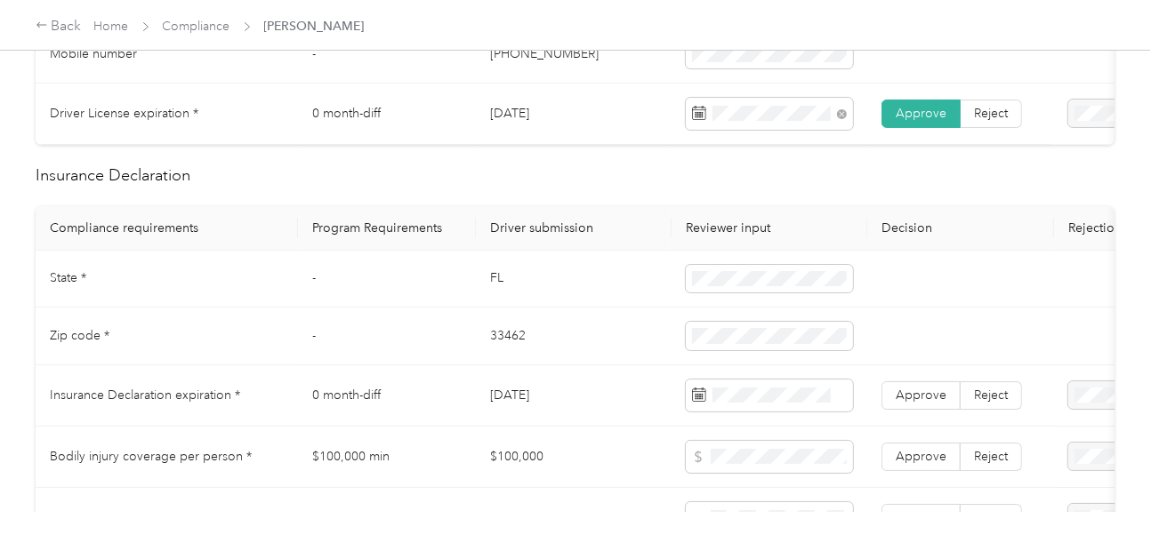
click at [494, 287] on td "FL" at bounding box center [574, 280] width 196 height 58
click at [501, 350] on td "33462" at bounding box center [574, 337] width 196 height 58
click at [871, 350] on td at bounding box center [960, 337] width 187 height 58
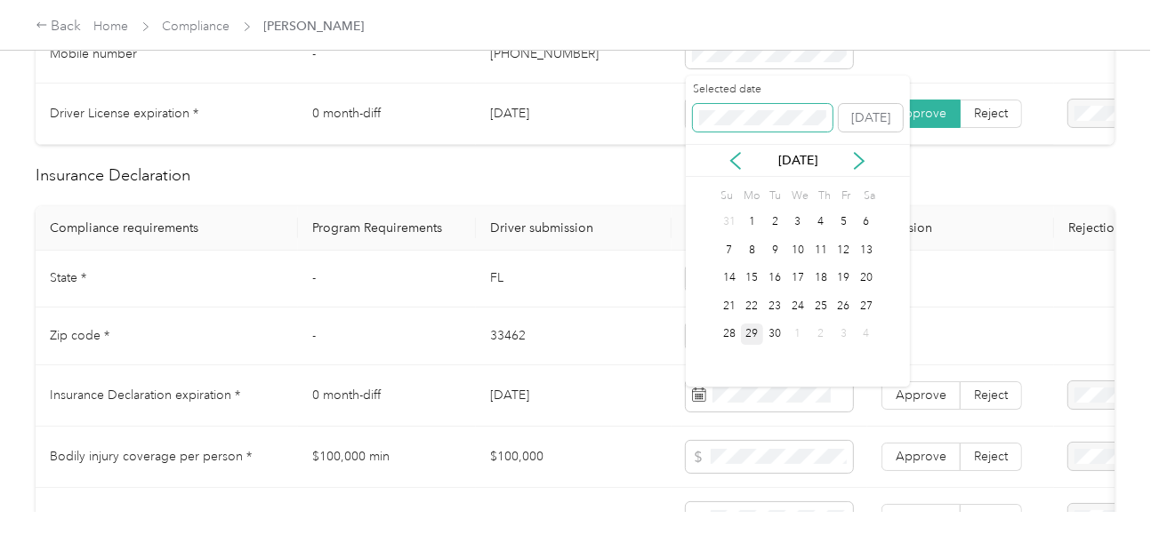
click at [759, 107] on span at bounding box center [763, 118] width 141 height 28
click at [752, 342] on div "29" at bounding box center [752, 335] width 23 height 22
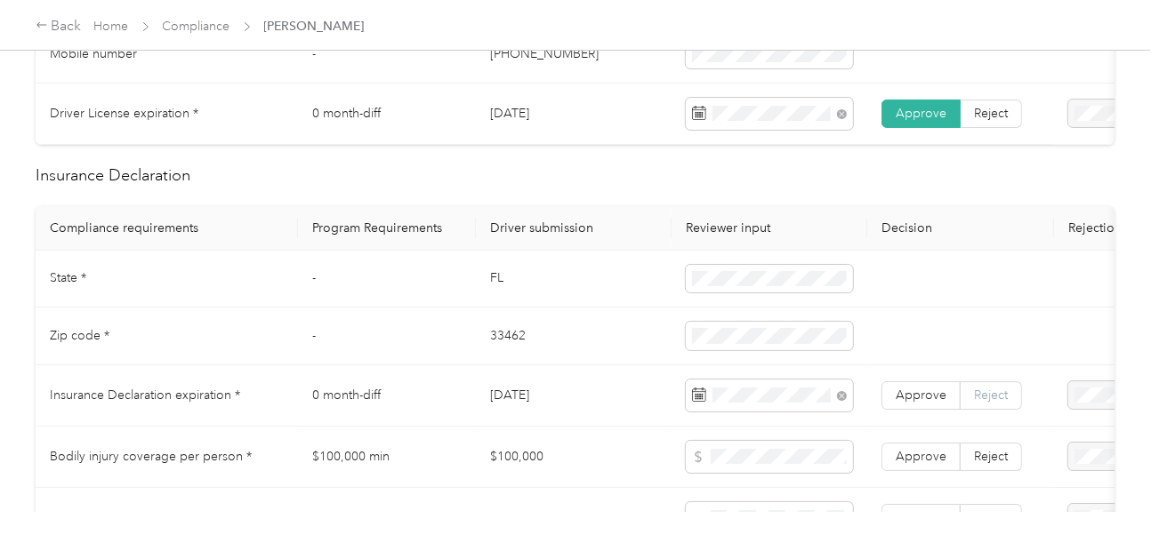
click at [1008, 403] on label "Reject" at bounding box center [991, 396] width 61 height 28
click at [1070, 403] on span at bounding box center [1145, 396] width 155 height 28
drag, startPoint x: 1064, startPoint y: 335, endPoint x: 814, endPoint y: 308, distance: 251.4
click at [1063, 335] on div "Expired Insurance Policy" at bounding box center [1082, 333] width 130 height 37
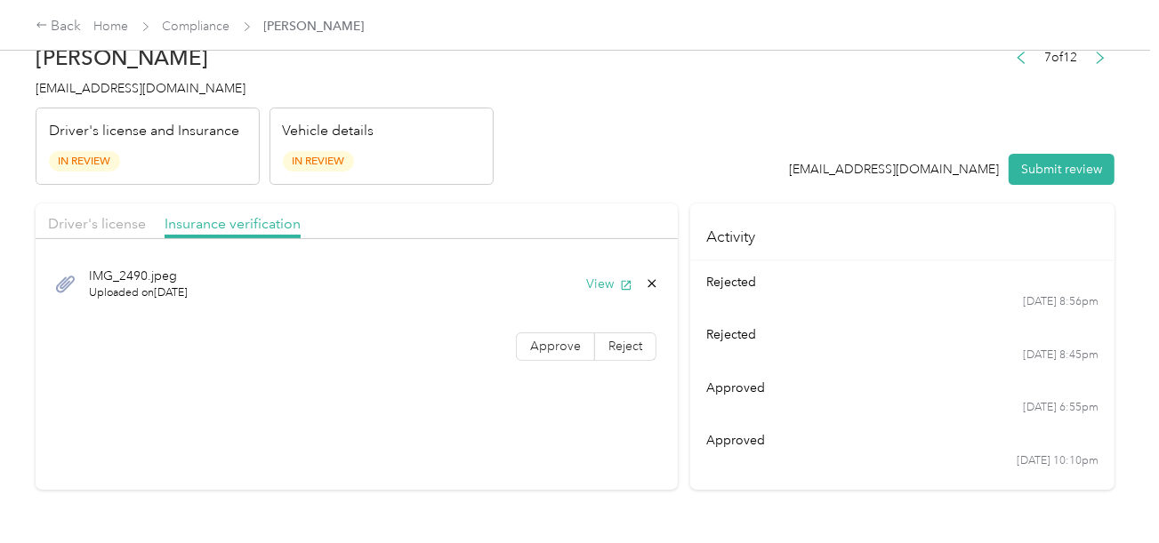
scroll to position [0, 0]
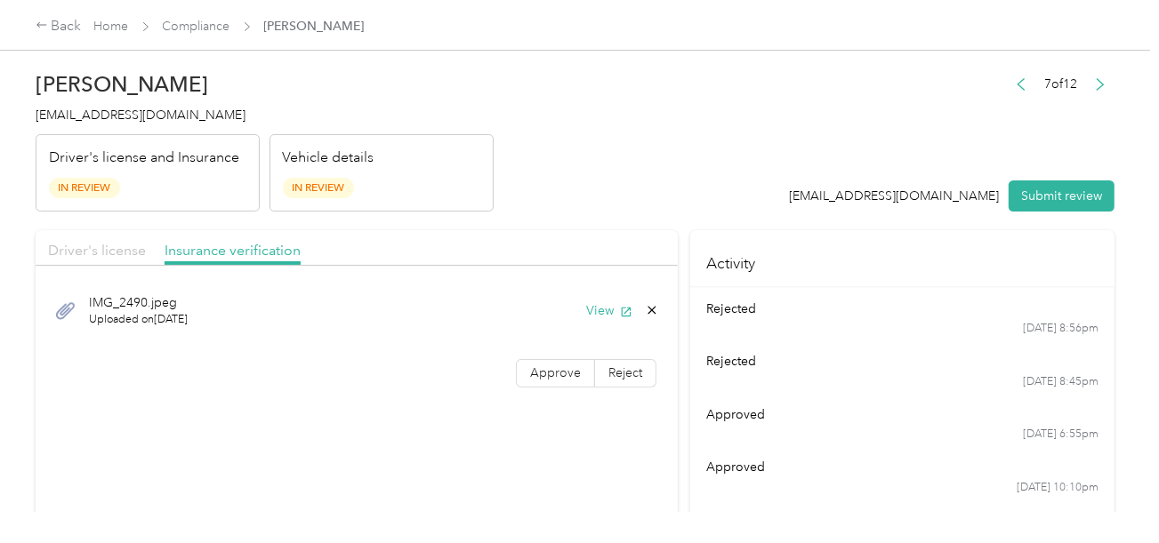
click at [133, 244] on span "Driver's license" at bounding box center [97, 250] width 98 height 17
click at [547, 193] on header "[PERSON_NAME] [EMAIL_ADDRESS][DOMAIN_NAME] Driver's license and Insurance In Re…" at bounding box center [575, 136] width 1079 height 149
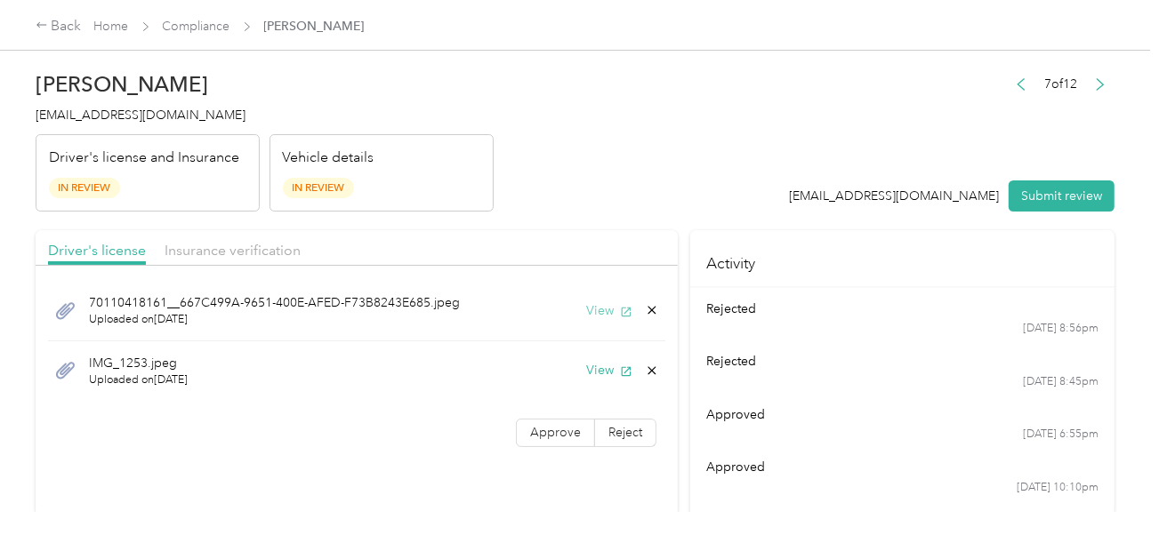
click at [593, 303] on button "View" at bounding box center [609, 310] width 46 height 19
click at [606, 357] on div "IMG_1253.jpeg Uploaded on [DATE] View" at bounding box center [356, 372] width 617 height 60
click at [599, 367] on button "View" at bounding box center [609, 370] width 46 height 19
click at [266, 258] on div "Insurance verification" at bounding box center [233, 251] width 136 height 22
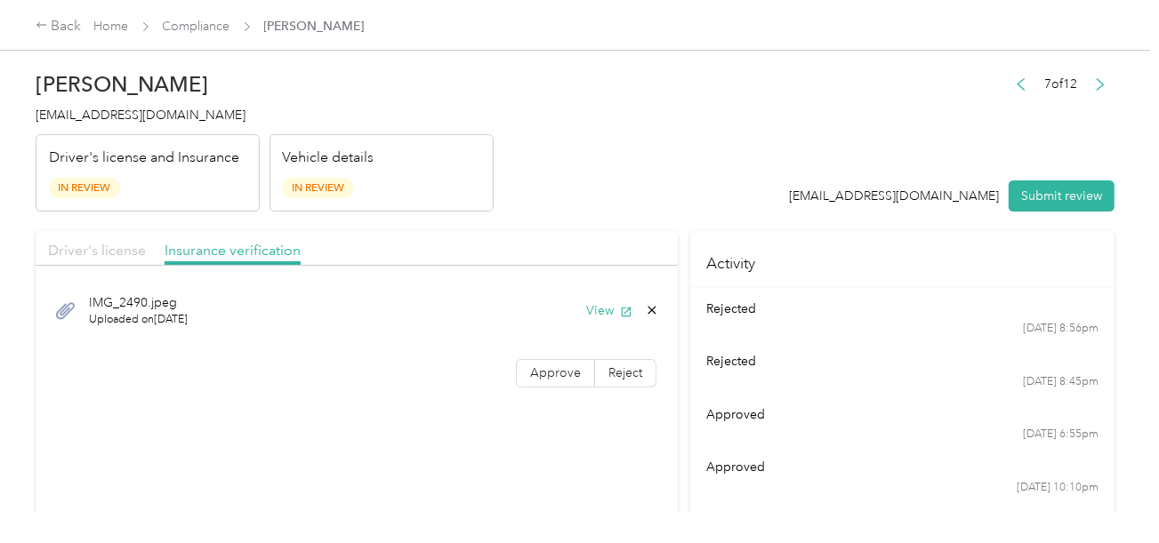
click at [106, 247] on span "Driver's license" at bounding box center [97, 250] width 98 height 17
click at [505, 251] on div "Driver's license Insurance verification" at bounding box center [357, 248] width 642 height 36
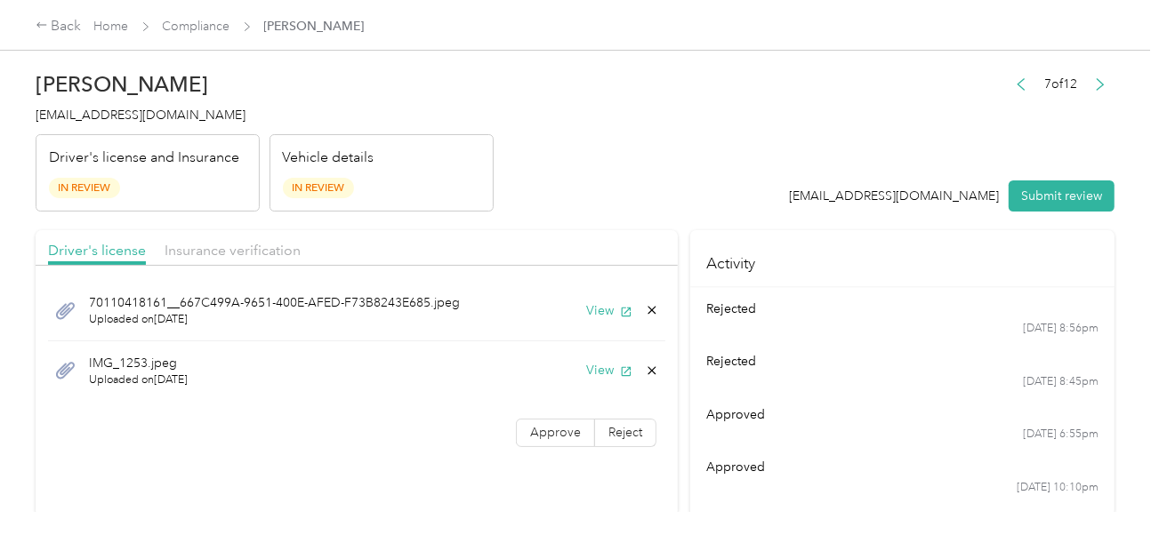
click at [646, 365] on icon at bounding box center [652, 371] width 14 height 14
click at [609, 375] on button "Yes" at bounding box center [605, 383] width 35 height 28
click at [227, 266] on div at bounding box center [357, 271] width 642 height 10
click at [290, 249] on span "Insurance verification" at bounding box center [233, 250] width 136 height 17
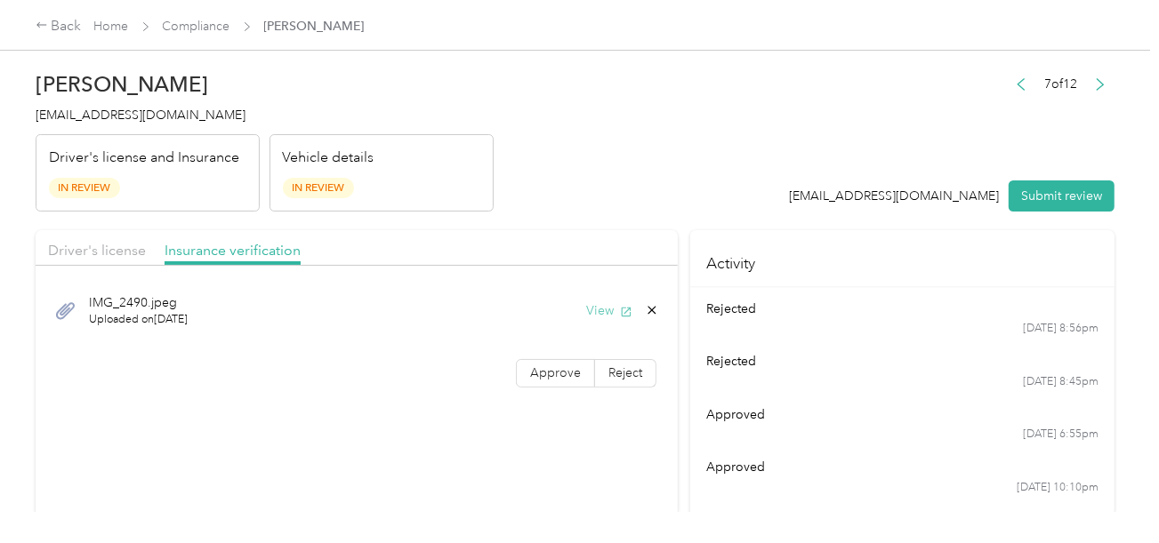
click at [609, 301] on button "View" at bounding box center [609, 310] width 46 height 19
click at [1056, 170] on div "7 of 12 [EMAIL_ADDRESS][DOMAIN_NAME] Submit review" at bounding box center [953, 142] width 326 height 141
drag, startPoint x: 1089, startPoint y: 183, endPoint x: 1041, endPoint y: 184, distance: 48.9
click at [1089, 184] on button "Submit review" at bounding box center [1062, 196] width 106 height 31
click at [627, 103] on header "[PERSON_NAME] [EMAIL_ADDRESS][DOMAIN_NAME] Driver's license and Insurance In Re…" at bounding box center [575, 136] width 1079 height 149
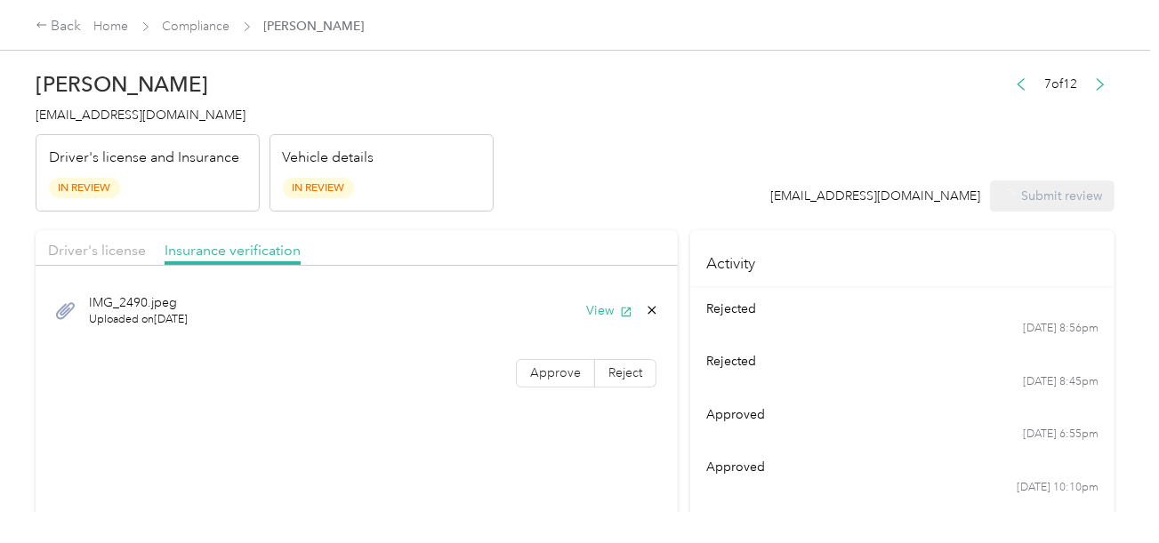
click at [109, 103] on div "[PERSON_NAME] [EMAIL_ADDRESS][DOMAIN_NAME] Driver's license and Insurance In Re…" at bounding box center [265, 136] width 458 height 149
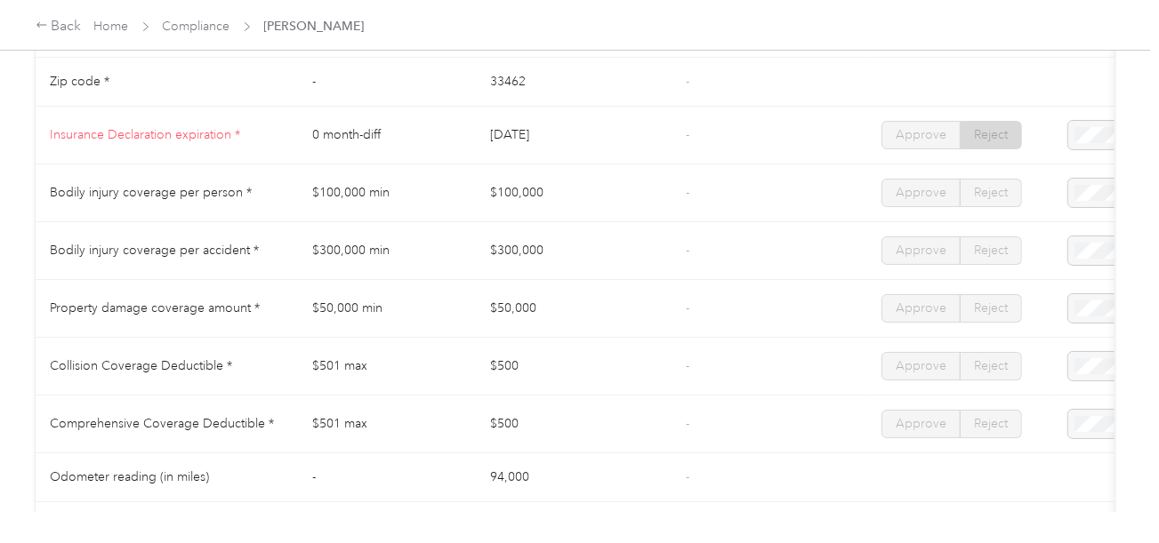
scroll to position [712, 0]
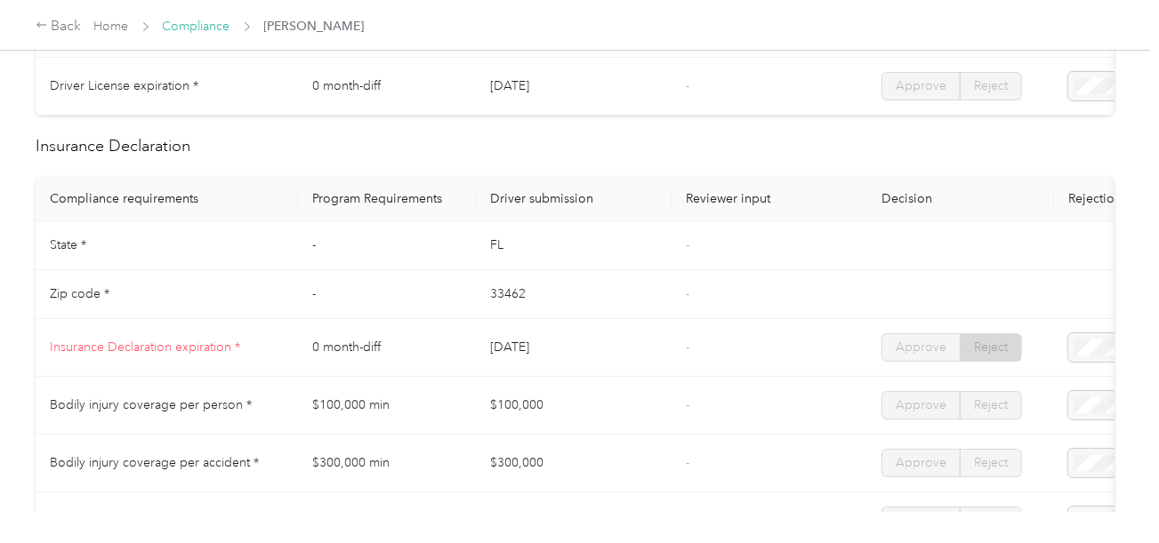
click at [191, 16] on div "Back Home Compliance [PERSON_NAME]" at bounding box center [200, 26] width 329 height 21
click at [198, 23] on link "Compliance" at bounding box center [197, 26] width 68 height 15
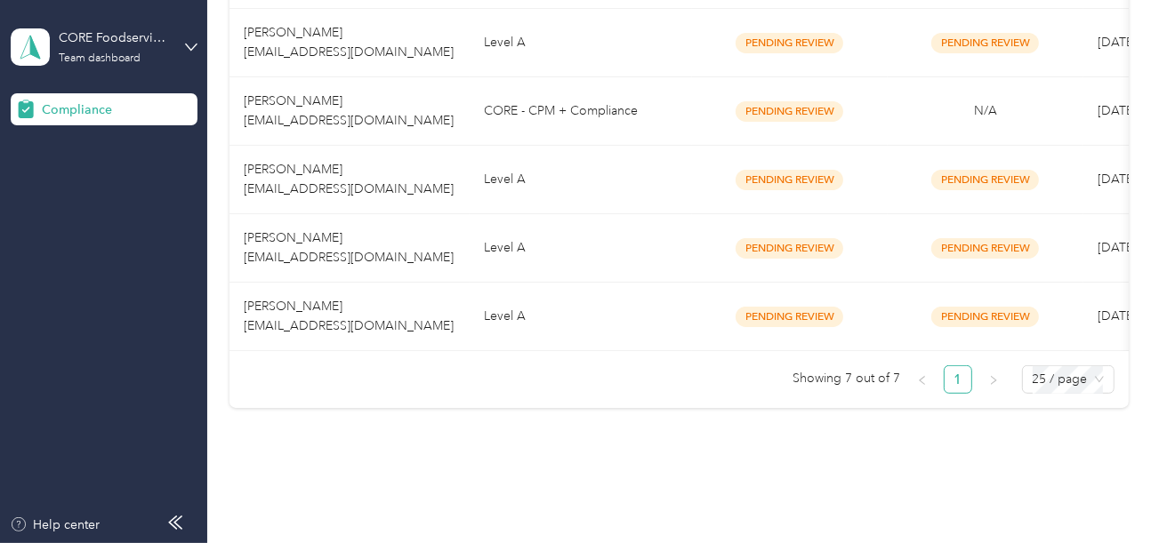
scroll to position [583, 0]
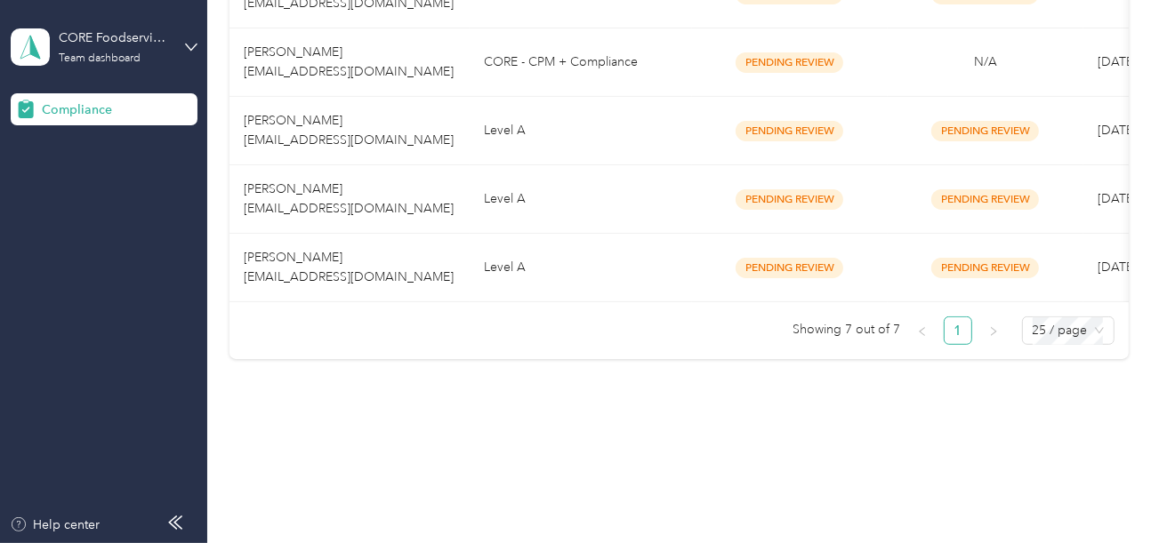
drag, startPoint x: 588, startPoint y: 416, endPoint x: 586, endPoint y: 339, distance: 77.4
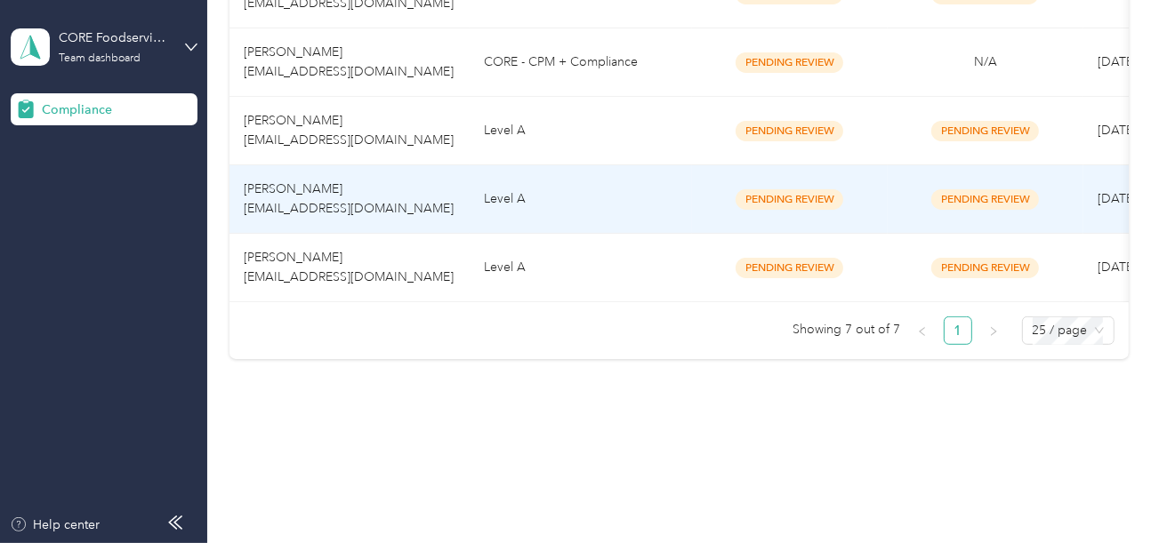
click at [530, 165] on td "Level A" at bounding box center [581, 199] width 222 height 68
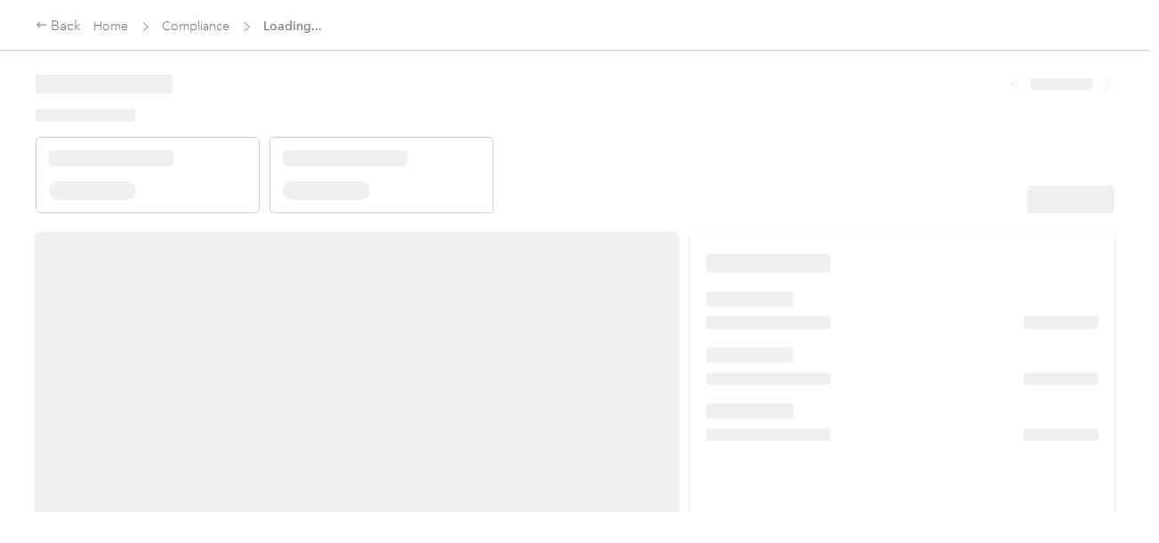
click at [659, 179] on header at bounding box center [575, 137] width 1079 height 151
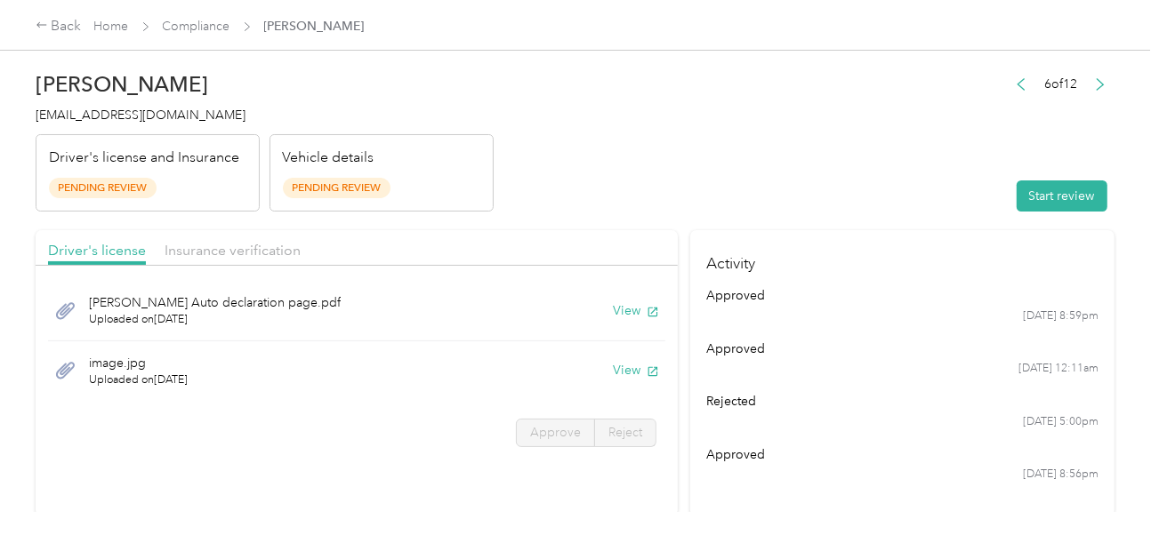
click at [797, 173] on header "[PERSON_NAME] [EMAIL_ADDRESS][DOMAIN_NAME] Driver's license and Insurance Pendi…" at bounding box center [575, 136] width 1079 height 149
click at [1034, 209] on button "Start review" at bounding box center [1062, 196] width 91 height 31
click at [811, 157] on header "[PERSON_NAME] [EMAIL_ADDRESS][DOMAIN_NAME] Driver's license and Insurance Pendi…" at bounding box center [575, 136] width 1079 height 149
click at [619, 308] on button "View" at bounding box center [636, 310] width 46 height 19
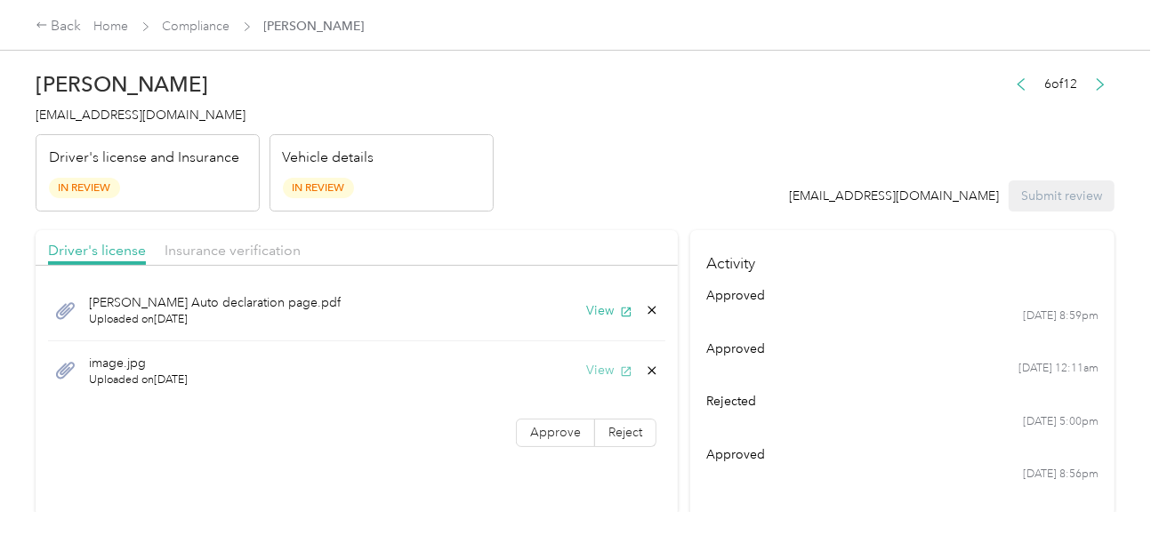
click at [591, 374] on button "View" at bounding box center [609, 370] width 46 height 19
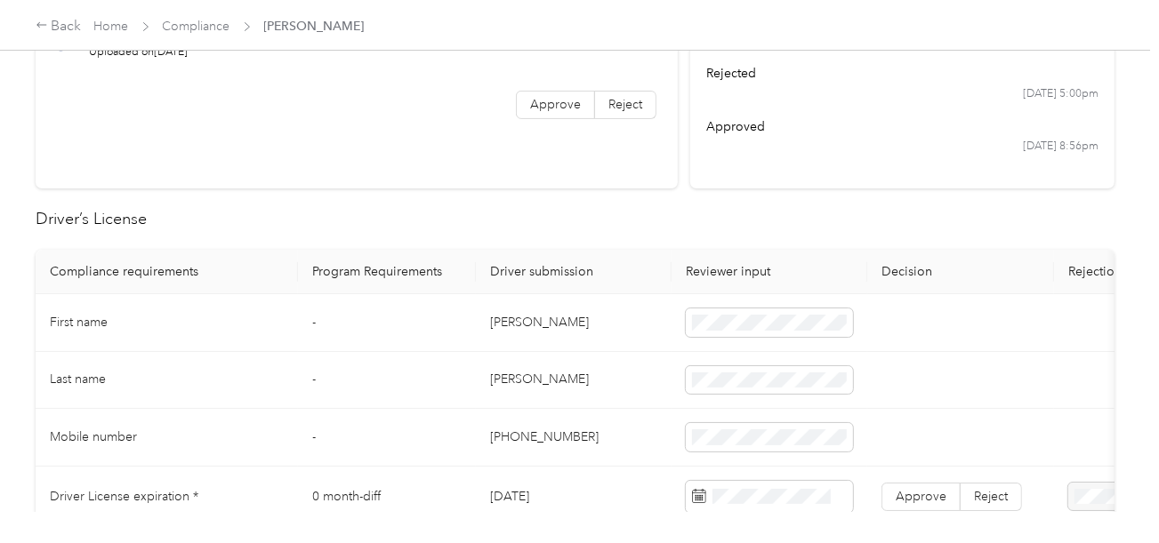
scroll to position [356, 0]
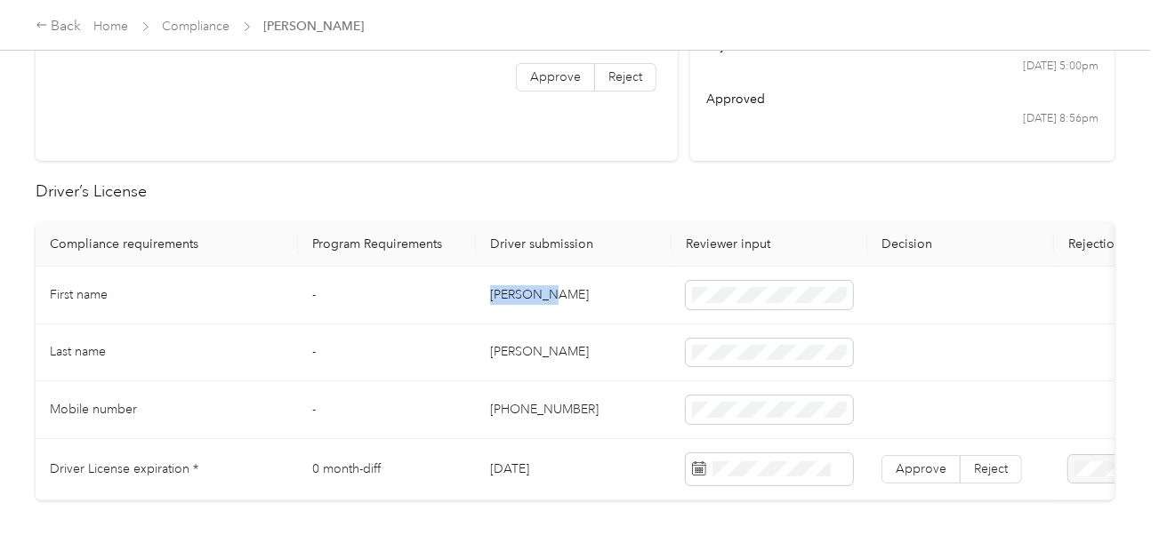
drag, startPoint x: 488, startPoint y: 287, endPoint x: 659, endPoint y: 287, distance: 170.8
click at [584, 285] on td "[PERSON_NAME]" at bounding box center [574, 296] width 196 height 58
click at [519, 351] on td "[PERSON_NAME]" at bounding box center [574, 354] width 196 height 58
click at [541, 386] on td "[PHONE_NUMBER]" at bounding box center [574, 411] width 196 height 58
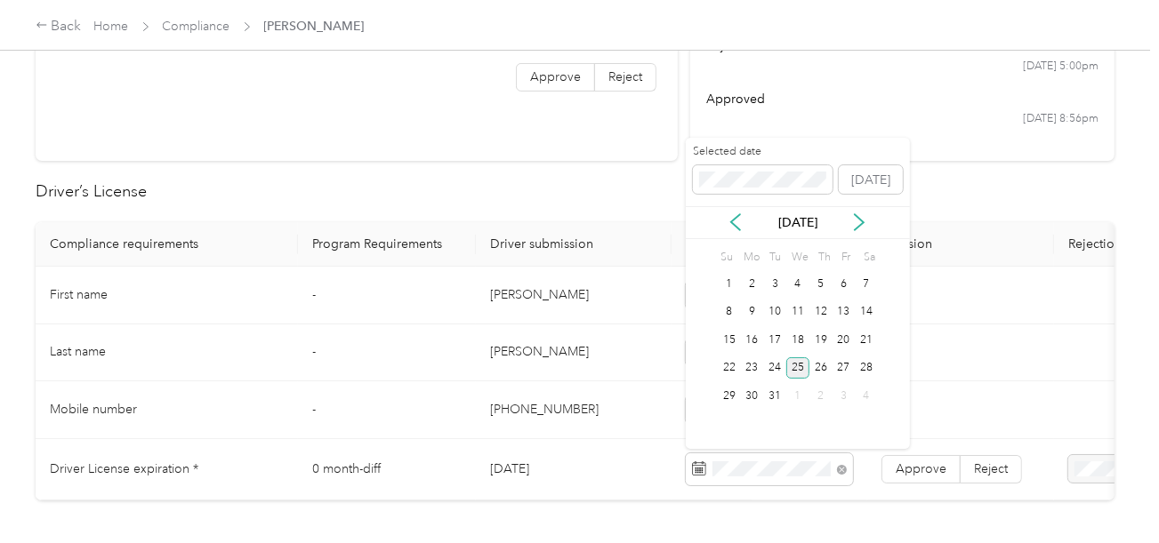
click at [800, 376] on div "25" at bounding box center [797, 369] width 23 height 22
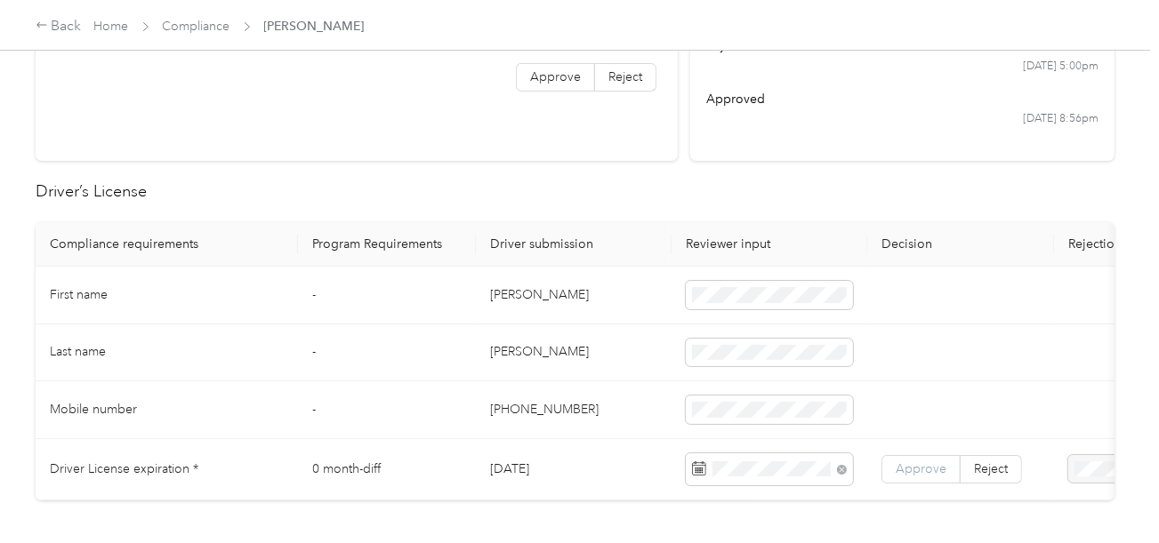
click at [930, 479] on label "Approve" at bounding box center [920, 469] width 79 height 28
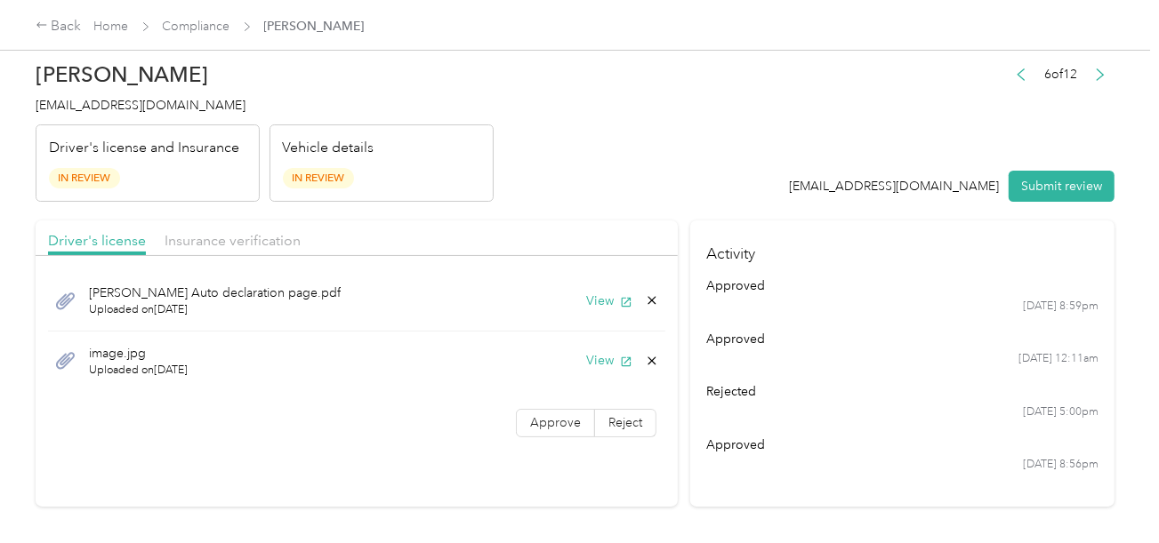
scroll to position [0, 0]
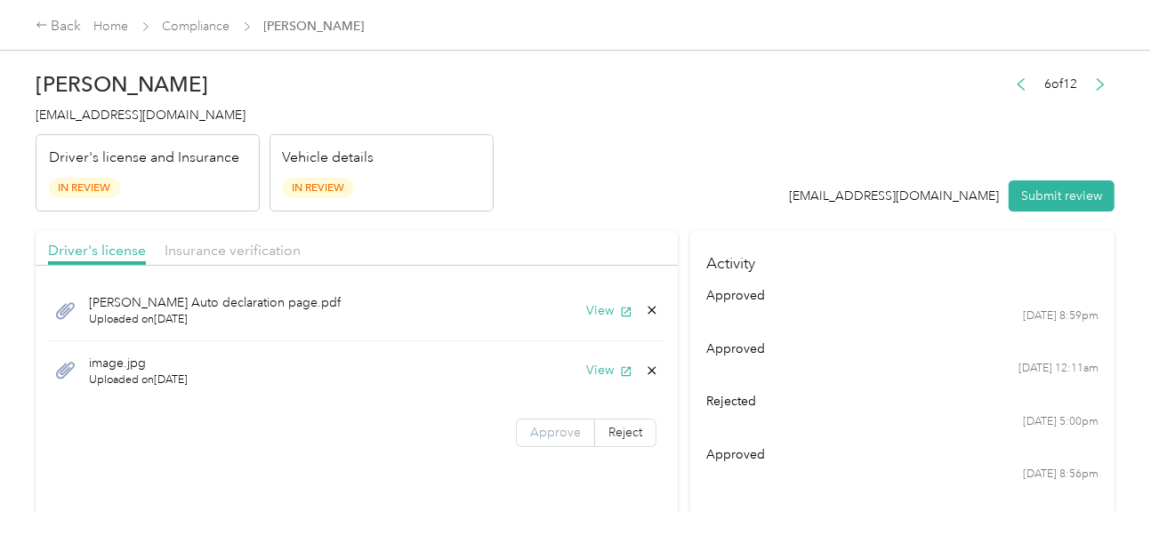
click at [564, 419] on label "Approve" at bounding box center [555, 433] width 79 height 28
click at [278, 262] on div "Driver's license Insurance verification" at bounding box center [357, 248] width 642 height 36
click at [292, 255] on span "Insurance verification" at bounding box center [233, 250] width 136 height 17
click at [512, 203] on header "[PERSON_NAME] [EMAIL_ADDRESS][DOMAIN_NAME] Driver's license and Insurance In Re…" at bounding box center [575, 136] width 1079 height 149
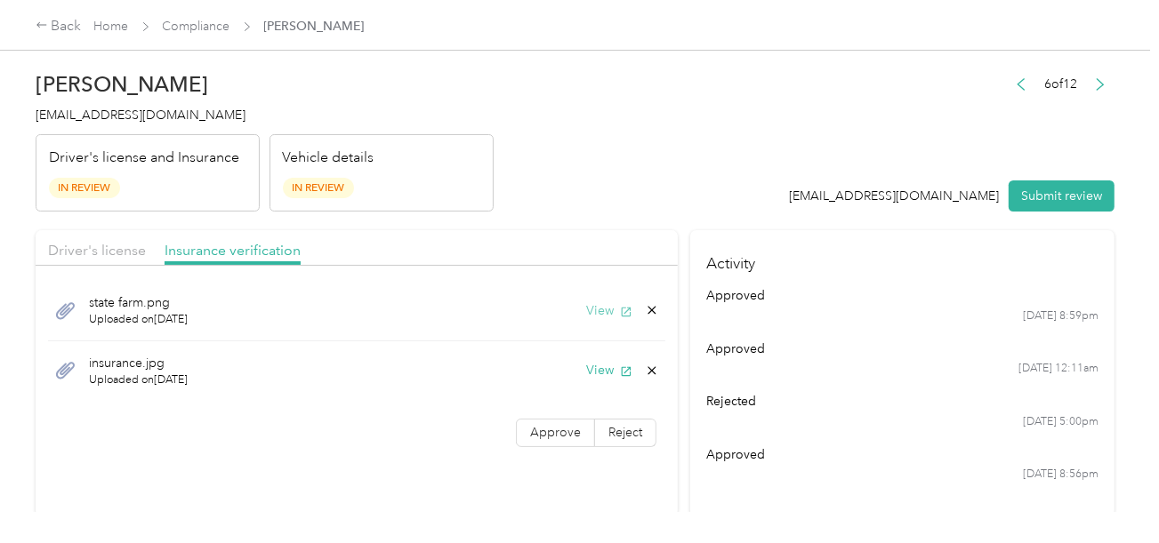
click at [588, 315] on button "View" at bounding box center [609, 310] width 46 height 19
click at [138, 259] on div "Driver's license" at bounding box center [97, 251] width 98 height 22
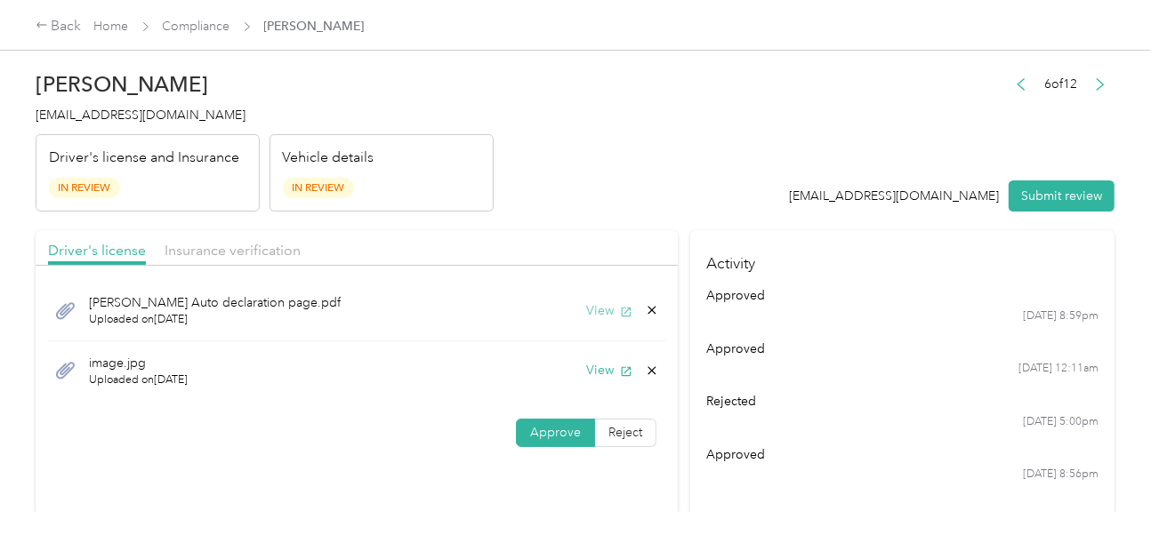
click at [592, 315] on button "View" at bounding box center [609, 310] width 46 height 19
drag, startPoint x: 229, startPoint y: 247, endPoint x: 498, endPoint y: 203, distance: 273.1
click at [230, 249] on span "Insurance verification" at bounding box center [233, 250] width 136 height 17
click at [565, 189] on header "[PERSON_NAME] [EMAIL_ADDRESS][DOMAIN_NAME] Driver's license and Insurance In Re…" at bounding box center [575, 136] width 1079 height 149
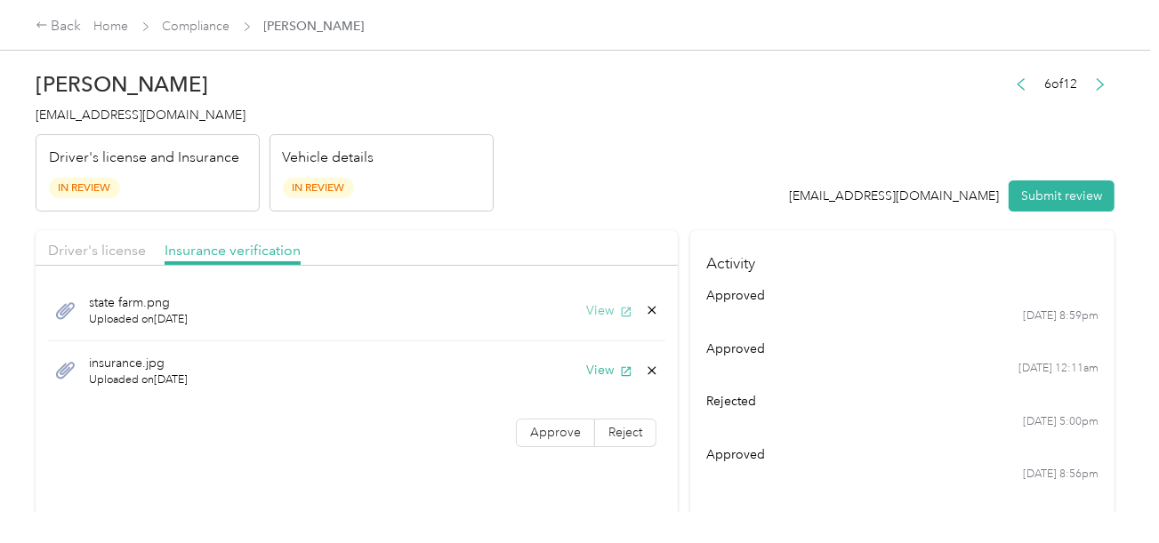
click at [598, 318] on button "View" at bounding box center [609, 310] width 46 height 19
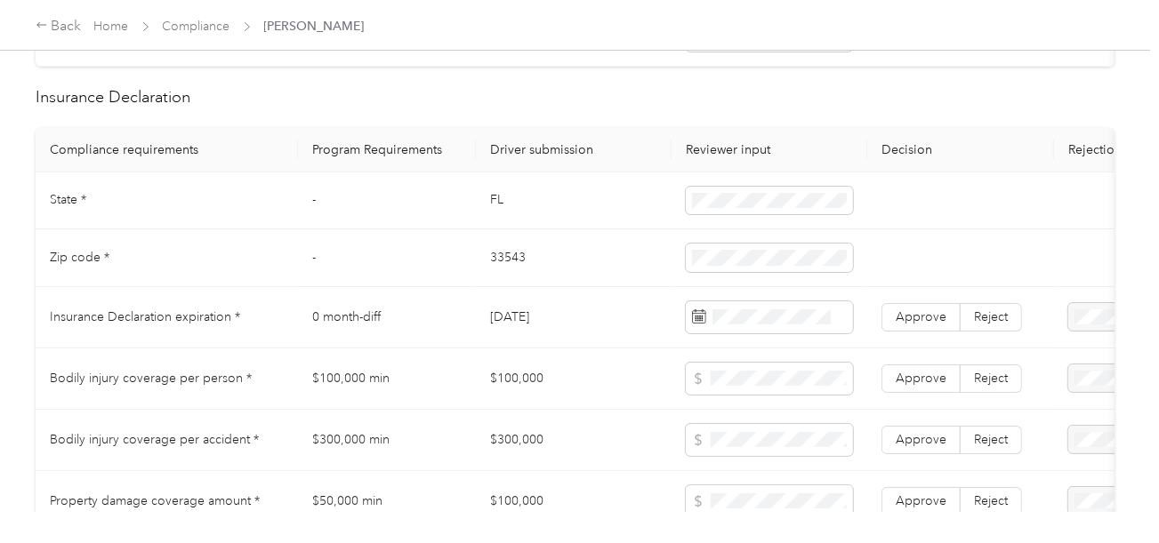
scroll to position [889, 0]
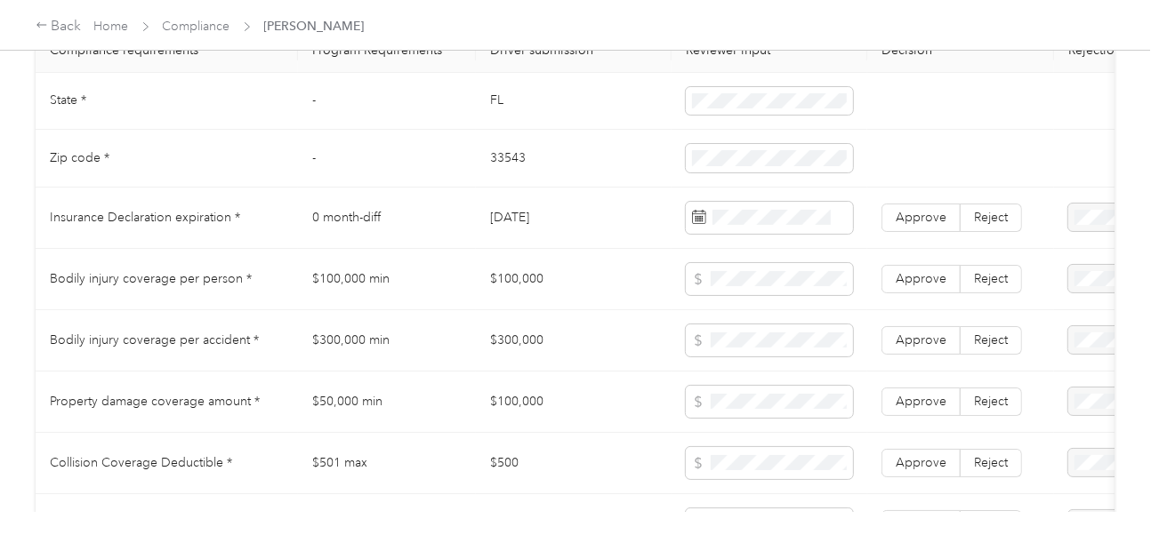
click at [490, 109] on td "FL" at bounding box center [574, 102] width 196 height 58
drag, startPoint x: 490, startPoint y: 109, endPoint x: 674, endPoint y: 90, distance: 185.0
click at [511, 110] on td "FL" at bounding box center [574, 102] width 196 height 58
click at [502, 170] on td "33543" at bounding box center [574, 159] width 196 height 58
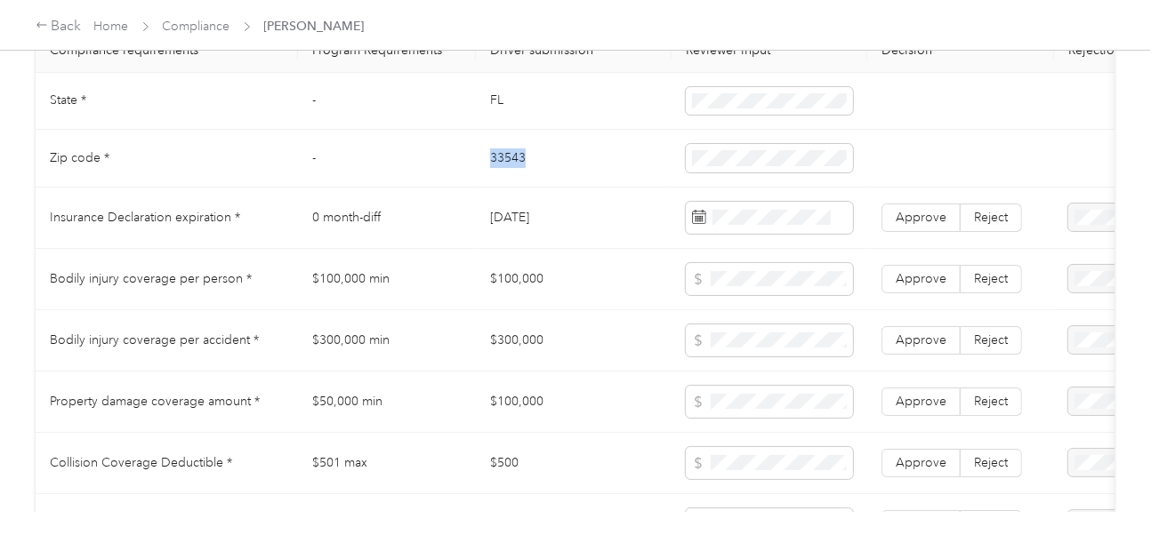
click at [502, 170] on td "33543" at bounding box center [574, 159] width 196 height 58
click at [495, 117] on td "FL" at bounding box center [574, 102] width 196 height 58
click at [607, 163] on td "33543" at bounding box center [574, 159] width 196 height 58
click at [522, 173] on td "33543" at bounding box center [574, 159] width 196 height 58
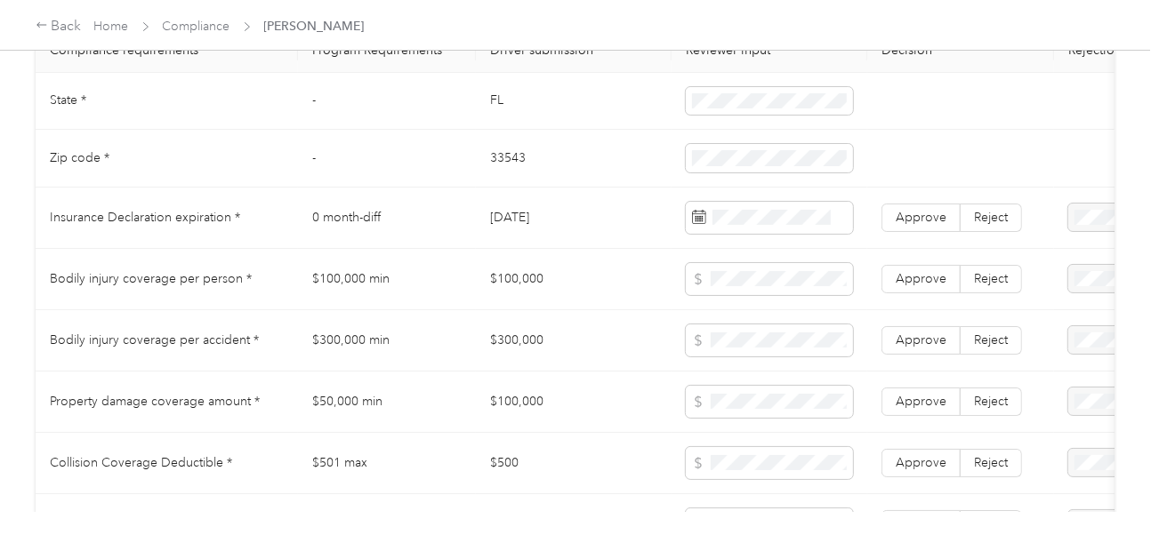
click at [522, 173] on td "33543" at bounding box center [574, 159] width 196 height 58
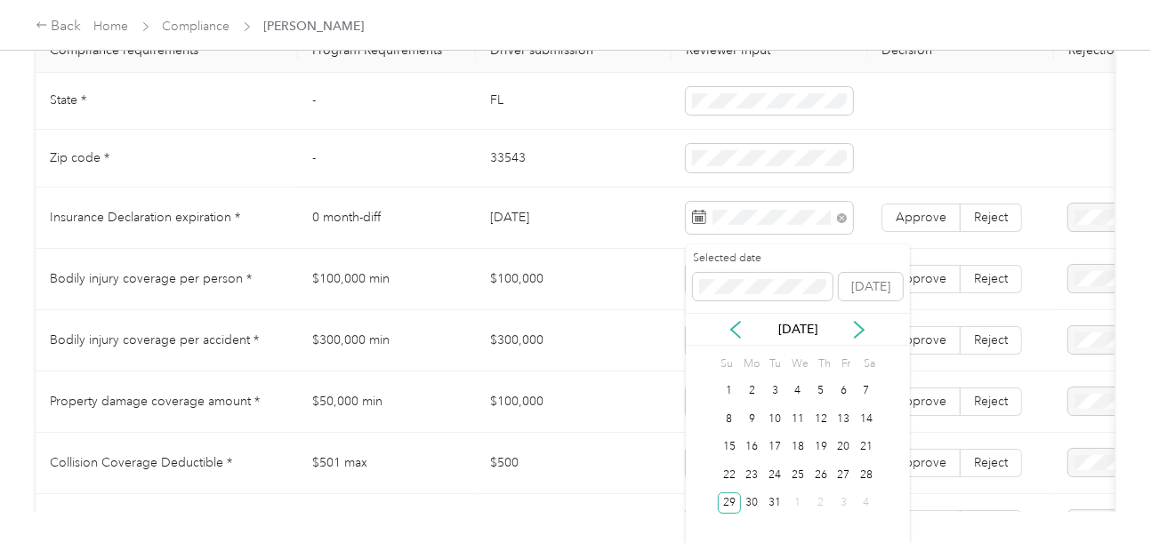
drag, startPoint x: 730, startPoint y: 499, endPoint x: 911, endPoint y: 259, distance: 300.4
click at [733, 497] on div "29" at bounding box center [729, 504] width 23 height 22
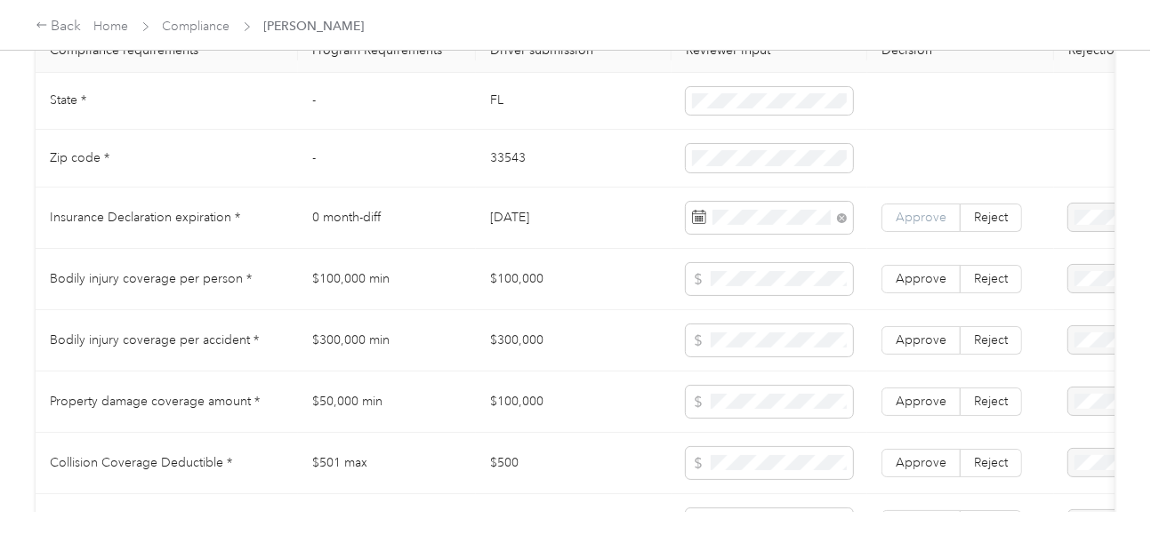
click at [923, 225] on span "Approve" at bounding box center [921, 217] width 51 height 15
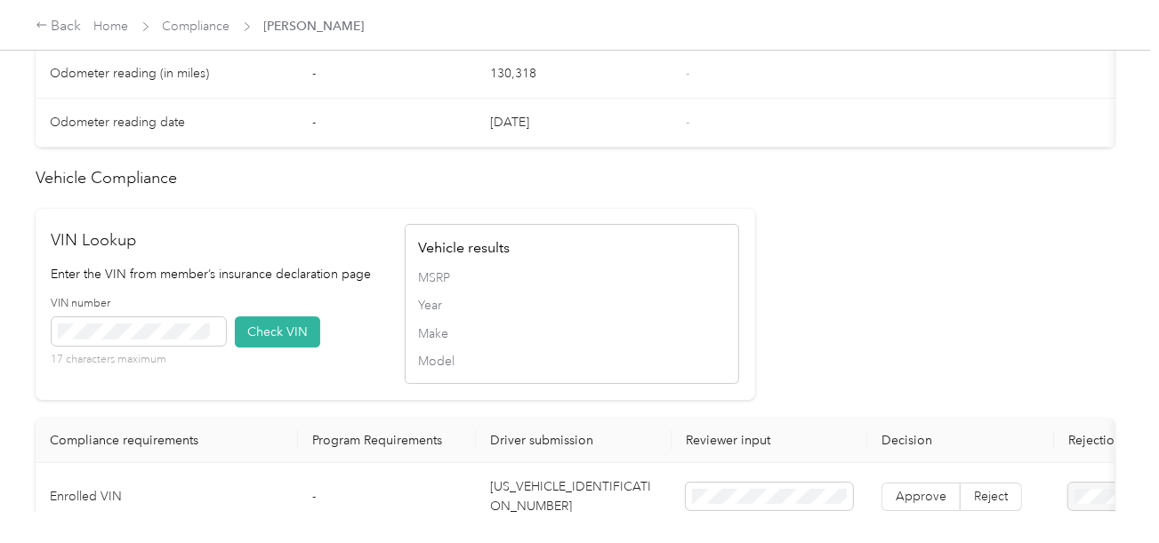
scroll to position [1601, 0]
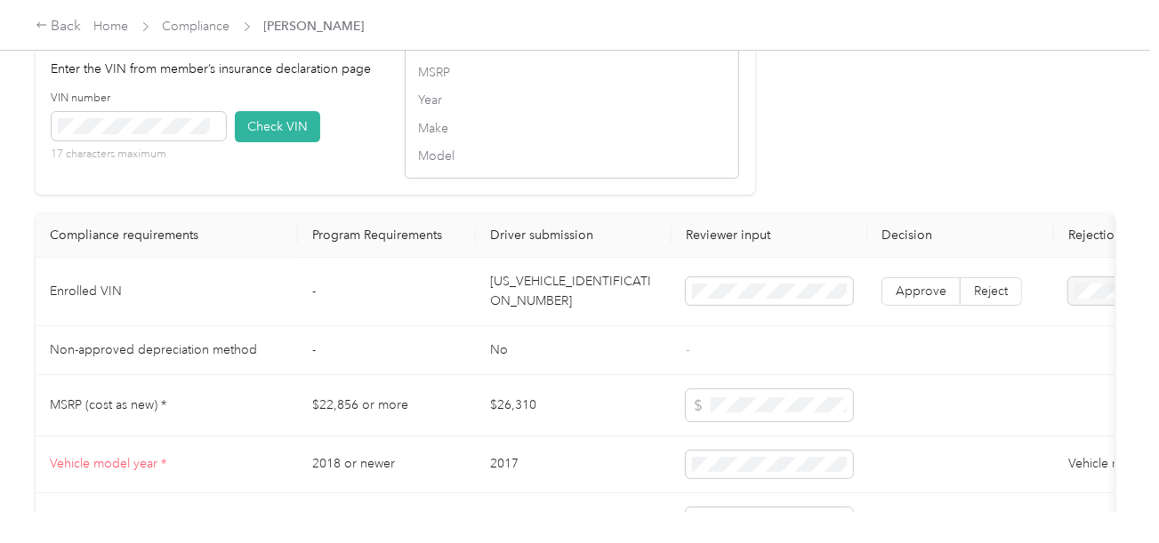
click at [535, 310] on td "[US_VEHICLE_IDENTIFICATION_NUMBER]" at bounding box center [574, 292] width 196 height 68
click at [315, 141] on button "Check VIN" at bounding box center [277, 126] width 85 height 31
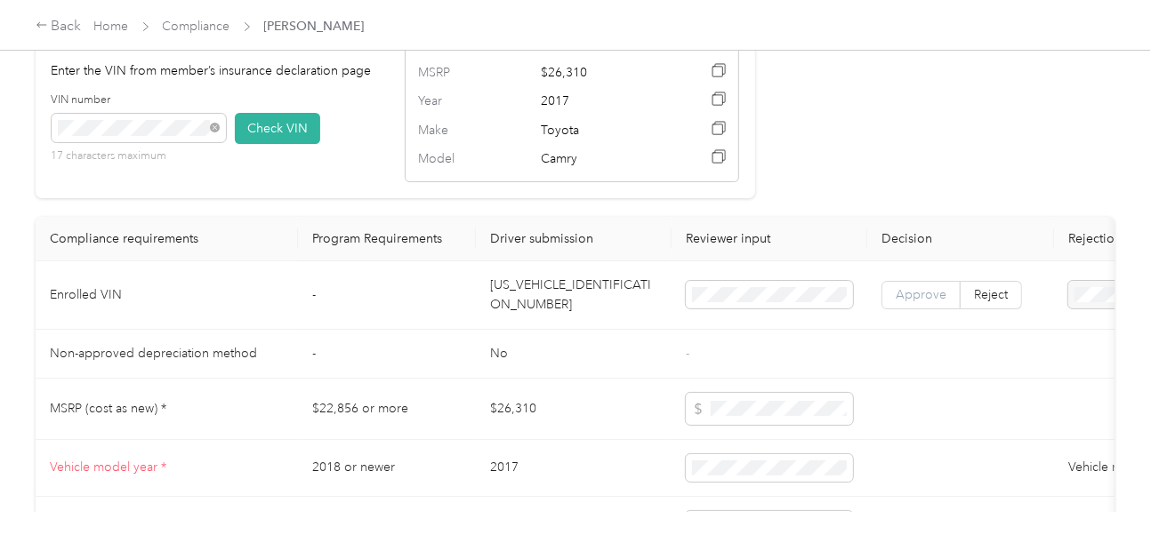
click at [910, 302] on span "Approve" at bounding box center [921, 294] width 51 height 15
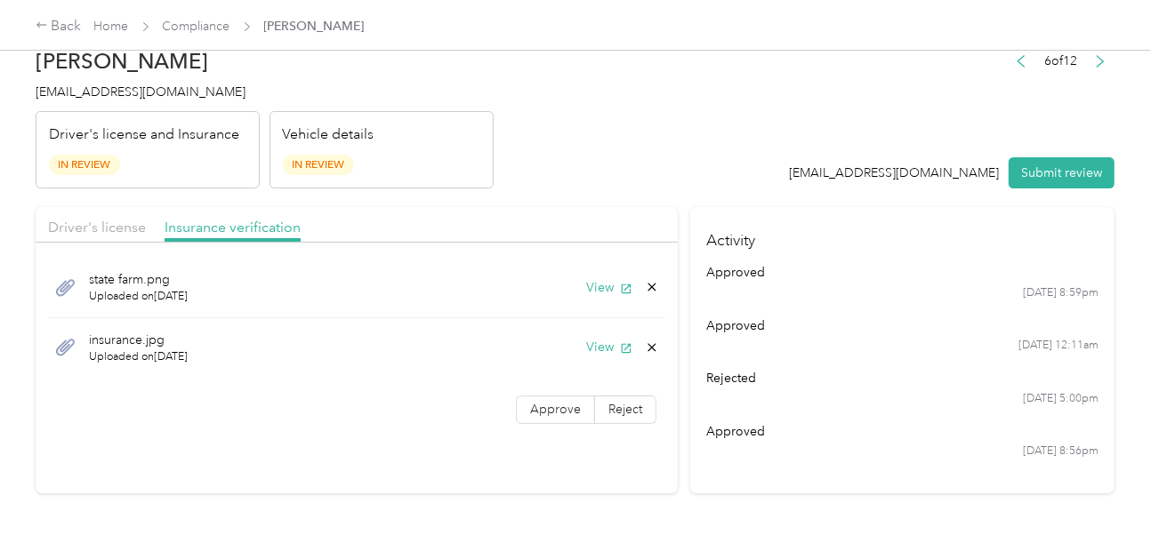
scroll to position [0, 0]
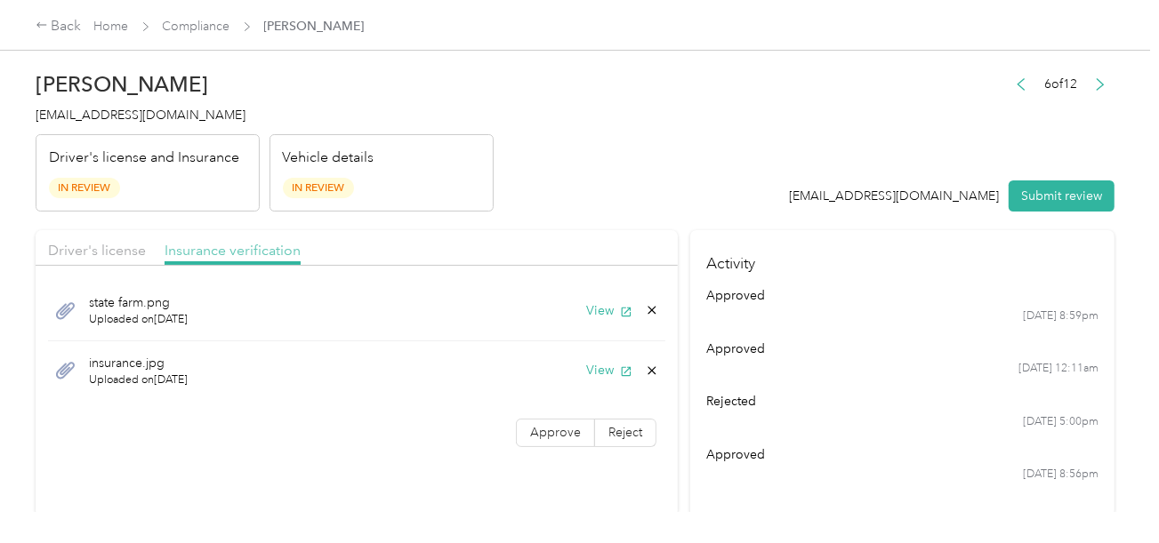
drag, startPoint x: 259, startPoint y: 248, endPoint x: 293, endPoint y: 247, distance: 34.7
click at [258, 248] on span "Insurance verification" at bounding box center [233, 250] width 136 height 17
click at [599, 365] on button "View" at bounding box center [609, 370] width 46 height 19
drag, startPoint x: 118, startPoint y: 262, endPoint x: 138, endPoint y: 252, distance: 22.3
click at [121, 261] on div "Driver's license Insurance verification" at bounding box center [357, 248] width 642 height 36
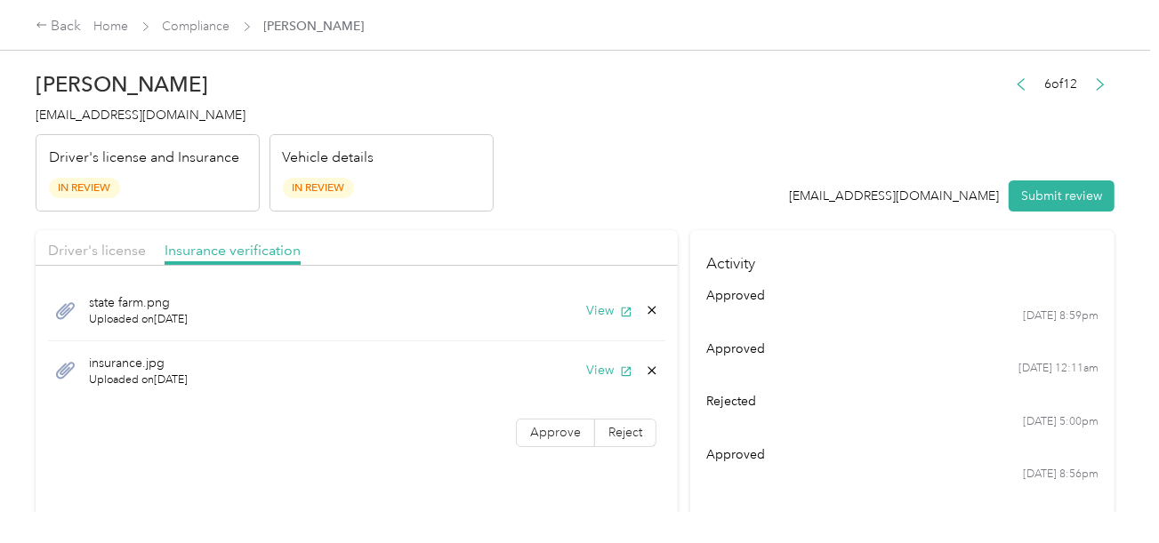
click at [135, 247] on span "Driver's license" at bounding box center [97, 250] width 98 height 17
drag, startPoint x: 580, startPoint y: 231, endPoint x: 588, endPoint y: 247, distance: 17.9
click at [582, 232] on div "Driver's license Insurance verification" at bounding box center [357, 248] width 642 height 36
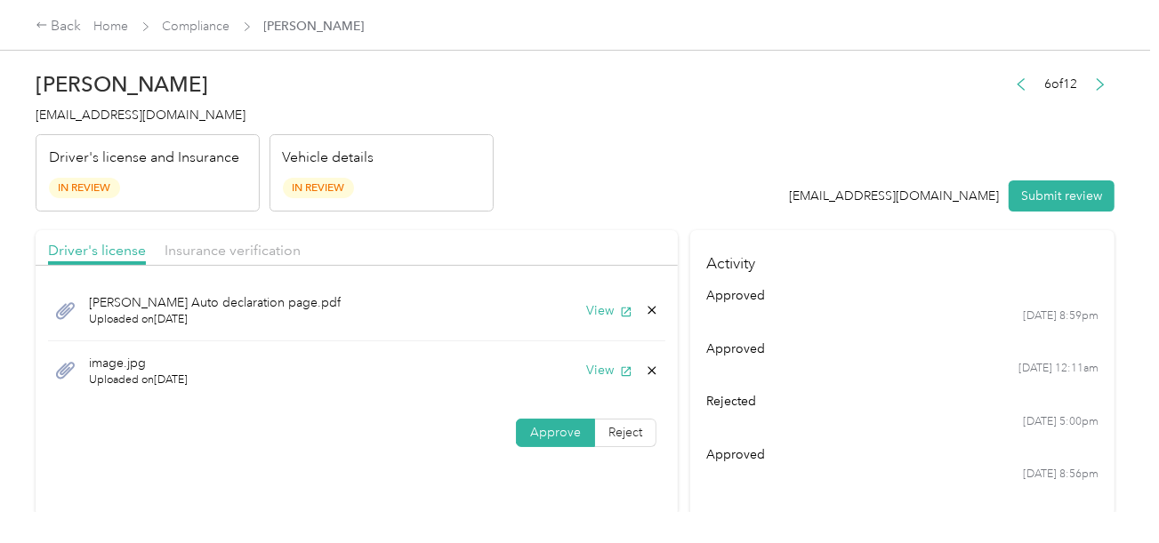
click at [602, 316] on button "View" at bounding box center [609, 310] width 46 height 19
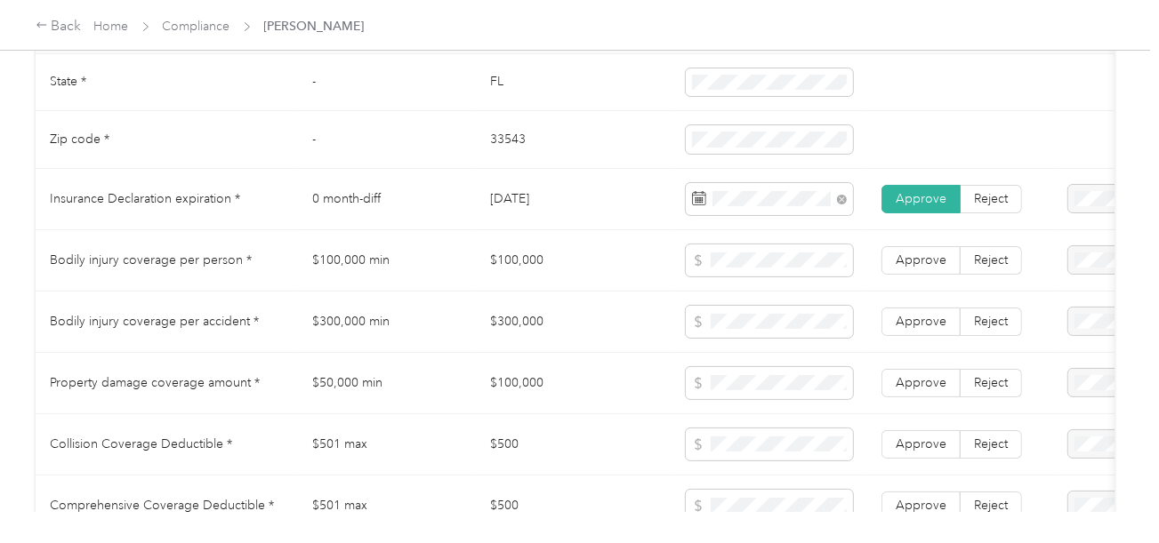
scroll to position [978, 0]
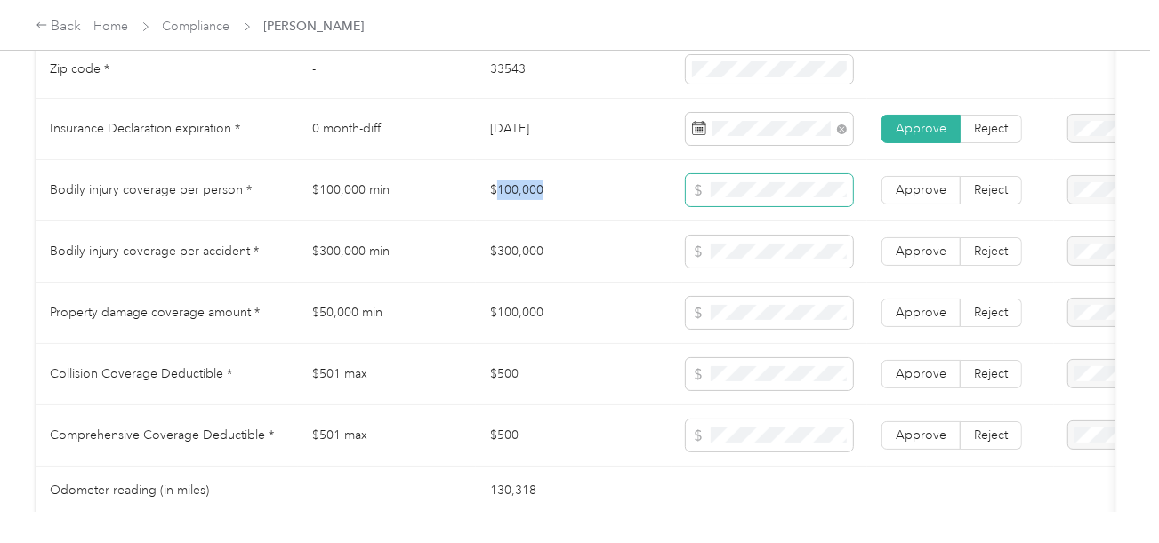
drag, startPoint x: 494, startPoint y: 201, endPoint x: 699, endPoint y: 191, distance: 204.8
click at [607, 191] on td "$100,000" at bounding box center [574, 190] width 196 height 61
drag, startPoint x: 538, startPoint y: 261, endPoint x: 599, endPoint y: 261, distance: 60.5
click at [573, 261] on tr "Bodily injury coverage per accident * $300,000 min $300,000 Approve Reject" at bounding box center [663, 251] width 1254 height 61
click at [750, 268] on span at bounding box center [769, 252] width 167 height 32
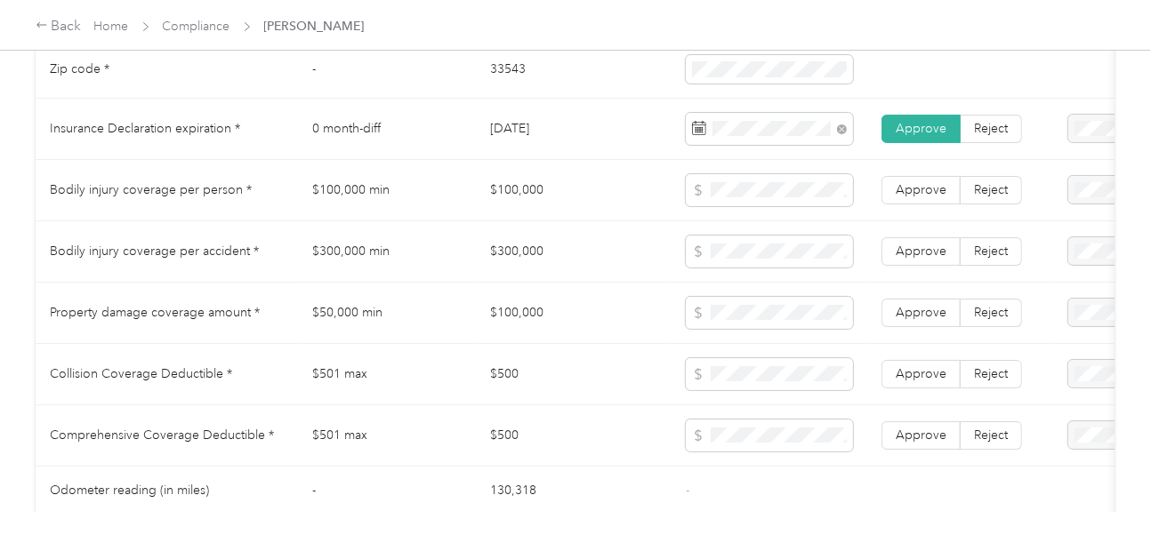
click at [640, 283] on td "$300,000" at bounding box center [574, 251] width 196 height 61
drag, startPoint x: 510, startPoint y: 319, endPoint x: 494, endPoint y: 319, distance: 15.1
click at [494, 319] on td "$100,000" at bounding box center [574, 313] width 196 height 61
click at [493, 388] on td "$500" at bounding box center [574, 374] width 196 height 61
click at [511, 382] on td "$500" at bounding box center [574, 374] width 196 height 61
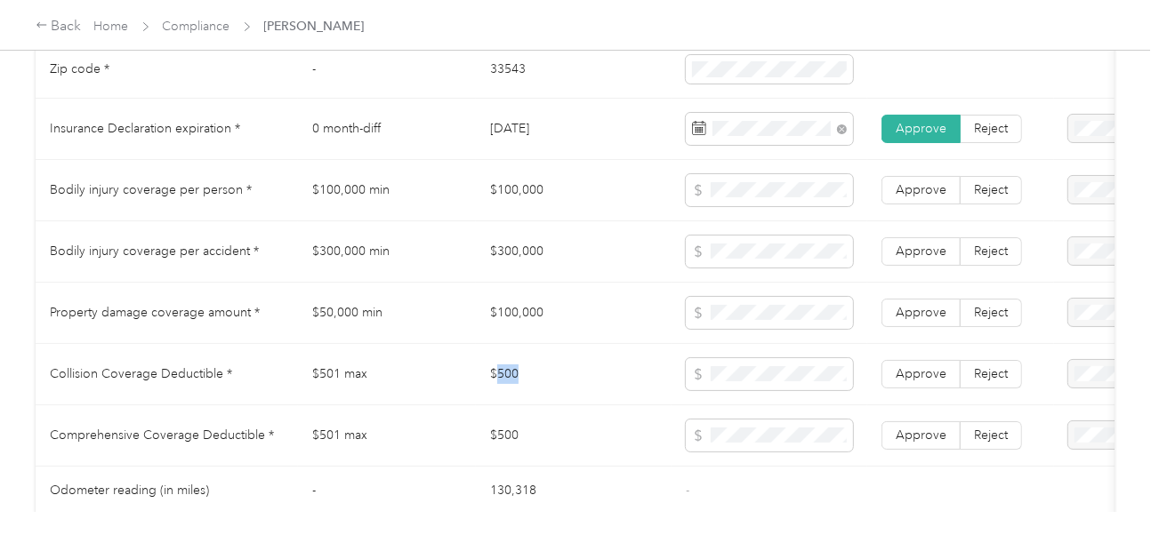
click at [511, 382] on td "$500" at bounding box center [574, 374] width 196 height 61
click at [788, 390] on span at bounding box center [769, 374] width 167 height 32
click at [923, 443] on span "Approve" at bounding box center [921, 435] width 51 height 15
click at [919, 382] on span "Approve" at bounding box center [921, 373] width 51 height 15
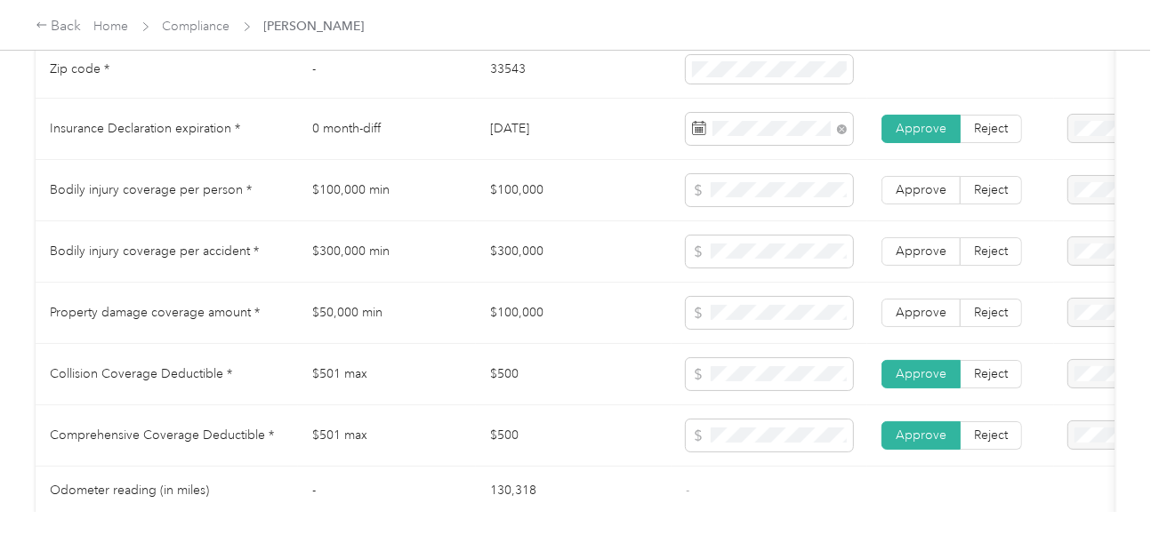
drag, startPoint x: 922, startPoint y: 305, endPoint x: 922, endPoint y: 274, distance: 31.1
click at [922, 304] on td "Approve Reject" at bounding box center [960, 313] width 187 height 61
click at [927, 250] on label "Approve" at bounding box center [920, 251] width 79 height 28
drag, startPoint x: 927, startPoint y: 191, endPoint x: 927, endPoint y: 211, distance: 19.6
click at [927, 191] on span "Approve" at bounding box center [921, 189] width 51 height 15
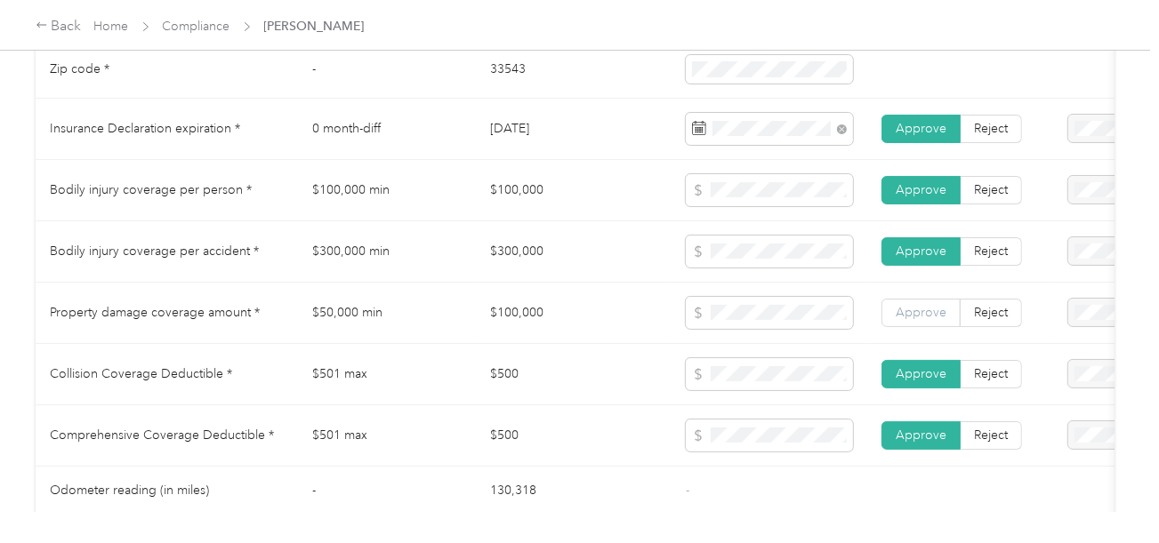
click at [936, 319] on span "Approve" at bounding box center [921, 312] width 51 height 15
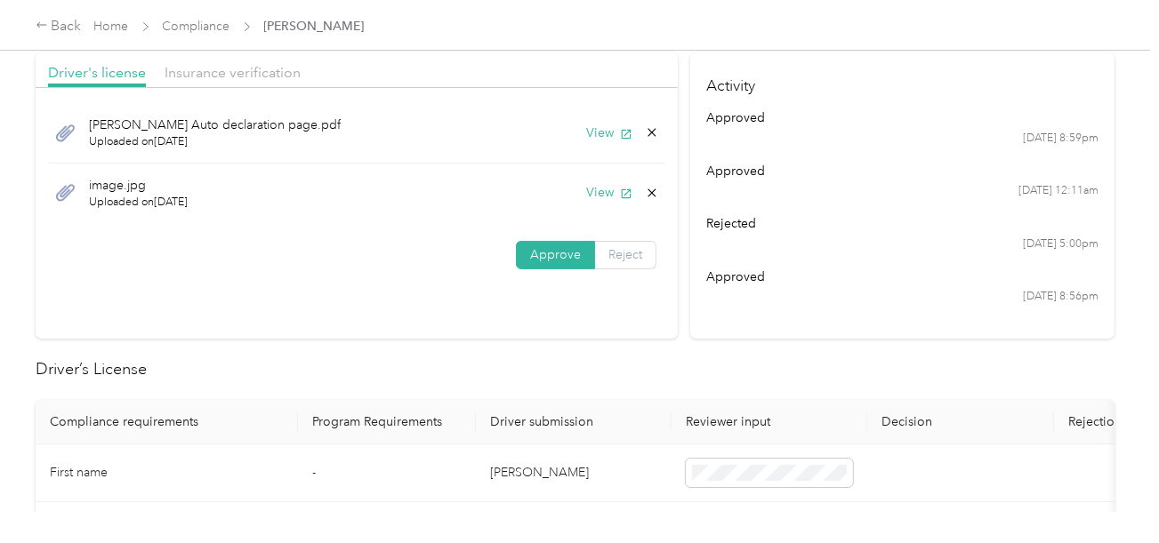
scroll to position [0, 0]
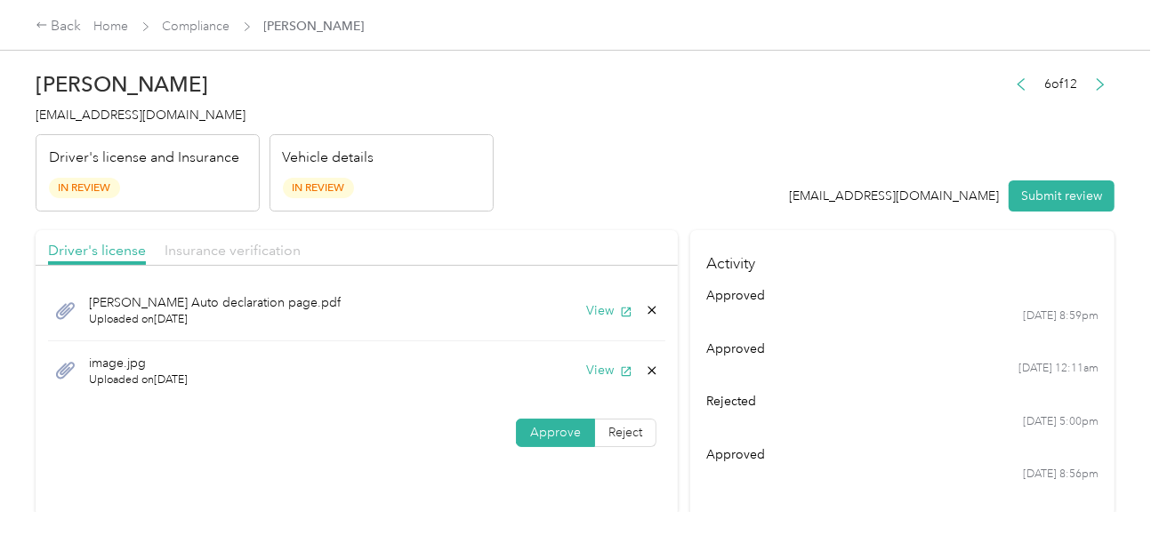
drag, startPoint x: 183, startPoint y: 235, endPoint x: 242, endPoint y: 249, distance: 60.4
click at [184, 235] on div "Driver's license Insurance verification" at bounding box center [357, 248] width 642 height 36
click at [243, 249] on span "Insurance verification" at bounding box center [233, 250] width 136 height 17
drag, startPoint x: 457, startPoint y: 220, endPoint x: 503, endPoint y: 258, distance: 60.0
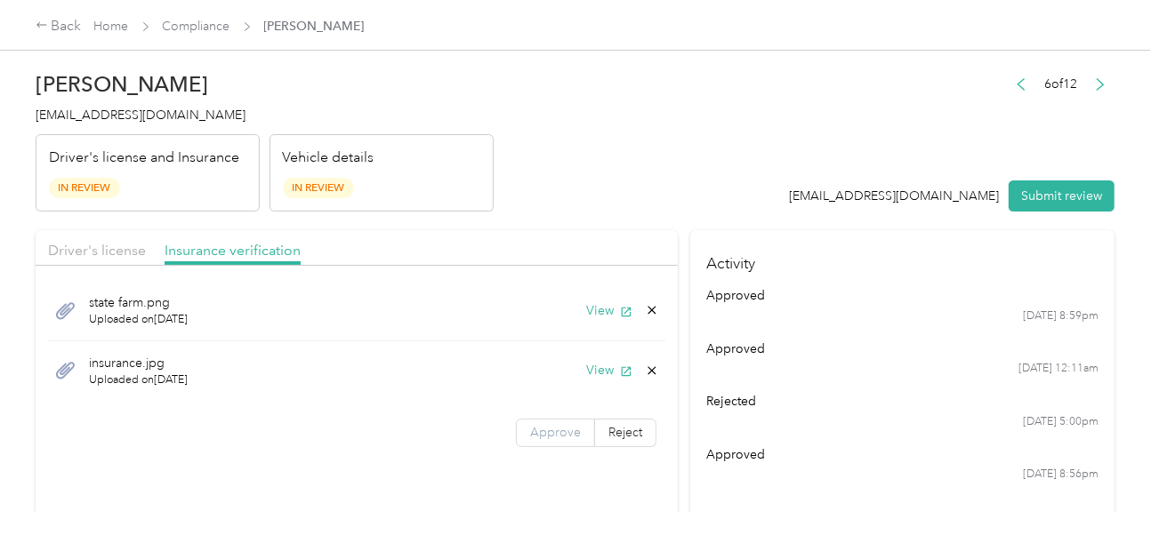
click at [559, 430] on span "Approve" at bounding box center [555, 432] width 51 height 15
click at [783, 197] on header "[PERSON_NAME] [EMAIL_ADDRESS][DOMAIN_NAME] Driver's license and Insurance In Re…" at bounding box center [575, 136] width 1079 height 149
click at [1071, 193] on button "Submit review" at bounding box center [1062, 196] width 106 height 31
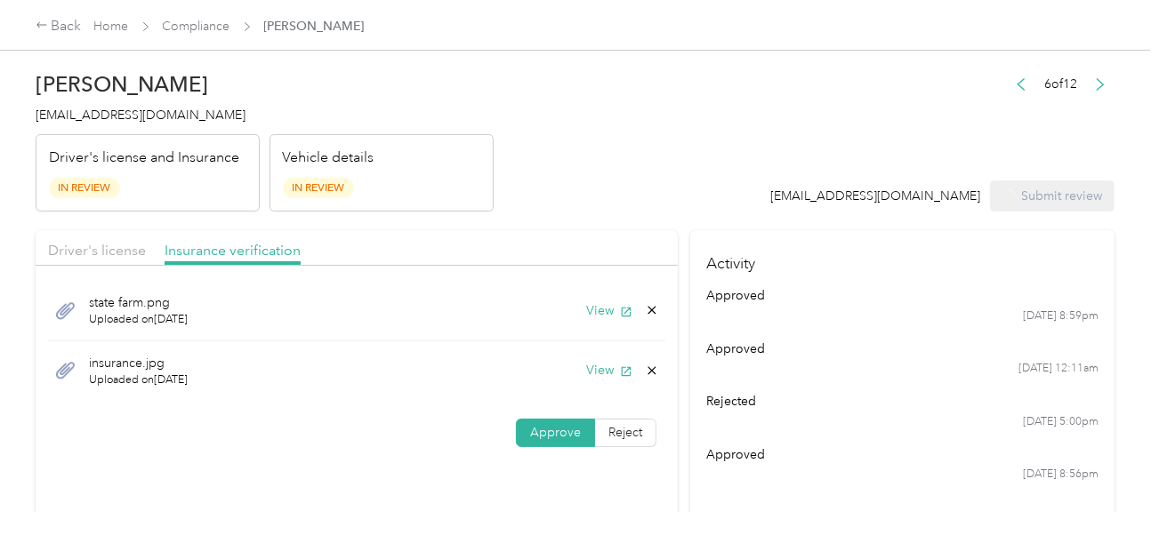
drag, startPoint x: 548, startPoint y: 168, endPoint x: 209, endPoint y: 168, distance: 338.9
click at [540, 168] on header "[PERSON_NAME] [EMAIL_ADDRESS][DOMAIN_NAME] Driver's license and Insurance In Re…" at bounding box center [575, 136] width 1079 height 149
click at [125, 108] on span "[EMAIL_ADDRESS][DOMAIN_NAME]" at bounding box center [141, 115] width 210 height 15
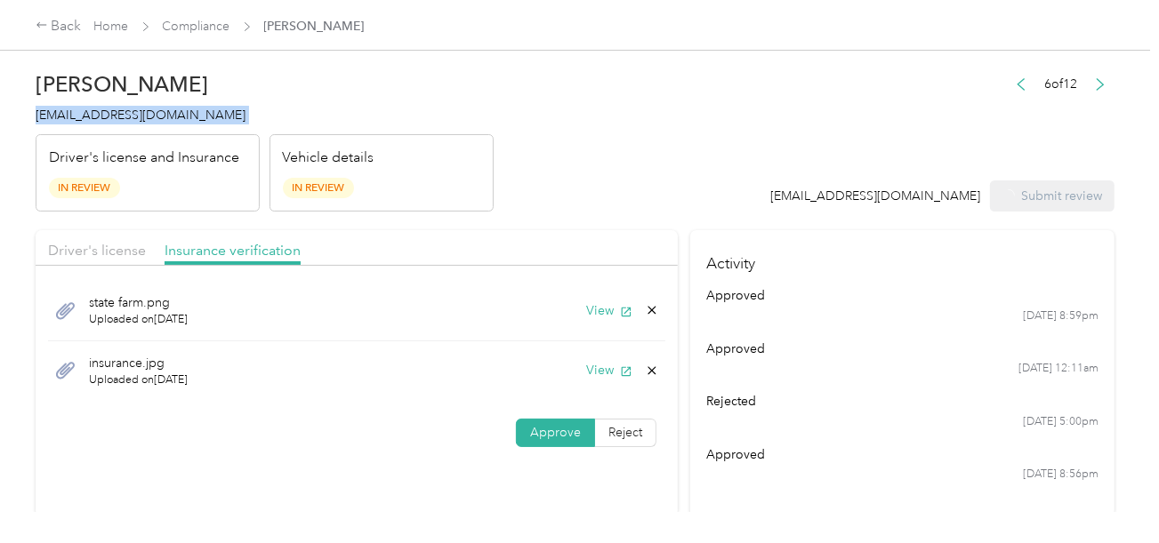
click at [125, 108] on span "[EMAIL_ADDRESS][DOMAIN_NAME]" at bounding box center [141, 115] width 210 height 15
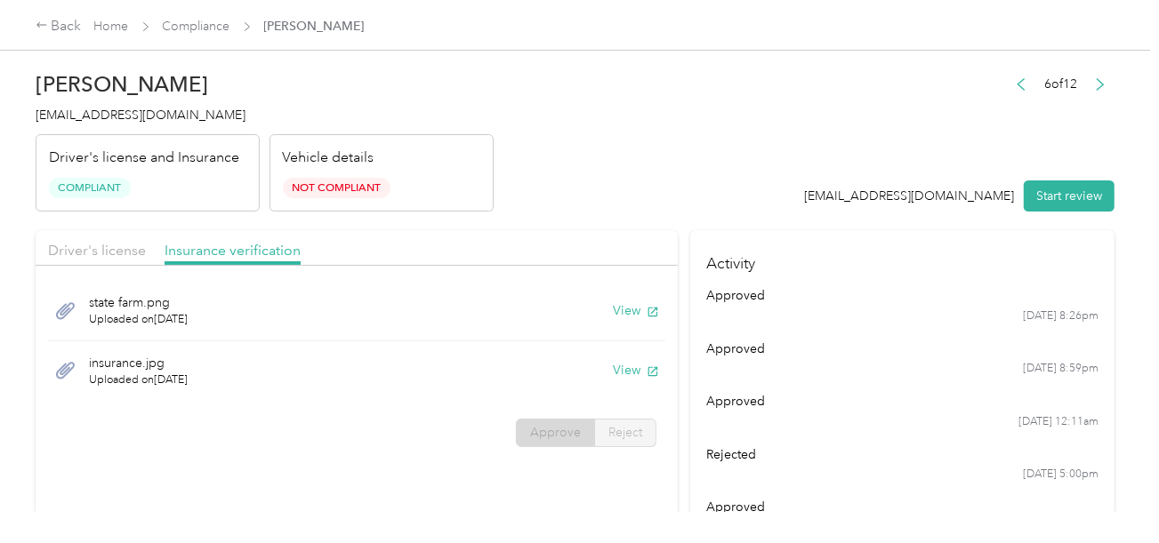
click at [436, 125] on div "[PERSON_NAME] [EMAIL_ADDRESS][DOMAIN_NAME] Driver's license and Insurance Compl…" at bounding box center [265, 136] width 458 height 149
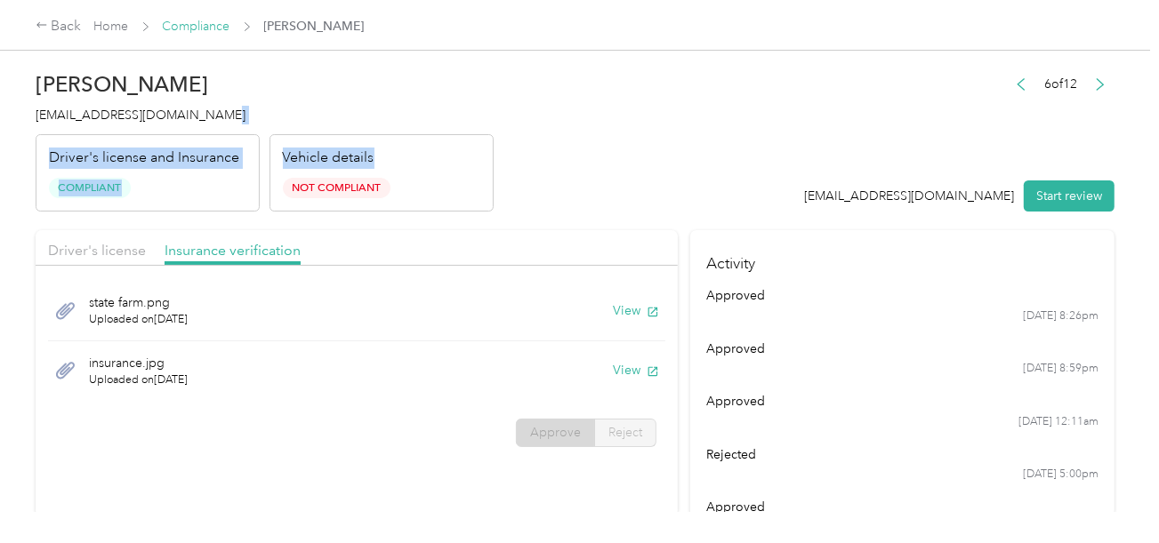
click at [205, 25] on link "Compliance" at bounding box center [197, 26] width 68 height 15
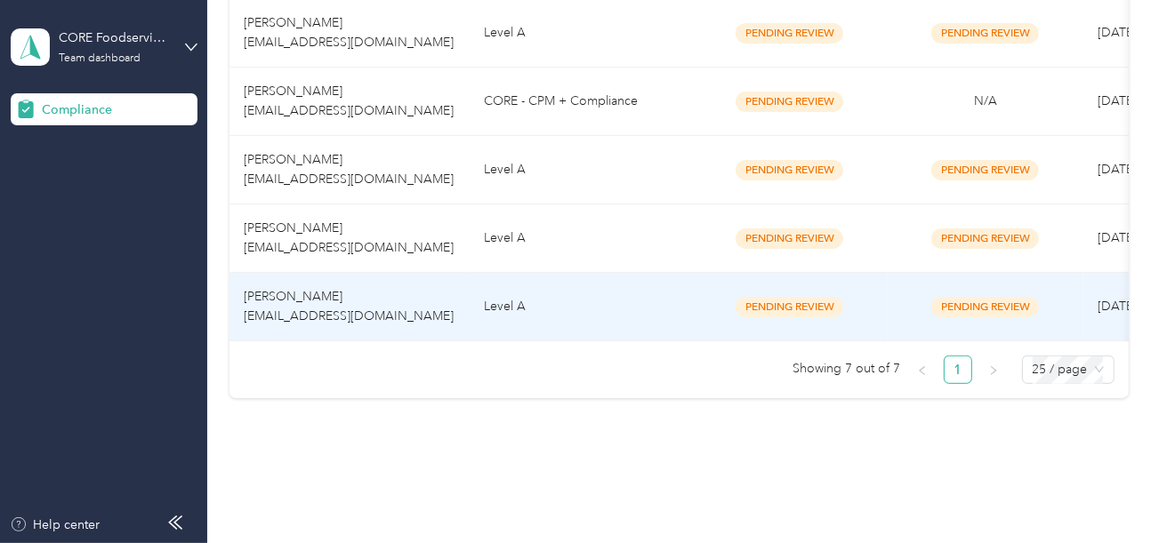
scroll to position [514, 0]
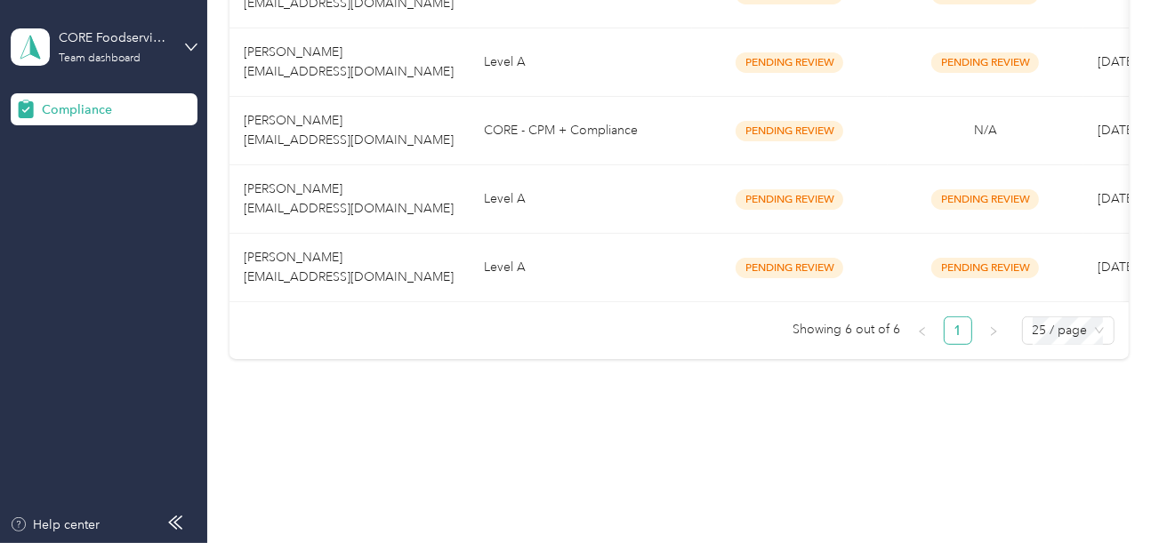
drag, startPoint x: 480, startPoint y: 375, endPoint x: 508, endPoint y: 251, distance: 127.5
click at [563, 117] on td "CORE - CPM + Compliance" at bounding box center [581, 131] width 222 height 68
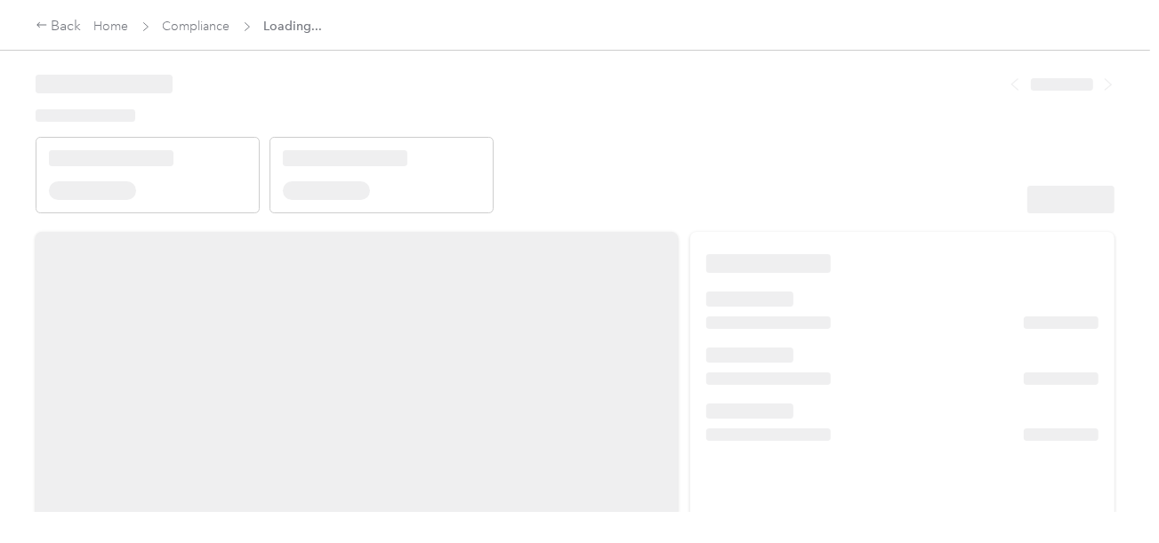
click at [719, 164] on header at bounding box center [575, 137] width 1079 height 151
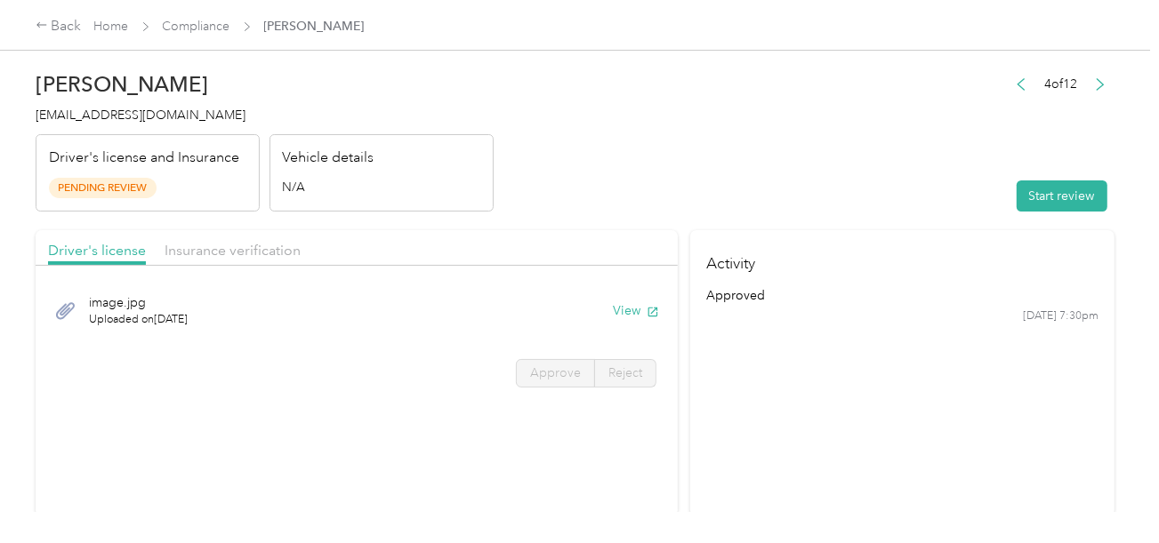
drag, startPoint x: 841, startPoint y: 199, endPoint x: 862, endPoint y: 202, distance: 20.6
click at [847, 199] on header "[PERSON_NAME] [EMAIL_ADDRESS][DOMAIN_NAME] Driver's license and Insurance Pendi…" at bounding box center [575, 136] width 1079 height 149
drag, startPoint x: 1051, startPoint y: 206, endPoint x: 998, endPoint y: 188, distance: 56.5
click at [1051, 207] on button "Start review" at bounding box center [1062, 196] width 91 height 31
click at [736, 144] on header "[PERSON_NAME] [EMAIL_ADDRESS][DOMAIN_NAME] Driver's license and Insurance Pendi…" at bounding box center [575, 136] width 1079 height 149
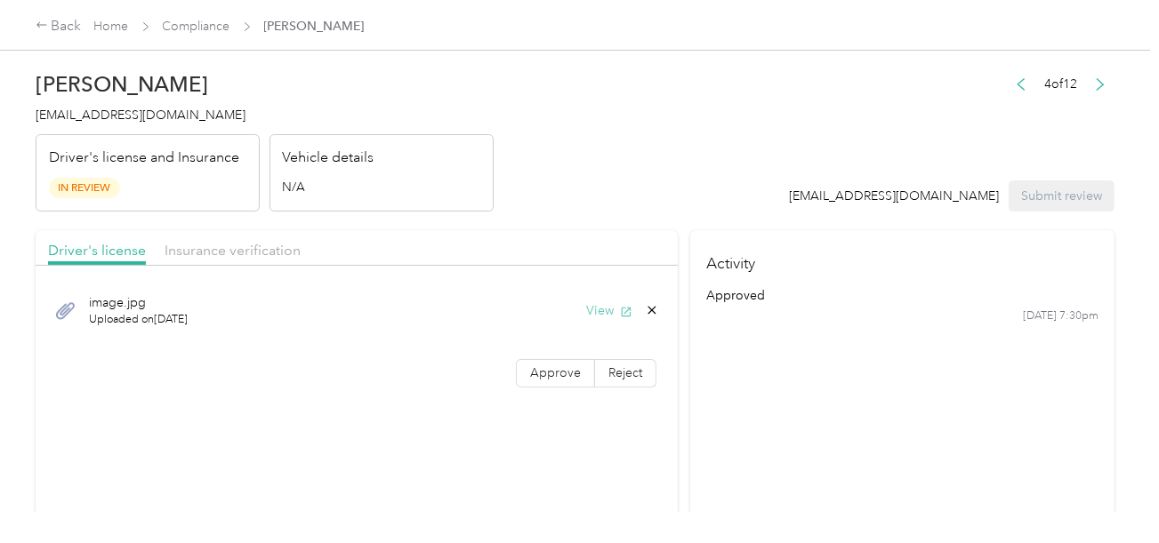
click at [603, 309] on button "View" at bounding box center [609, 310] width 46 height 19
drag, startPoint x: 575, startPoint y: 370, endPoint x: 803, endPoint y: 312, distance: 235.8
click at [575, 370] on span "Approve" at bounding box center [555, 373] width 51 height 15
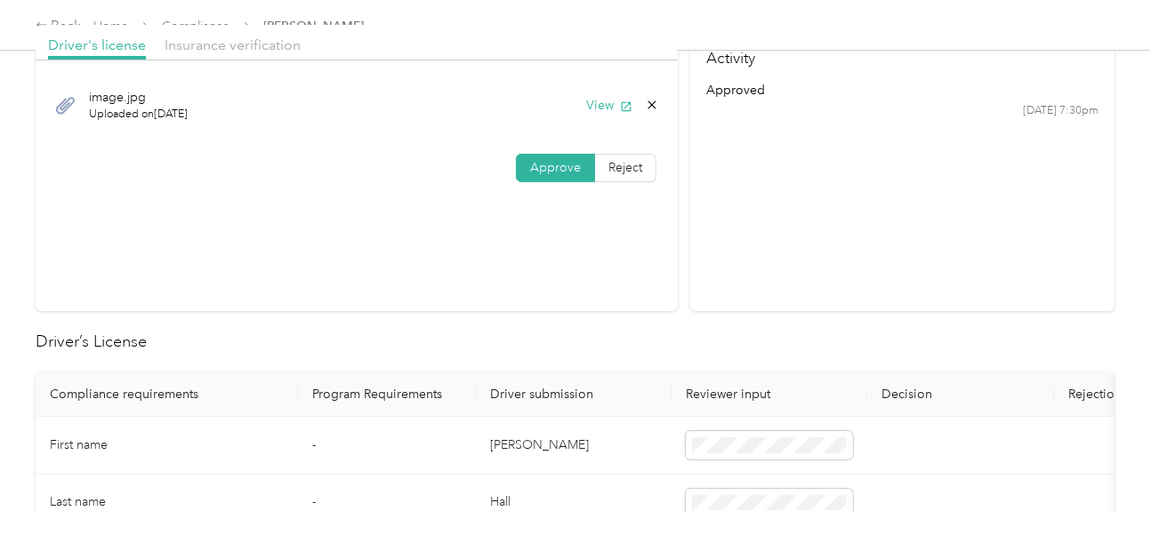
scroll to position [444, 0]
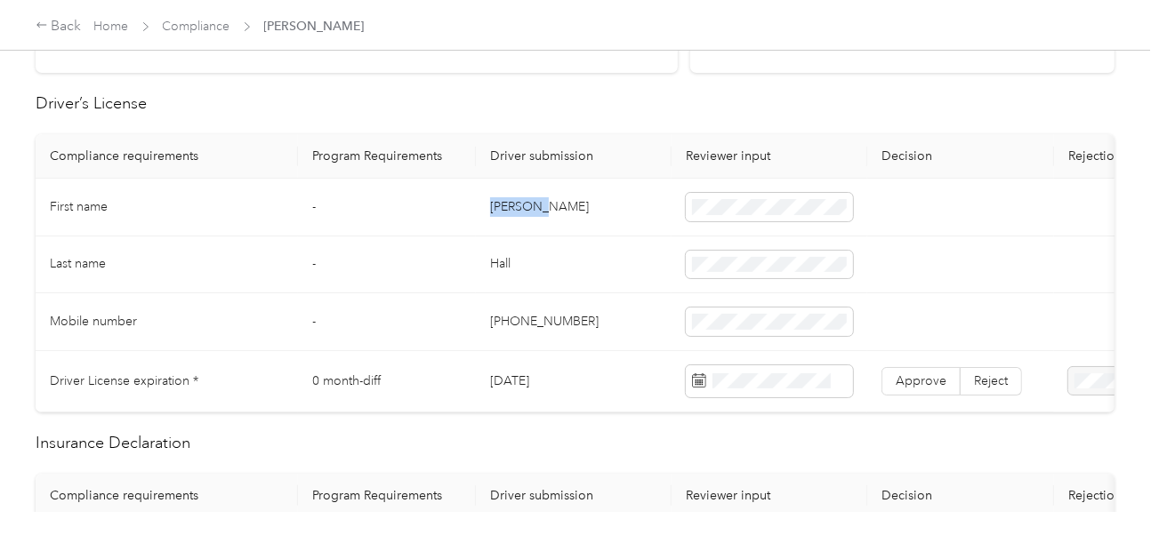
drag, startPoint x: 487, startPoint y: 202, endPoint x: 570, endPoint y: 202, distance: 82.7
click at [570, 202] on td "[PERSON_NAME]" at bounding box center [574, 208] width 196 height 58
click at [506, 266] on td "Hall" at bounding box center [574, 266] width 196 height 58
click at [505, 266] on td "Hall" at bounding box center [574, 266] width 196 height 58
click at [758, 277] on td at bounding box center [769, 266] width 196 height 58
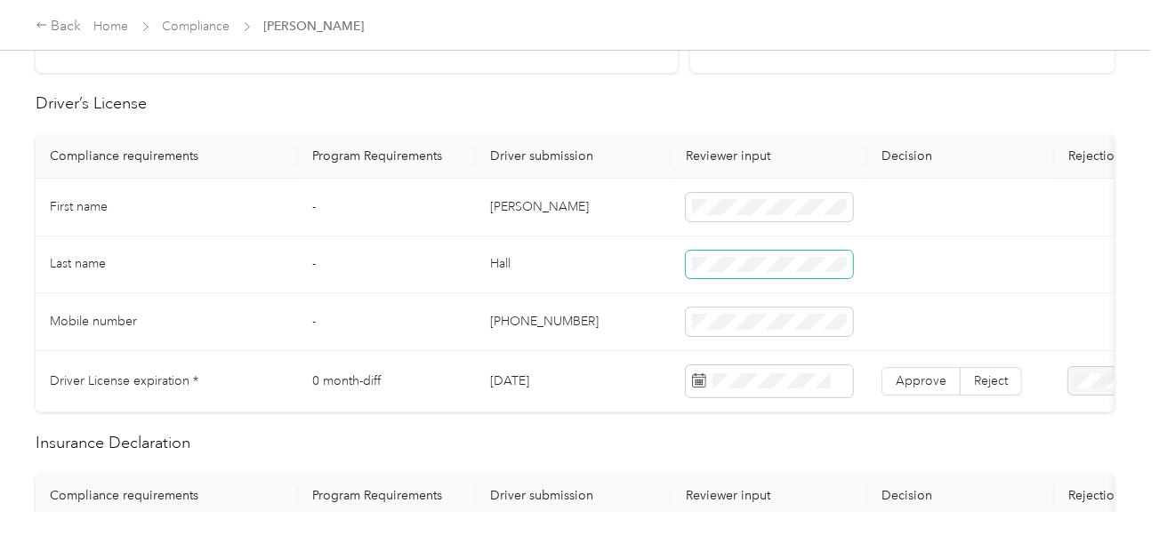
click at [753, 269] on span at bounding box center [769, 265] width 167 height 28
drag, startPoint x: 615, startPoint y: 303, endPoint x: 1143, endPoint y: 367, distance: 532.2
click at [615, 303] on td "[PHONE_NUMBER]" at bounding box center [574, 322] width 196 height 58
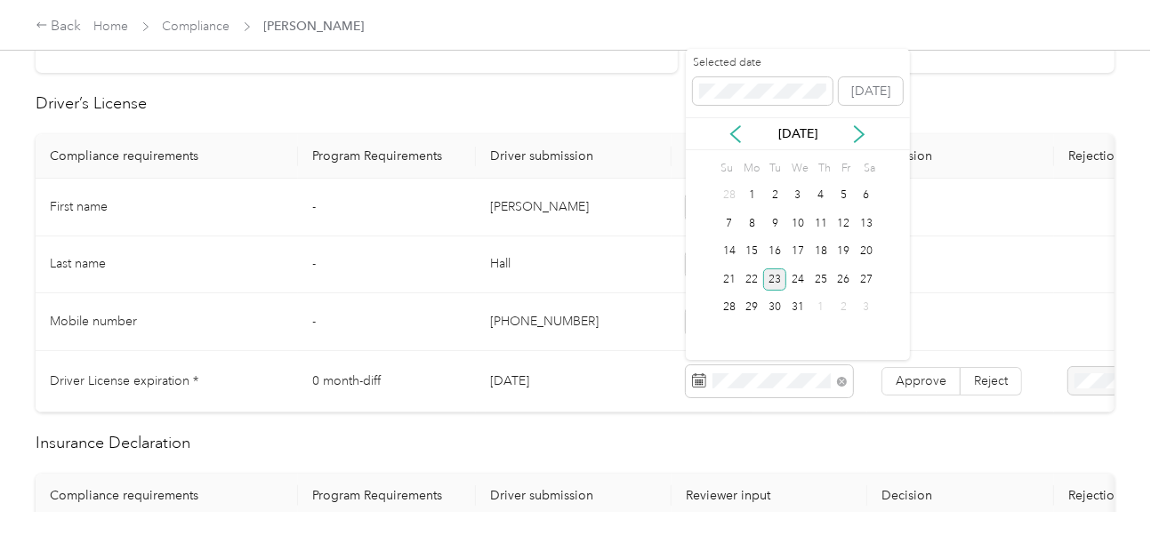
click at [776, 285] on div "23" at bounding box center [774, 280] width 23 height 22
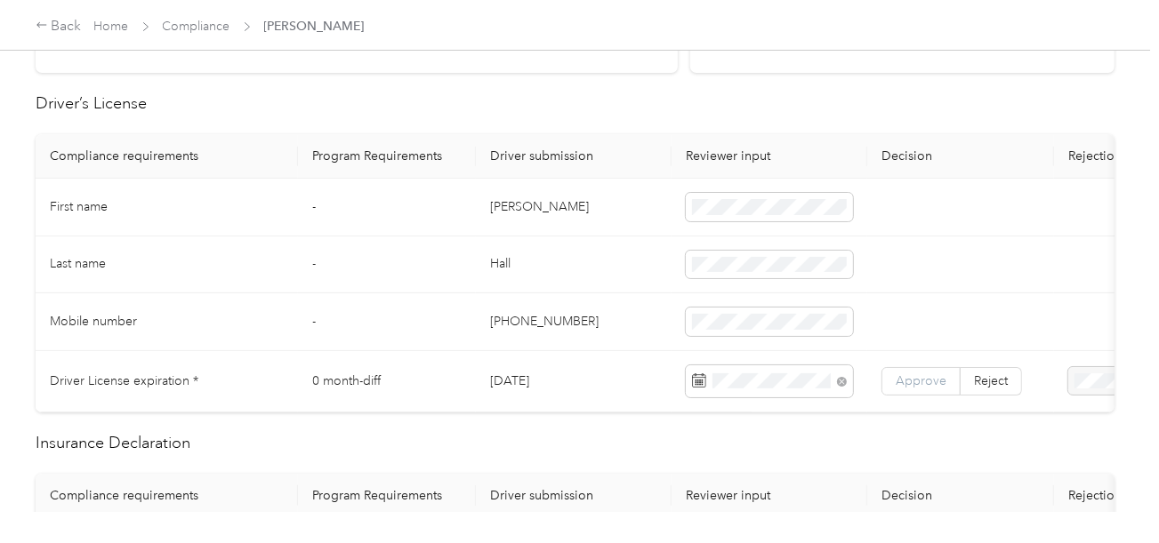
drag, startPoint x: 895, startPoint y: 388, endPoint x: 910, endPoint y: 391, distance: 15.5
click at [902, 391] on label "Approve" at bounding box center [920, 381] width 79 height 28
click at [910, 390] on label "Approve" at bounding box center [920, 381] width 79 height 28
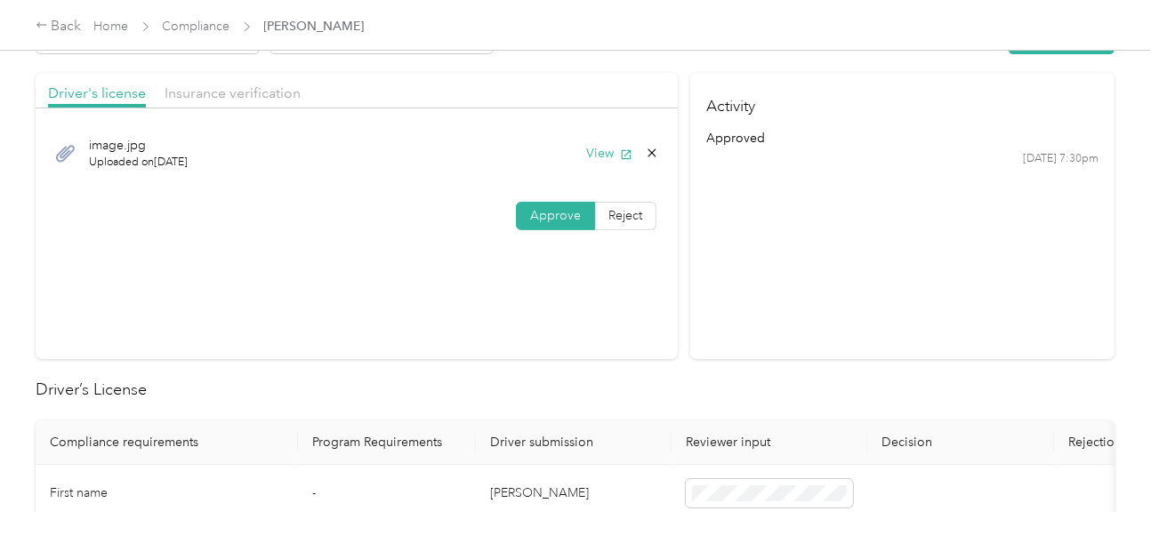
scroll to position [0, 0]
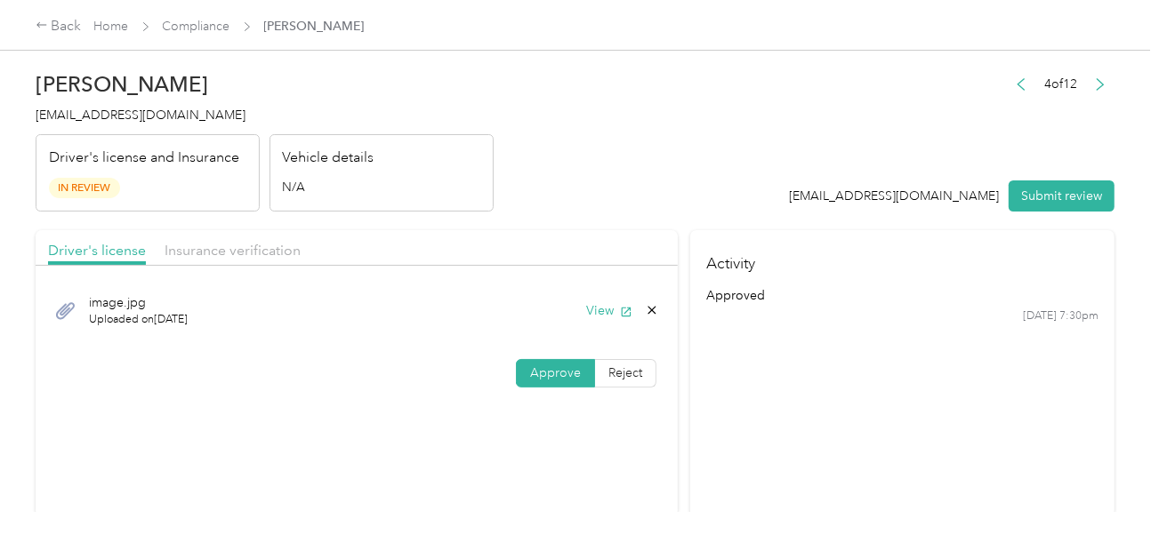
drag, startPoint x: 240, startPoint y: 238, endPoint x: 252, endPoint y: 236, distance: 11.9
click at [242, 237] on div "Driver's license Insurance verification" at bounding box center [357, 248] width 642 height 36
drag, startPoint x: 242, startPoint y: 245, endPoint x: 504, endPoint y: 221, distance: 263.5
click at [251, 245] on span "Insurance verification" at bounding box center [233, 250] width 136 height 17
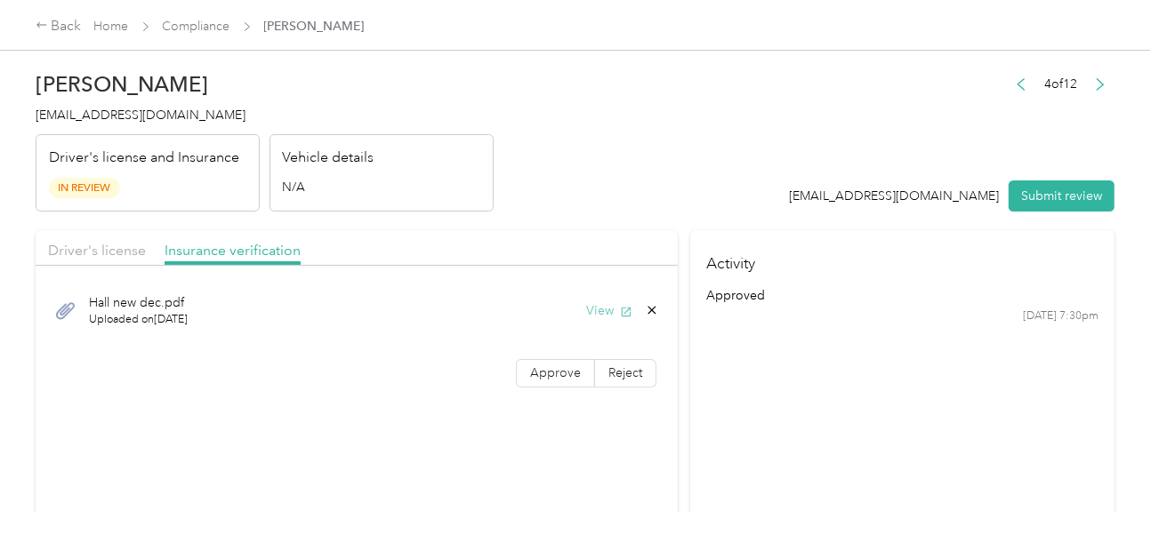
click at [605, 308] on button "View" at bounding box center [609, 310] width 46 height 19
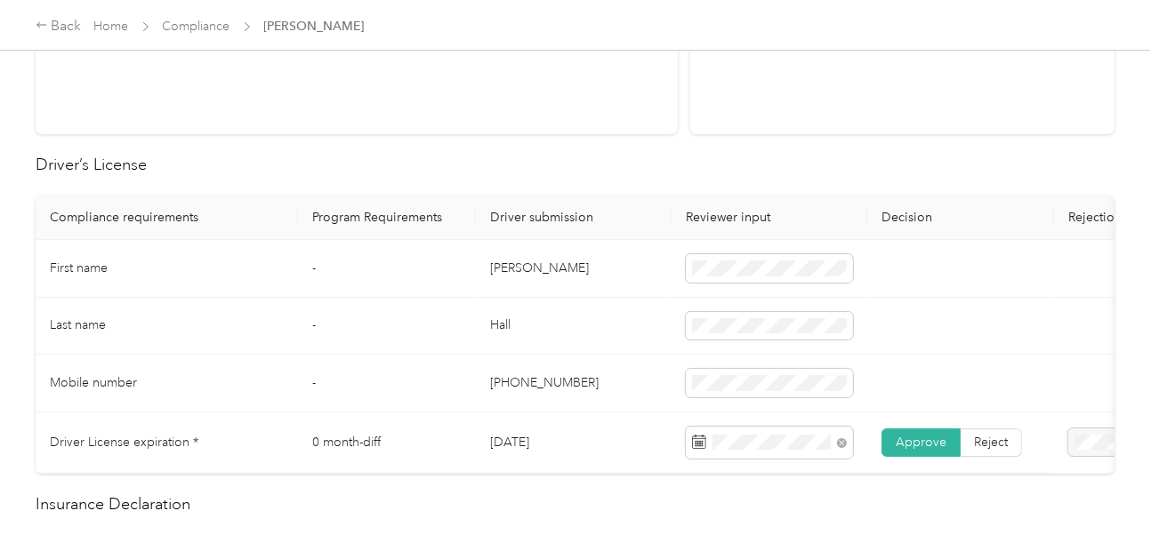
scroll to position [623, 0]
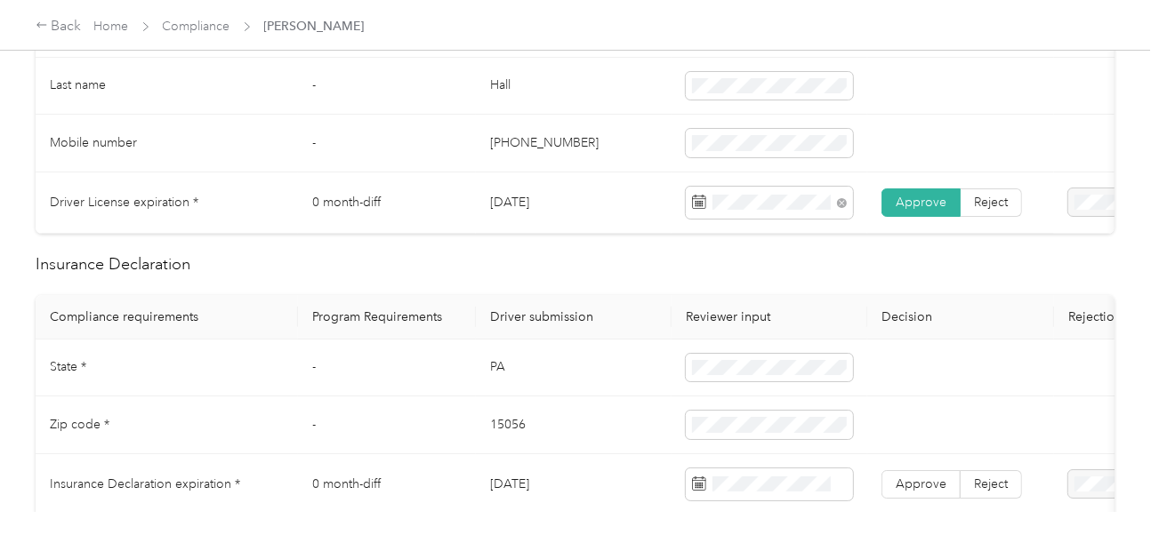
click at [498, 372] on td "PA" at bounding box center [574, 369] width 196 height 58
click at [497, 438] on td "15056" at bounding box center [574, 426] width 196 height 58
click at [639, 448] on td "15056" at bounding box center [574, 426] width 196 height 58
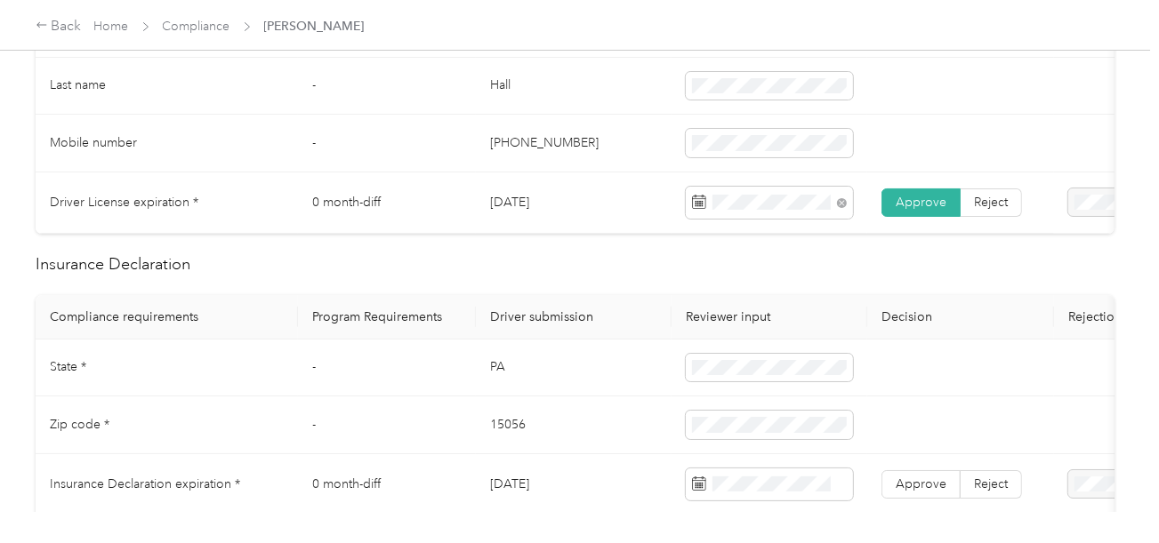
scroll to position [800, 0]
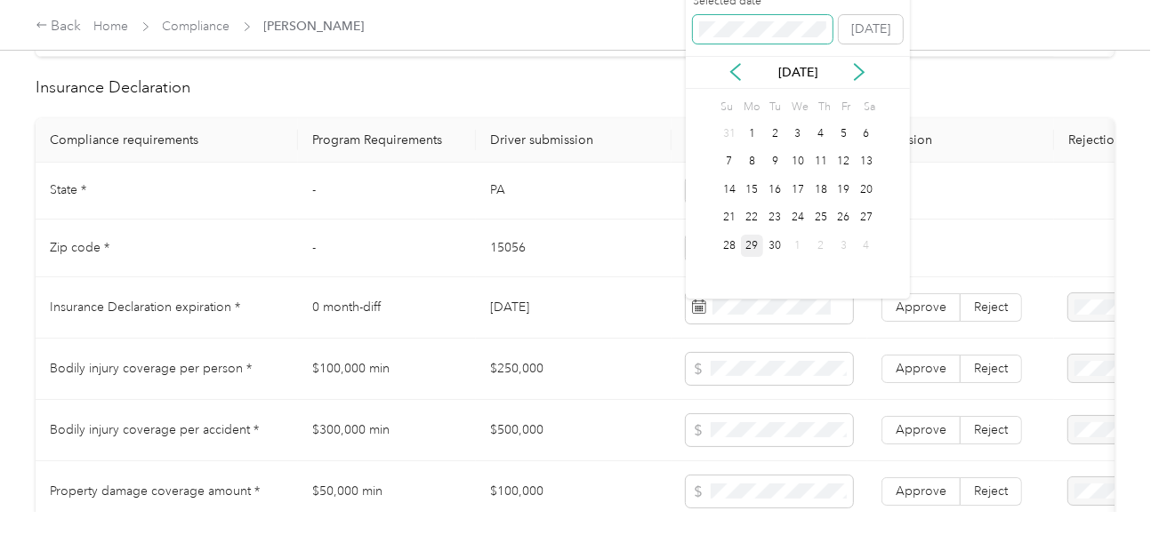
click at [759, 16] on span at bounding box center [763, 29] width 141 height 28
click at [840, 136] on div "2" at bounding box center [843, 134] width 23 height 22
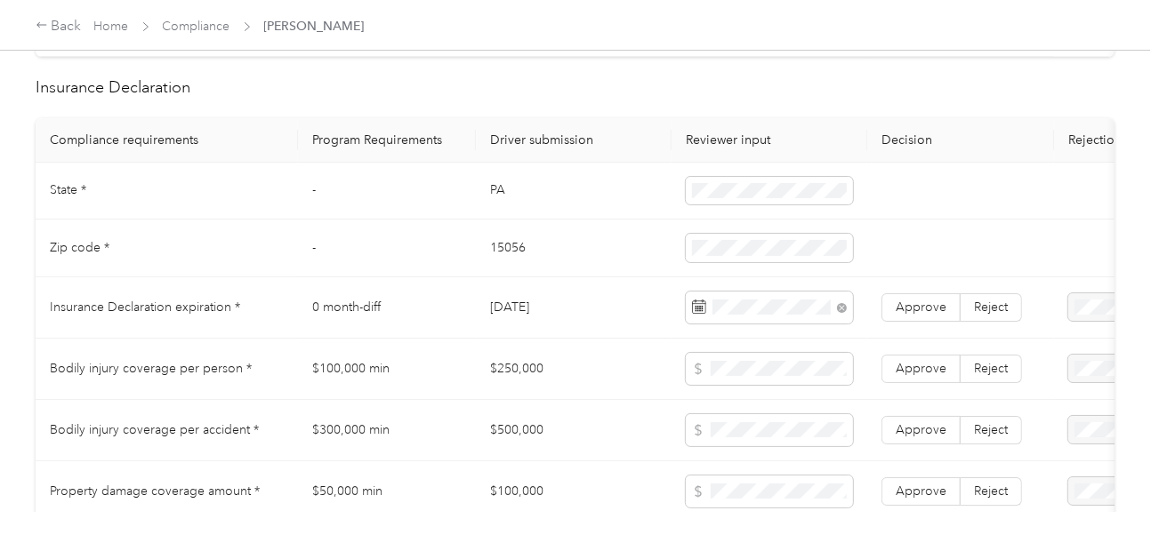
drag, startPoint x: 908, startPoint y: 327, endPoint x: 911, endPoint y: 342, distance: 14.5
click at [907, 322] on label "Approve" at bounding box center [920, 307] width 79 height 28
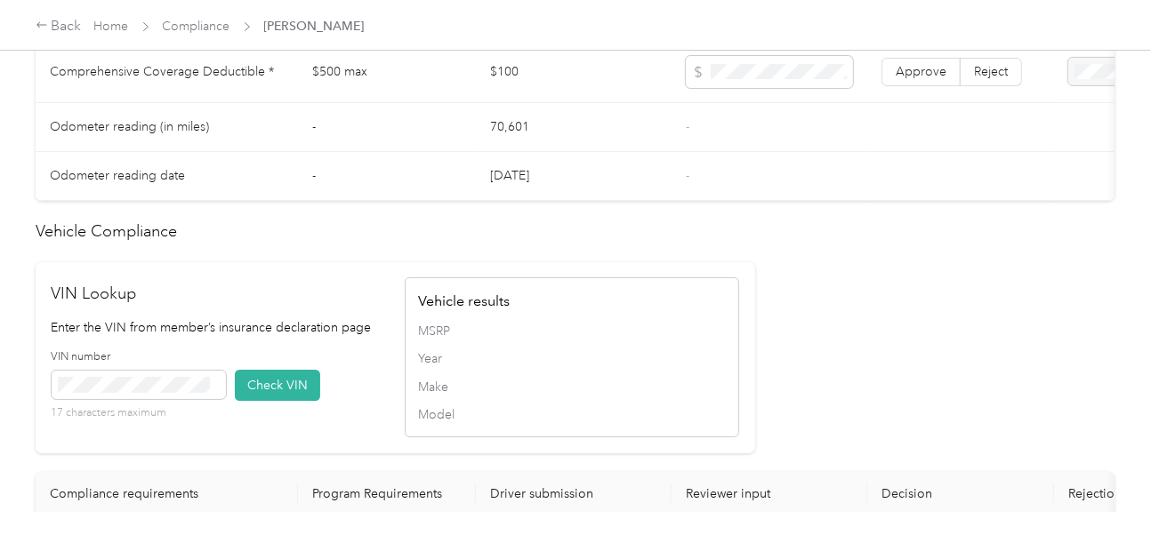
scroll to position [1511, 0]
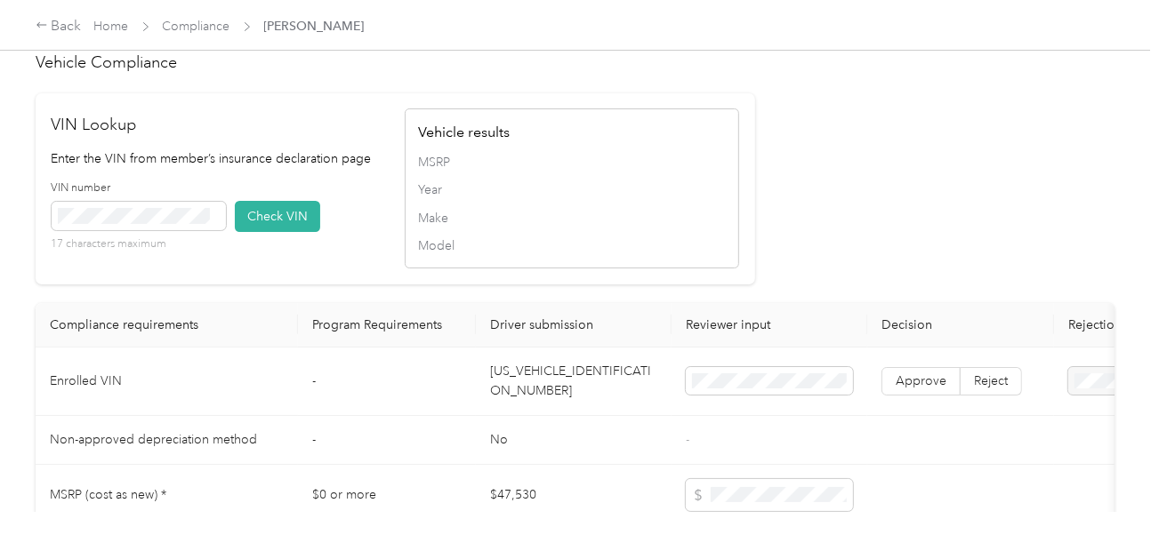
click at [486, 390] on td "[US_VEHICLE_IDENTIFICATION_NUMBER]" at bounding box center [574, 382] width 196 height 68
drag, startPoint x: 245, startPoint y: 237, endPoint x: 688, endPoint y: 247, distance: 443.0
click at [254, 232] on button "Check VIN" at bounding box center [277, 216] width 85 height 31
click at [702, 252] on div "MSRP Year Make Model" at bounding box center [572, 204] width 308 height 103
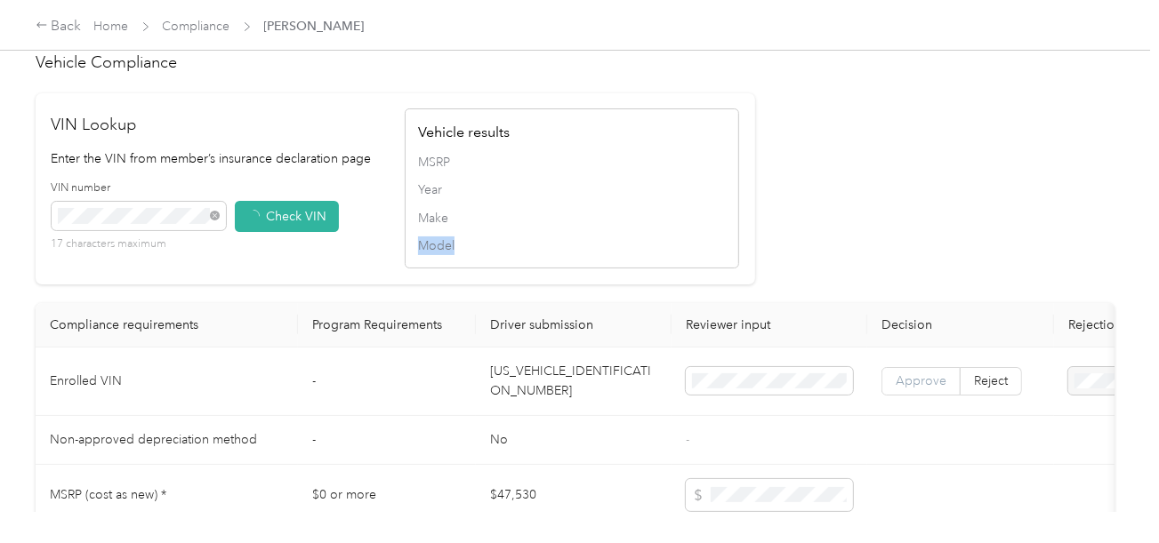
click at [930, 383] on td "Approve Reject" at bounding box center [960, 382] width 187 height 68
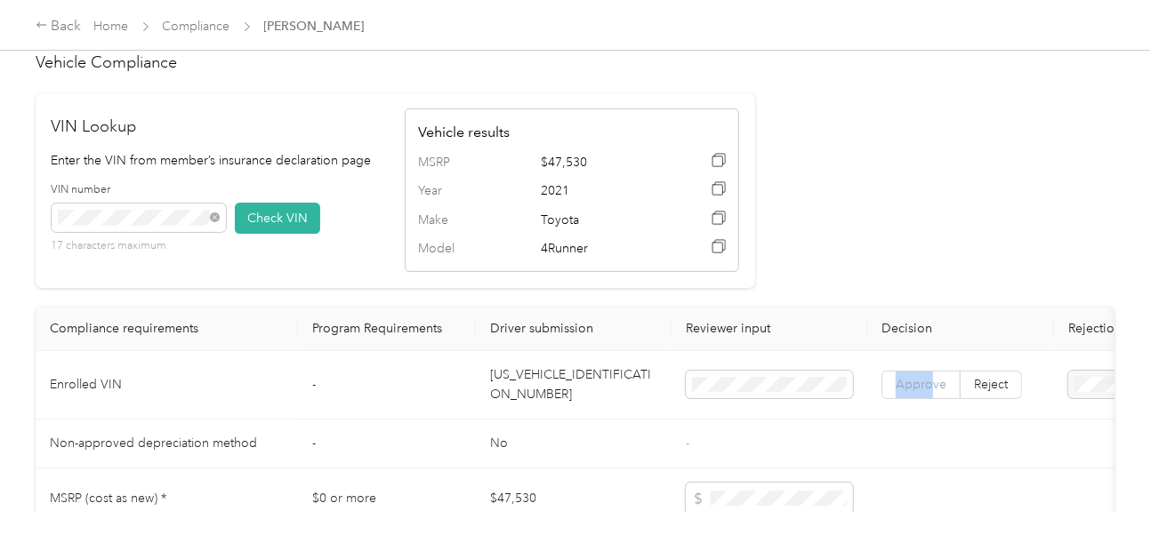
click at [922, 392] on span "Approve" at bounding box center [921, 384] width 51 height 15
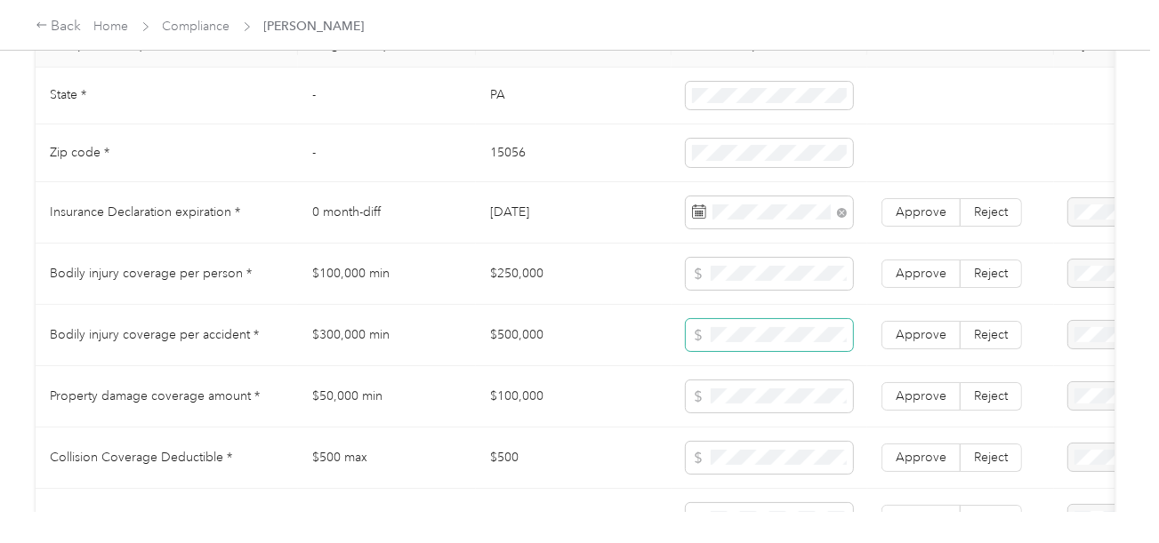
scroll to position [889, 0]
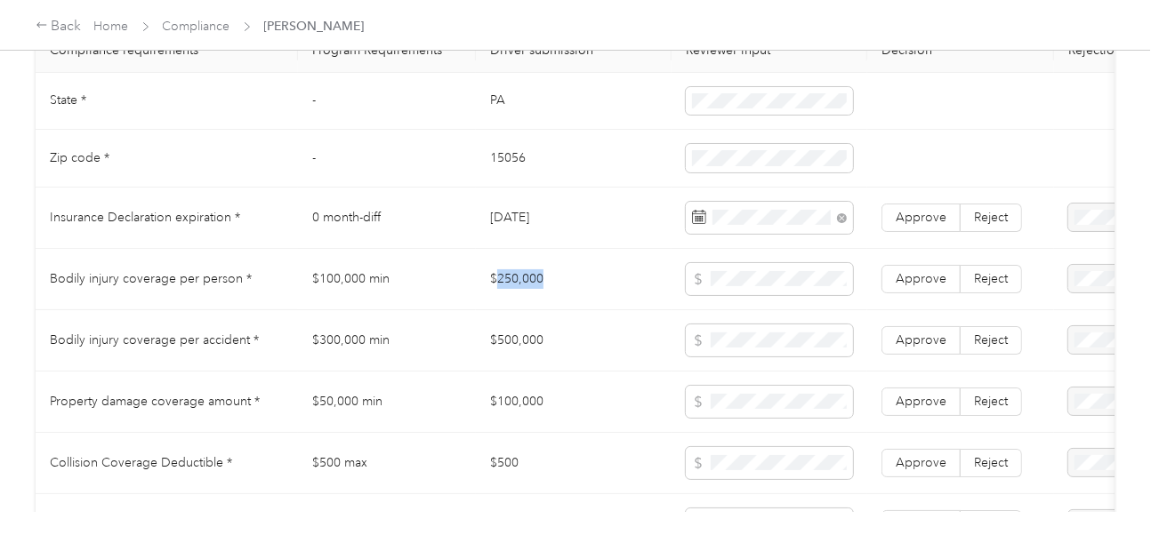
drag, startPoint x: 497, startPoint y: 285, endPoint x: 640, endPoint y: 290, distance: 143.3
click at [598, 288] on td "$250,000" at bounding box center [574, 279] width 196 height 61
drag, startPoint x: 465, startPoint y: 357, endPoint x: 581, endPoint y: 359, distance: 115.6
click at [581, 359] on tr "Bodily injury coverage per accident * $300,000 min $500,000 Approve Reject" at bounding box center [663, 340] width 1254 height 61
click at [745, 357] on span at bounding box center [769, 341] width 167 height 32
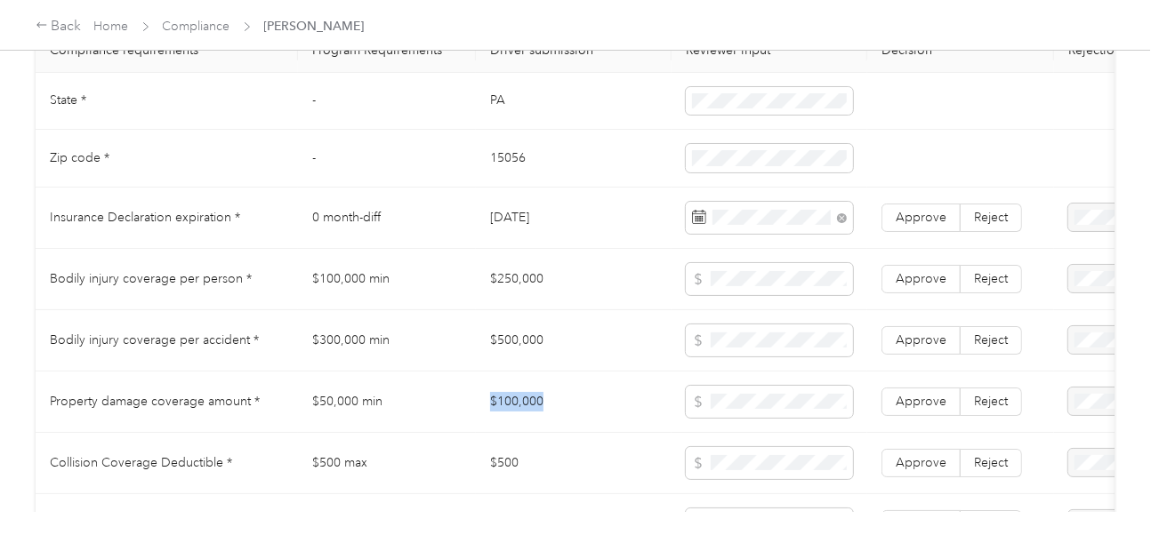
drag, startPoint x: 548, startPoint y: 406, endPoint x: 467, endPoint y: 406, distance: 80.9
click at [467, 406] on tr "Property damage coverage amount * $50,000 min $100,000 Approve Reject" at bounding box center [663, 402] width 1254 height 61
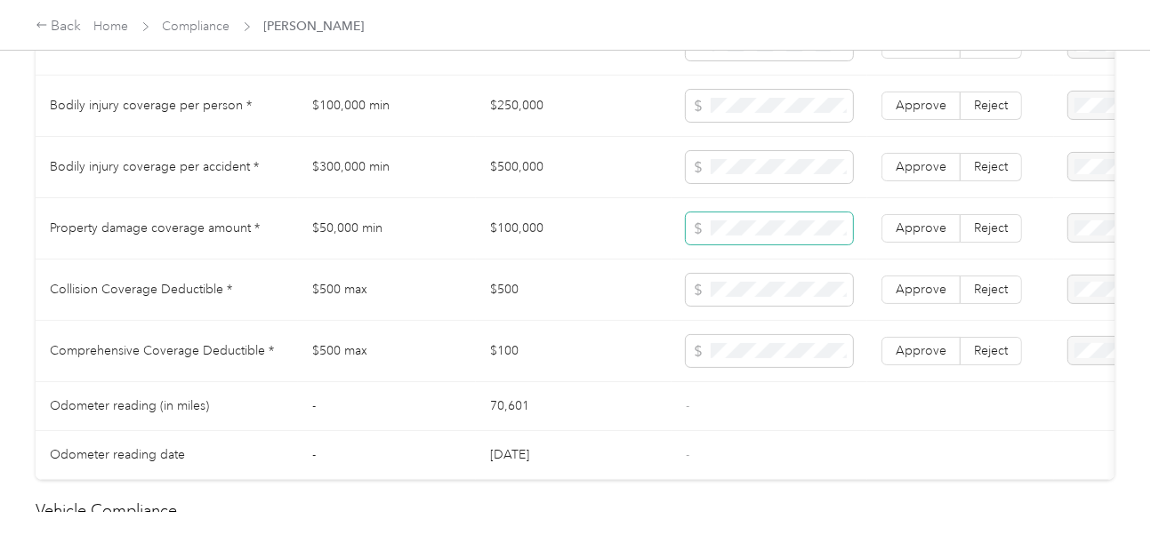
scroll to position [1067, 0]
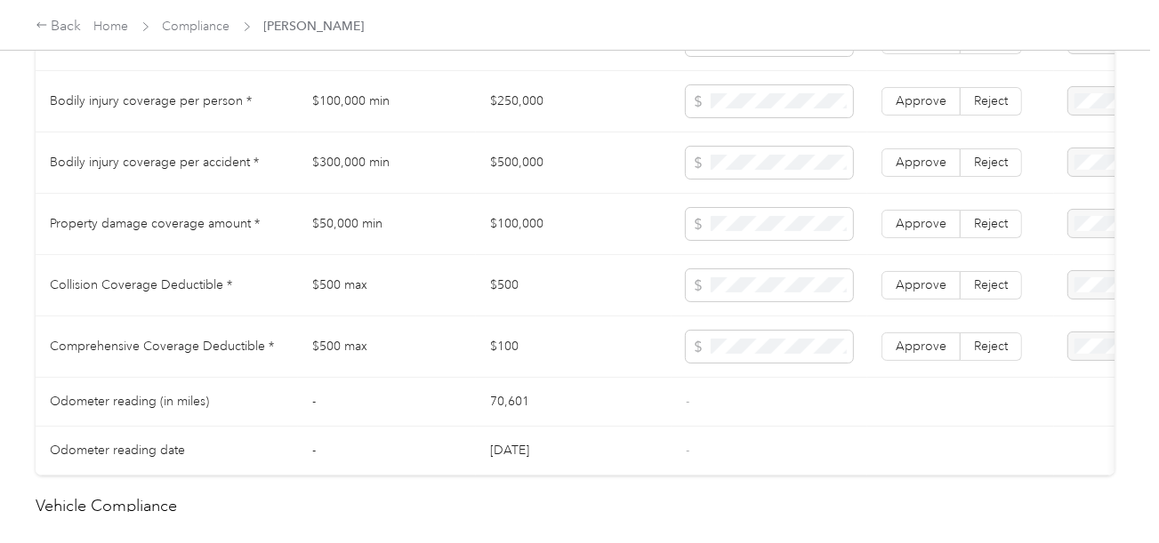
click at [491, 289] on td "$500" at bounding box center [574, 285] width 196 height 61
click at [502, 354] on td "$100" at bounding box center [574, 347] width 196 height 61
click at [502, 355] on td "$100" at bounding box center [574, 347] width 196 height 61
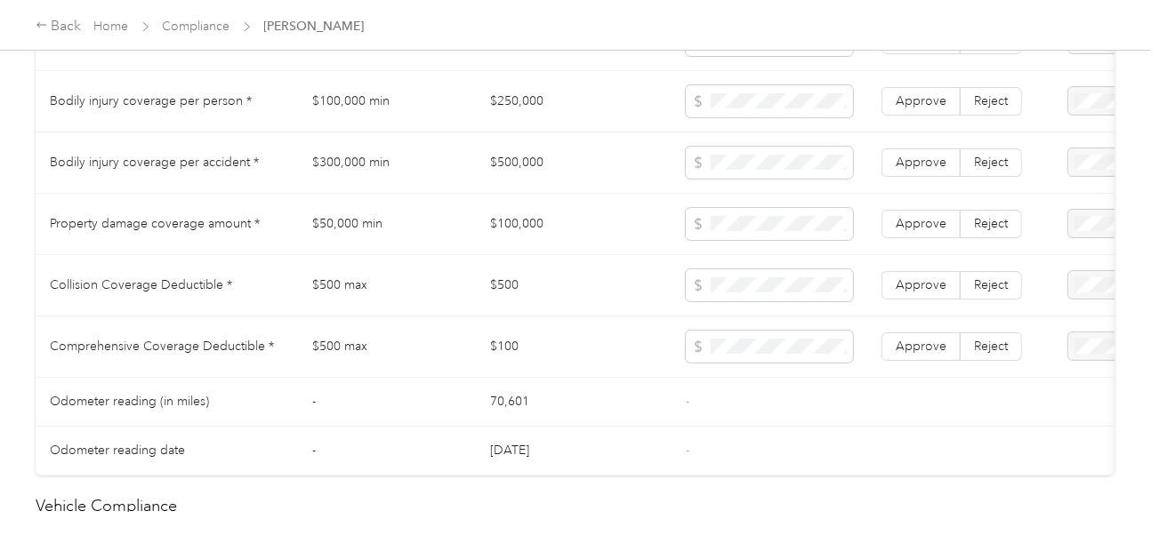
drag, startPoint x: 738, startPoint y: 382, endPoint x: 783, endPoint y: 375, distance: 44.9
click at [752, 378] on td at bounding box center [769, 347] width 196 height 61
click at [923, 347] on span "Approve" at bounding box center [921, 346] width 51 height 15
click at [910, 272] on td "Approve Reject" at bounding box center [960, 285] width 187 height 61
click at [932, 213] on td "Approve Reject" at bounding box center [960, 224] width 187 height 61
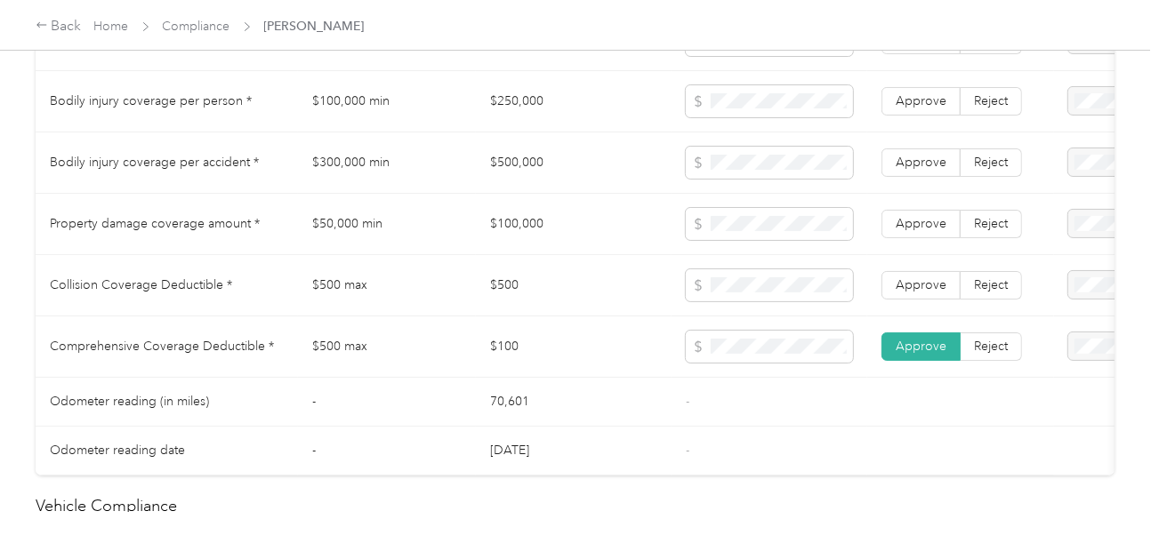
drag, startPoint x: 926, startPoint y: 289, endPoint x: 925, endPoint y: 257, distance: 32.0
click at [927, 289] on span "Approve" at bounding box center [921, 284] width 51 height 15
click at [919, 217] on td "Approve Reject" at bounding box center [960, 224] width 187 height 61
click at [921, 170] on span "Approve" at bounding box center [921, 162] width 51 height 15
click at [921, 116] on label "Approve" at bounding box center [920, 101] width 79 height 28
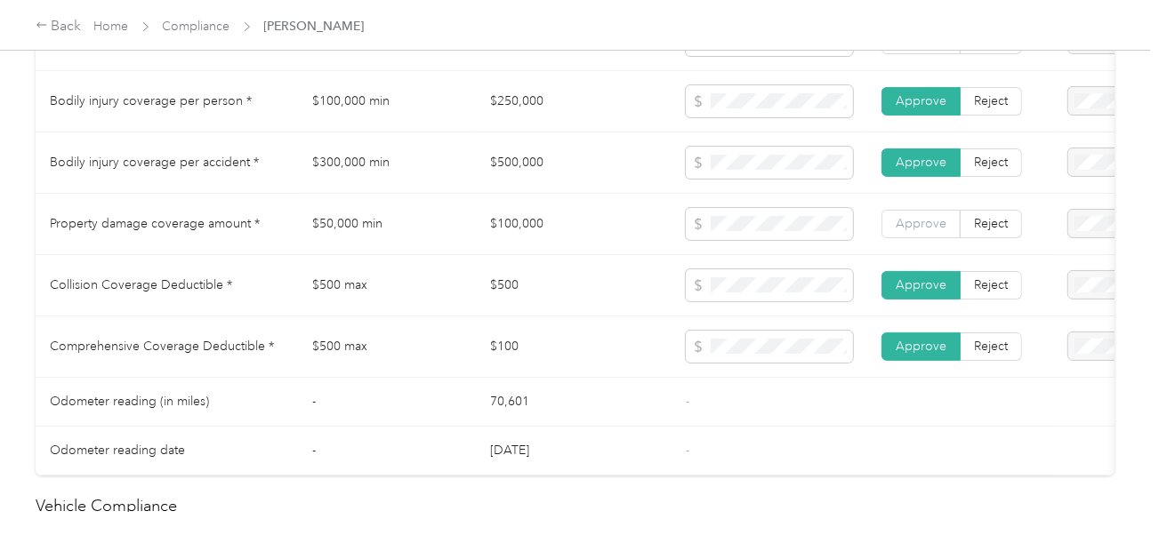
click at [919, 230] on span "Approve" at bounding box center [921, 223] width 51 height 15
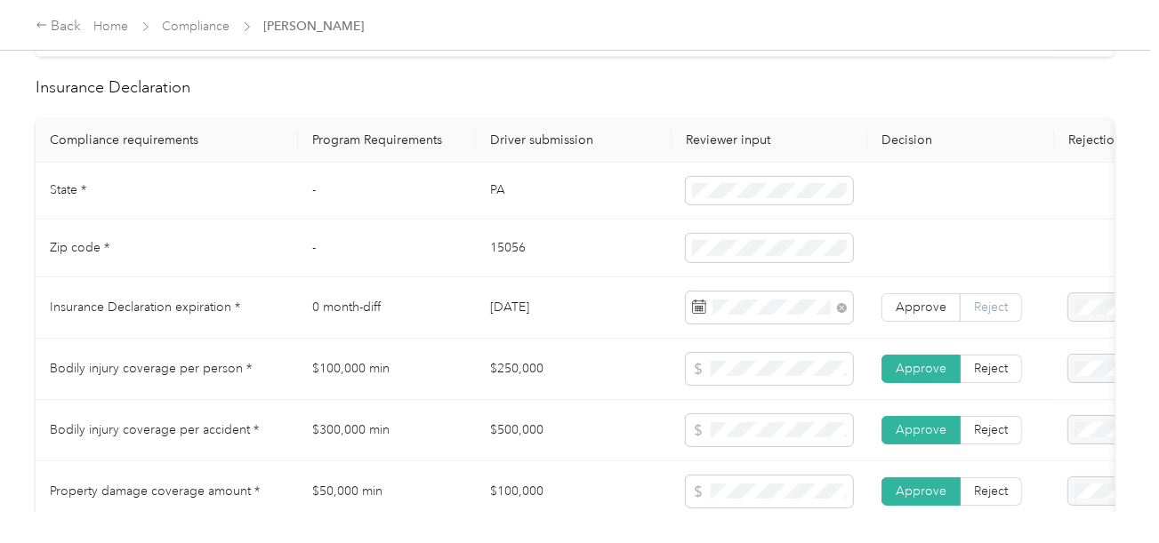
drag, startPoint x: 963, startPoint y: 312, endPoint x: 938, endPoint y: 314, distance: 25.0
click at [962, 312] on label "Reject" at bounding box center [991, 307] width 61 height 28
click at [937, 314] on span "Approve" at bounding box center [921, 307] width 51 height 15
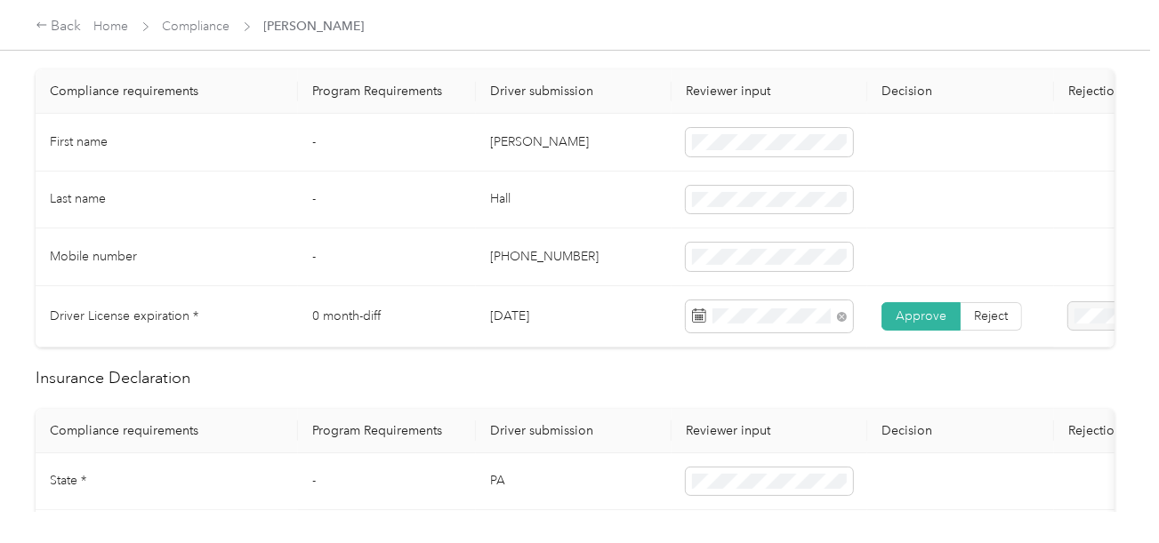
scroll to position [88, 0]
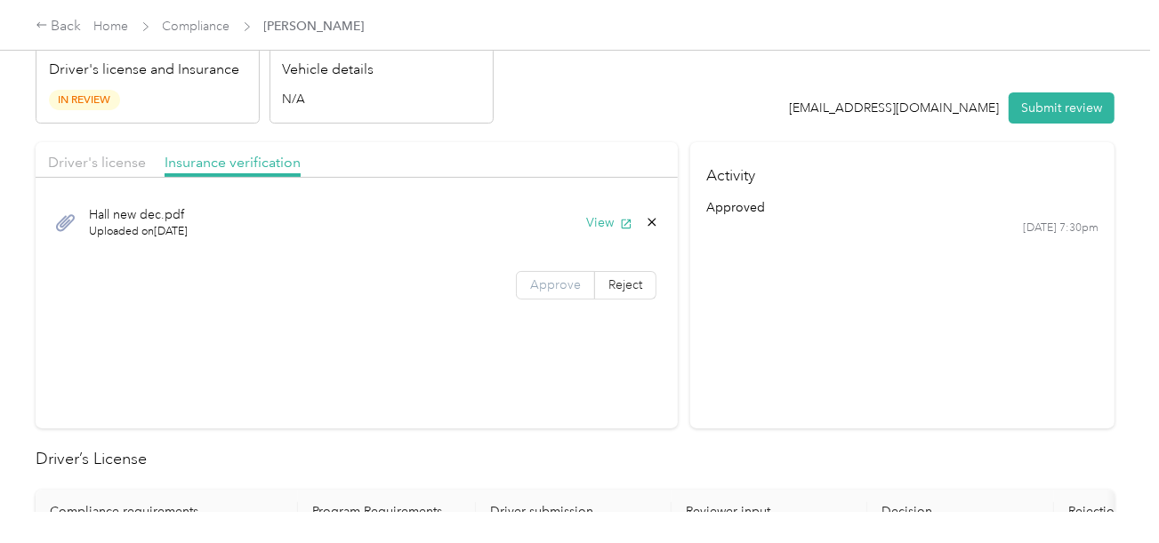
click at [542, 286] on span "Approve" at bounding box center [555, 284] width 51 height 15
drag, startPoint x: 118, startPoint y: 152, endPoint x: 530, endPoint y: 140, distance: 412.0
click at [120, 154] on span "Driver's license" at bounding box center [97, 162] width 98 height 17
drag, startPoint x: 540, startPoint y: 139, endPoint x: 583, endPoint y: 164, distance: 49.4
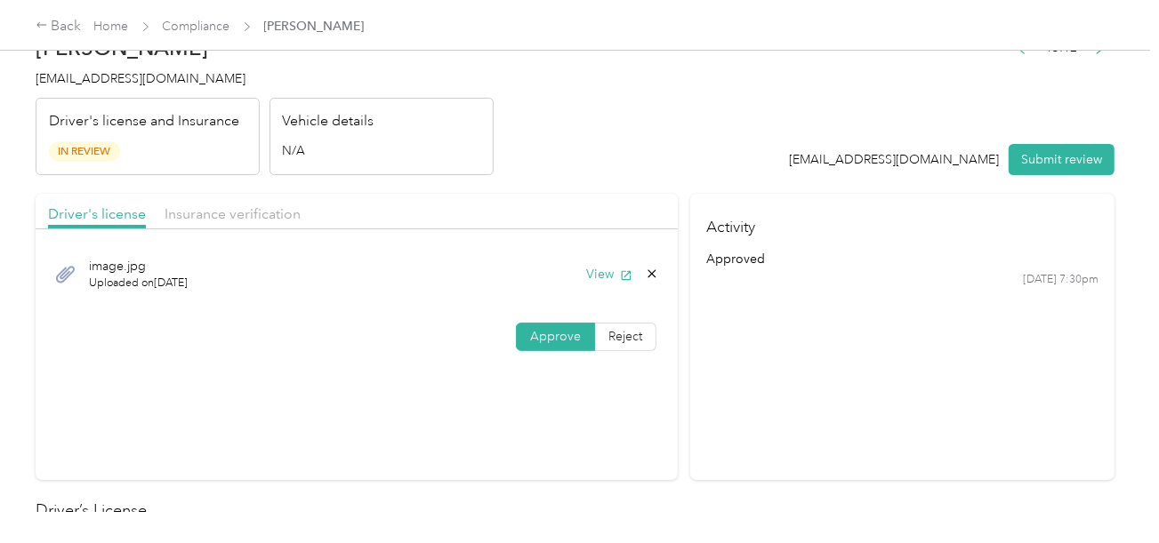
scroll to position [0, 0]
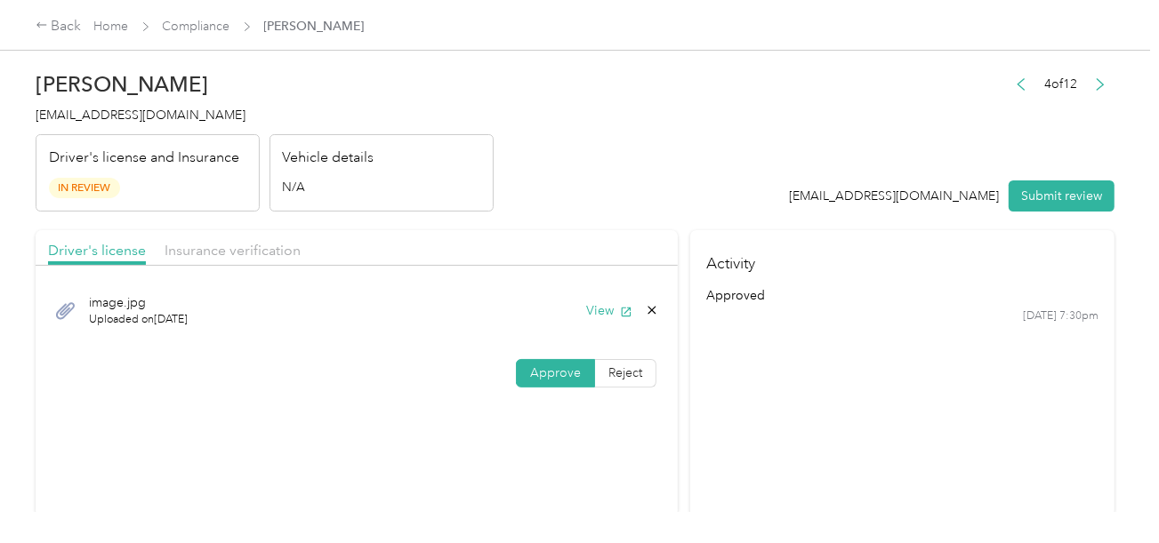
drag, startPoint x: 665, startPoint y: 216, endPoint x: 1043, endPoint y: 295, distance: 386.2
drag, startPoint x: 1066, startPoint y: 197, endPoint x: 719, endPoint y: 157, distance: 350.1
click at [1066, 197] on button "Submit review" at bounding box center [1062, 196] width 106 height 31
drag, startPoint x: 719, startPoint y: 157, endPoint x: 288, endPoint y: 146, distance: 430.6
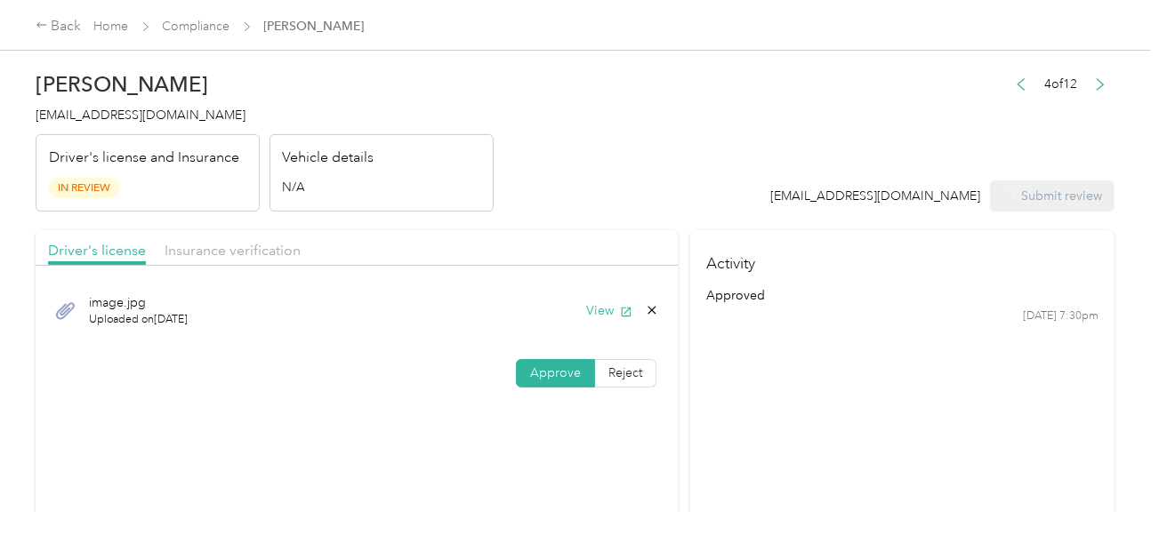
click at [717, 157] on header "[PERSON_NAME] [EMAIL_ADDRESS][DOMAIN_NAME] Driver's license and Insurance In Re…" at bounding box center [575, 136] width 1079 height 149
click at [134, 115] on span "[EMAIL_ADDRESS][DOMAIN_NAME]" at bounding box center [141, 115] width 210 height 15
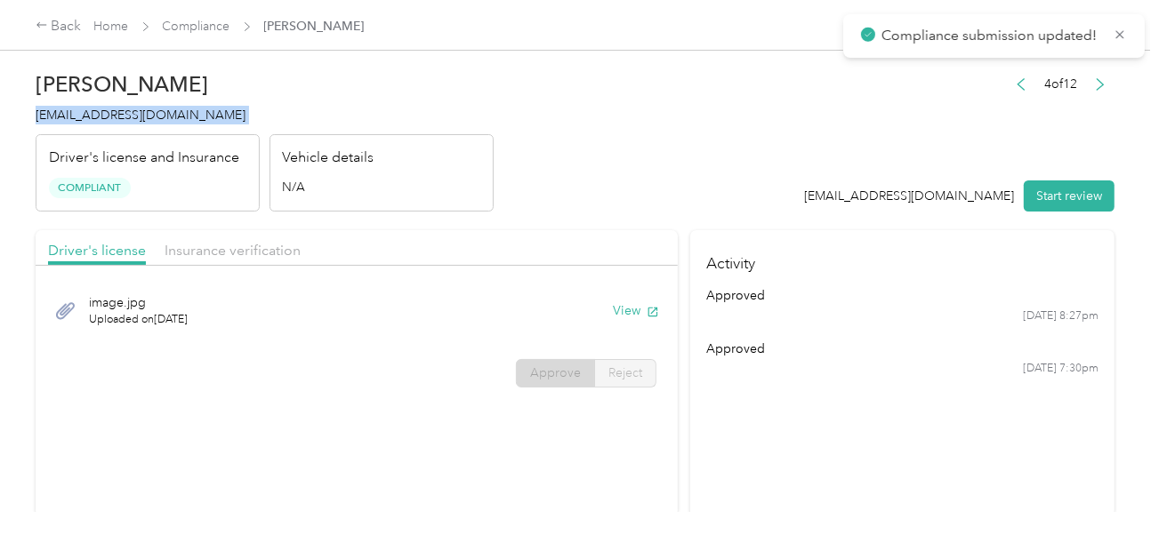
click at [134, 115] on span "[EMAIL_ADDRESS][DOMAIN_NAME]" at bounding box center [141, 115] width 210 height 15
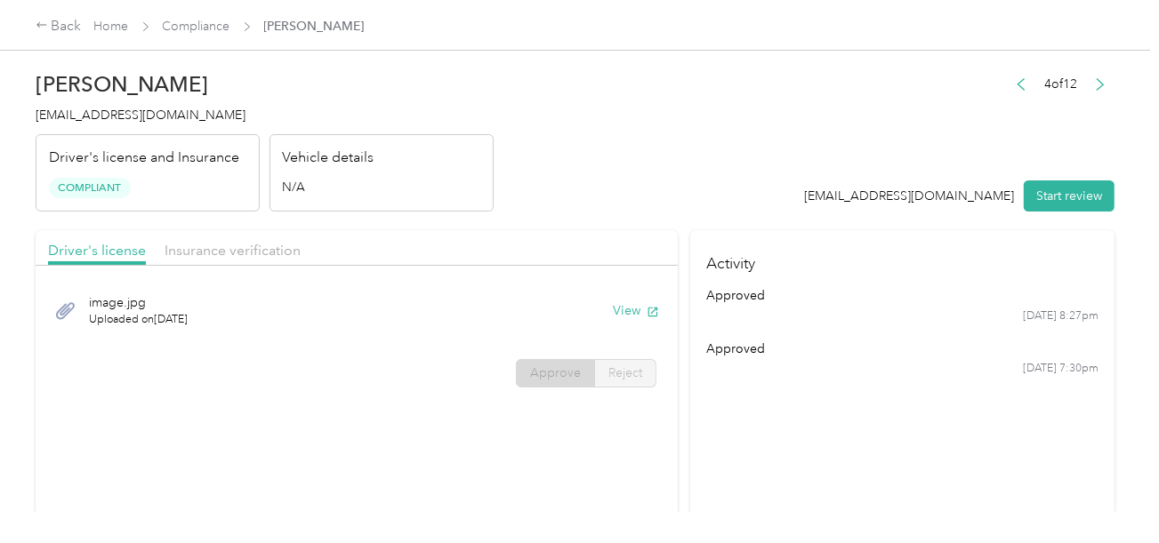
drag, startPoint x: 470, startPoint y: 152, endPoint x: 313, endPoint y: 92, distance: 167.5
click at [470, 151] on div "Vehicle details N/A" at bounding box center [381, 173] width 224 height 78
click at [211, 26] on link "Compliance" at bounding box center [197, 26] width 68 height 15
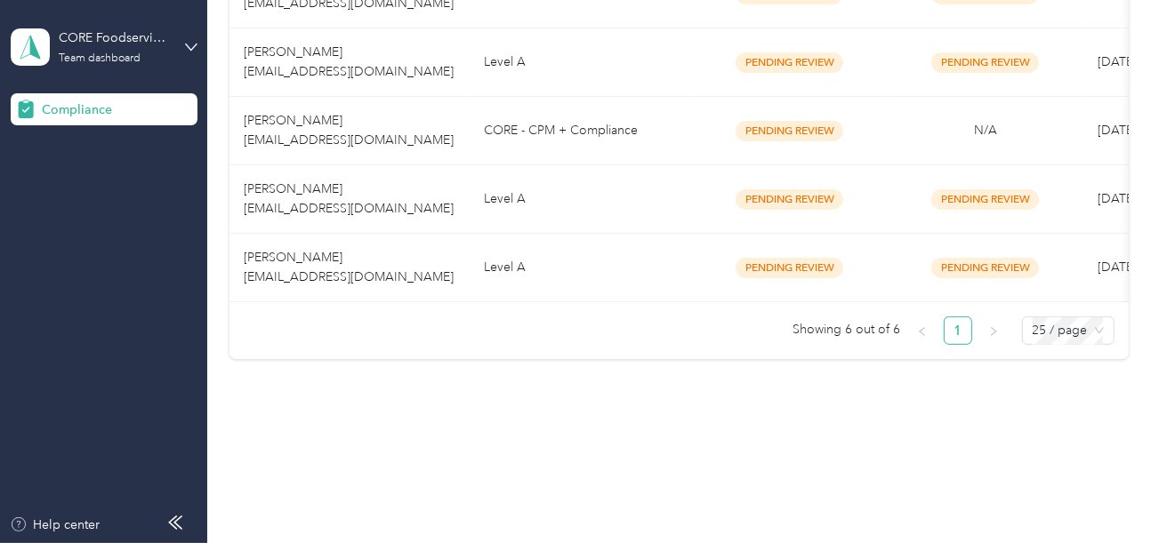
click at [564, 357] on div "Member name Program Document compliance Vehicle compliance Submission date Last…" at bounding box center [678, 103] width 899 height 512
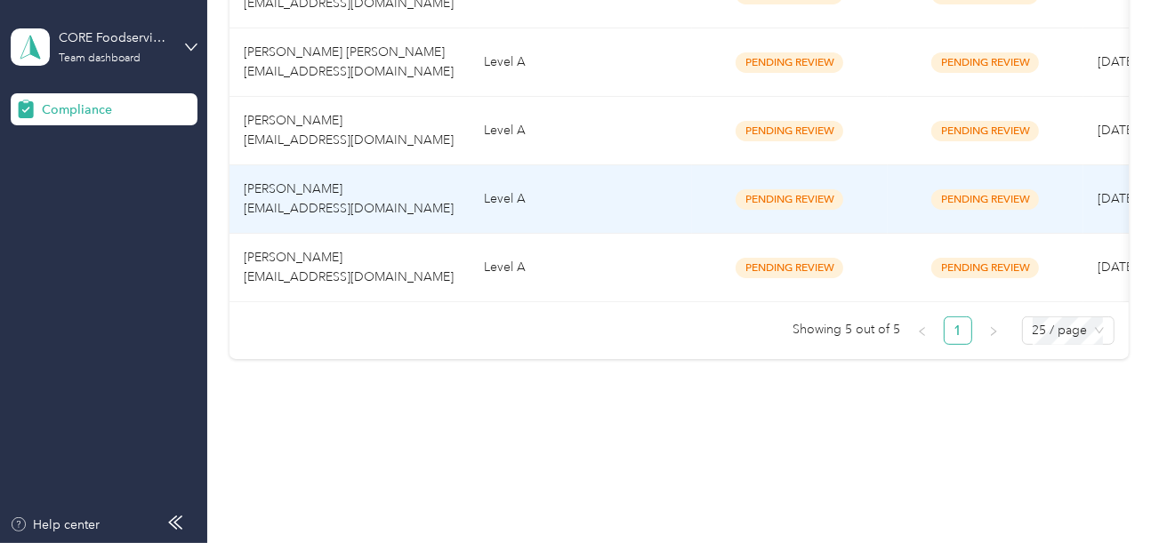
click at [554, 189] on td "Level A" at bounding box center [581, 199] width 222 height 68
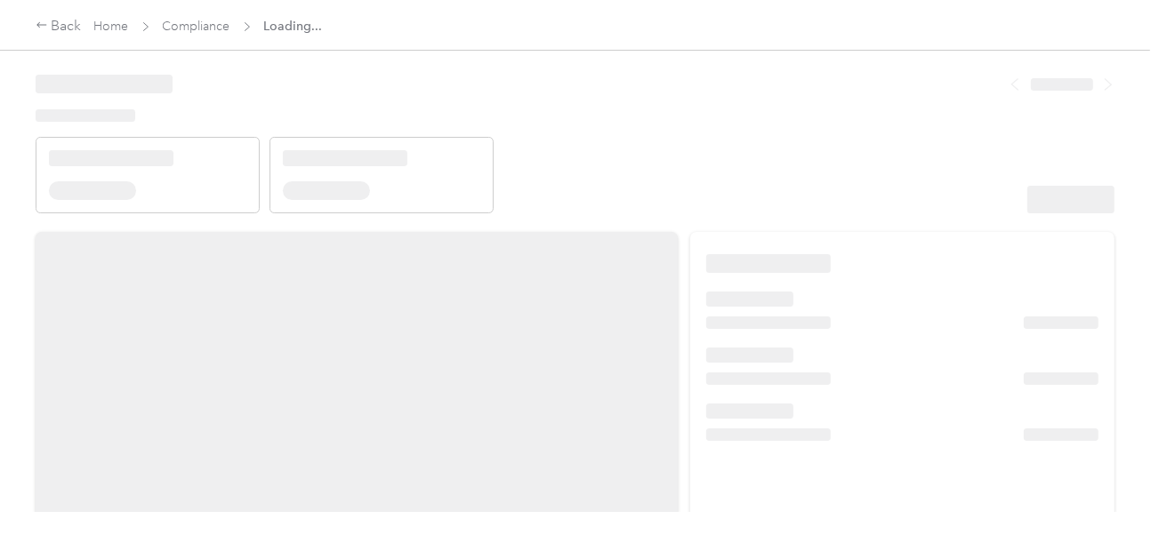
drag, startPoint x: 709, startPoint y: 171, endPoint x: 793, endPoint y: 190, distance: 86.7
click at [711, 172] on header at bounding box center [575, 137] width 1079 height 151
click at [824, 181] on header at bounding box center [575, 137] width 1079 height 151
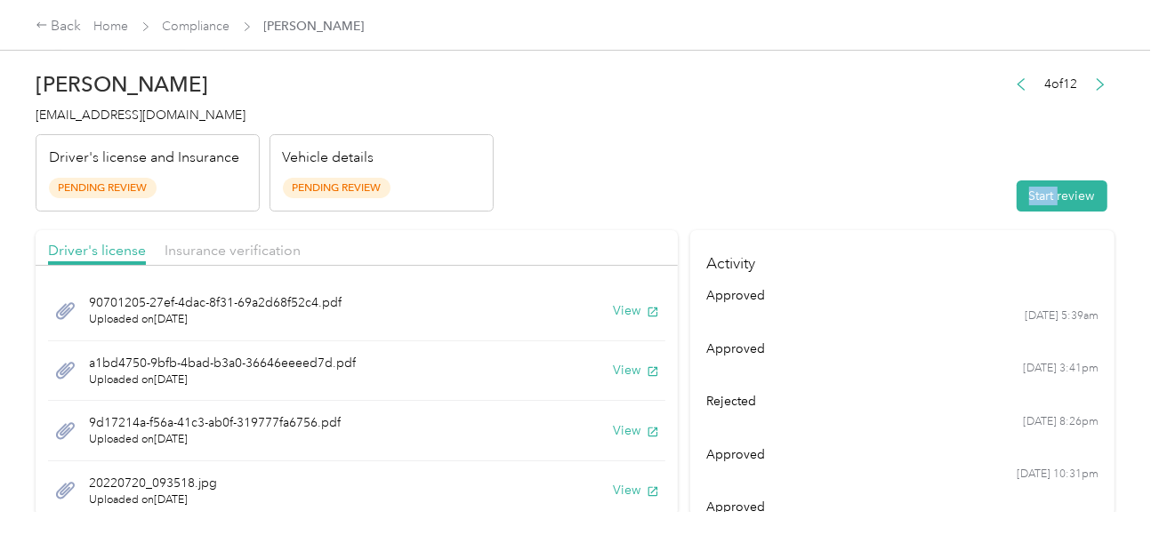
click at [824, 181] on header "[PERSON_NAME] [EMAIL_ADDRESS][DOMAIN_NAME] Driver's license and Insurance Pendi…" at bounding box center [575, 136] width 1079 height 149
click at [1067, 203] on button "Start review" at bounding box center [1062, 196] width 91 height 31
click at [780, 151] on header "[PERSON_NAME] [EMAIL_ADDRESS][DOMAIN_NAME] Driver's license and Insurance Pendi…" at bounding box center [575, 136] width 1079 height 149
click at [613, 311] on button "View" at bounding box center [636, 310] width 46 height 19
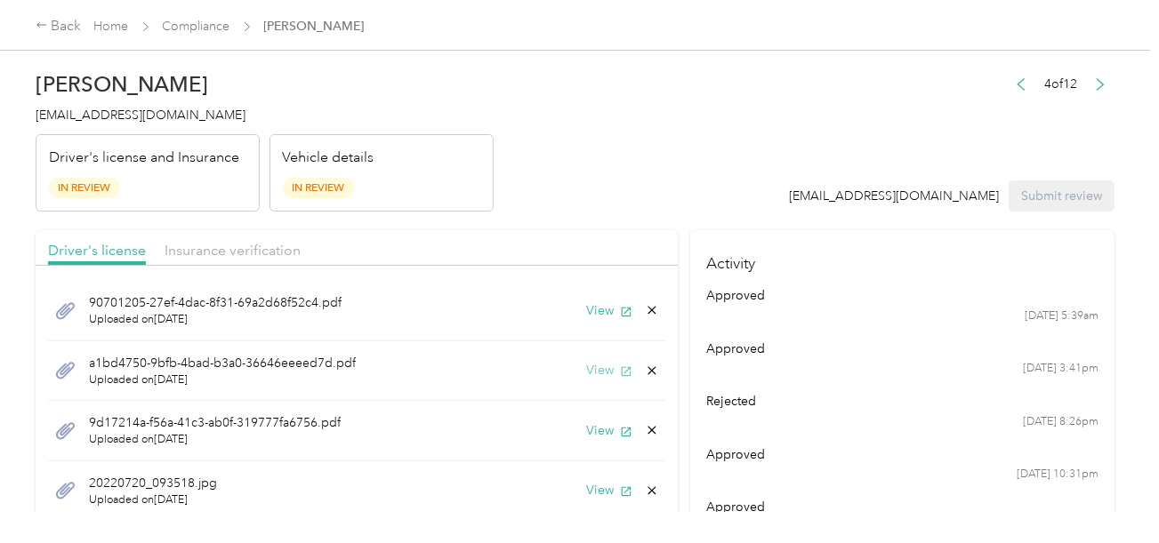
click at [591, 370] on button "View" at bounding box center [609, 370] width 46 height 19
click at [645, 369] on icon at bounding box center [652, 371] width 14 height 14
click at [599, 371] on button "Yes" at bounding box center [592, 383] width 35 height 28
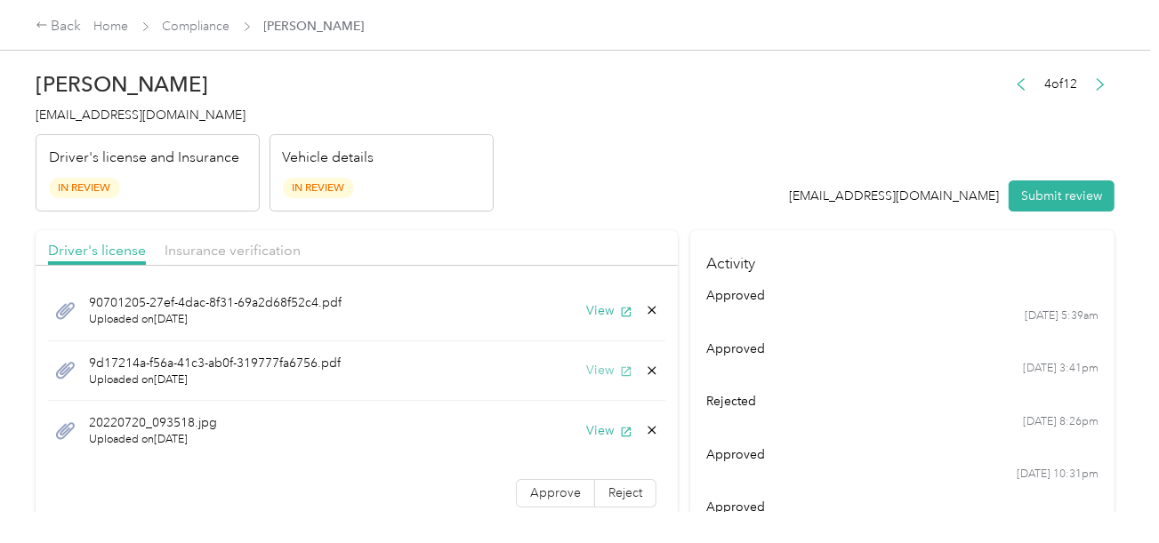
click at [601, 370] on button "View" at bounding box center [609, 370] width 46 height 19
click at [645, 365] on icon at bounding box center [652, 371] width 14 height 14
click at [602, 374] on button "Yes" at bounding box center [592, 382] width 35 height 28
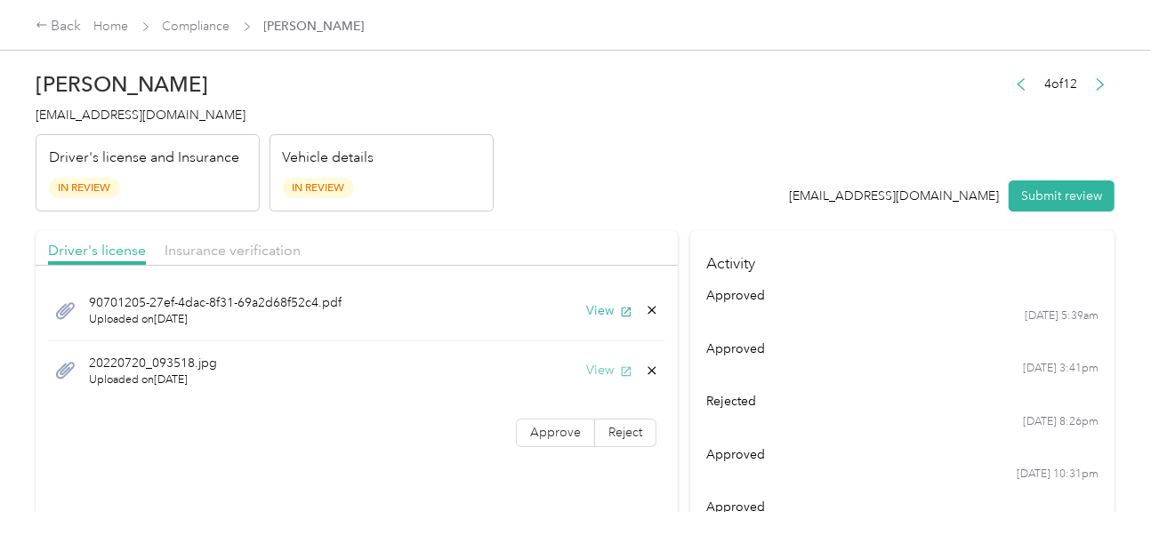
click at [594, 374] on button "View" at bounding box center [609, 370] width 46 height 19
drag, startPoint x: 523, startPoint y: 434, endPoint x: 592, endPoint y: 446, distance: 70.3
click at [523, 434] on label "Approve" at bounding box center [555, 433] width 79 height 28
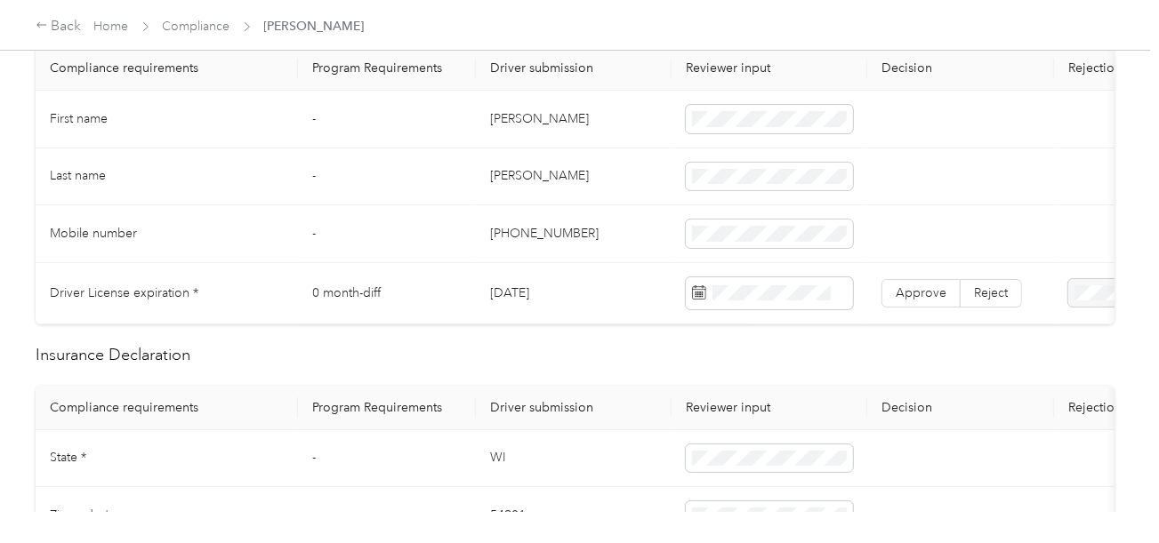
scroll to position [534, 0]
drag, startPoint x: 519, startPoint y: 109, endPoint x: 623, endPoint y: 117, distance: 104.4
click at [549, 107] on td "[PERSON_NAME]" at bounding box center [574, 118] width 196 height 58
click at [519, 166] on td "[PERSON_NAME]" at bounding box center [574, 176] width 196 height 58
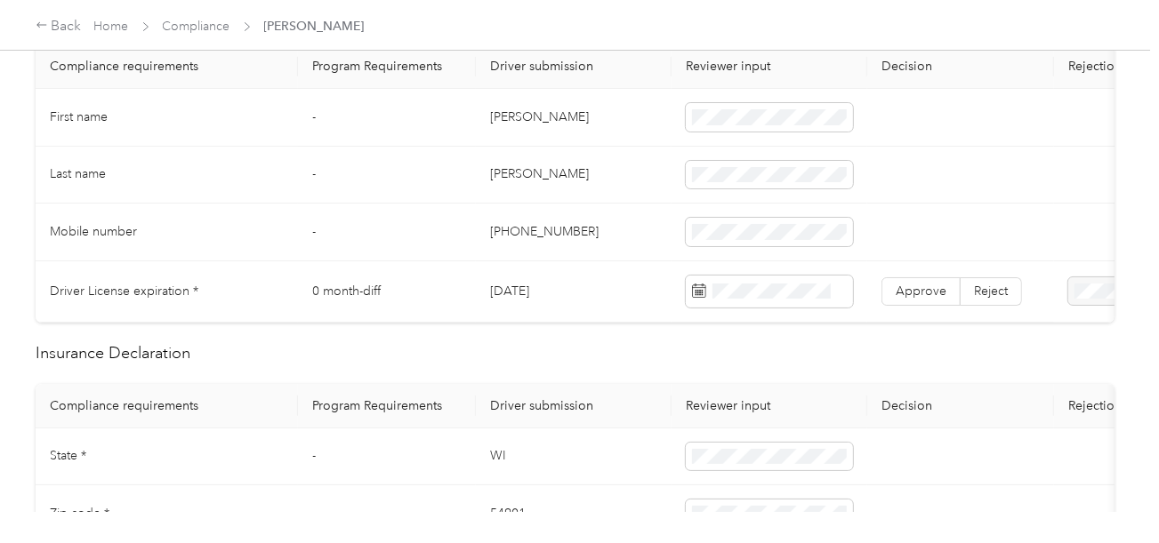
drag, startPoint x: 615, startPoint y: 191, endPoint x: 1121, endPoint y: 328, distance: 523.4
click at [615, 193] on td "[PERSON_NAME]" at bounding box center [574, 176] width 196 height 58
click at [744, 106] on div "1" at bounding box center [752, 106] width 23 height 22
drag, startPoint x: 903, startPoint y: 266, endPoint x: 908, endPoint y: 284, distance: 18.6
click at [905, 269] on td "Approve Reject" at bounding box center [960, 291] width 187 height 61
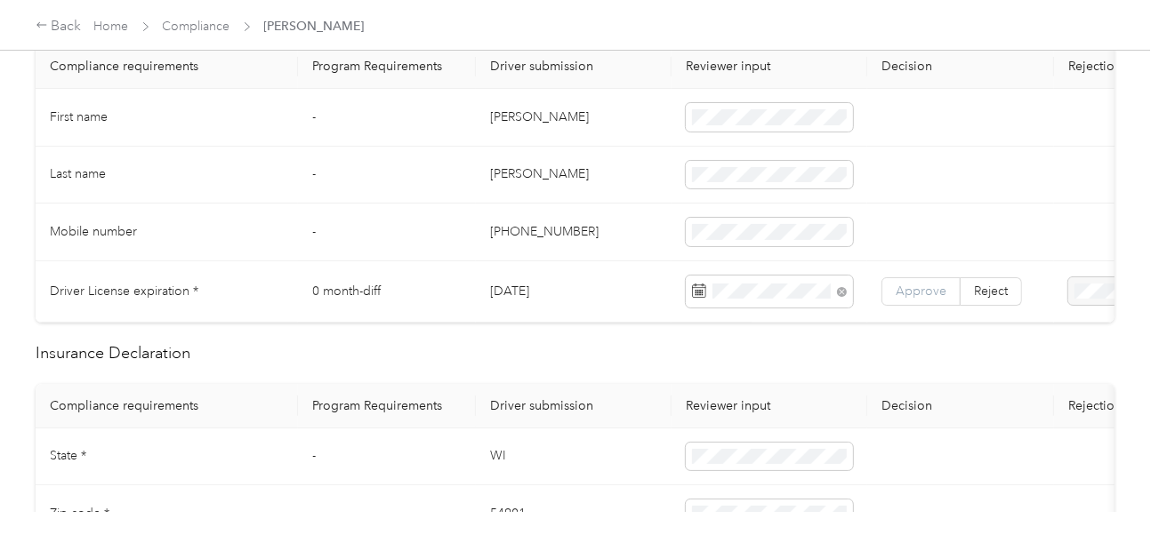
click at [908, 284] on span "Approve" at bounding box center [921, 291] width 51 height 15
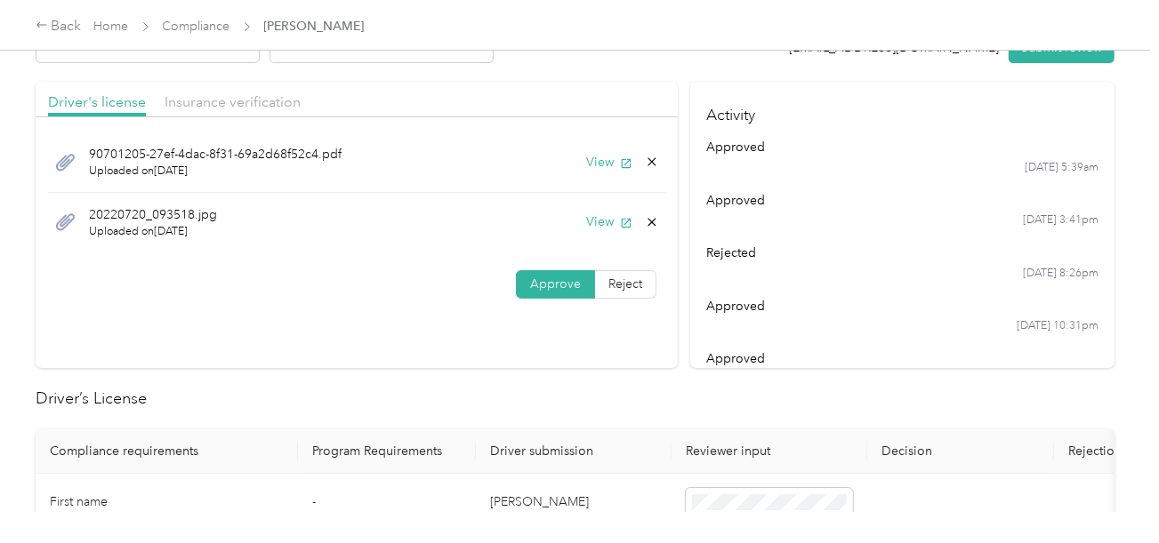
scroll to position [0, 0]
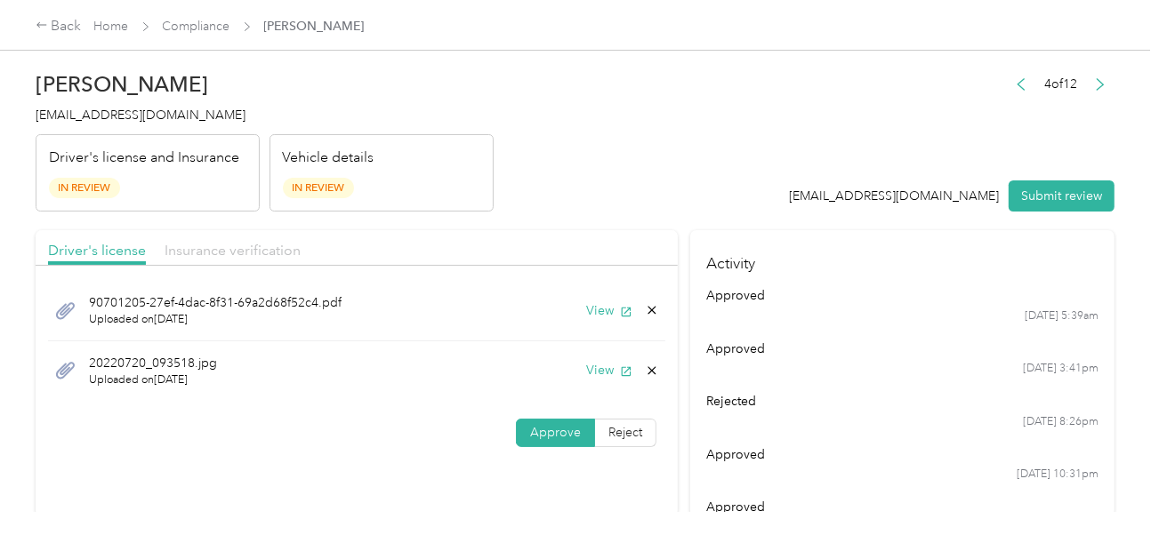
drag, startPoint x: 269, startPoint y: 248, endPoint x: 365, endPoint y: 232, distance: 96.5
click at [271, 248] on span "Insurance verification" at bounding box center [233, 250] width 136 height 17
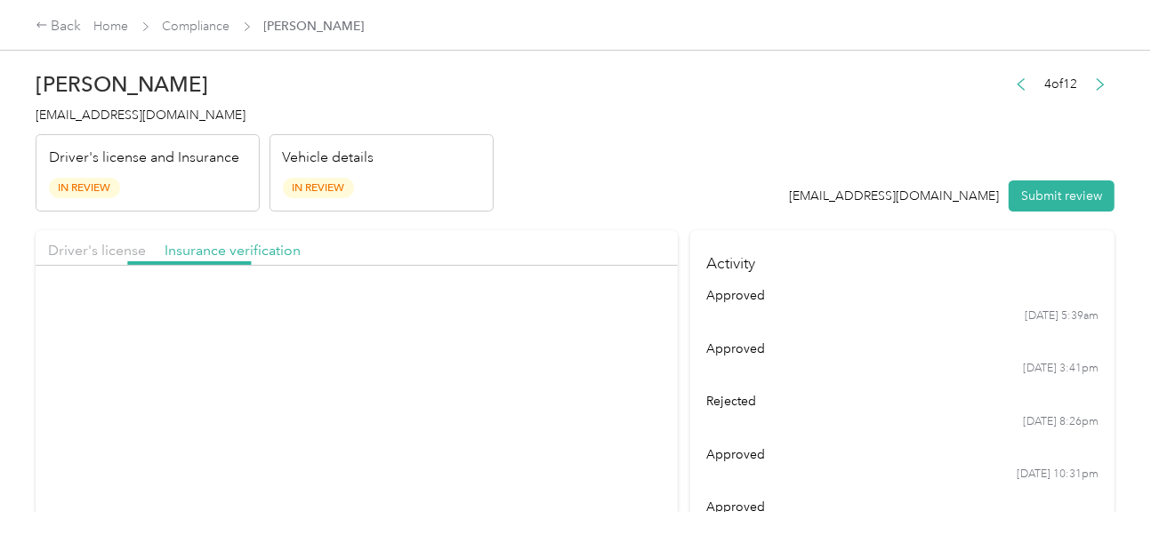
drag, startPoint x: 482, startPoint y: 213, endPoint x: 496, endPoint y: 227, distance: 20.1
click at [596, 296] on div "770a0682-6d6a-435a-9e61-8016780c8a18.pdf Uploaded on [DATE] View" at bounding box center [356, 311] width 617 height 60
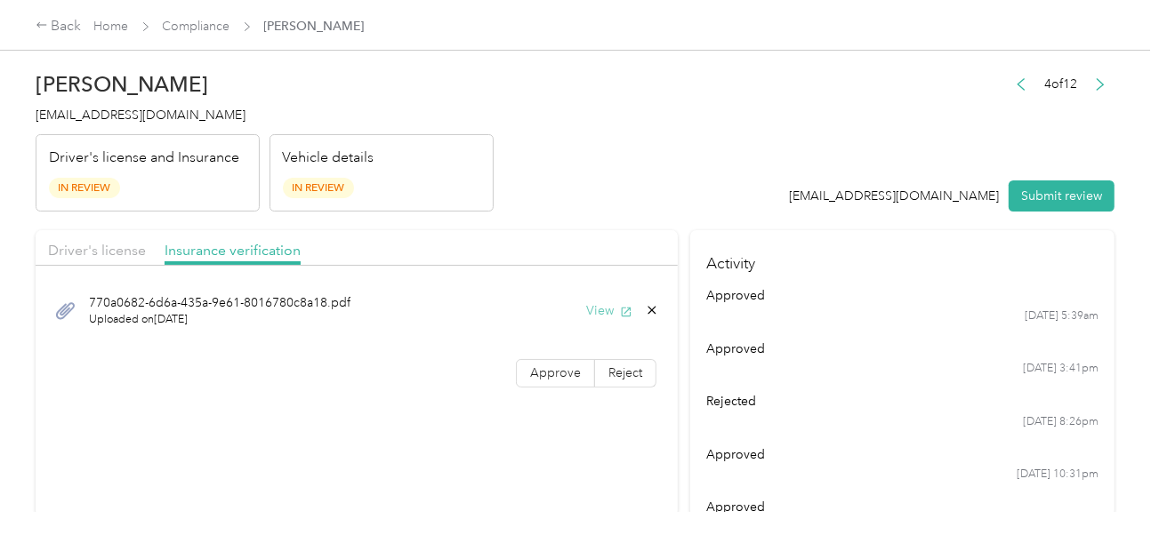
click at [600, 305] on button "View" at bounding box center [609, 310] width 46 height 19
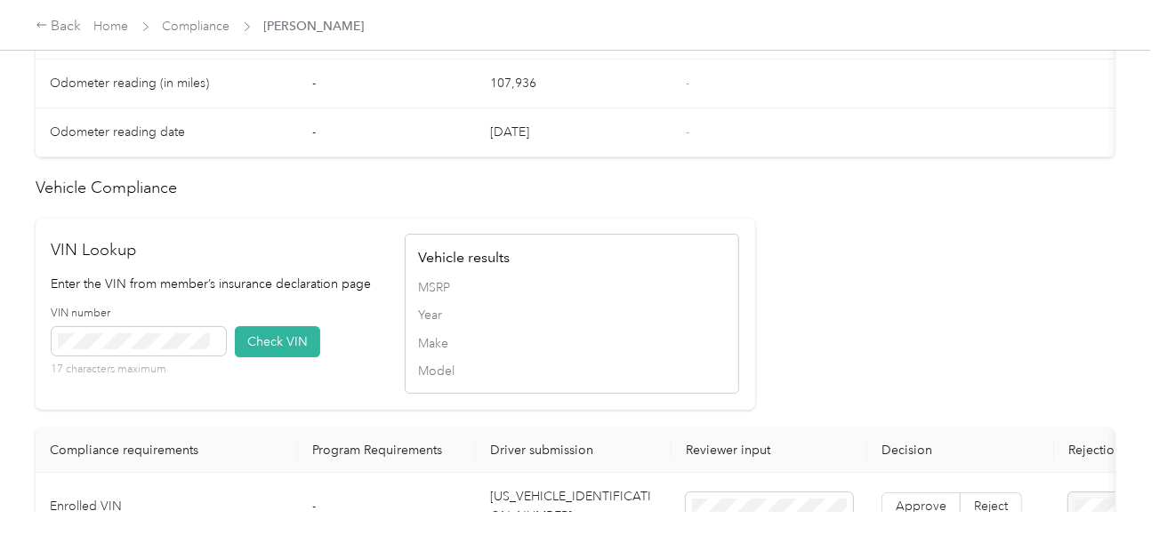
scroll to position [1690, 0]
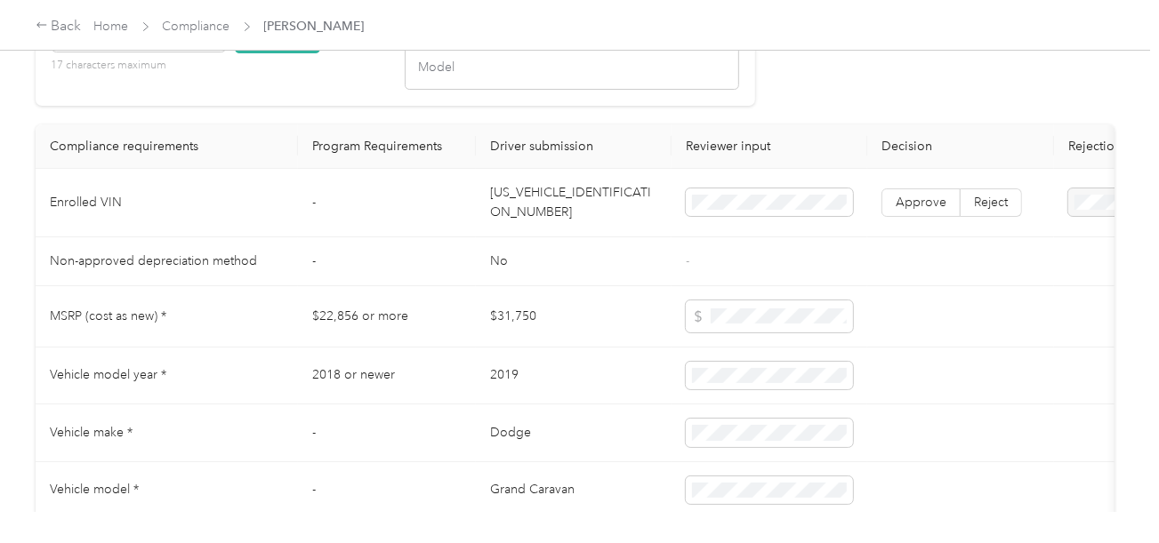
click at [570, 222] on td "[US_VEHICLE_IDENTIFICATION_NUMBER]" at bounding box center [574, 203] width 196 height 68
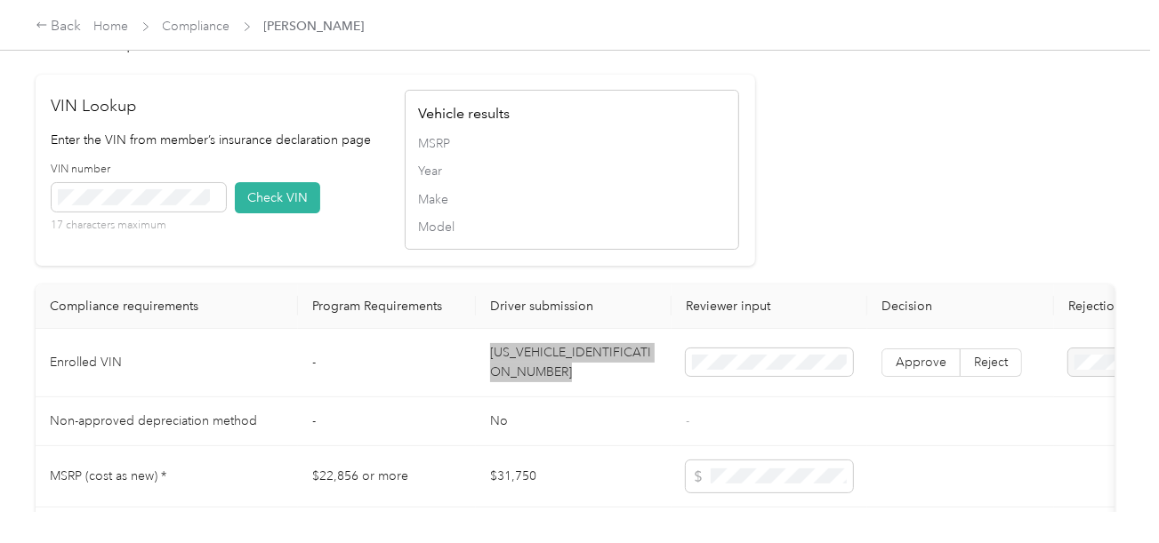
scroll to position [1511, 0]
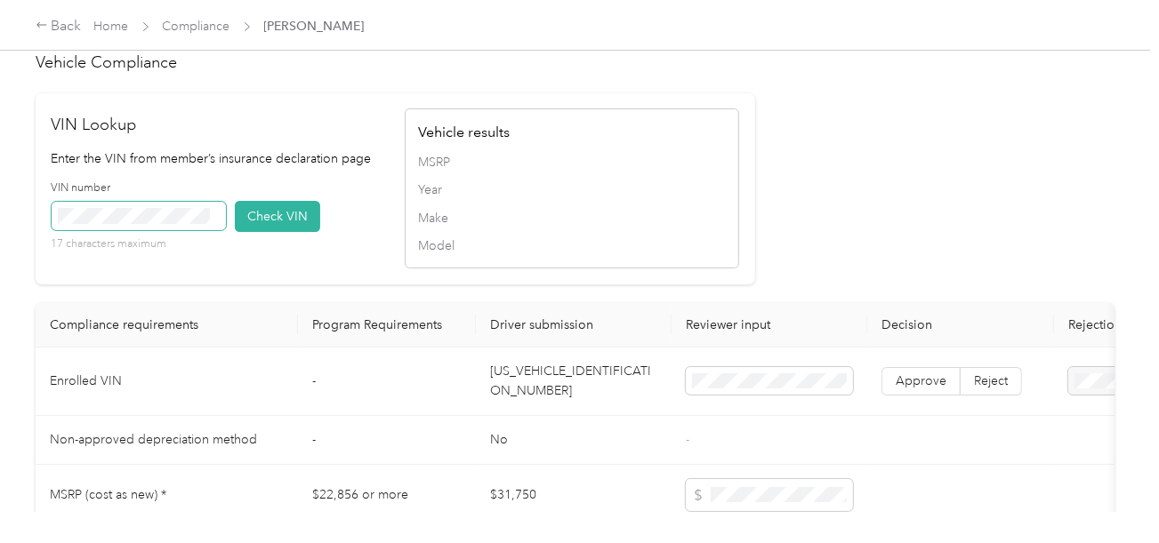
drag, startPoint x: 133, startPoint y: 215, endPoint x: 149, endPoint y: 223, distance: 18.7
click at [133, 214] on div "VIN number 17 characters maximum" at bounding box center [139, 217] width 174 height 72
drag, startPoint x: 261, startPoint y: 230, endPoint x: 317, endPoint y: 237, distance: 55.5
click at [262, 230] on button "Check VIN" at bounding box center [277, 216] width 85 height 31
click at [750, 391] on span at bounding box center [769, 381] width 167 height 28
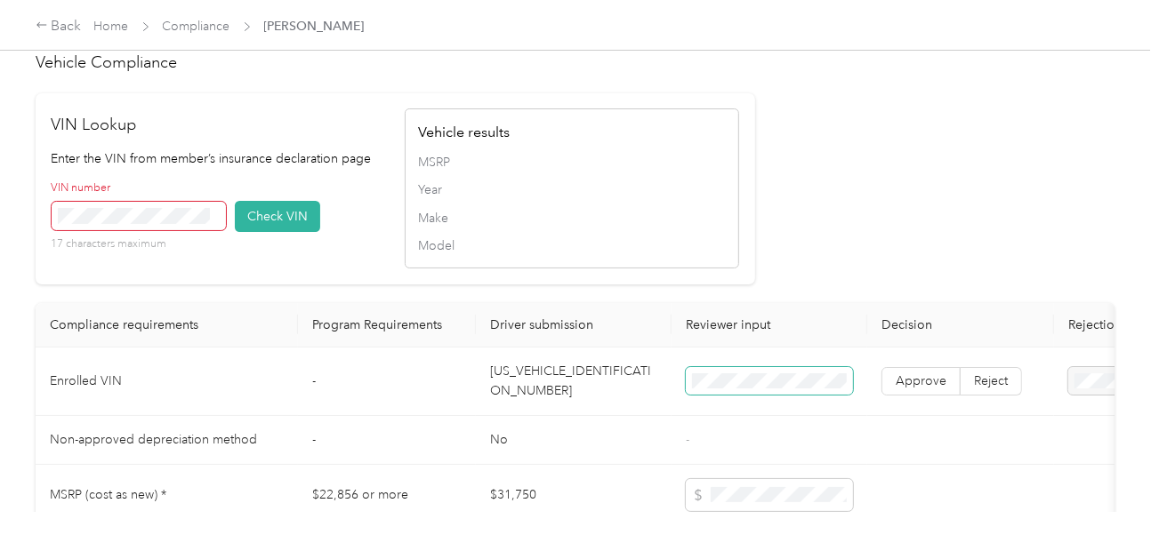
click at [752, 396] on span at bounding box center [769, 381] width 167 height 28
drag, startPoint x: 44, startPoint y: 242, endPoint x: 76, endPoint y: 245, distance: 32.1
click at [60, 247] on div "VIN Lookup Enter the VIN from member’s insurance declaration page VIN number 17…" at bounding box center [396, 188] width 720 height 191
drag, startPoint x: 280, startPoint y: 227, endPoint x: 720, endPoint y: 228, distance: 440.2
click at [285, 231] on button "Check VIN" at bounding box center [277, 216] width 85 height 31
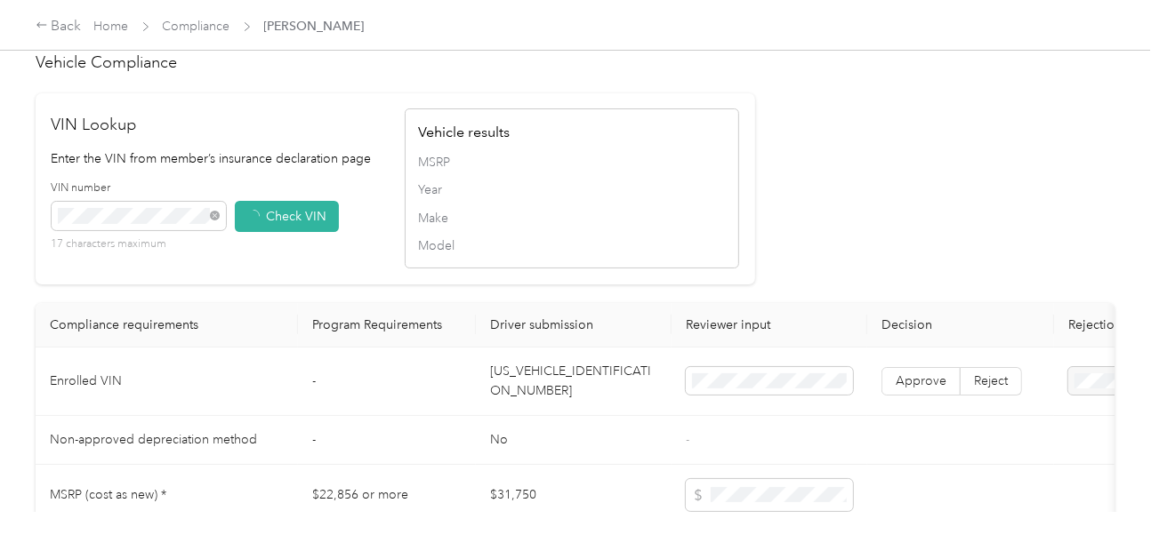
click at [730, 229] on div "Vehicle results MSRP Year Make Model" at bounding box center [572, 189] width 334 height 160
click at [922, 389] on span "Approve" at bounding box center [921, 381] width 51 height 15
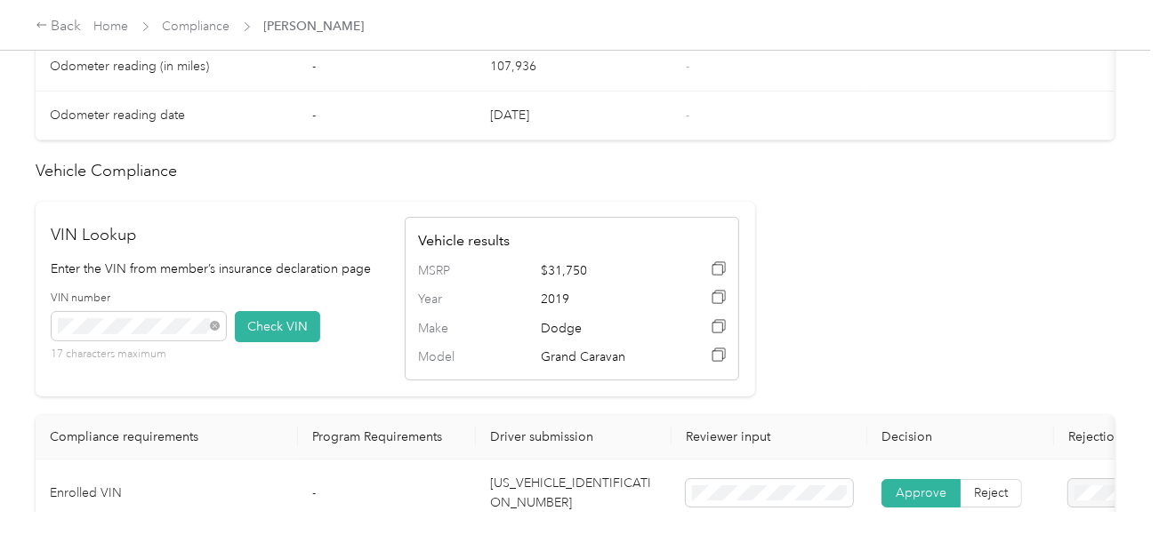
scroll to position [889, 0]
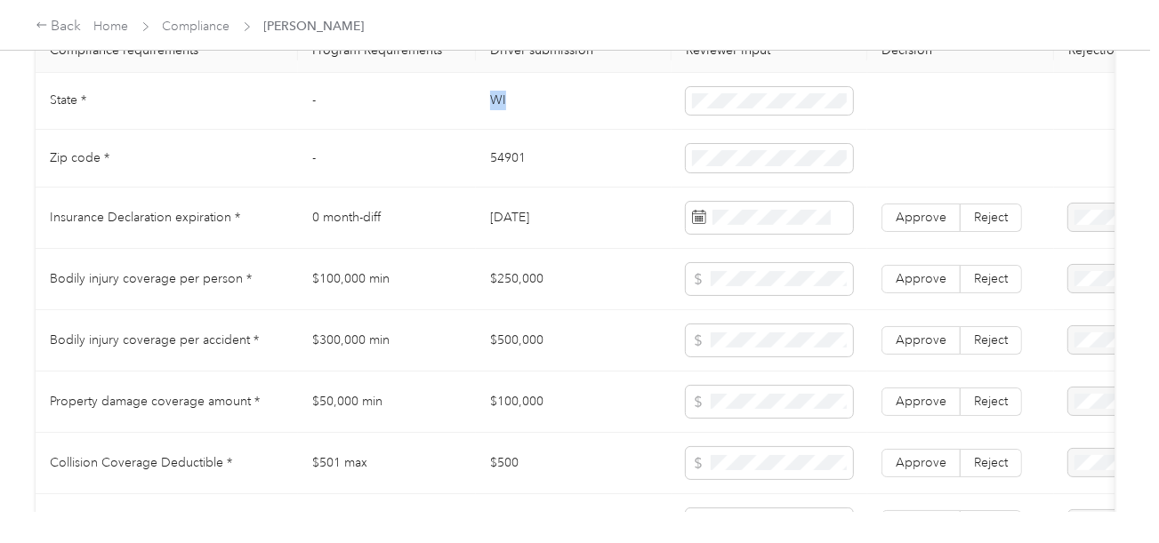
drag, startPoint x: 491, startPoint y: 102, endPoint x: 647, endPoint y: 110, distance: 155.8
click at [566, 103] on td "WI" at bounding box center [574, 102] width 196 height 58
click at [497, 173] on td "54901" at bounding box center [574, 159] width 196 height 58
click at [756, 144] on td at bounding box center [769, 159] width 196 height 58
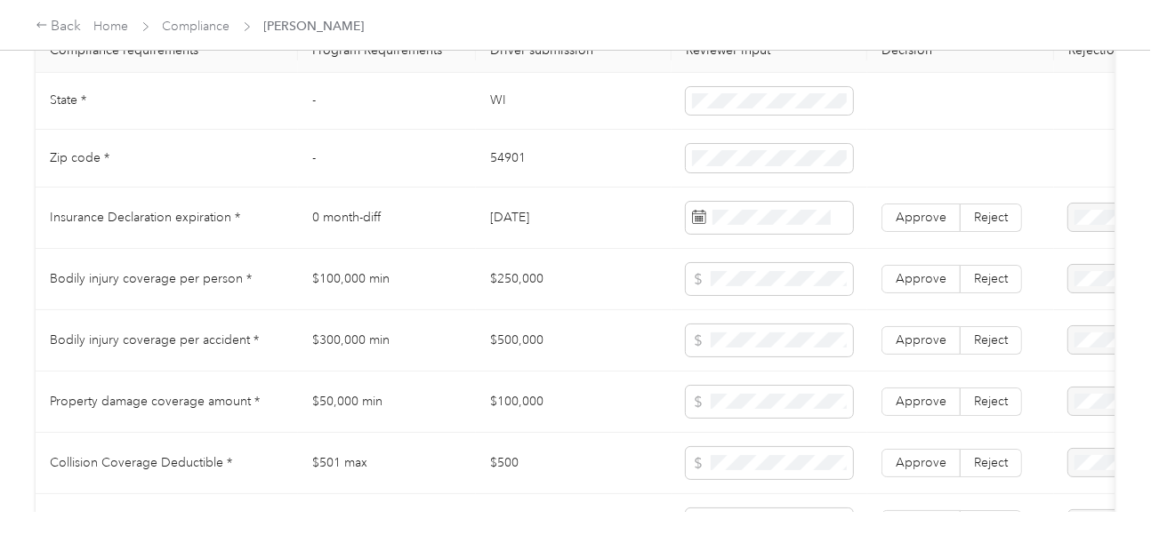
drag, startPoint x: 632, startPoint y: 195, endPoint x: 852, endPoint y: 201, distance: 219.8
click at [658, 200] on tbody "State * - [US_STATE] Zip code * - 54901 Insurance Declaration expiration * 0 mo…" at bounding box center [663, 363] width 1254 height 581
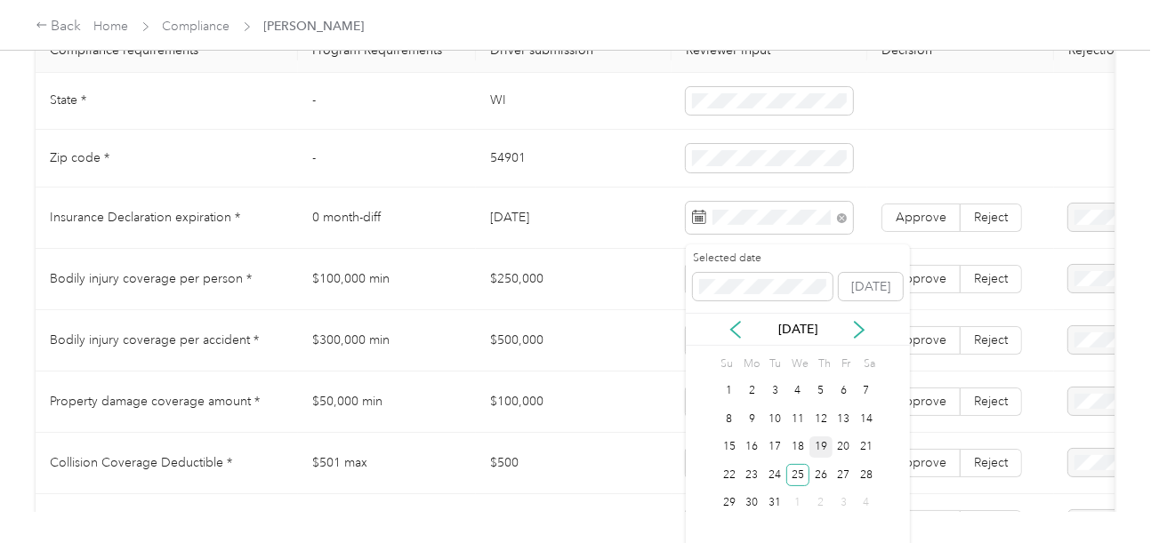
drag, startPoint x: 821, startPoint y: 446, endPoint x: 814, endPoint y: 452, distance: 9.5
click at [820, 449] on div "19" at bounding box center [820, 448] width 23 height 22
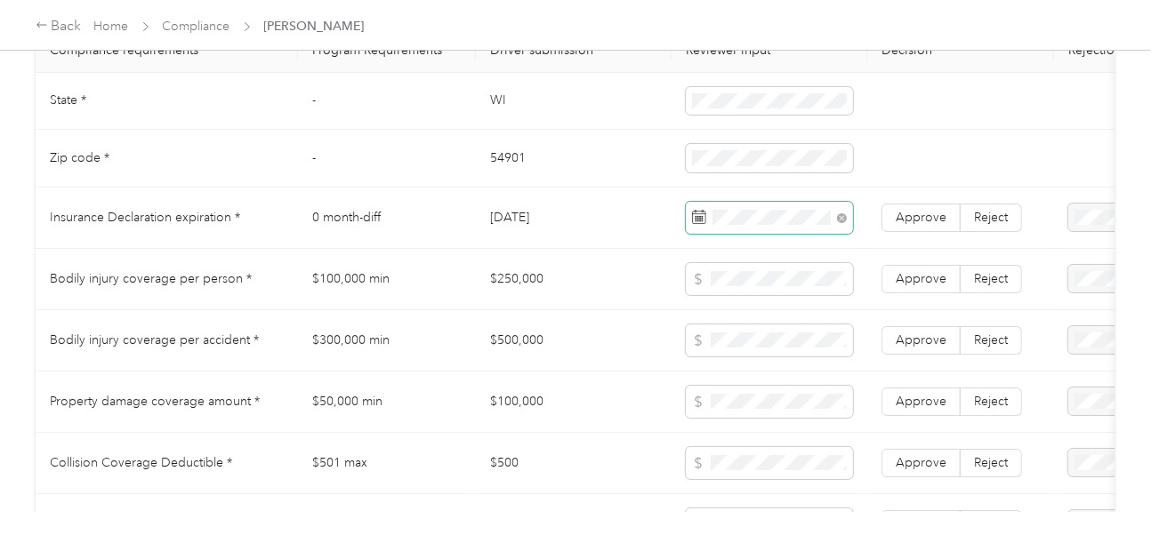
click at [790, 234] on span at bounding box center [769, 218] width 167 height 32
click at [751, 247] on td at bounding box center [769, 218] width 196 height 61
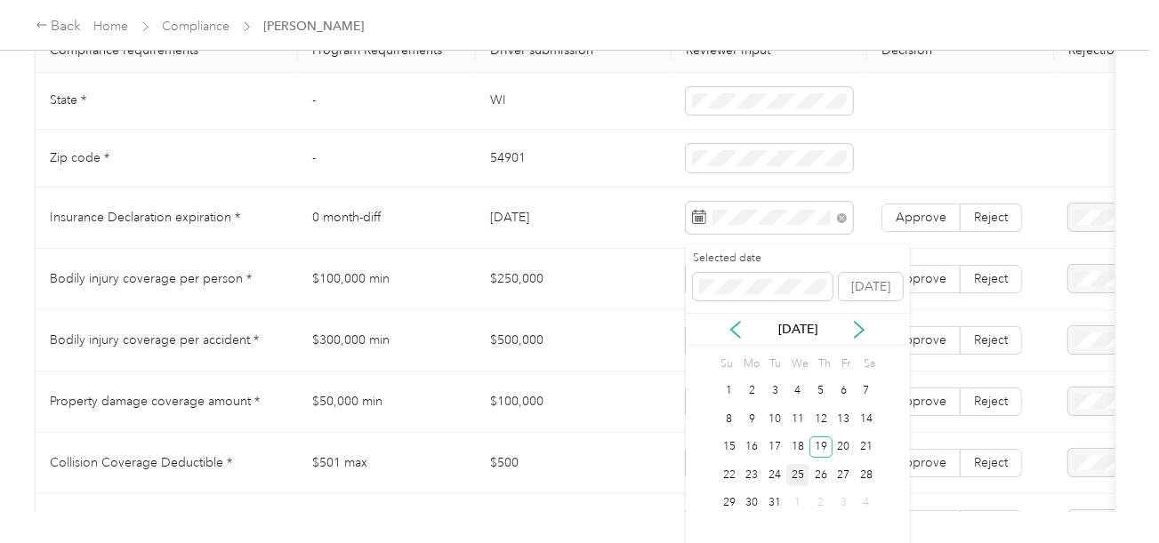
drag, startPoint x: 800, startPoint y: 476, endPoint x: 815, endPoint y: 439, distance: 39.1
click at [801, 476] on div "25" at bounding box center [797, 475] width 23 height 22
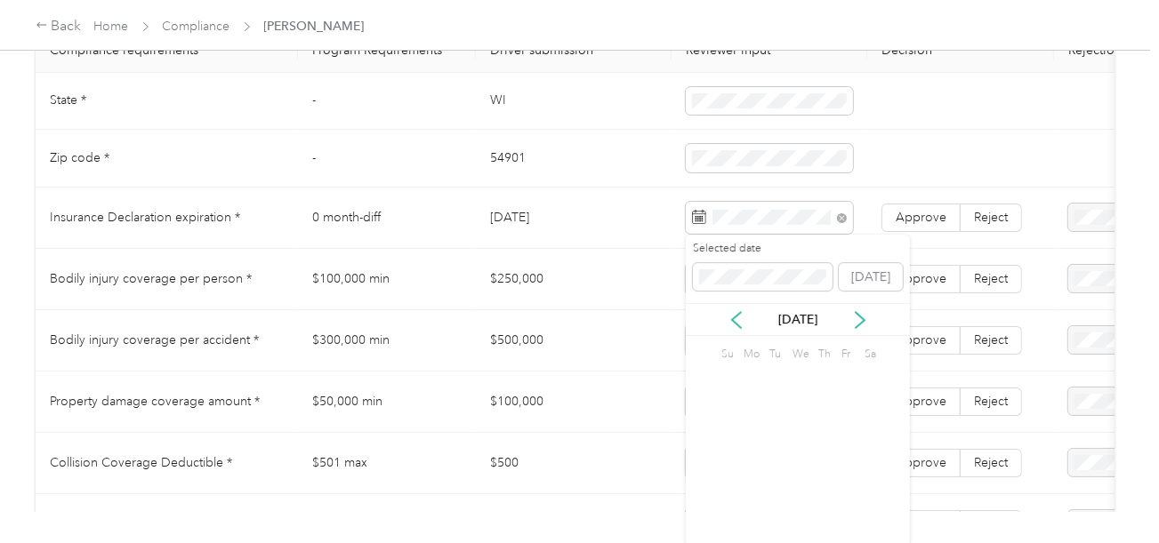
drag, startPoint x: 904, startPoint y: 197, endPoint x: 905, endPoint y: 207, distance: 9.9
click at [904, 197] on td "Approve Reject" at bounding box center [960, 218] width 187 height 61
click at [918, 225] on span "Approve" at bounding box center [921, 217] width 51 height 15
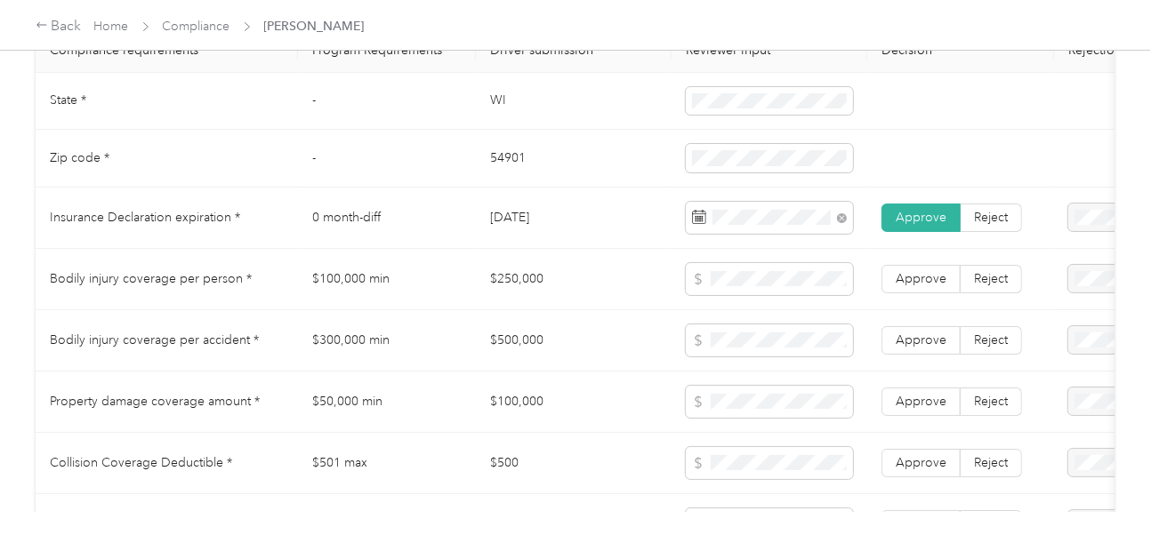
click at [550, 249] on td "[DATE]" at bounding box center [574, 218] width 196 height 61
drag, startPoint x: 469, startPoint y: 273, endPoint x: 646, endPoint y: 287, distance: 177.6
click at [594, 280] on tr "Bodily injury coverage per person * $100,000 min $250,000 Approve Reject" at bounding box center [663, 279] width 1254 height 61
drag, startPoint x: 500, startPoint y: 353, endPoint x: 584, endPoint y: 344, distance: 85.0
click at [584, 344] on td "$500,000" at bounding box center [574, 340] width 196 height 61
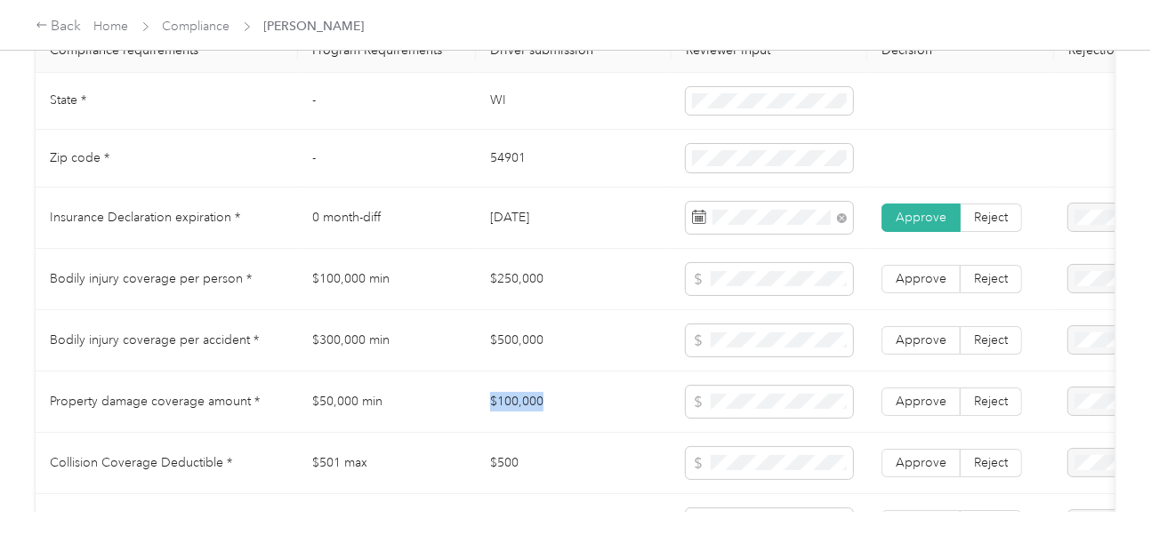
drag, startPoint x: 475, startPoint y: 406, endPoint x: 585, endPoint y: 406, distance: 110.3
click at [585, 406] on tr "Property damage coverage amount * $50,000 min $100,000 Approve Reject" at bounding box center [663, 402] width 1254 height 61
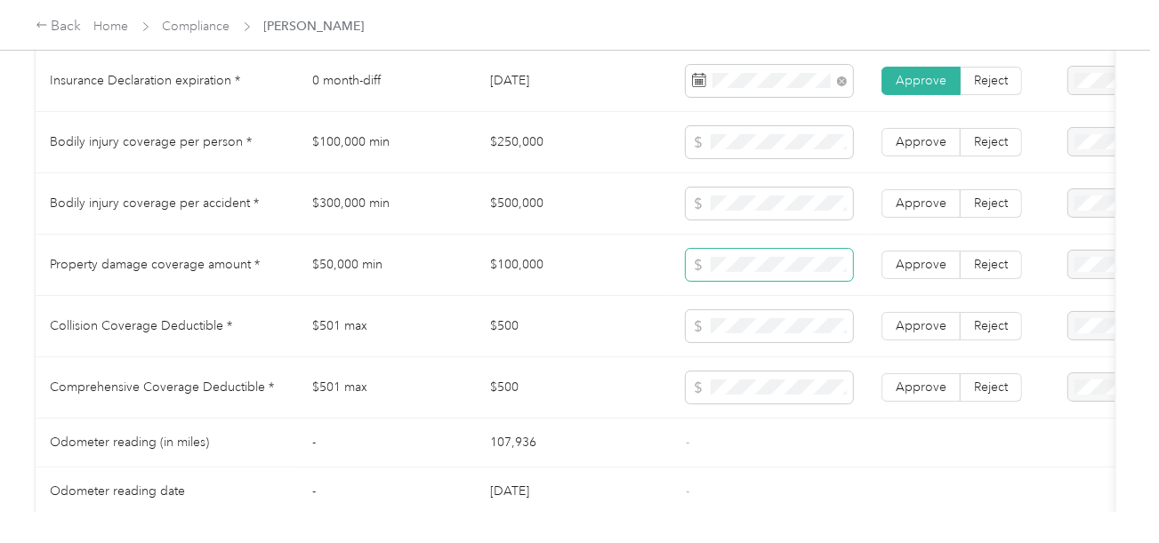
scroll to position [1155, 0]
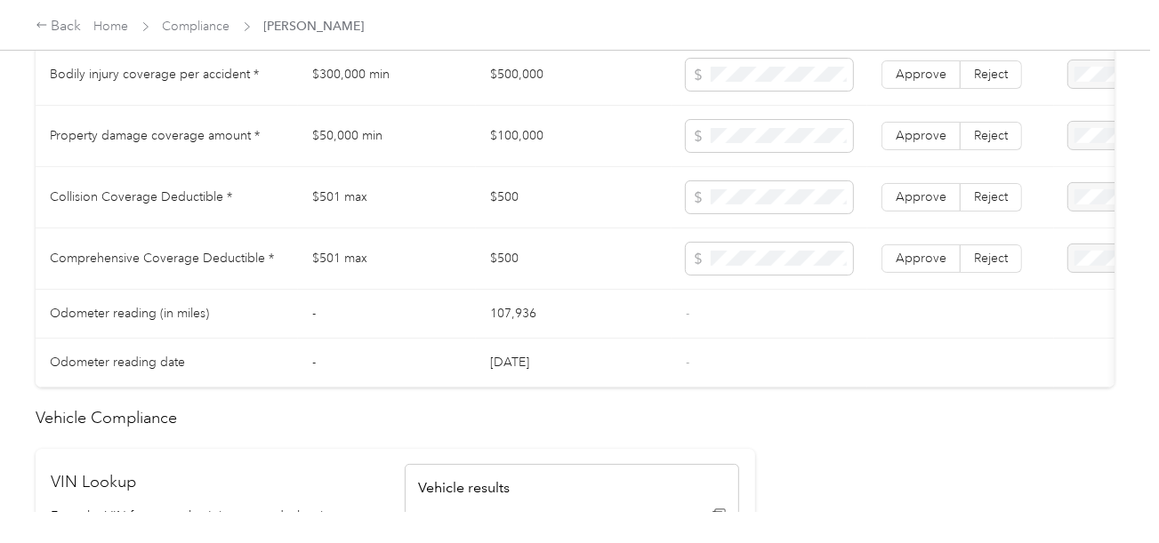
click at [502, 211] on td "$500" at bounding box center [574, 197] width 196 height 61
click at [747, 317] on td "-" at bounding box center [769, 314] width 196 height 49
drag, startPoint x: 922, startPoint y: 264, endPoint x: 930, endPoint y: 193, distance: 71.6
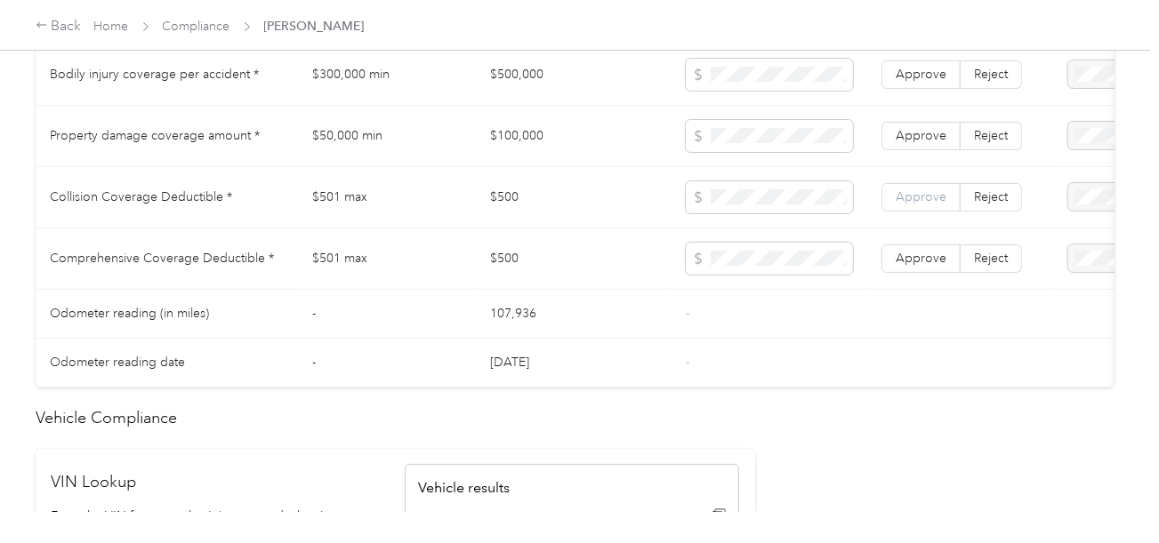
click at [923, 262] on span "Approve" at bounding box center [921, 258] width 51 height 15
click at [930, 193] on label "Approve" at bounding box center [920, 197] width 79 height 28
click at [904, 129] on label "Approve" at bounding box center [920, 136] width 79 height 28
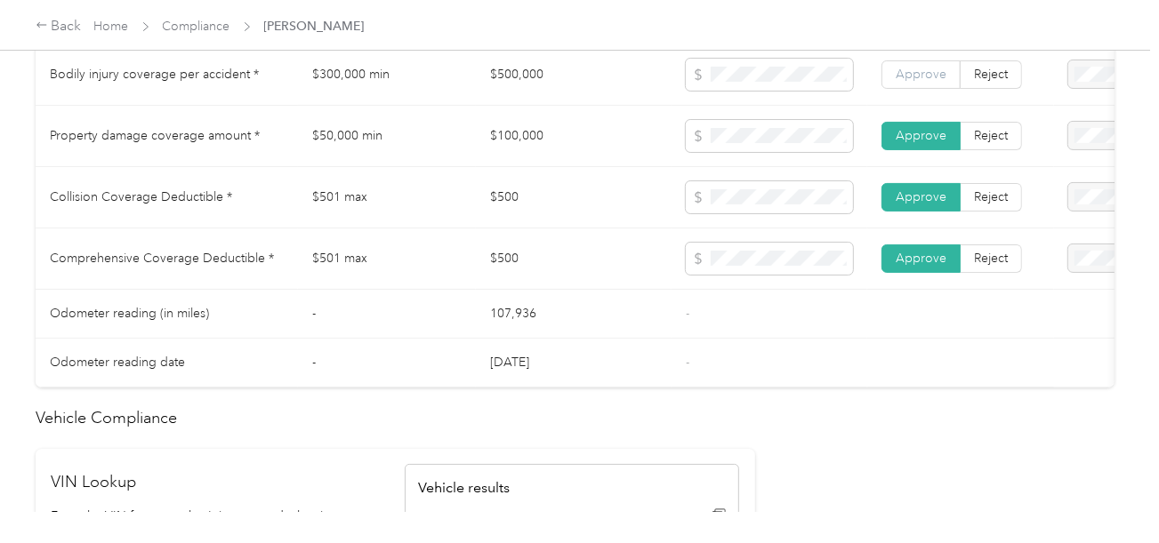
click at [922, 82] on span "Approve" at bounding box center [921, 74] width 51 height 15
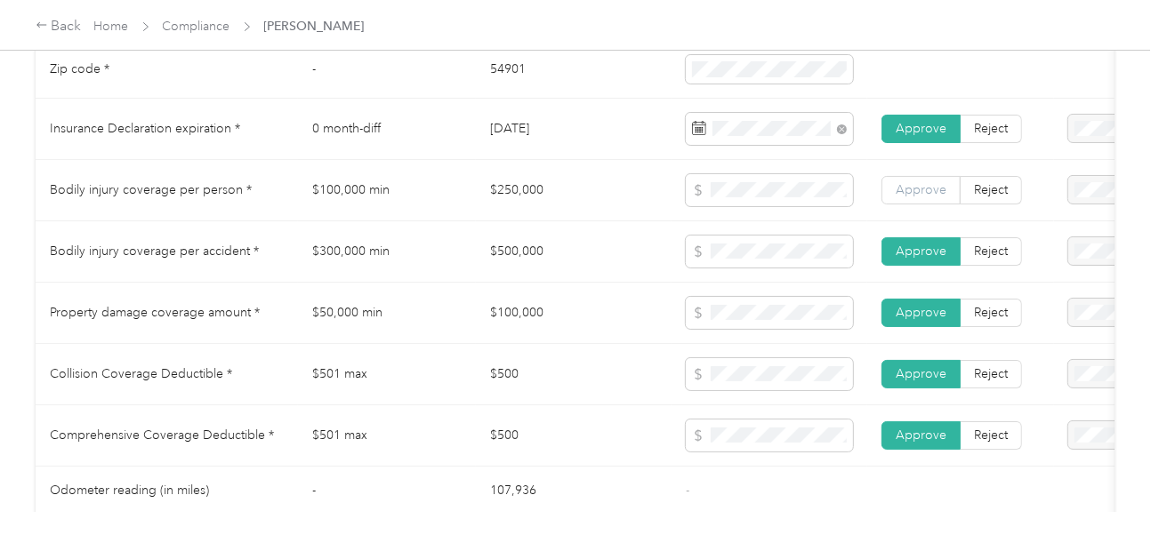
click at [913, 205] on label "Approve" at bounding box center [920, 190] width 79 height 28
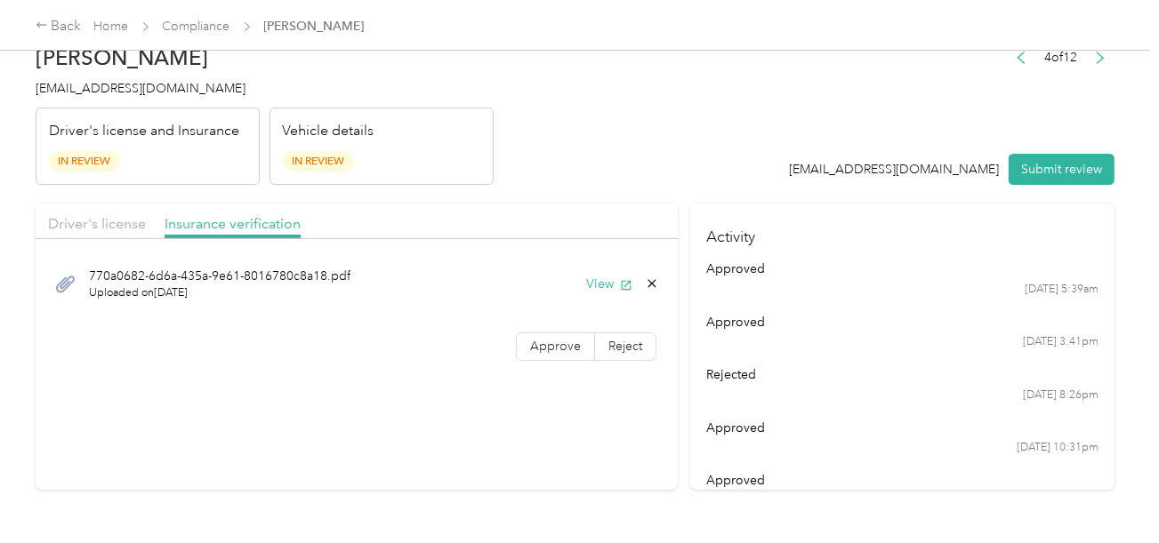
scroll to position [0, 0]
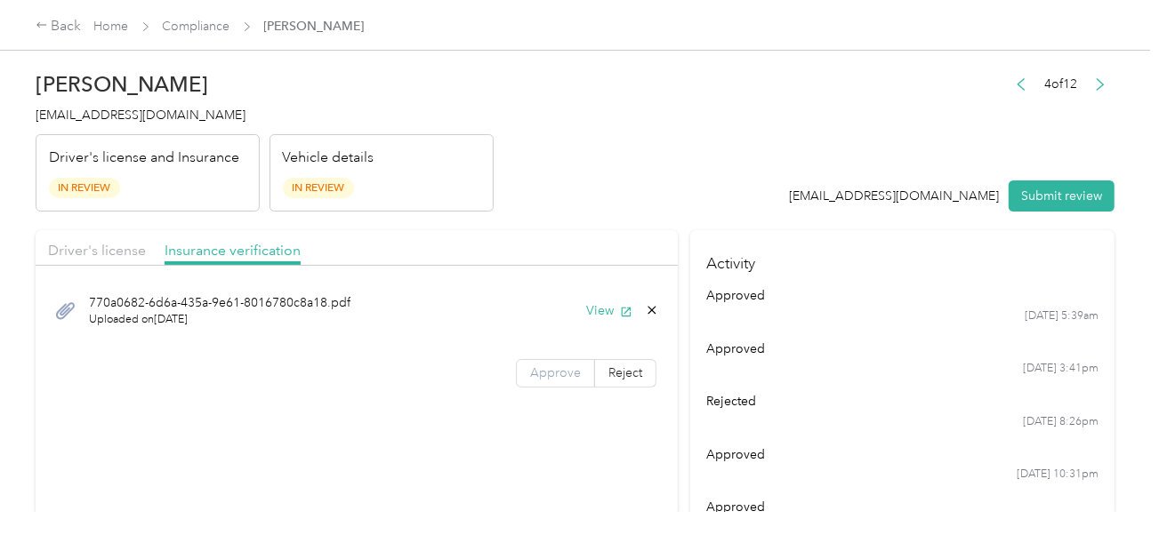
drag, startPoint x: 563, startPoint y: 385, endPoint x: 550, endPoint y: 366, distance: 23.7
click at [561, 386] on label "Approve" at bounding box center [555, 373] width 79 height 28
click at [550, 366] on span "Approve" at bounding box center [555, 373] width 51 height 15
click at [703, 131] on header "[PERSON_NAME] [EMAIL_ADDRESS][DOMAIN_NAME] Driver's license and Insurance In Re…" at bounding box center [575, 136] width 1079 height 149
click at [1026, 191] on button "Submit review" at bounding box center [1062, 196] width 106 height 31
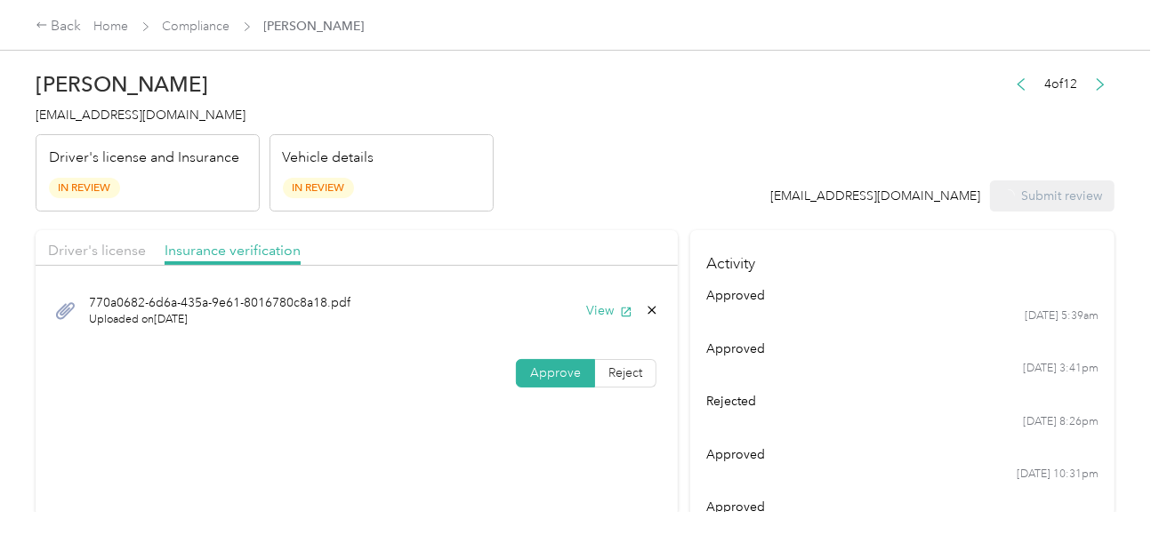
click at [634, 123] on header "[PERSON_NAME] [EMAIL_ADDRESS][DOMAIN_NAME] Driver's license and Insurance In Re…" at bounding box center [575, 136] width 1079 height 149
click at [143, 110] on span "[EMAIL_ADDRESS][DOMAIN_NAME]" at bounding box center [141, 115] width 210 height 15
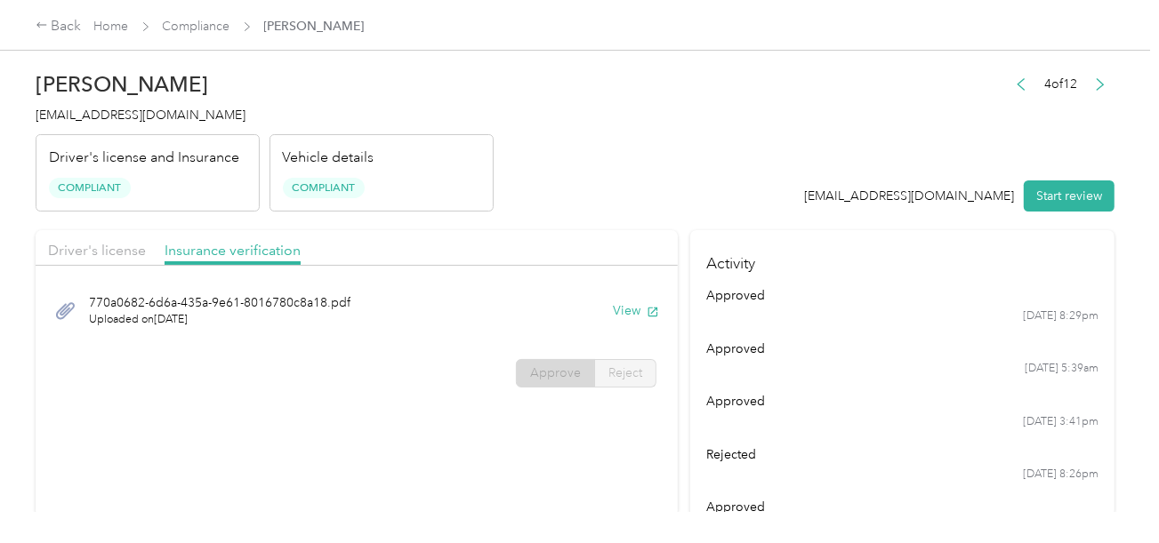
click at [344, 53] on div "[PERSON_NAME] [EMAIL_ADDRESS][DOMAIN_NAME] Driver's license and Insurance Compl…" at bounding box center [575, 256] width 1150 height 512
click at [205, 30] on link "Compliance" at bounding box center [197, 26] width 68 height 15
